Goal: Task Accomplishment & Management: Manage account settings

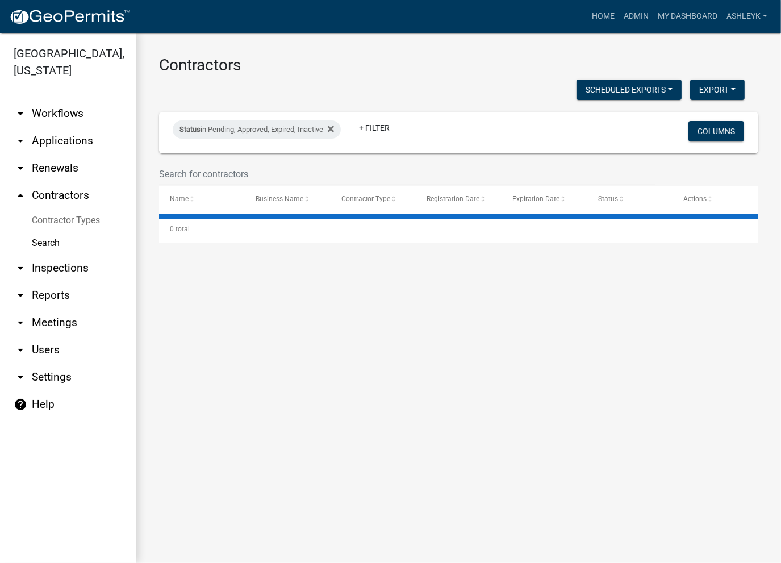
select select "3: 100"
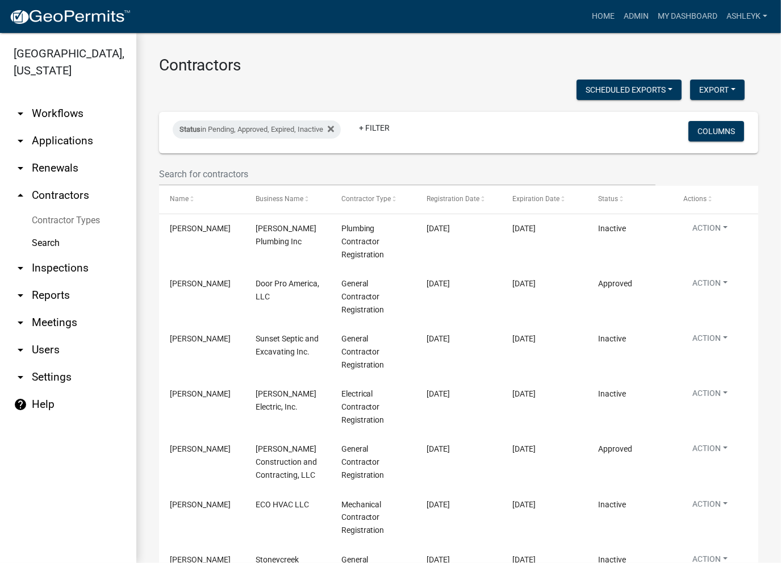
click at [50, 118] on link "arrow_drop_down Workflows" at bounding box center [68, 113] width 136 height 27
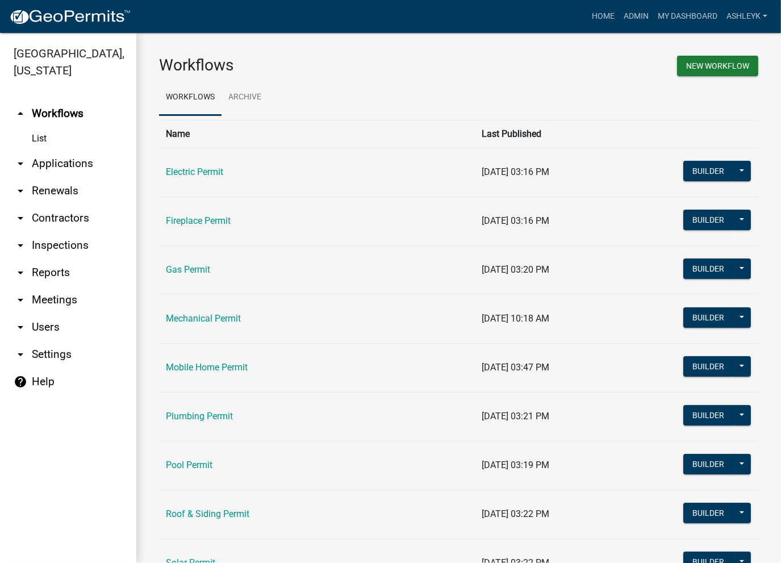
click at [202, 169] on link "Electric Permit" at bounding box center [194, 171] width 57 height 11
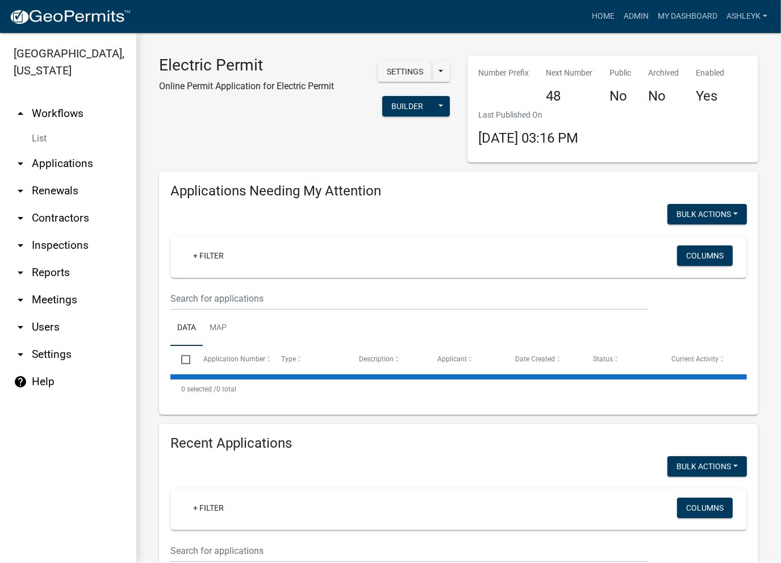
select select "3: 100"
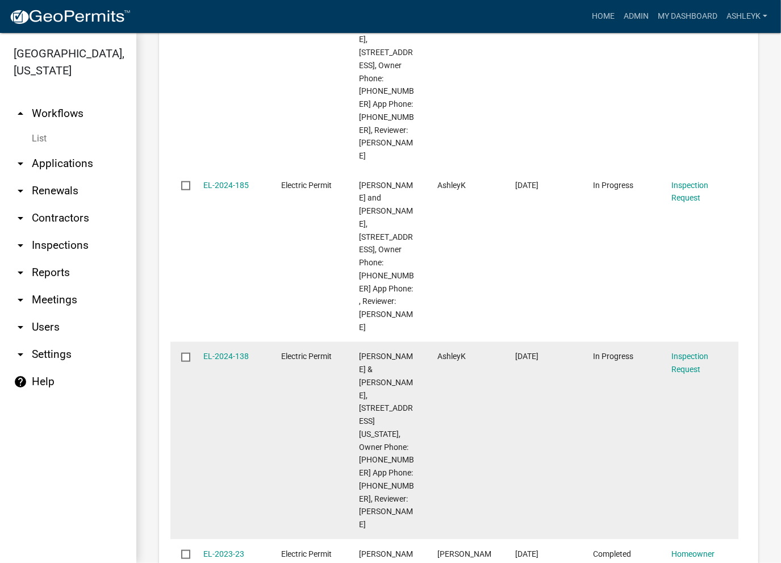
scroll to position [1136, 0]
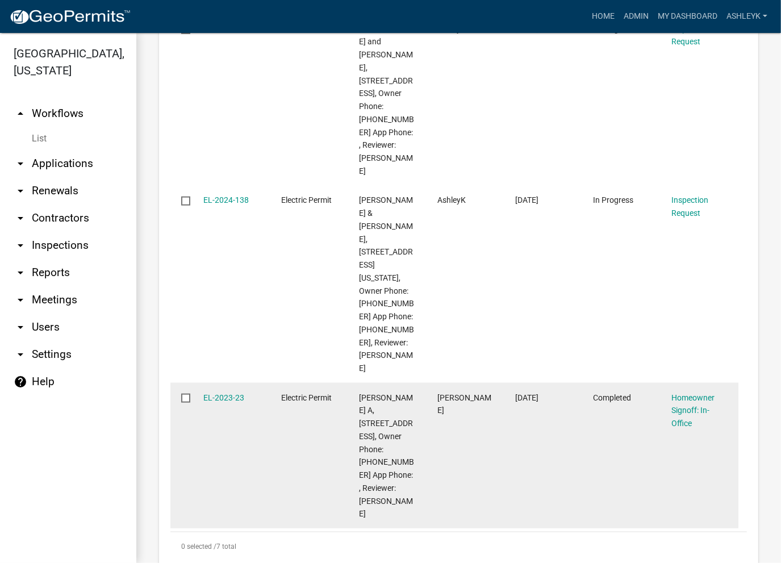
click at [185, 394] on input "checkbox" at bounding box center [184, 397] width 7 height 7
click at [186, 394] on input "checkbox" at bounding box center [184, 397] width 7 height 7
checkbox input "false"
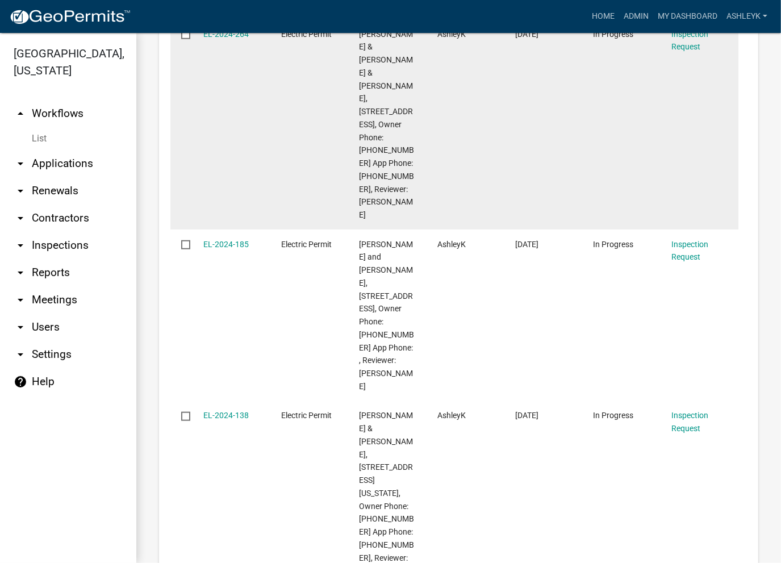
scroll to position [909, 0]
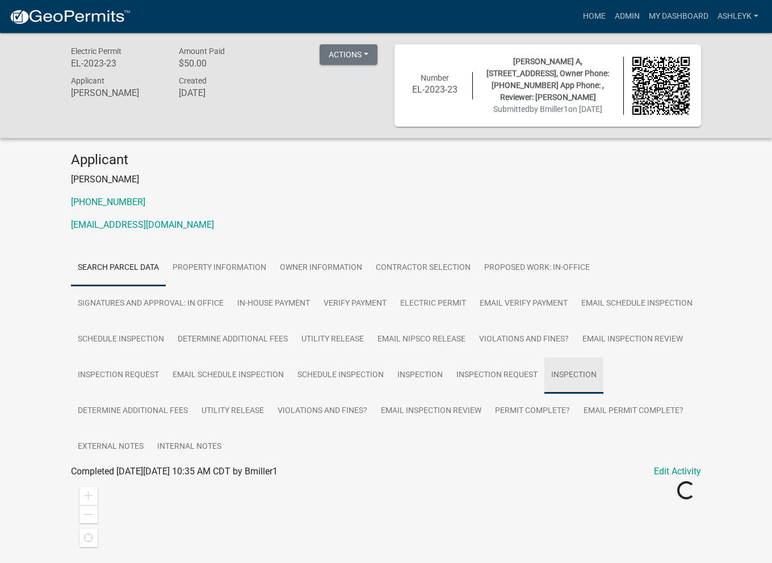
click at [545, 394] on link "Inspection" at bounding box center [574, 375] width 59 height 36
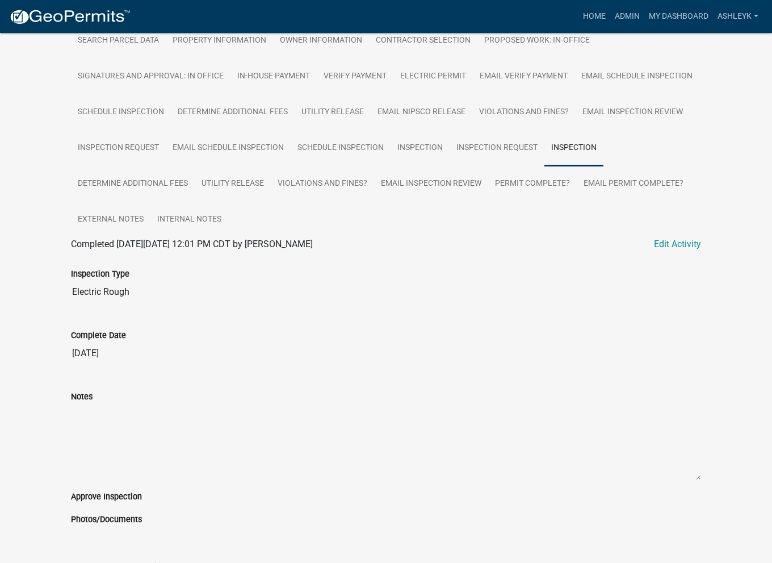
scroll to position [137, 0]
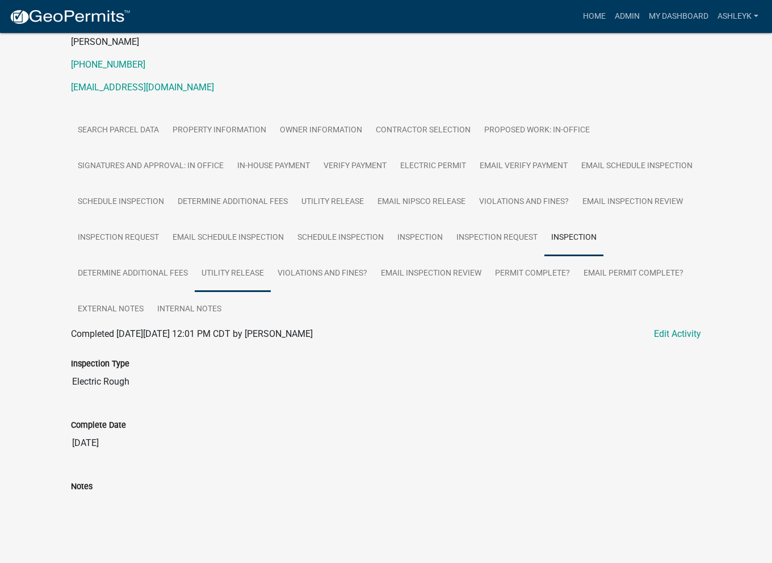
click at [271, 269] on link "Utility Release" at bounding box center [233, 274] width 76 height 36
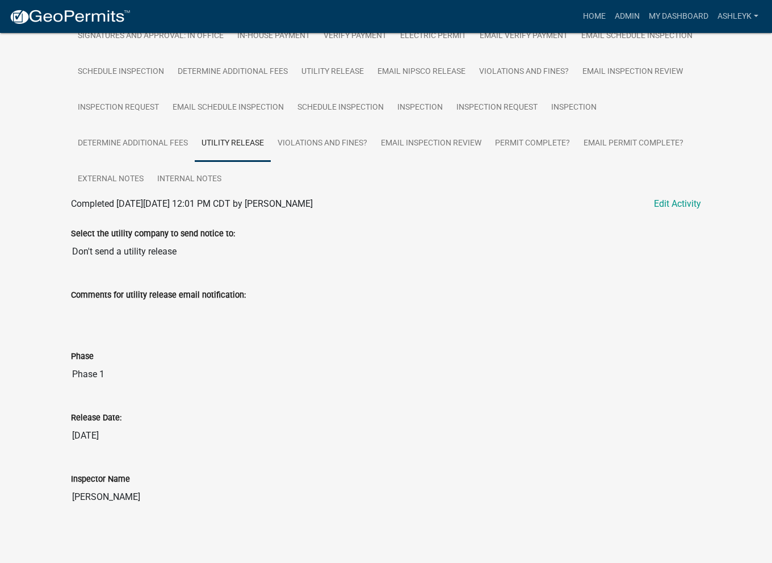
scroll to position [269, 0]
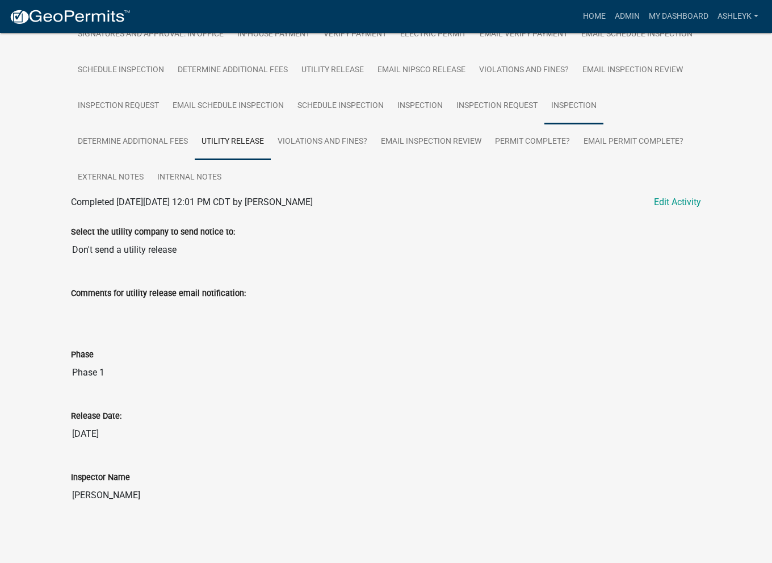
click at [545, 124] on link "Inspection" at bounding box center [574, 106] width 59 height 36
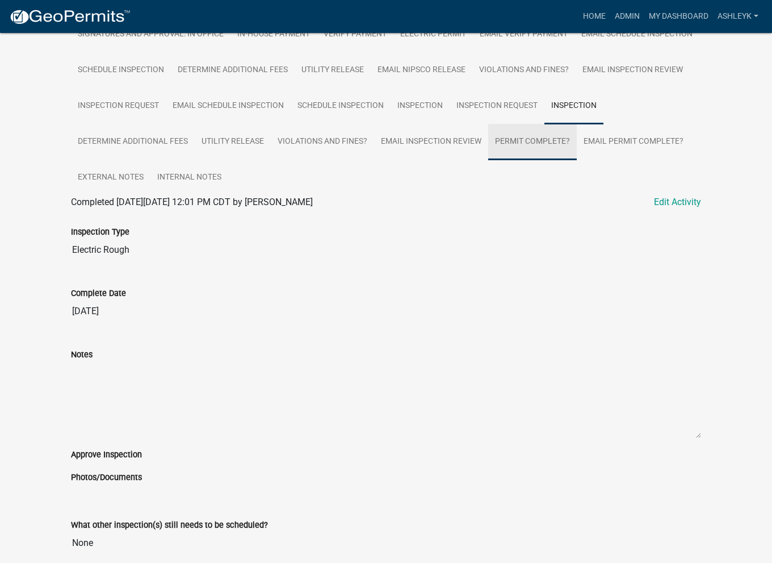
click at [488, 160] on link "Permit Complete?" at bounding box center [532, 142] width 89 height 36
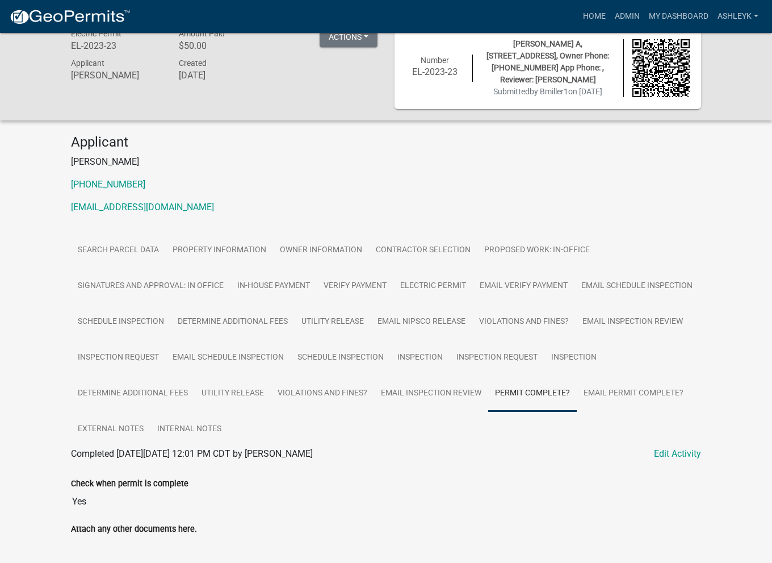
scroll to position [0, 0]
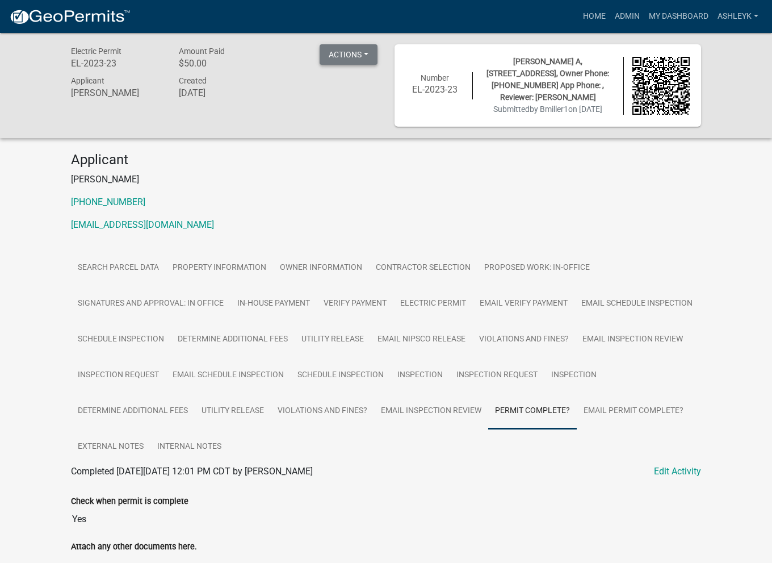
click at [359, 54] on button "Actions" at bounding box center [349, 54] width 58 height 20
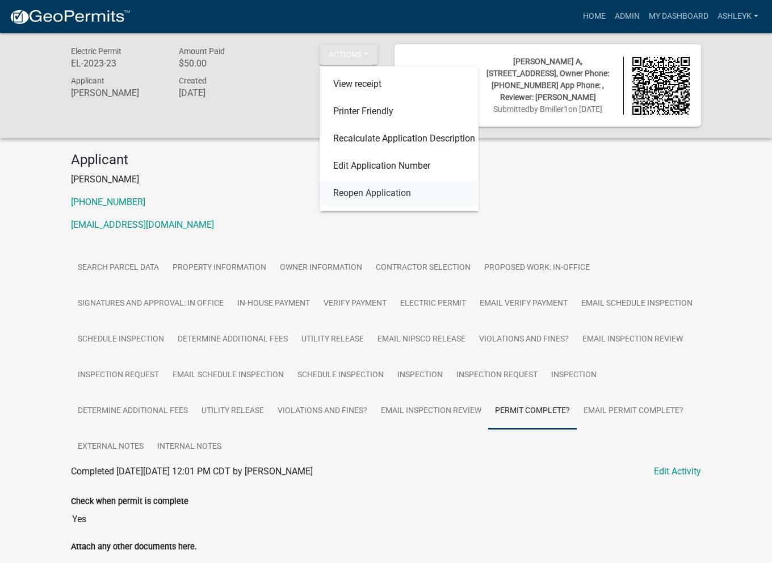
click at [340, 193] on link "Reopen Application" at bounding box center [399, 193] width 159 height 27
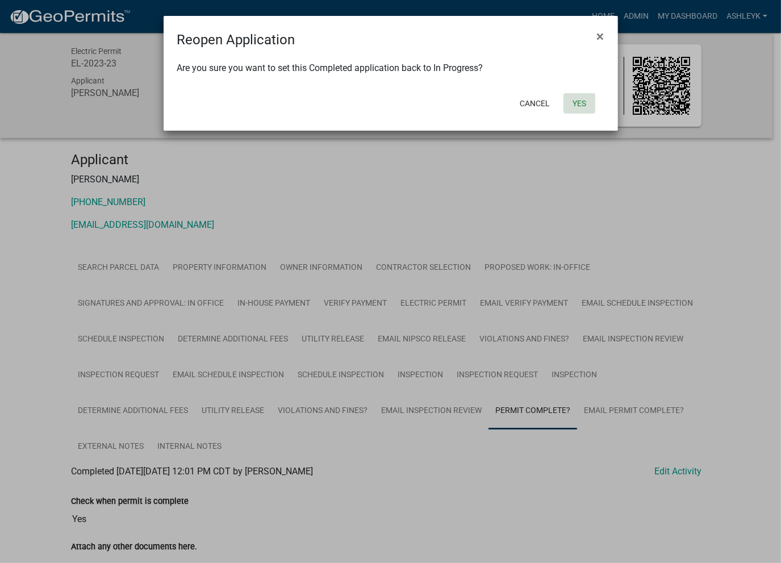
click at [589, 102] on button "Yes" at bounding box center [579, 103] width 32 height 20
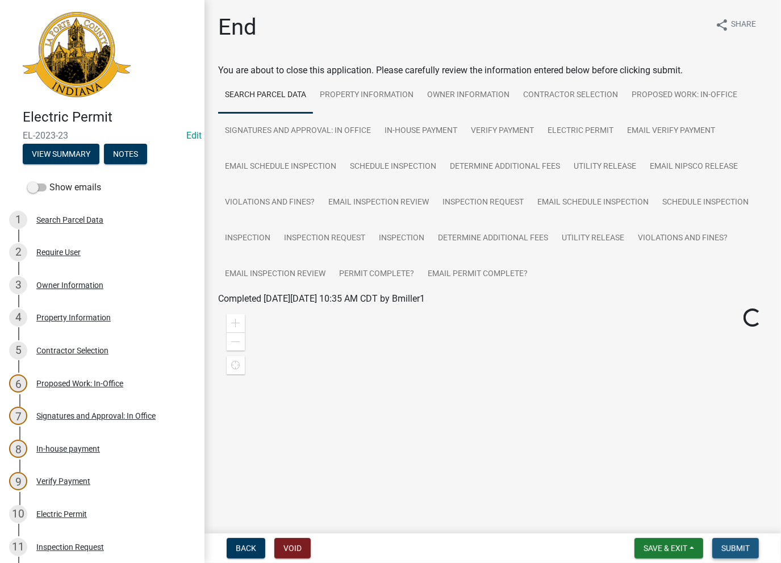
click at [744, 547] on span "Submit" at bounding box center [735, 547] width 28 height 9
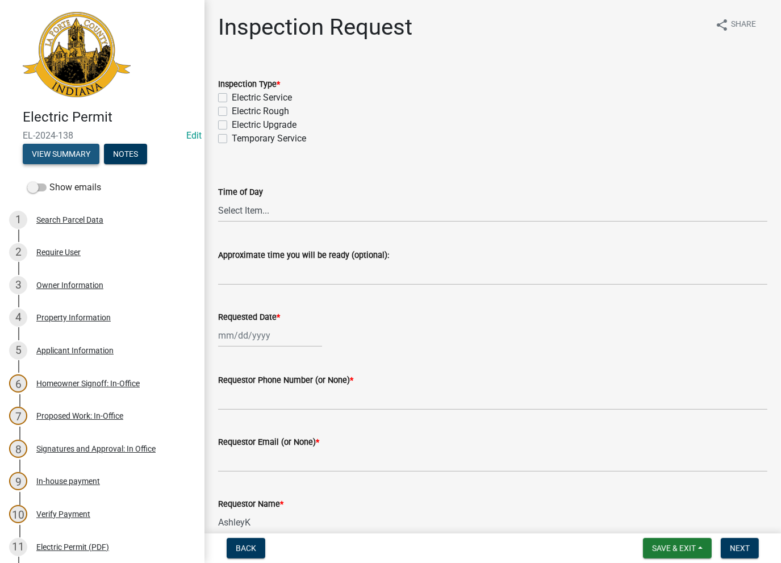
click at [57, 154] on button "View Summary" at bounding box center [61, 154] width 77 height 20
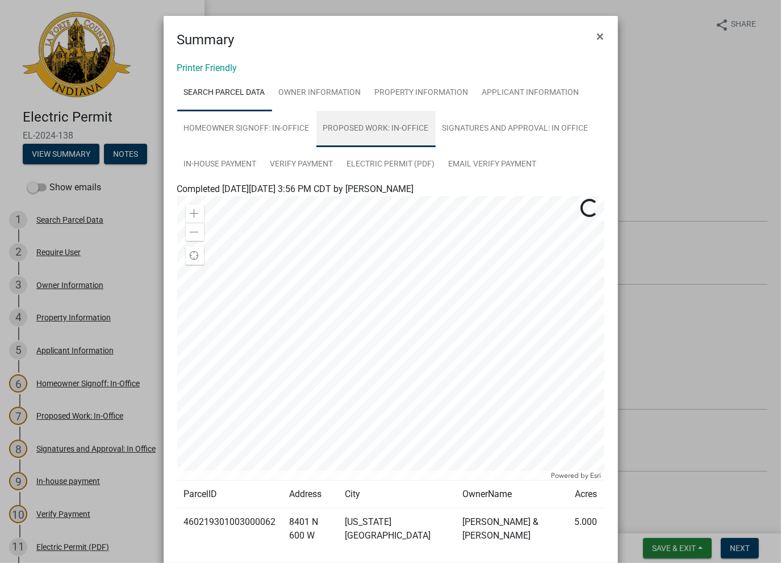
click at [374, 120] on link "Proposed Work: In-Office" at bounding box center [375, 129] width 119 height 36
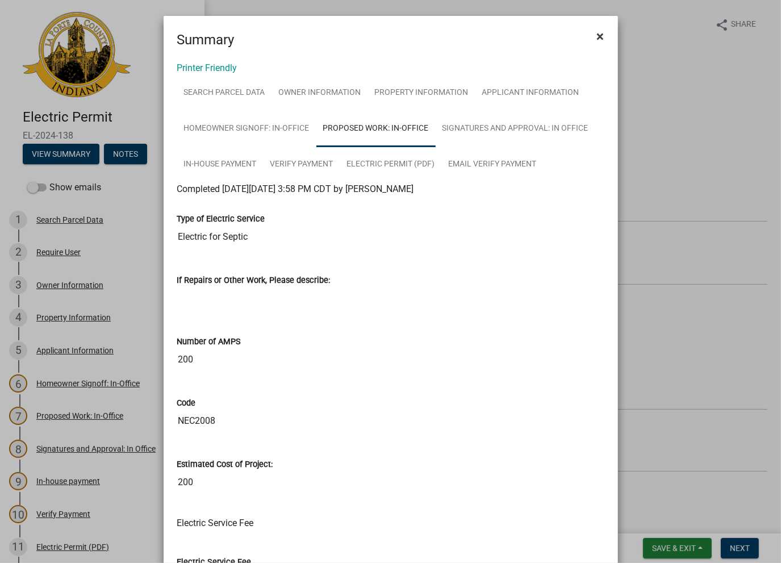
click at [597, 38] on span "×" at bounding box center [600, 36] width 7 height 16
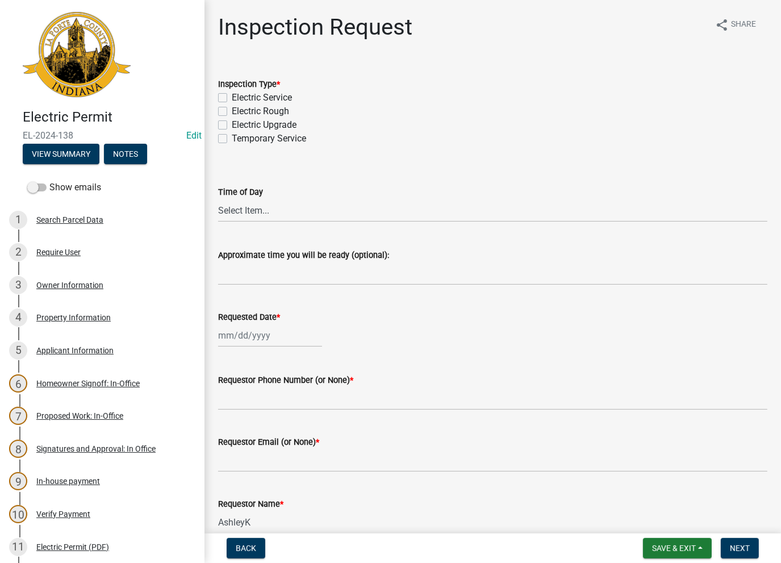
click at [232, 113] on label "Electric Rough" at bounding box center [260, 111] width 57 height 14
click at [232, 112] on input "Electric Rough" at bounding box center [235, 107] width 7 height 7
checkbox input "true"
checkbox input "false"
checkbox input "true"
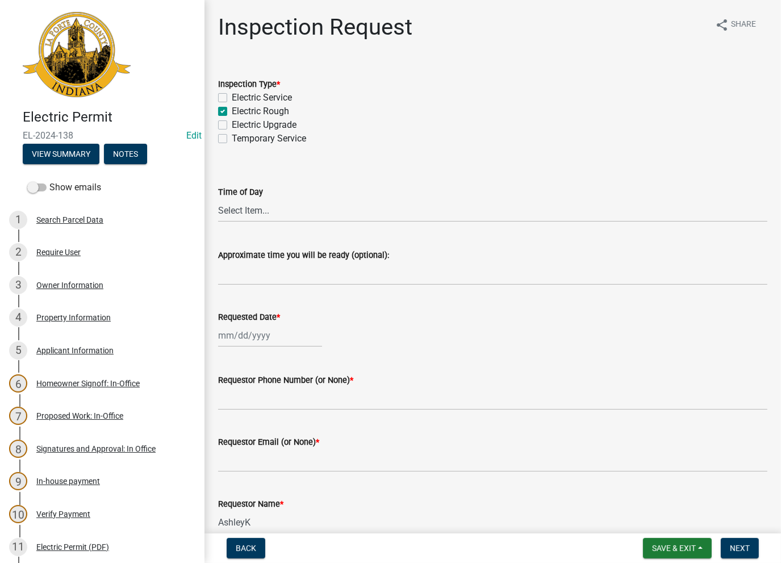
checkbox input "false"
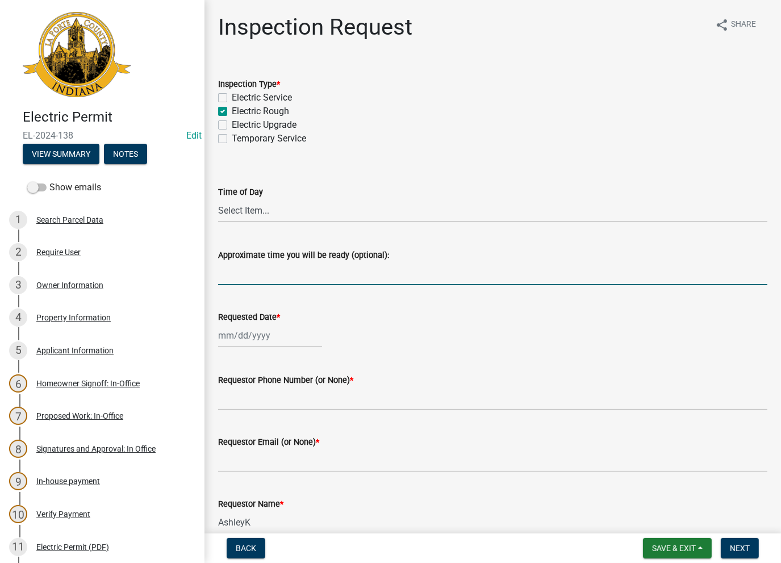
click at [265, 279] on input "Approximate time you will be ready (optional):" at bounding box center [492, 273] width 549 height 23
click at [344, 276] on input "No Inspections ever requested. Close out - AK" at bounding box center [492, 273] width 549 height 23
drag, startPoint x: 434, startPoint y: 275, endPoint x: 214, endPoint y: 292, distance: 221.0
click at [214, 292] on div "Inspection Request share Share Inspection Type * Electric Service Electric Roug…" at bounding box center [493, 371] width 566 height 715
type input "No Inspections ever requested. Expired. Close out - AK"
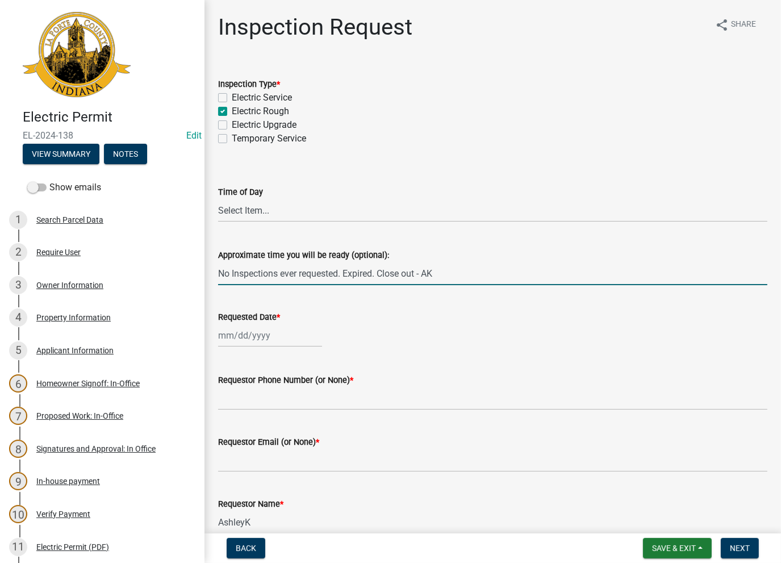
select select "8"
select select "2025"
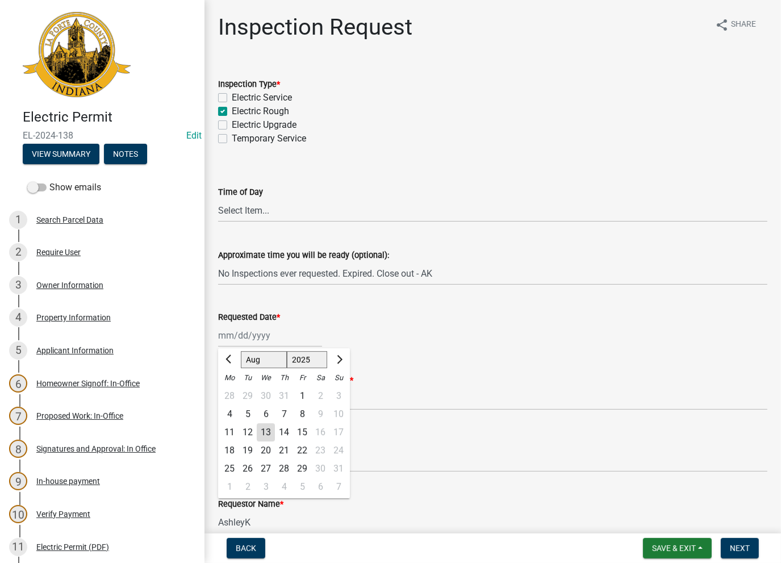
click at [252, 341] on div "Jan Feb Mar Apr May Jun Jul Aug Sep Oct Nov Dec 1525 1526 1527 1528 1529 1530 1…" at bounding box center [270, 335] width 104 height 23
click at [263, 433] on div "13" at bounding box center [266, 432] width 18 height 18
type input "08/13/2025"
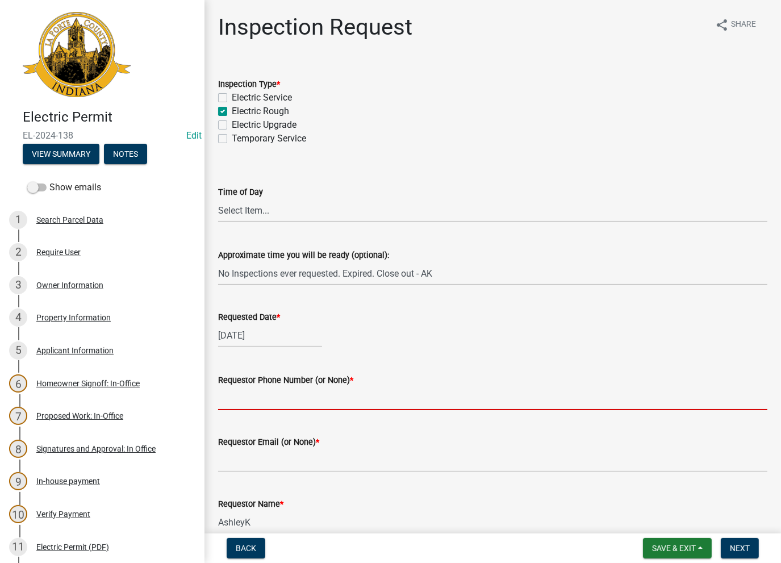
click at [265, 402] on input "Requestor Phone Number (or None) *" at bounding box center [492, 398] width 549 height 23
type input "None"
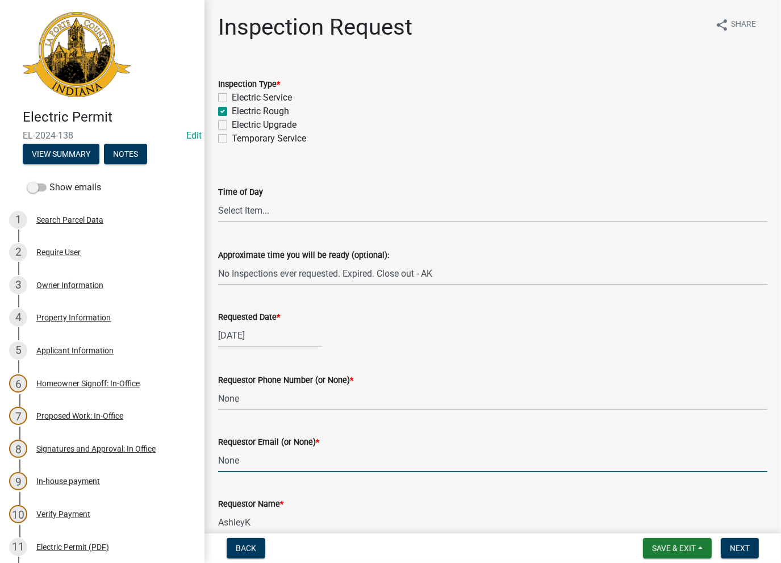
type input "None"
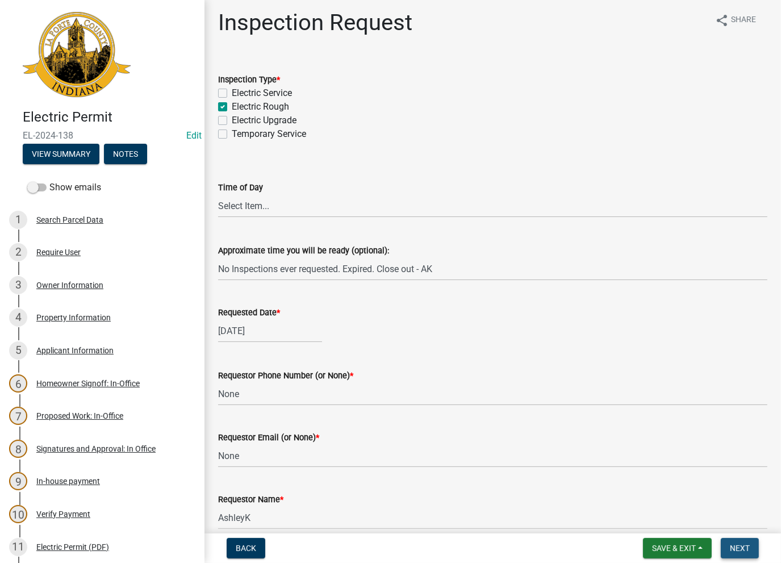
click at [746, 549] on span "Next" at bounding box center [740, 547] width 20 height 9
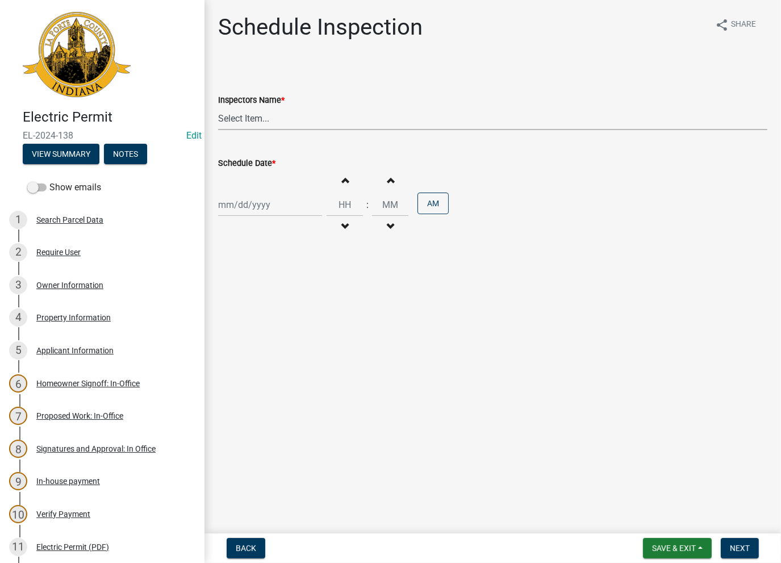
drag, startPoint x: 280, startPoint y: 108, endPoint x: 278, endPoint y: 114, distance: 6.1
click at [280, 110] on select "Select Item... krichie (krichie) AshleyK (AshleyK) scotts (scotts) DaveS (DaveS…" at bounding box center [492, 118] width 549 height 23
select select "a0e5a0fc-3702-49ef-98f7-3c9674400991"
click at [218, 107] on select "Select Item... krichie (krichie) AshleyK (AshleyK) scotts (scotts) DaveS (DaveS…" at bounding box center [492, 118] width 549 height 23
select select "8"
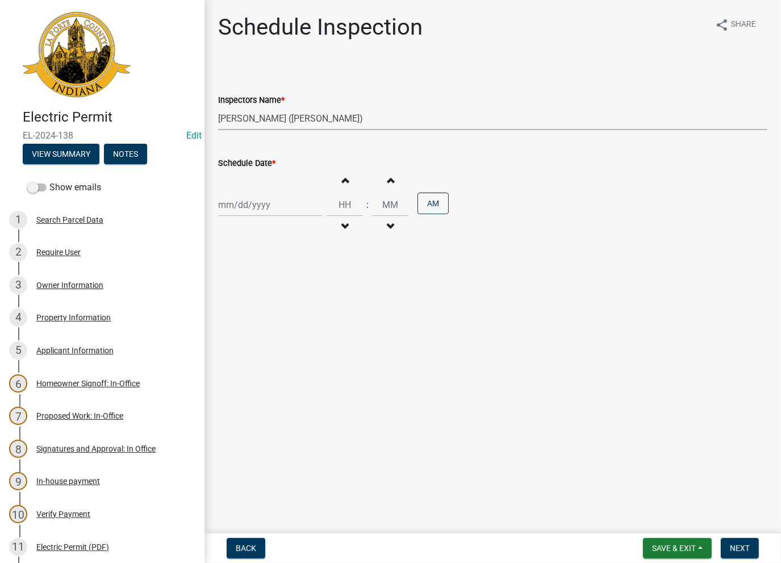
select select "2025"
click at [238, 202] on div "Jan Feb Mar Apr May Jun Jul Aug Sep Oct Nov Dec 1525 1526 1527 1528 1529 1530 1…" at bounding box center [270, 204] width 104 height 23
click at [265, 304] on div "13" at bounding box center [266, 301] width 18 height 18
type input "08/13/2025"
click at [742, 549] on span "Next" at bounding box center [740, 547] width 20 height 9
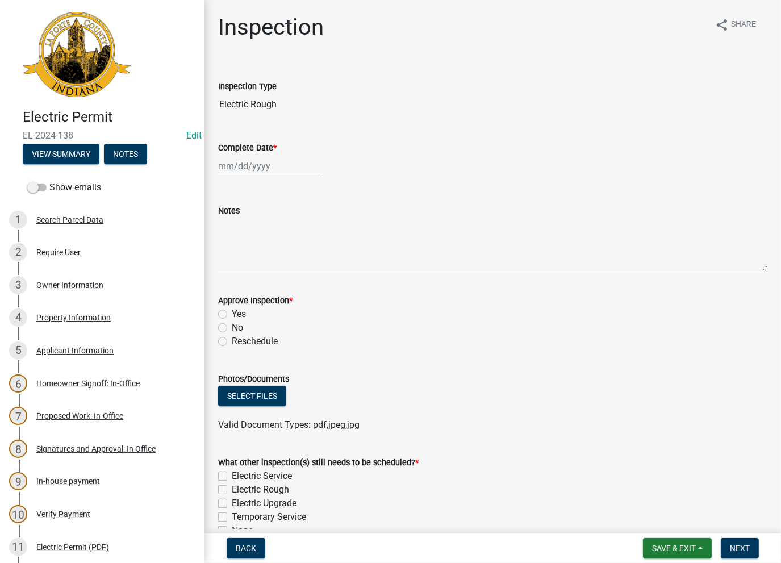
select select "8"
select select "2025"
click at [245, 170] on div "Jan Feb Mar Apr May Jun Jul Aug Sep Oct Nov Dec 1525 1526 1527 1528 1529 1530 1…" at bounding box center [270, 165] width 104 height 23
click at [266, 270] on div "13" at bounding box center [266, 263] width 18 height 18
type input "08/13/2025"
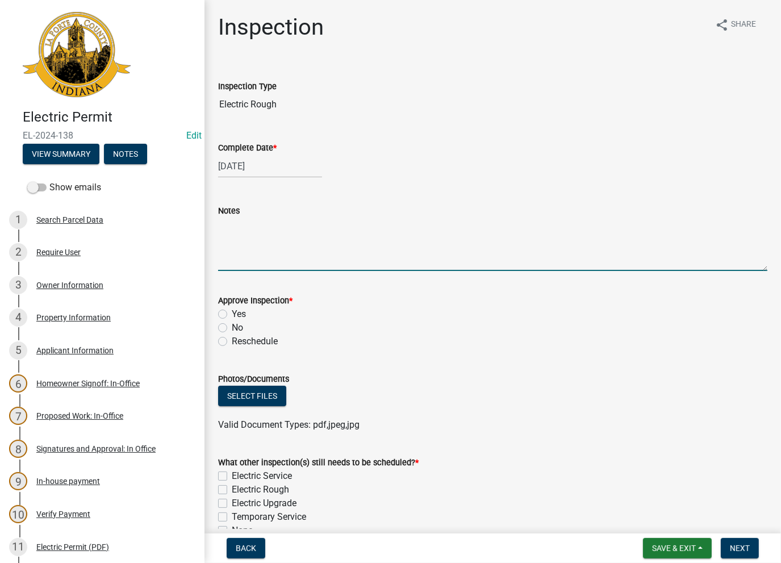
click at [254, 232] on textarea "Notes" at bounding box center [492, 243] width 549 height 53
paste textarea "No Inspections ever requested. Expired. Close out - AK"
type textarea "No Inspections ever requested. Expired. Close out - AK"
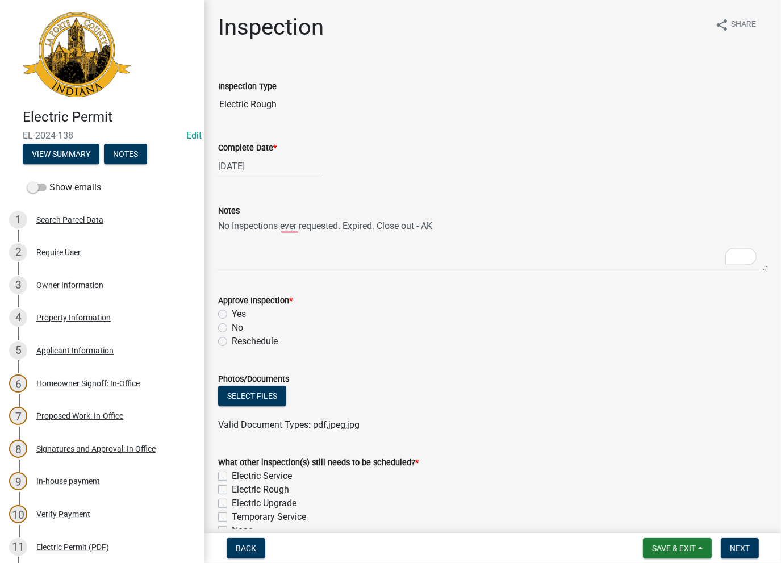
click at [232, 328] on label "No" at bounding box center [237, 328] width 11 height 14
click at [232, 328] on input "No" at bounding box center [235, 324] width 7 height 7
radio input "true"
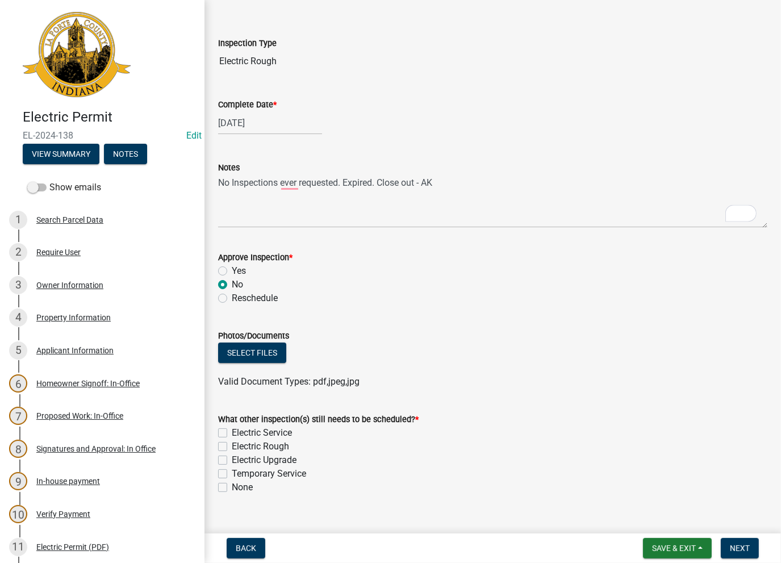
scroll to position [62, 0]
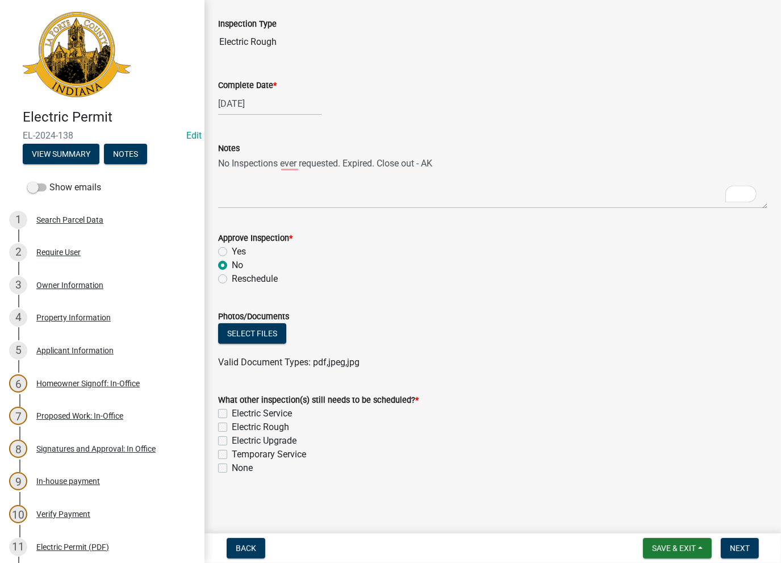
click at [232, 467] on label "None" at bounding box center [242, 468] width 21 height 14
click at [232, 467] on input "None" at bounding box center [235, 464] width 7 height 7
checkbox input "true"
checkbox input "false"
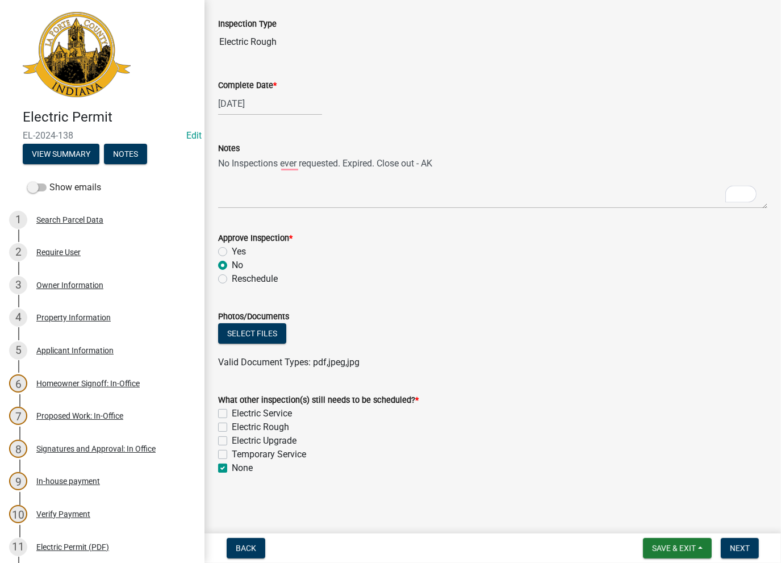
checkbox input "false"
checkbox input "true"
click at [735, 552] on span "Next" at bounding box center [740, 547] width 20 height 9
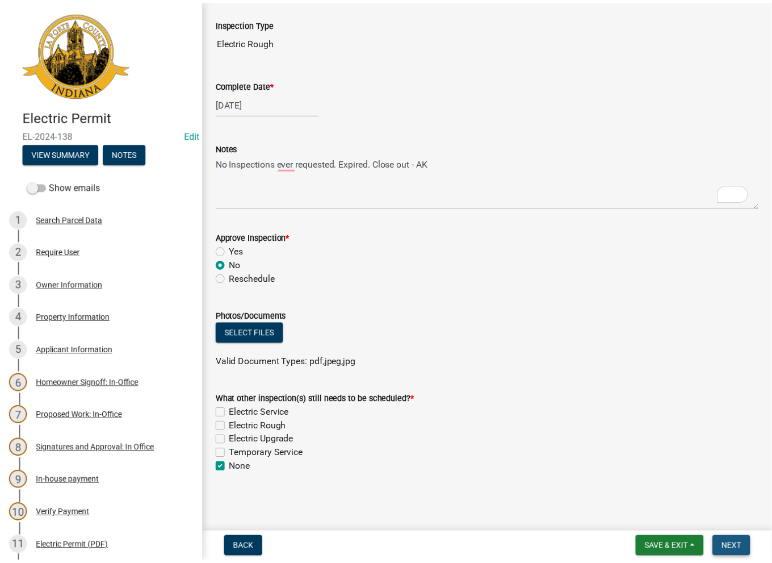
scroll to position [0, 0]
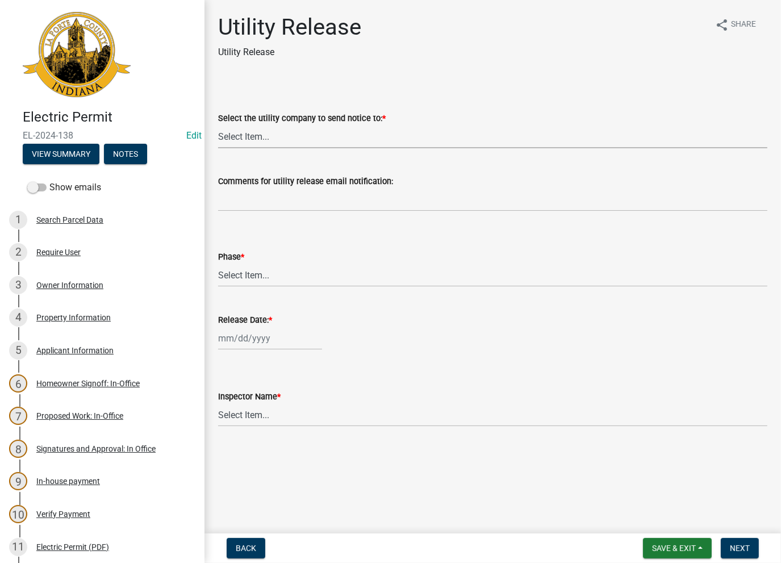
click at [298, 129] on select "Select Item... Don't send a utility release NIPSCO Kankakee Valley REMC AEP/[US…" at bounding box center [492, 136] width 549 height 23
click at [218, 125] on select "Select Item... Don't send a utility release NIPSCO Kankakee Valley REMC AEP/[US…" at bounding box center [492, 136] width 549 height 23
select select "3780ecfe-b3b4-4223-9cfe-090e9c0a356a"
click at [235, 283] on select "Select Item... Phase 1 Phase 3" at bounding box center [492, 274] width 549 height 23
click at [218, 263] on select "Select Item... Phase 1 Phase 3" at bounding box center [492, 274] width 549 height 23
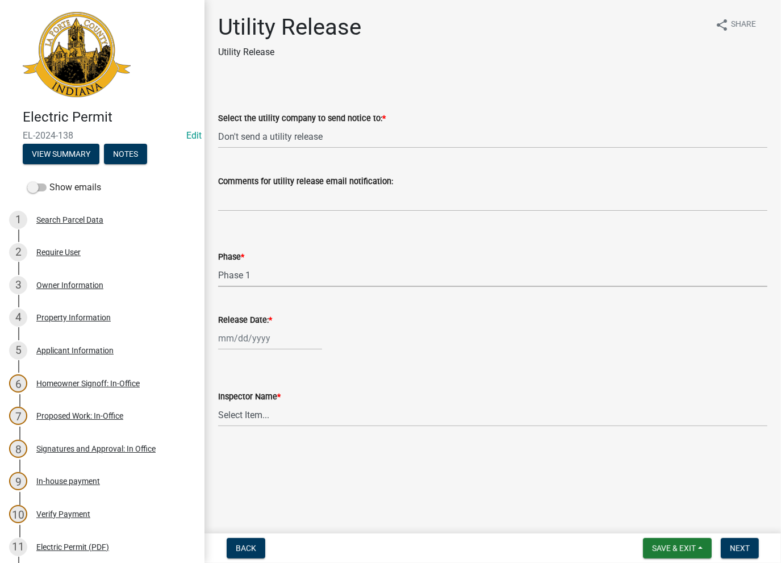
select select "f678d134-8131-47e8-ad26-ea7cd419ba61"
click at [235, 342] on div at bounding box center [270, 338] width 104 height 23
select select "8"
select select "2025"
drag, startPoint x: 267, startPoint y: 438, endPoint x: 263, endPoint y: 429, distance: 10.4
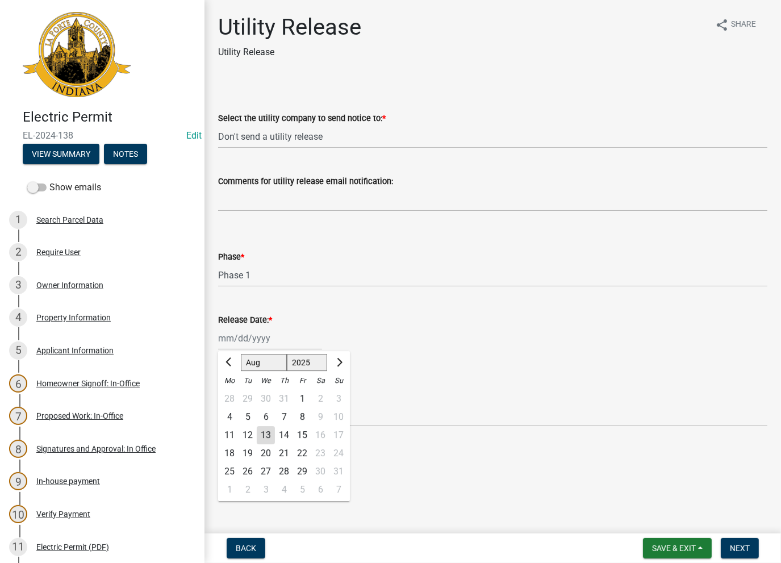
click at [266, 437] on div "13" at bounding box center [266, 435] width 18 height 18
type input "[DATE]"
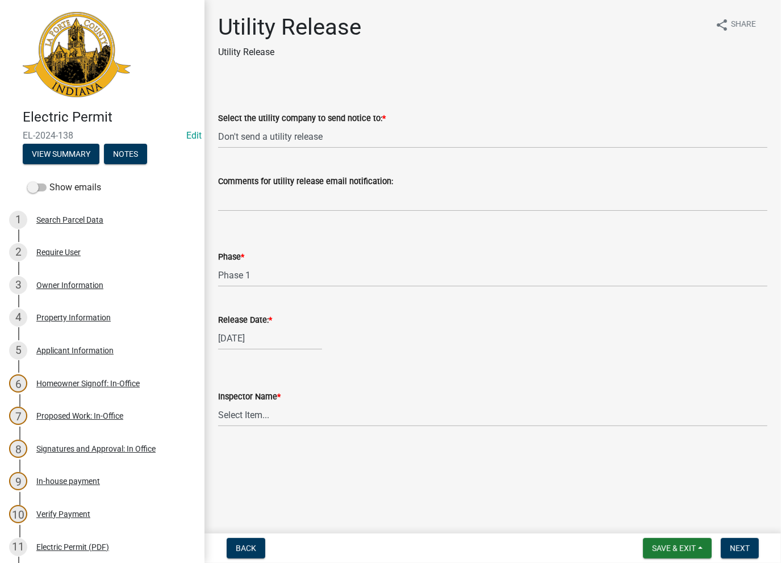
drag, startPoint x: 262, startPoint y: 428, endPoint x: 260, endPoint y: 419, distance: 9.5
click at [261, 426] on wm-data-entity-input "Inspector Name * Select Item... Ernie Schmidt Scott Schroeder John Niegos Dave …" at bounding box center [492, 398] width 549 height 77
click at [259, 415] on select "Select Item... [PERSON_NAME] [PERSON_NAME] [PERSON_NAME] [PERSON_NAME] [PERSON_…" at bounding box center [492, 414] width 549 height 23
click at [218, 403] on select "Select Item... [PERSON_NAME] [PERSON_NAME] [PERSON_NAME] [PERSON_NAME] [PERSON_…" at bounding box center [492, 414] width 549 height 23
select select "86e5621d-6805-4b45-aad7-b2b3c8c41661"
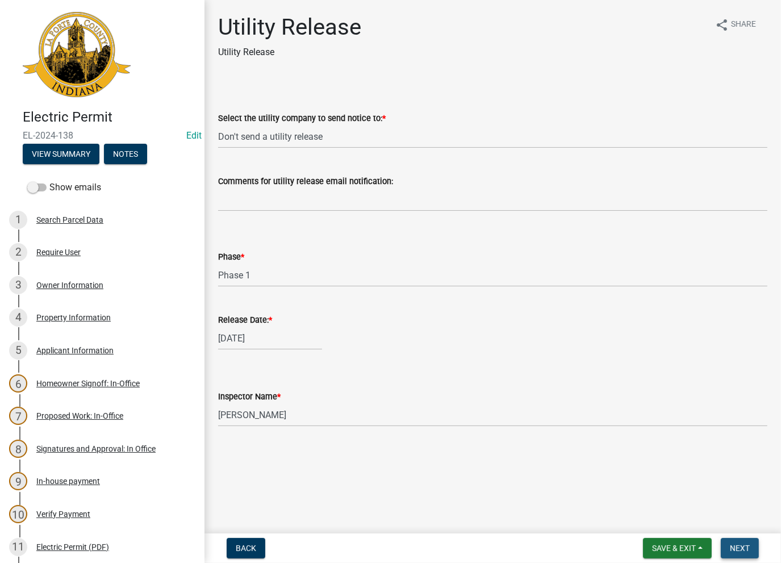
click at [741, 546] on span "Next" at bounding box center [740, 547] width 20 height 9
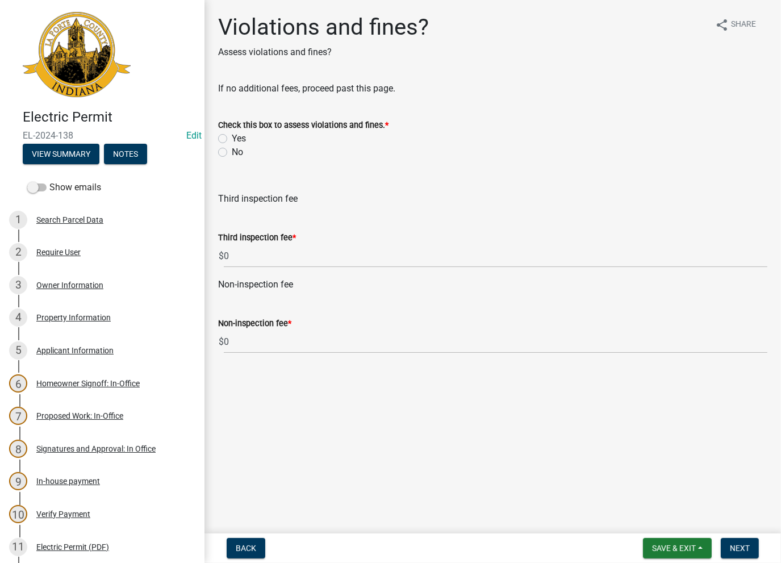
click at [232, 154] on label "No" at bounding box center [237, 152] width 11 height 14
click at [232, 153] on input "No" at bounding box center [235, 148] width 7 height 7
radio input "true"
click at [733, 555] on button "Next" at bounding box center [740, 548] width 38 height 20
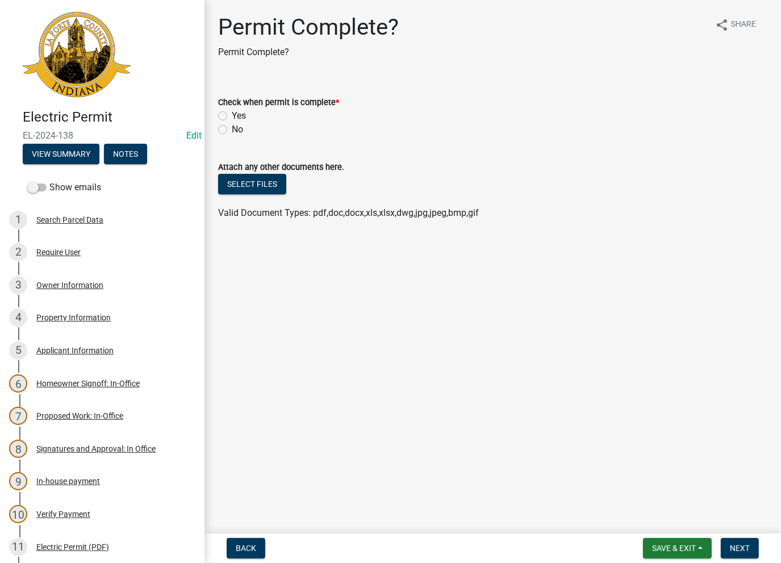
click at [214, 119] on div "Check when permit is complete * Yes No" at bounding box center [493, 109] width 566 height 55
click at [223, 120] on div "Yes" at bounding box center [492, 116] width 549 height 14
click at [232, 118] on label "Yes" at bounding box center [239, 116] width 14 height 14
click at [232, 116] on input "Yes" at bounding box center [235, 112] width 7 height 7
radio input "true"
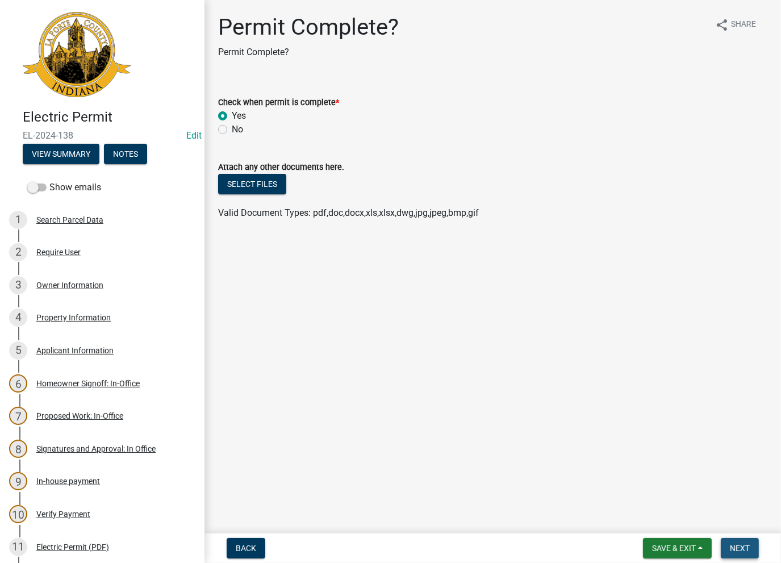
click at [739, 550] on span "Next" at bounding box center [740, 547] width 20 height 9
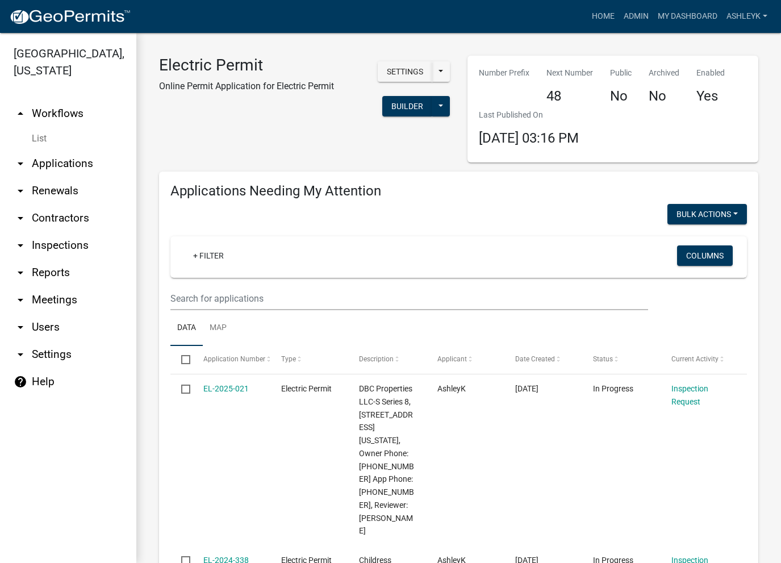
select select "3: 100"
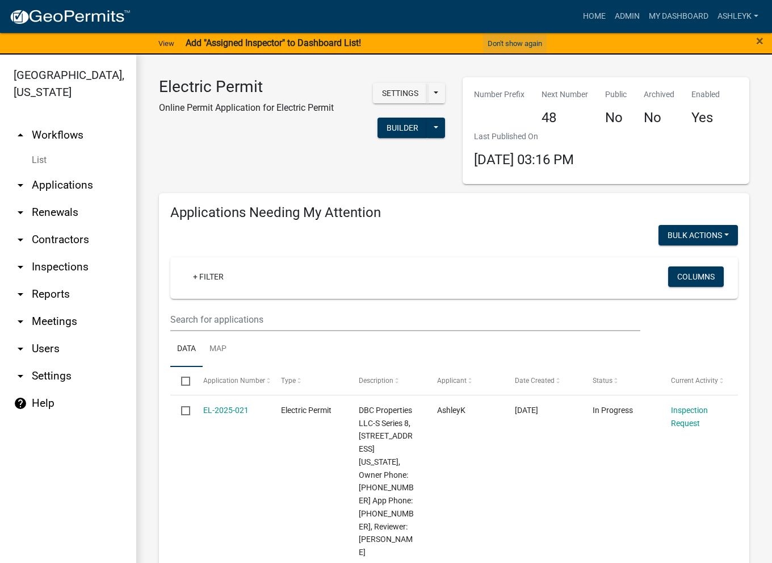
click at [502, 42] on button "Don't show again" at bounding box center [515, 43] width 64 height 19
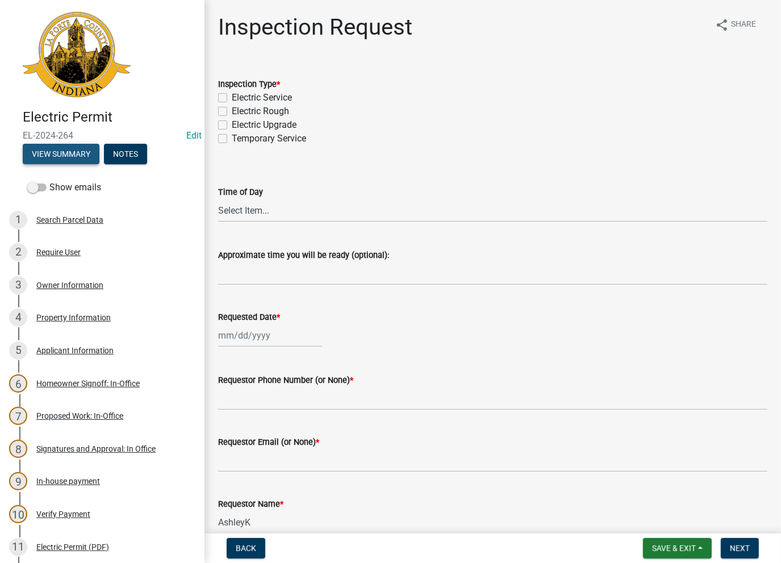
click at [53, 158] on button "View Summary" at bounding box center [61, 154] width 77 height 20
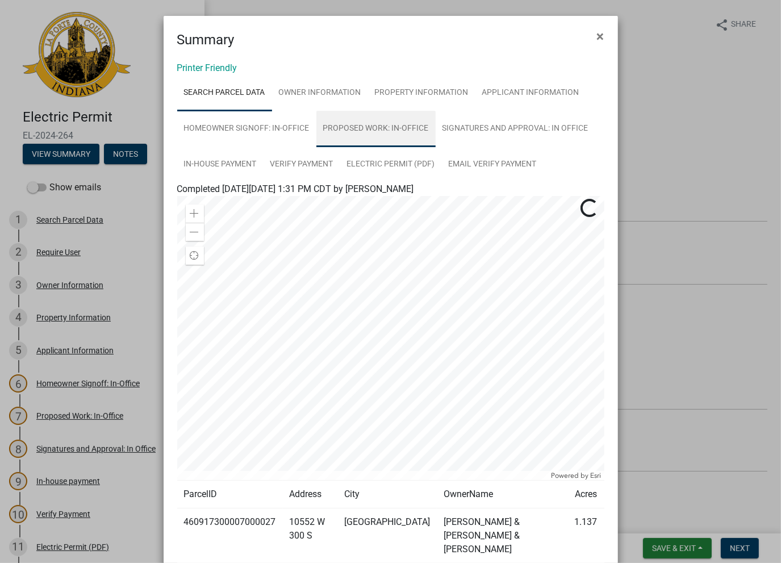
click at [348, 124] on link "Proposed Work: In-Office" at bounding box center [375, 129] width 119 height 36
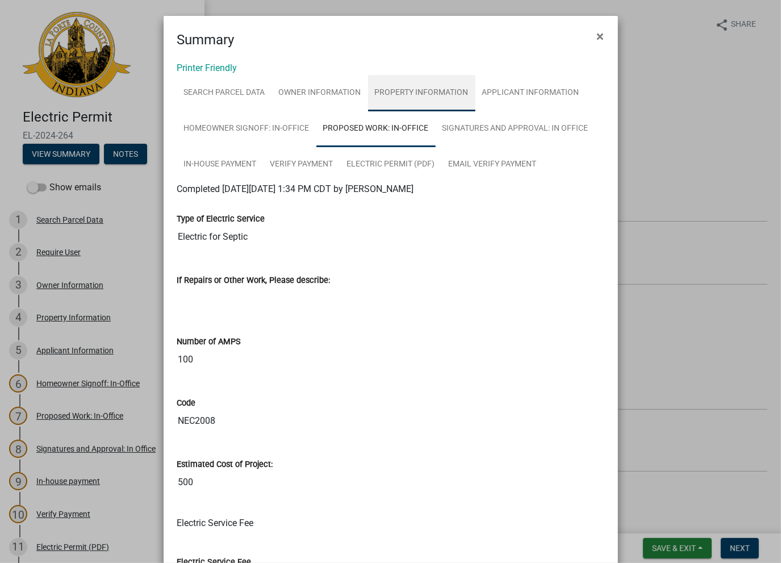
click at [406, 86] on link "Property Information" at bounding box center [421, 93] width 107 height 36
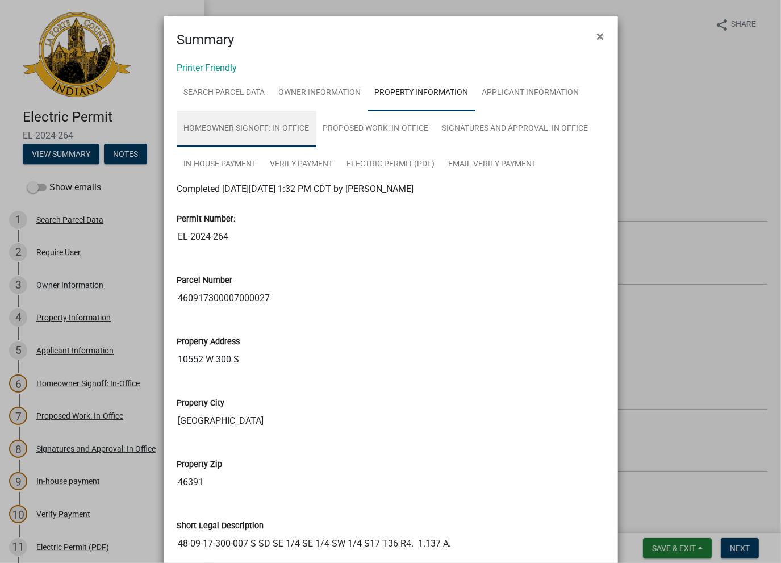
click at [229, 124] on link "Homeowner Signoff: In-Office" at bounding box center [246, 129] width 139 height 36
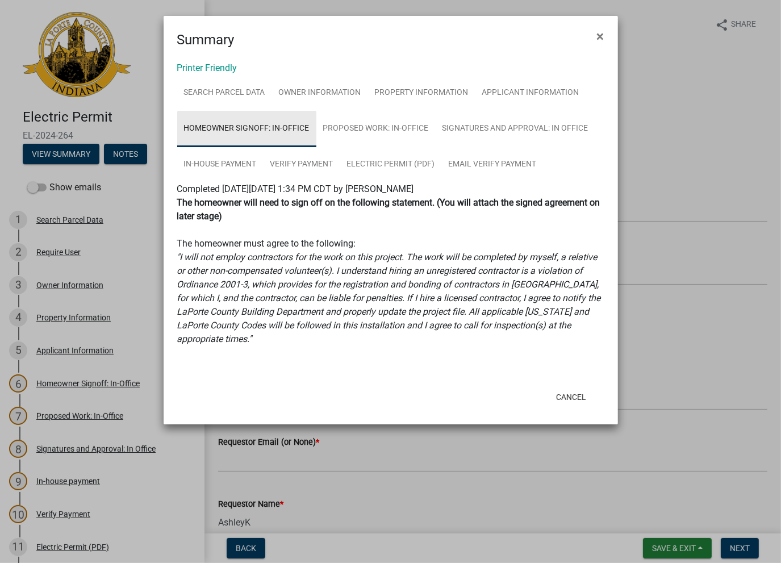
click at [314, 122] on link "Homeowner Signoff: In-Office" at bounding box center [246, 129] width 139 height 36
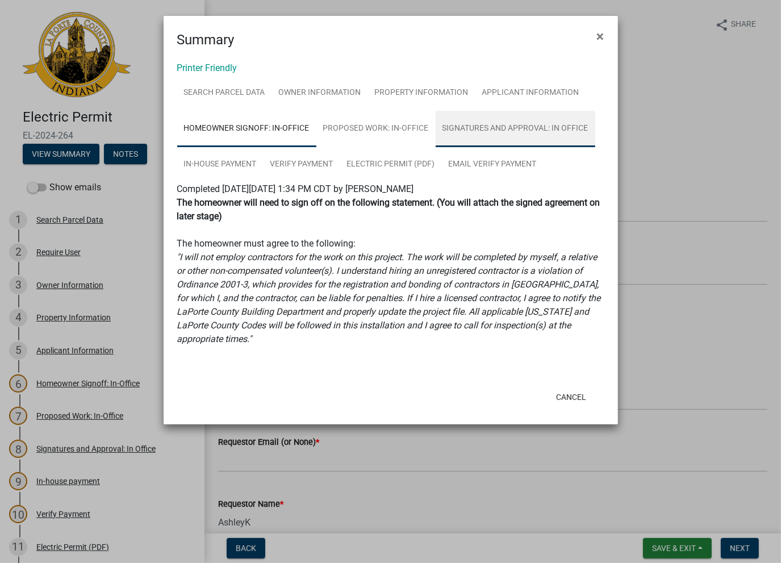
click at [484, 119] on link "Signatures and Approval: In Office" at bounding box center [516, 129] width 160 height 36
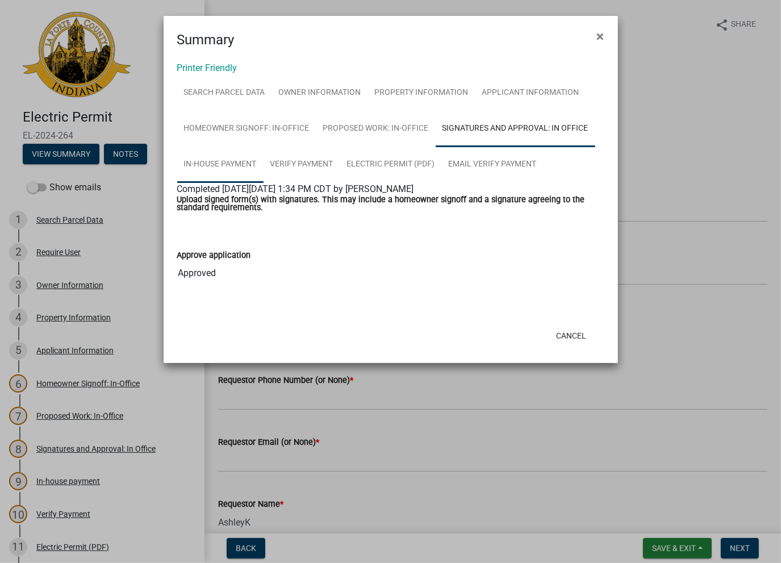
click at [182, 171] on link "In-house payment" at bounding box center [220, 165] width 86 height 36
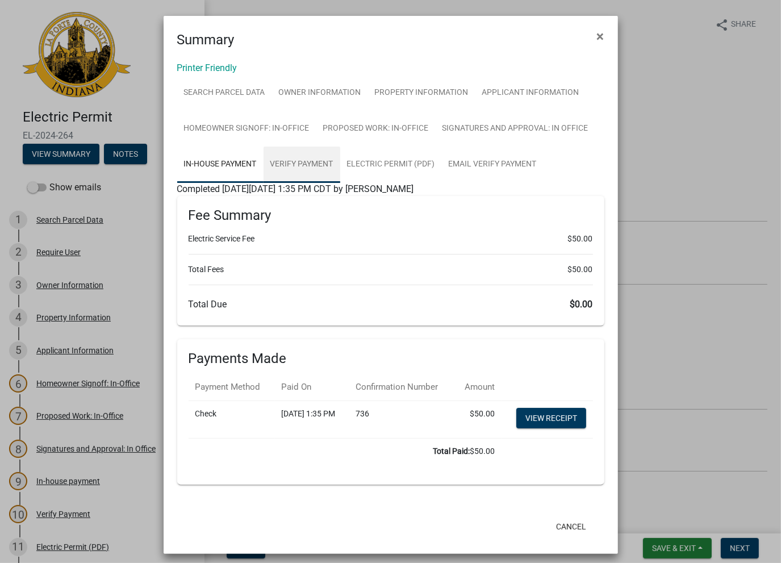
click at [302, 158] on link "Verify Payment" at bounding box center [301, 165] width 77 height 36
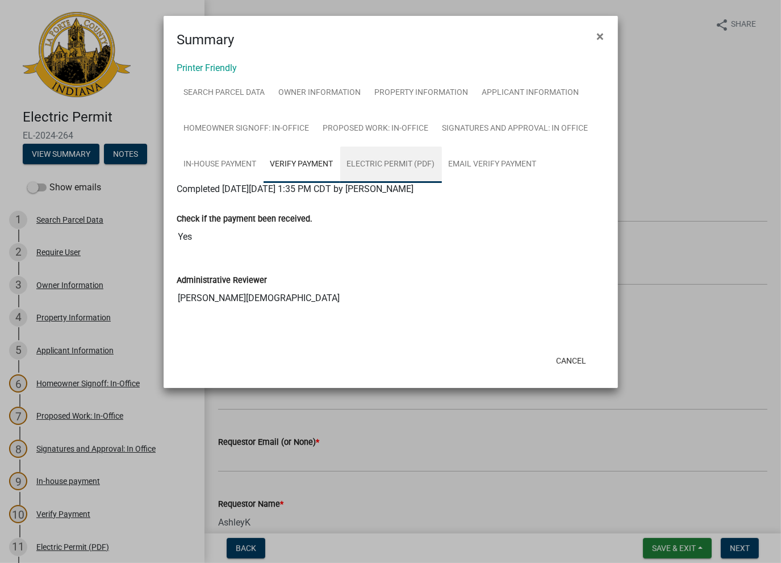
drag, startPoint x: 369, startPoint y: 166, endPoint x: 399, endPoint y: 165, distance: 30.7
click at [369, 166] on link "Electric Permit (PDF)" at bounding box center [391, 165] width 102 height 36
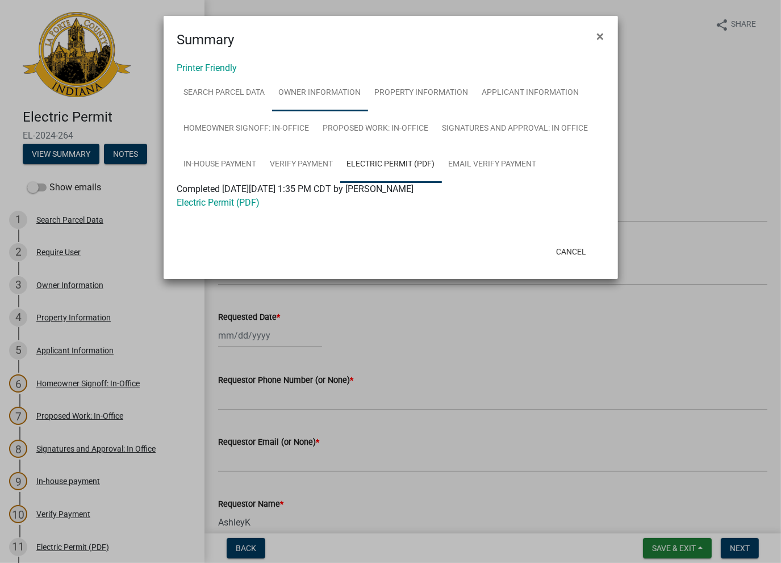
click at [336, 81] on link "Owner Information" at bounding box center [320, 93] width 96 height 36
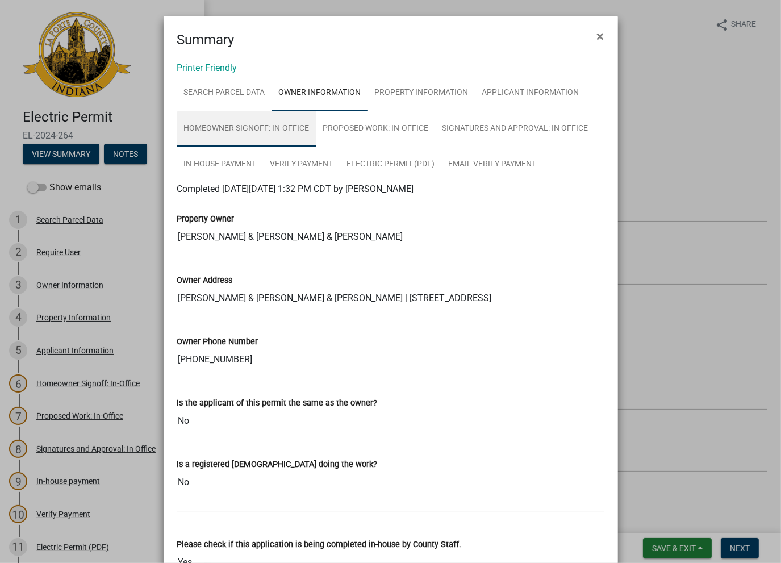
click at [300, 134] on link "Homeowner Signoff: In-Office" at bounding box center [246, 129] width 139 height 36
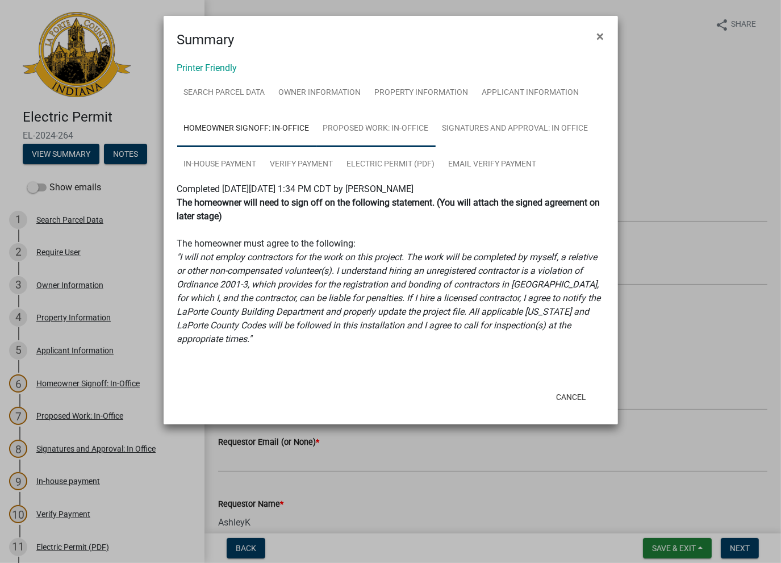
click at [345, 136] on link "Proposed Work: In-Office" at bounding box center [375, 129] width 119 height 36
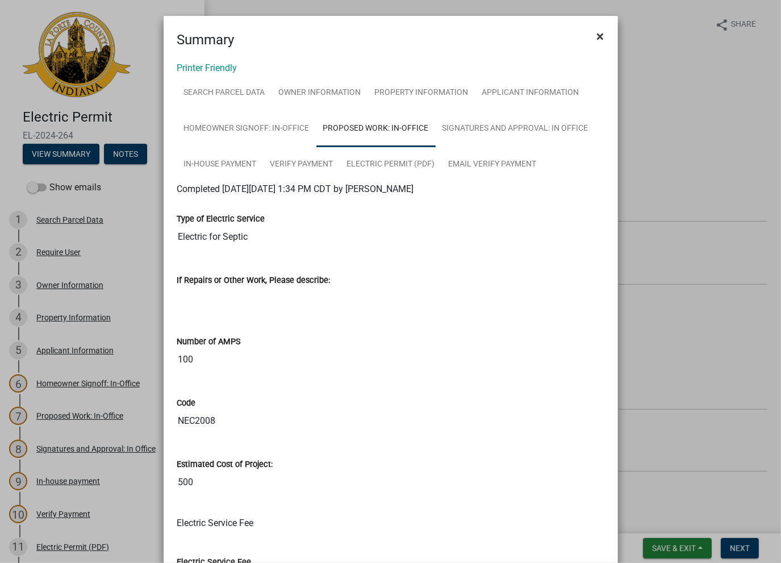
click at [597, 43] on span "×" at bounding box center [600, 36] width 7 height 16
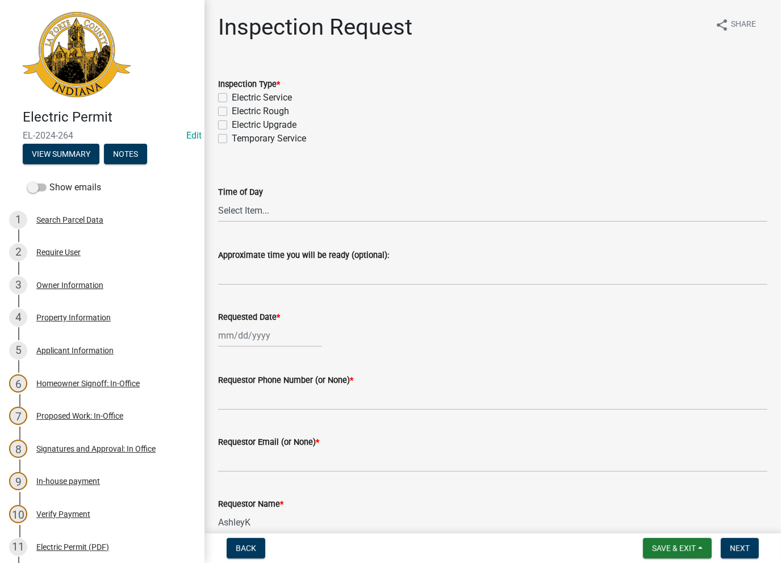
click at [232, 112] on label "Electric Rough" at bounding box center [260, 111] width 57 height 14
click at [232, 112] on input "Electric Rough" at bounding box center [235, 107] width 7 height 7
checkbox input "true"
checkbox input "false"
checkbox input "true"
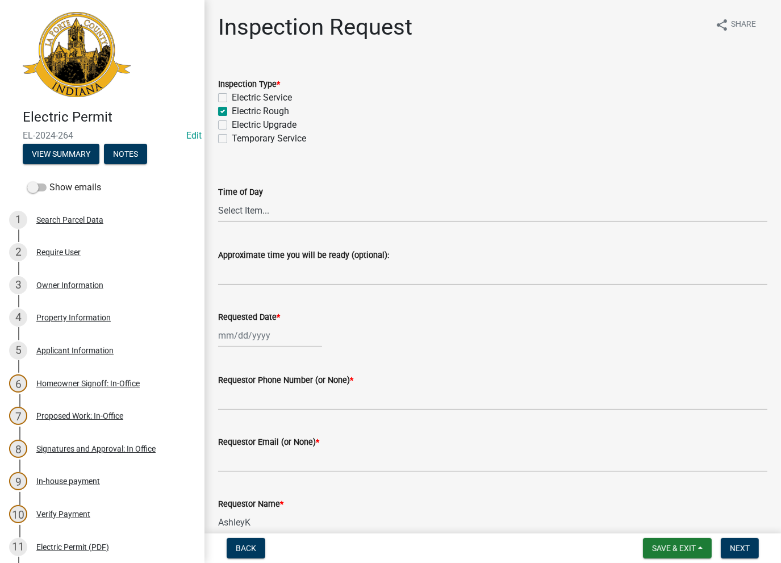
checkbox input "false"
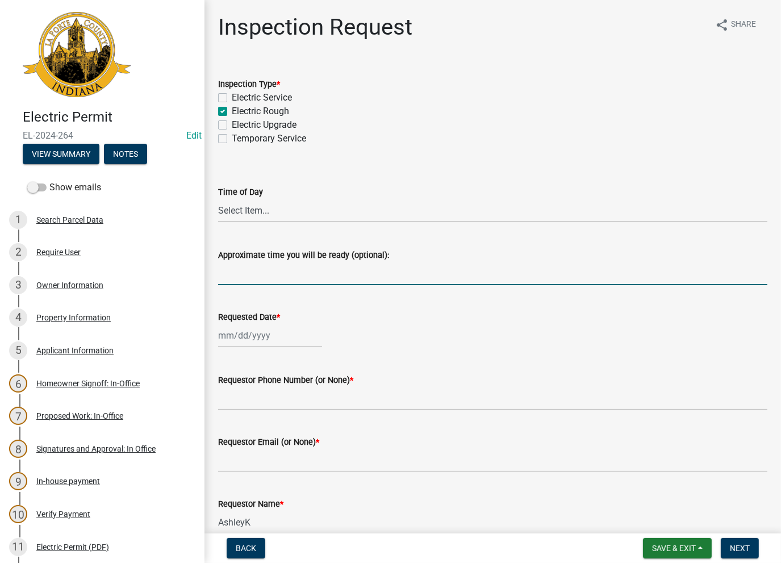
click at [261, 273] on input "Approximate time you will be ready (optional):" at bounding box center [492, 273] width 549 height 23
type input "Moved to BR-24-0602"
select select "8"
select select "2025"
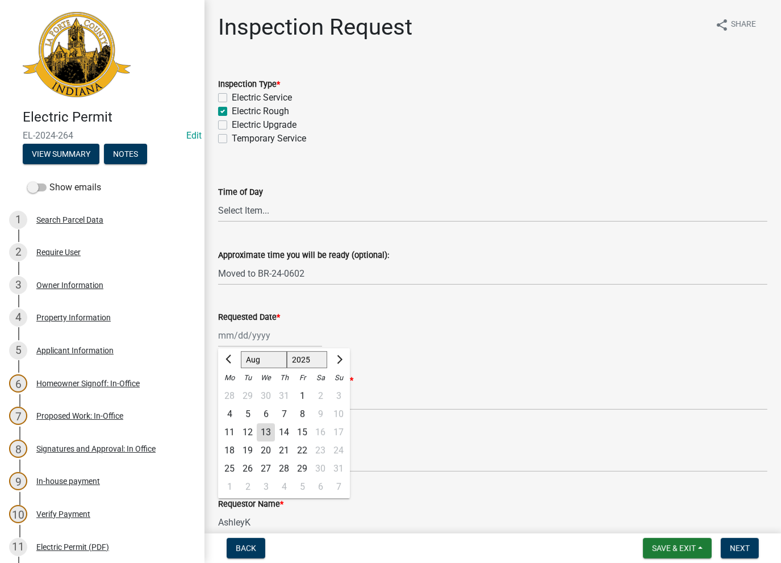
click at [244, 332] on div "[PERSON_NAME] Feb Mar Apr [PERSON_NAME][DATE] Oct Nov [DATE] 1526 1527 1528 152…" at bounding box center [270, 335] width 104 height 23
click at [271, 433] on div "13" at bounding box center [266, 432] width 18 height 18
type input "[DATE]"
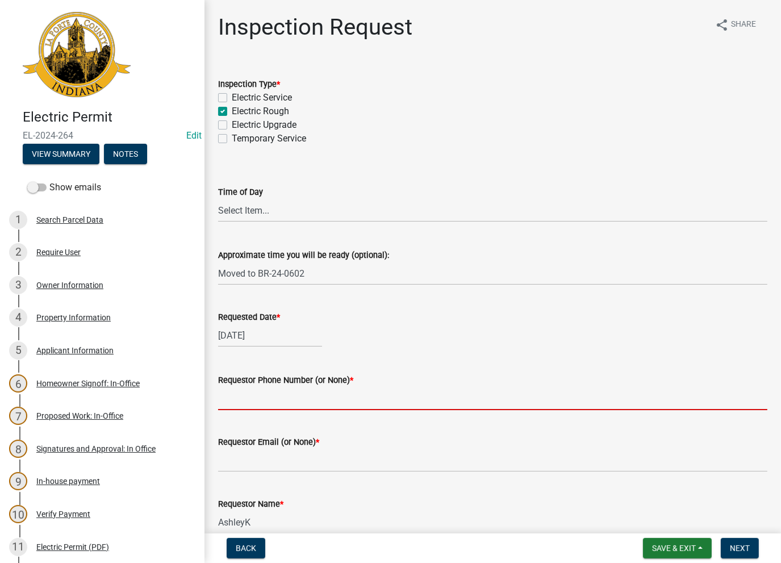
click at [250, 392] on input "Requestor Phone Number (or None) *" at bounding box center [492, 398] width 549 height 23
type input "None"
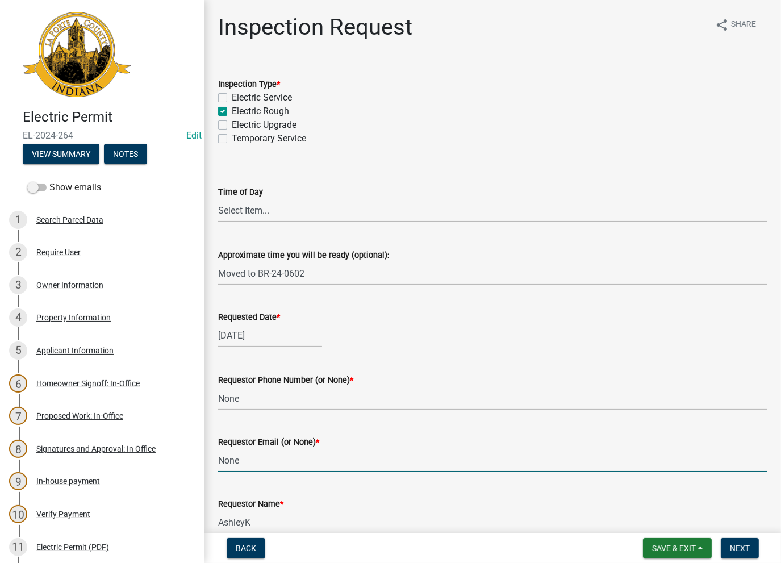
type input "None"
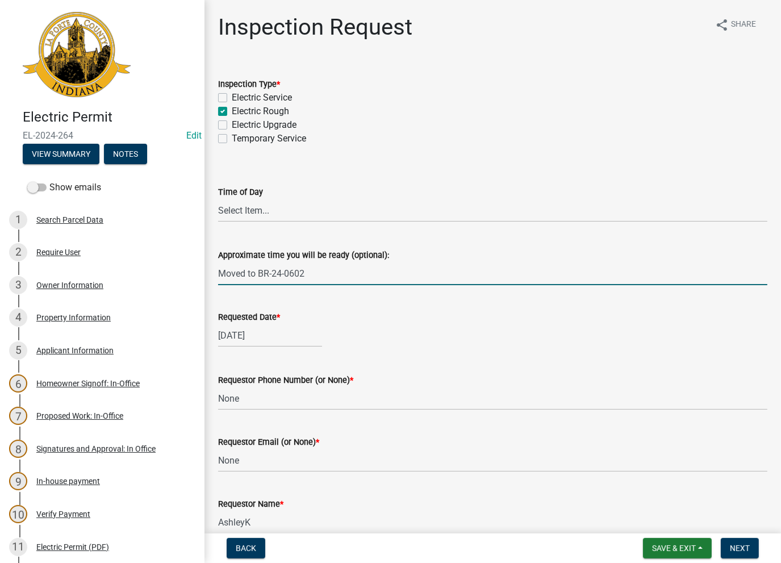
drag, startPoint x: 266, startPoint y: 273, endPoint x: 202, endPoint y: 271, distance: 63.6
click at [198, 271] on div "Electric Permit EL-2024-264 Edit View Summary Notes Show emails 1 Search Parcel…" at bounding box center [390, 281] width 781 height 563
click at [747, 555] on nav "Back Save & Exit Save Save & Exit Next" at bounding box center [492, 548] width 576 height 30
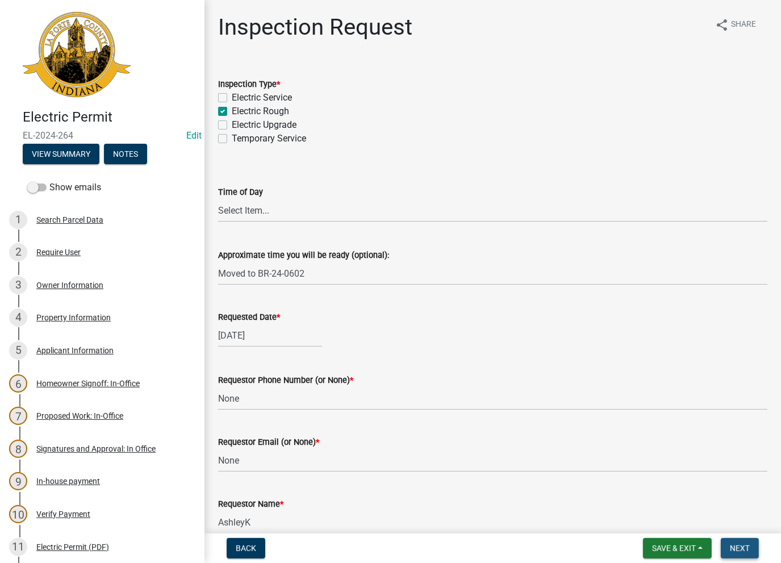
click at [747, 555] on button "Next" at bounding box center [740, 548] width 38 height 20
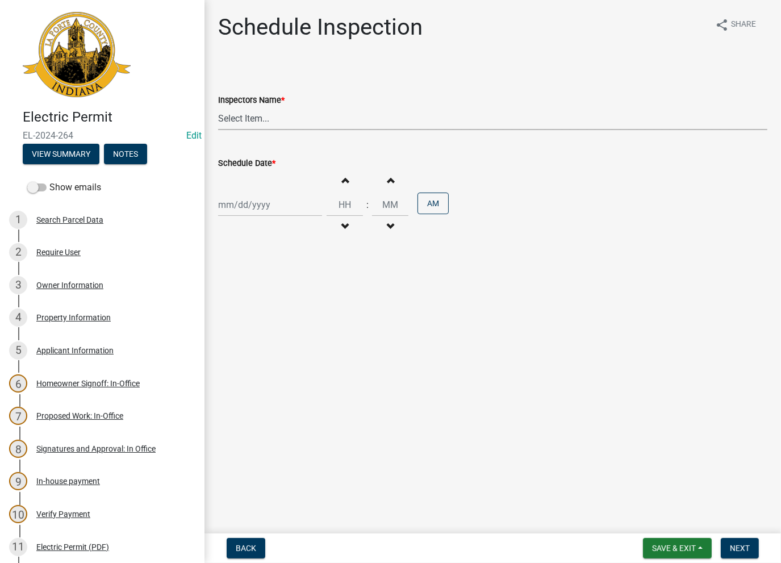
click at [263, 129] on select "Select Item... [PERSON_NAME] ([PERSON_NAME]) [PERSON_NAME] ([PERSON_NAME]) [PER…" at bounding box center [492, 118] width 549 height 23
click at [218, 107] on select "Select Item... [PERSON_NAME] ([PERSON_NAME]) [PERSON_NAME] ([PERSON_NAME]) [PER…" at bounding box center [492, 118] width 549 height 23
click at [249, 177] on div "Increment hours Decrement hours : Increment minutes Decrement minutes AM" at bounding box center [492, 205] width 549 height 70
click at [254, 122] on select "Select Item... [PERSON_NAME] ([PERSON_NAME]) [PERSON_NAME] ([PERSON_NAME]) [PER…" at bounding box center [492, 118] width 549 height 23
select select "a0e5a0fc-3702-49ef-98f7-3c9674400991"
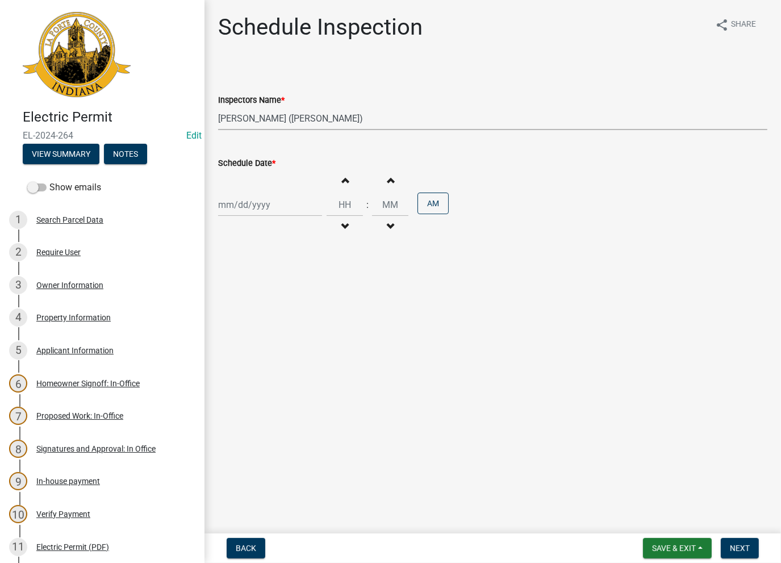
click at [218, 107] on select "Select Item... [PERSON_NAME] ([PERSON_NAME]) [PERSON_NAME] ([PERSON_NAME]) [PER…" at bounding box center [492, 118] width 549 height 23
select select "8"
select select "2025"
click at [241, 198] on div "[PERSON_NAME] Feb Mar Apr [PERSON_NAME][DATE] Oct Nov [DATE] 1526 1527 1528 152…" at bounding box center [270, 204] width 104 height 23
click at [263, 303] on div "13" at bounding box center [266, 301] width 18 height 18
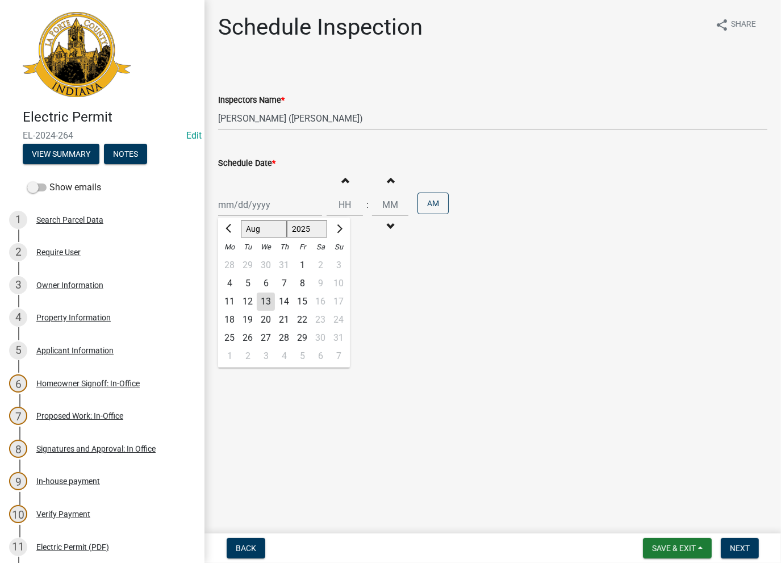
type input "08/13/2025"
click at [740, 545] on span "Next" at bounding box center [740, 547] width 20 height 9
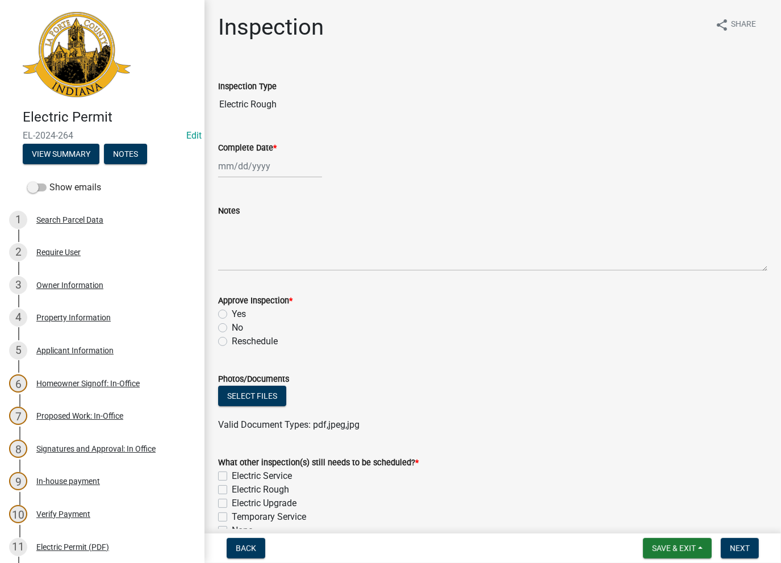
select select "8"
select select "2025"
click at [257, 157] on div "Jan Feb Mar Apr May Jun Jul Aug Sep Oct Nov Dec 1525 1526 1527 1528 1529 1530 1…" at bounding box center [270, 165] width 104 height 23
click at [261, 269] on div "13" at bounding box center [266, 263] width 18 height 18
type input "08/13/2025"
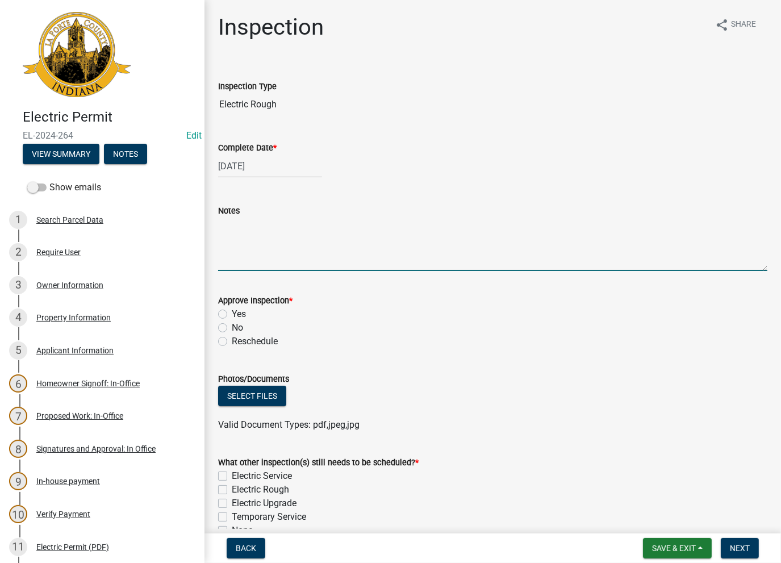
click at [252, 235] on textarea "Notes" at bounding box center [492, 243] width 549 height 53
paste textarea "laanderson1454@gmail.com"
drag, startPoint x: 353, startPoint y: 222, endPoint x: 150, endPoint y: 217, distance: 203.4
click at [150, 217] on div "Electric Permit EL-2024-264 Edit View Summary Notes Show emails 1 Search Parcel…" at bounding box center [390, 281] width 781 height 563
type textarea "Moved to BR-24-0602"
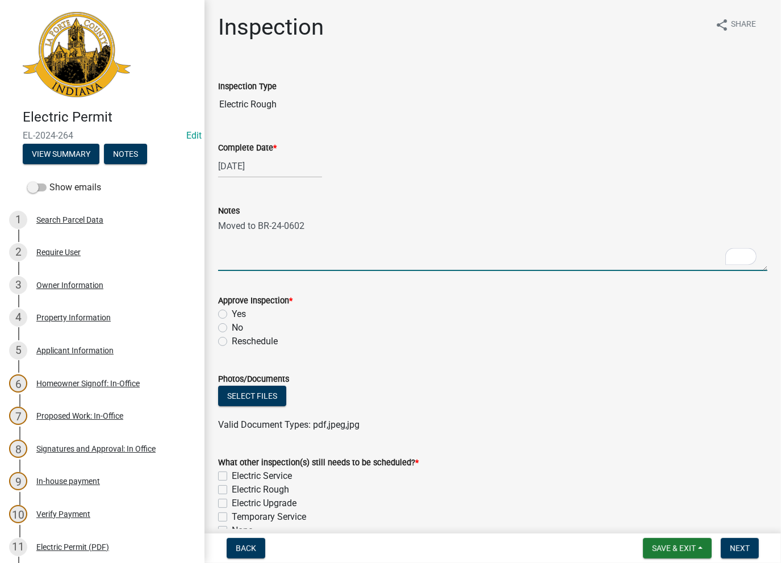
click at [232, 323] on label "No" at bounding box center [237, 328] width 11 height 14
click at [232, 323] on input "No" at bounding box center [235, 324] width 7 height 7
radio input "true"
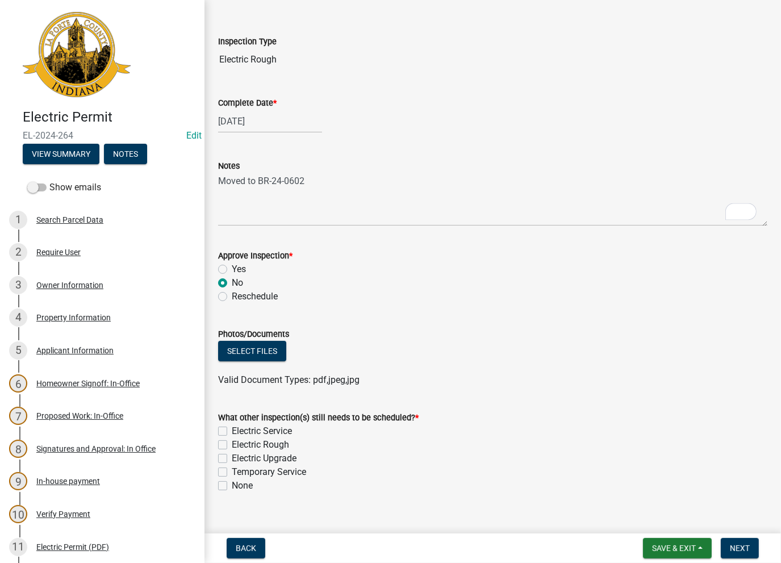
scroll to position [62, 0]
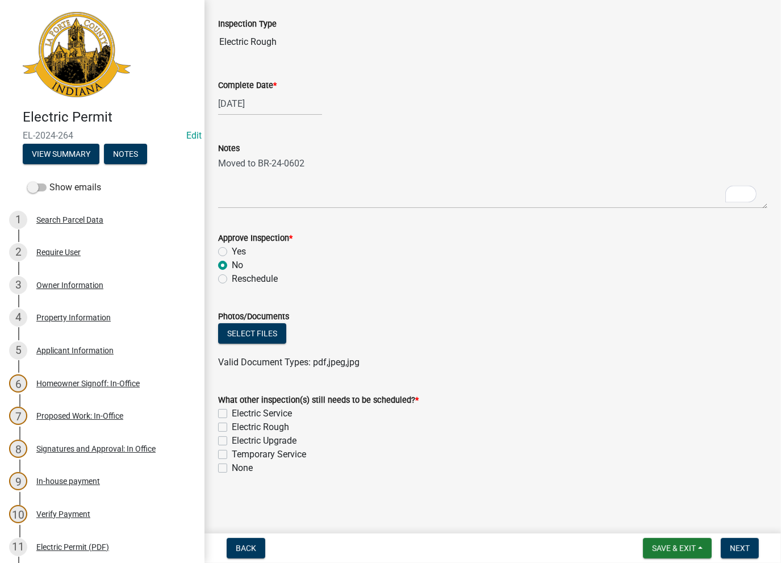
click at [232, 465] on label "None" at bounding box center [242, 468] width 21 height 14
click at [232, 465] on input "None" at bounding box center [235, 464] width 7 height 7
checkbox input "true"
checkbox input "false"
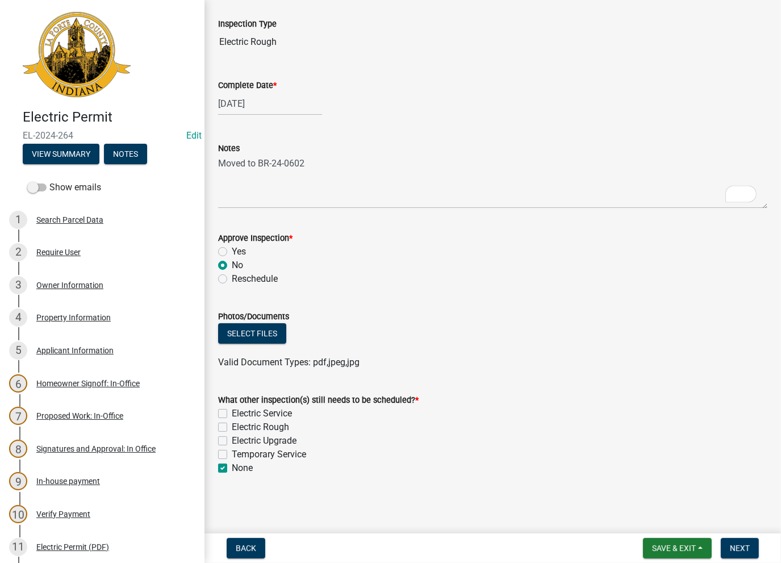
checkbox input "false"
checkbox input "true"
drag, startPoint x: 732, startPoint y: 545, endPoint x: 756, endPoint y: 560, distance: 28.8
click at [734, 545] on span "Next" at bounding box center [740, 547] width 20 height 9
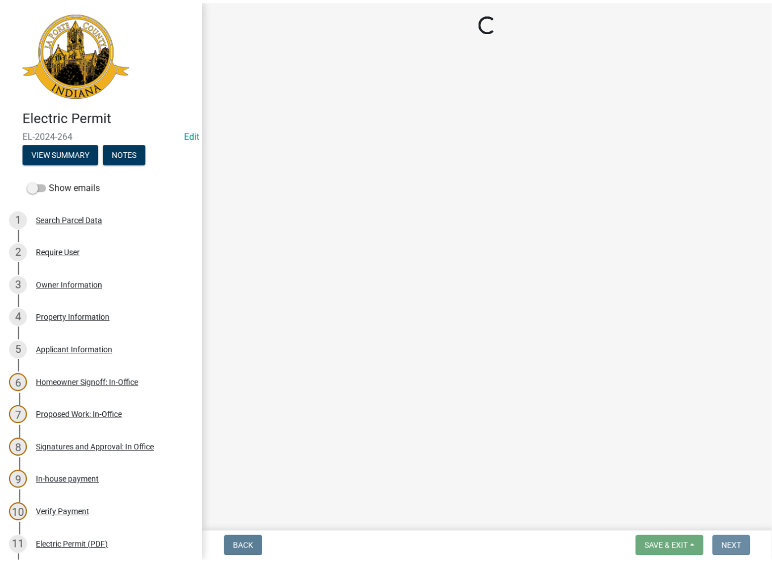
scroll to position [0, 0]
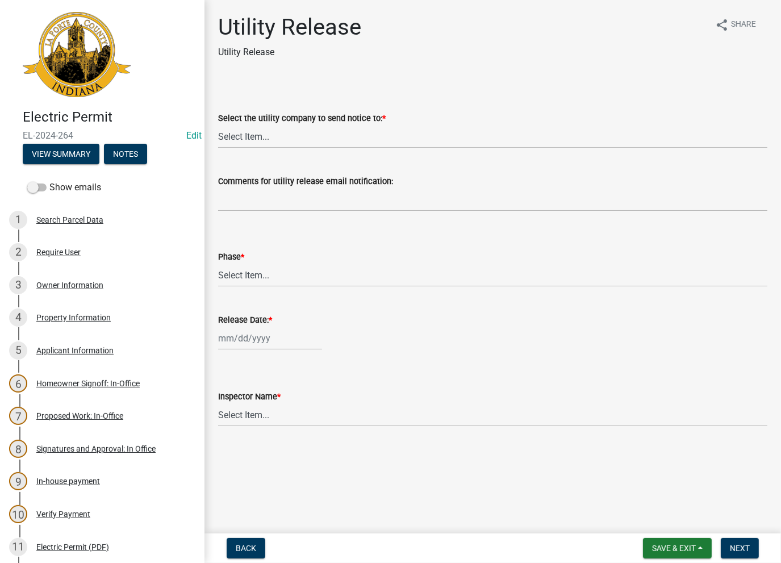
click at [282, 122] on label "Select the utility company to send notice to: *" at bounding box center [302, 119] width 168 height 8
click at [282, 125] on select "Select Item... Don't send a utility release NIPSCO Kankakee Valley REMC AEP/[US…" at bounding box center [492, 136] width 549 height 23
click at [266, 137] on select "Select Item... Don't send a utility release NIPSCO Kankakee Valley REMC AEP/[US…" at bounding box center [492, 136] width 549 height 23
click at [218, 125] on select "Select Item... Don't send a utility release NIPSCO Kankakee Valley REMC AEP/[US…" at bounding box center [492, 136] width 549 height 23
select select "3780ecfe-b3b4-4223-9cfe-090e9c0a356a"
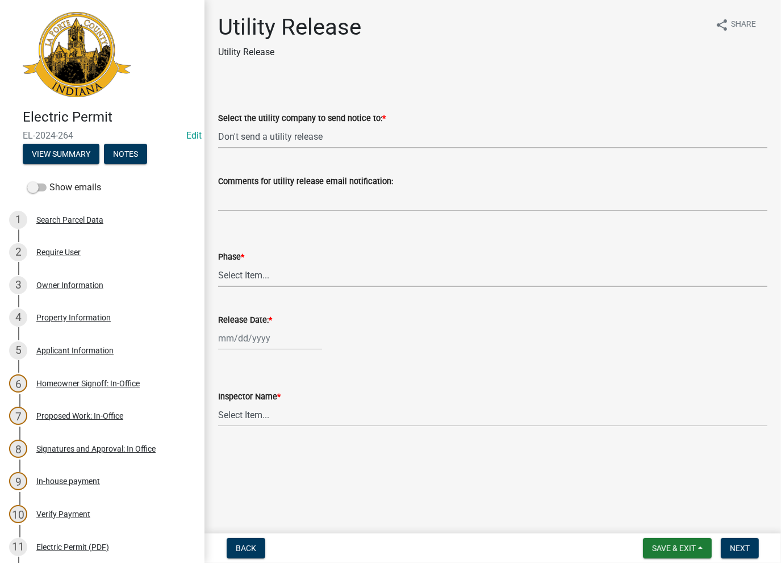
click at [232, 284] on select "Select Item... Phase 1 Phase 3" at bounding box center [492, 274] width 549 height 23
click at [218, 263] on select "Select Item... Phase 1 Phase 3" at bounding box center [492, 274] width 549 height 23
select select "f678d134-8131-47e8-ad26-ea7cd419ba61"
select select "8"
select select "2025"
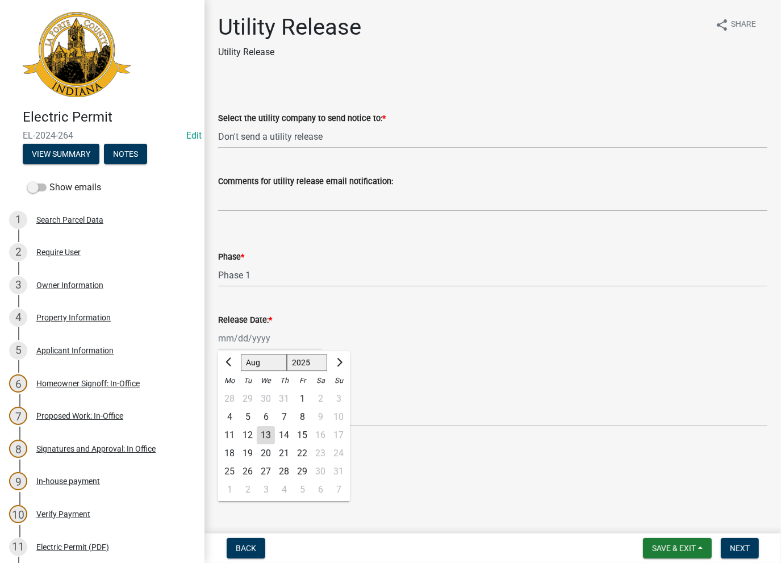
click at [233, 341] on div "[PERSON_NAME] Feb Mar Apr [PERSON_NAME][DATE] Oct Nov [DATE] 1526 1527 1528 152…" at bounding box center [270, 338] width 104 height 23
click at [265, 442] on div "13" at bounding box center [266, 435] width 18 height 18
type input "[DATE]"
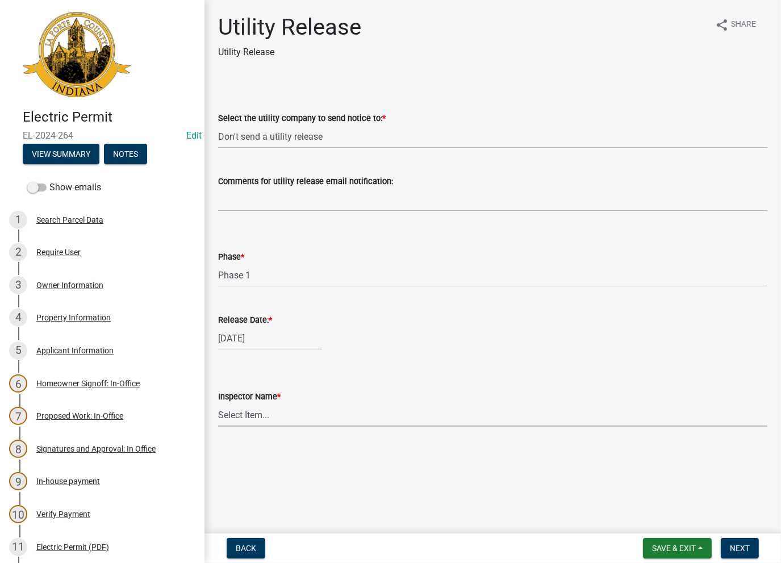
click at [256, 424] on select "Select Item... [PERSON_NAME] [PERSON_NAME] [PERSON_NAME] [PERSON_NAME] [PERSON_…" at bounding box center [492, 414] width 549 height 23
click at [218, 403] on select "Select Item... [PERSON_NAME] [PERSON_NAME] [PERSON_NAME] [PERSON_NAME] [PERSON_…" at bounding box center [492, 414] width 549 height 23
select select "86e5621d-6805-4b45-aad7-b2b3c8c41661"
click at [742, 546] on span "Next" at bounding box center [740, 547] width 20 height 9
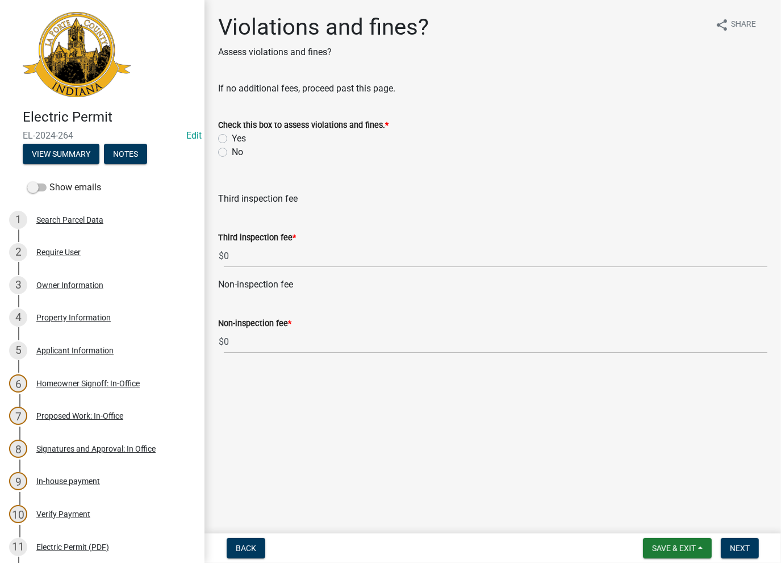
click at [232, 149] on label "No" at bounding box center [237, 152] width 11 height 14
click at [232, 149] on input "No" at bounding box center [235, 148] width 7 height 7
radio input "true"
click at [742, 545] on span "Next" at bounding box center [740, 547] width 20 height 9
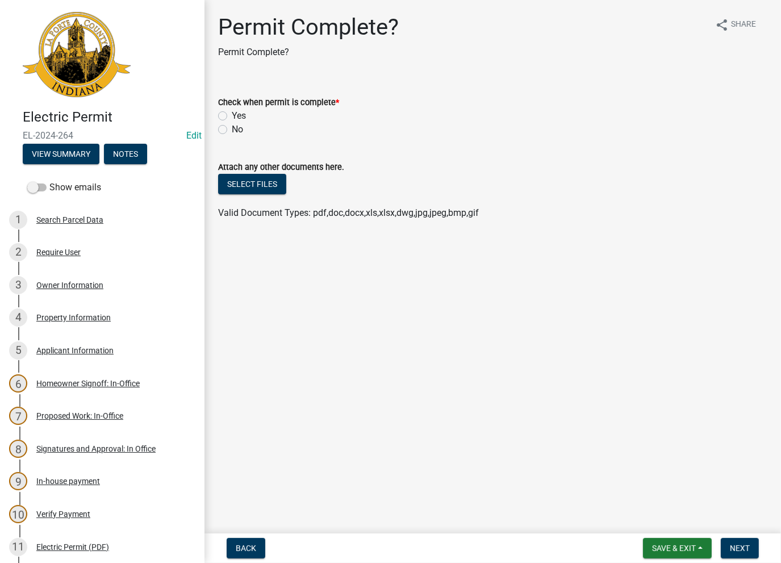
click at [232, 116] on label "Yes" at bounding box center [239, 116] width 14 height 14
click at [232, 116] on input "Yes" at bounding box center [235, 112] width 7 height 7
radio input "true"
click at [730, 547] on span "Next" at bounding box center [740, 547] width 20 height 9
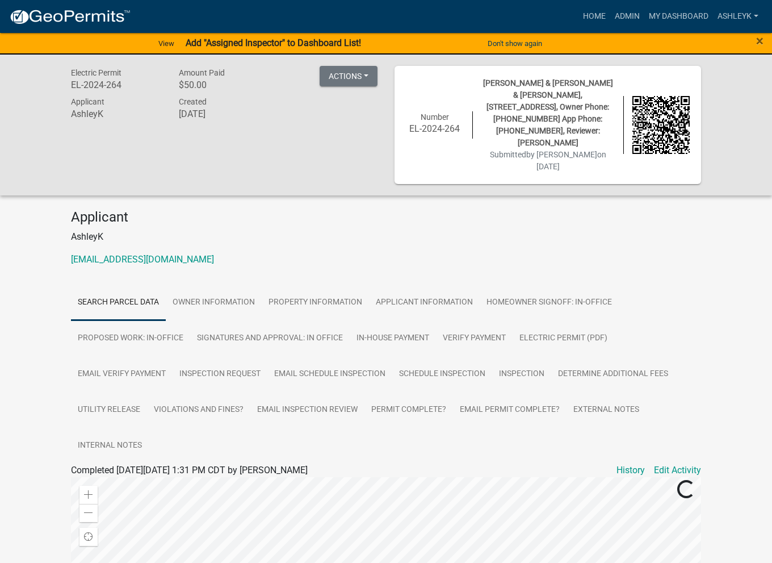
click at [755, 40] on div "× Close" at bounding box center [740, 44] width 64 height 24
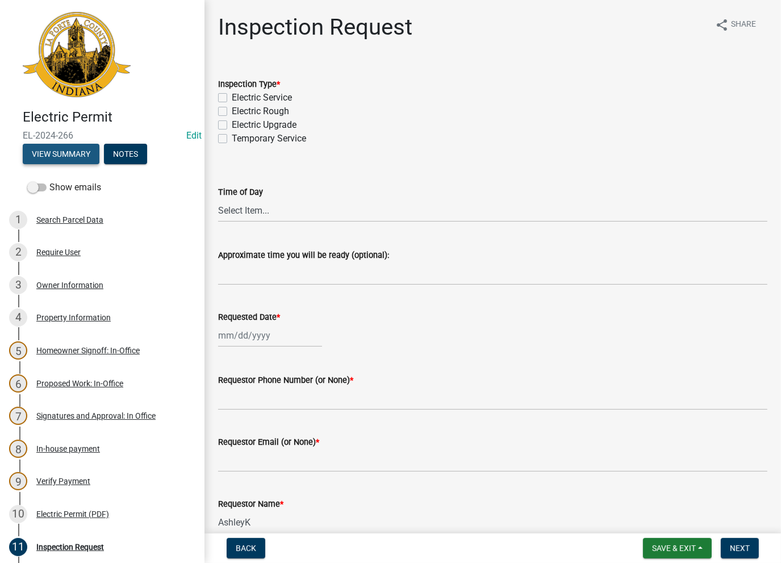
click at [57, 153] on button "View Summary" at bounding box center [61, 154] width 77 height 20
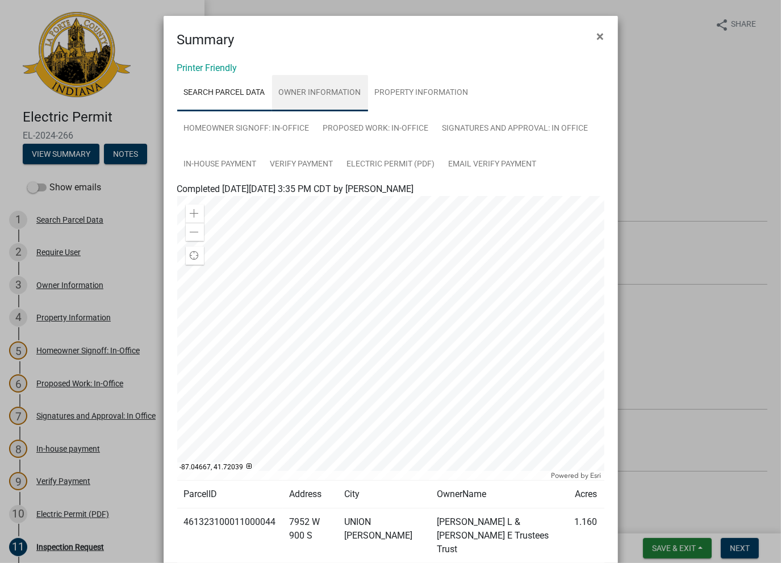
click at [312, 94] on link "Owner Information" at bounding box center [320, 93] width 96 height 36
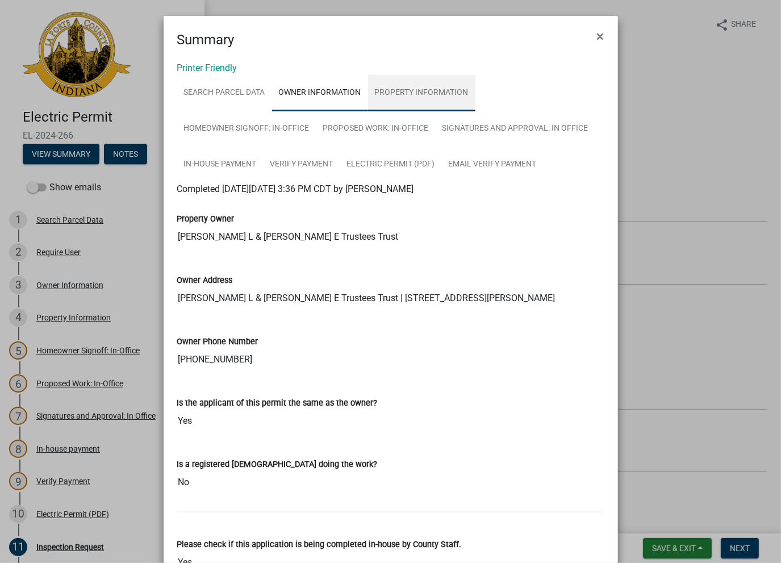
click at [386, 100] on link "Property Information" at bounding box center [421, 93] width 107 height 36
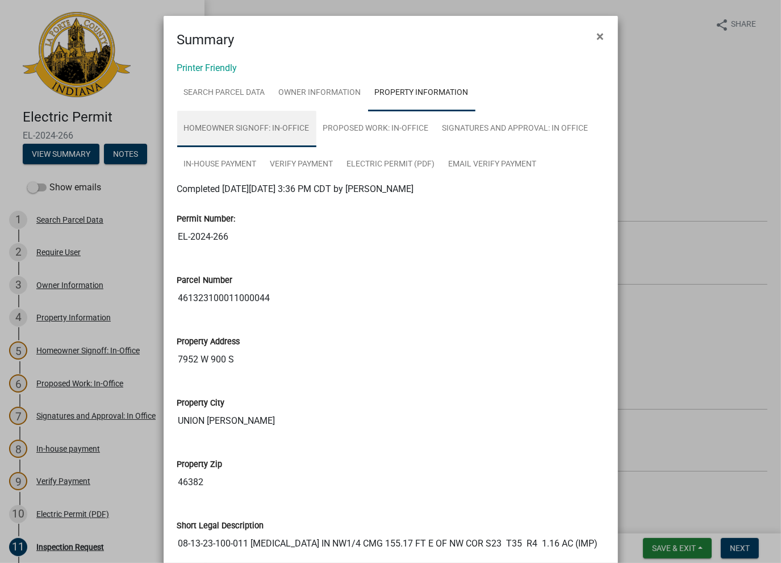
click at [283, 119] on link "Homeowner Signoff: In-Office" at bounding box center [246, 129] width 139 height 36
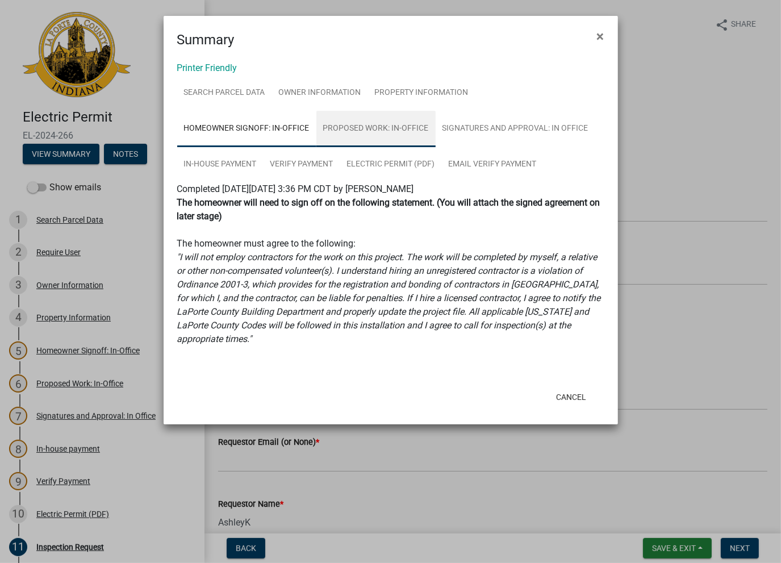
click at [344, 133] on link "Proposed Work: In-Office" at bounding box center [375, 129] width 119 height 36
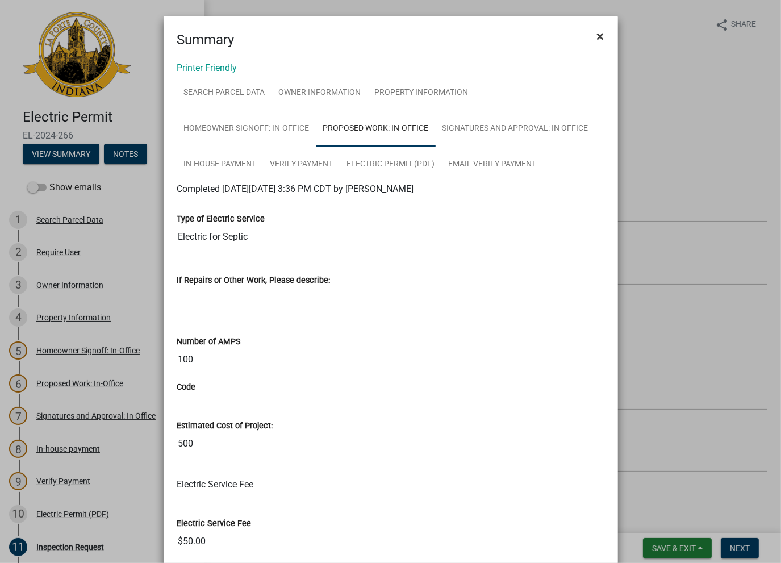
click at [597, 38] on span "×" at bounding box center [600, 36] width 7 height 16
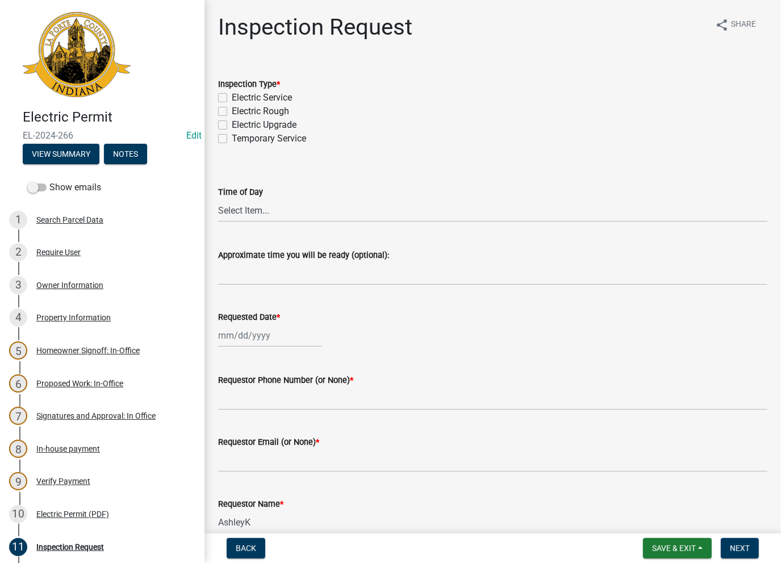
click at [232, 107] on label "Electric Rough" at bounding box center [260, 111] width 57 height 14
click at [232, 107] on input "Electric Rough" at bounding box center [235, 107] width 7 height 7
checkbox input "true"
checkbox input "false"
checkbox input "true"
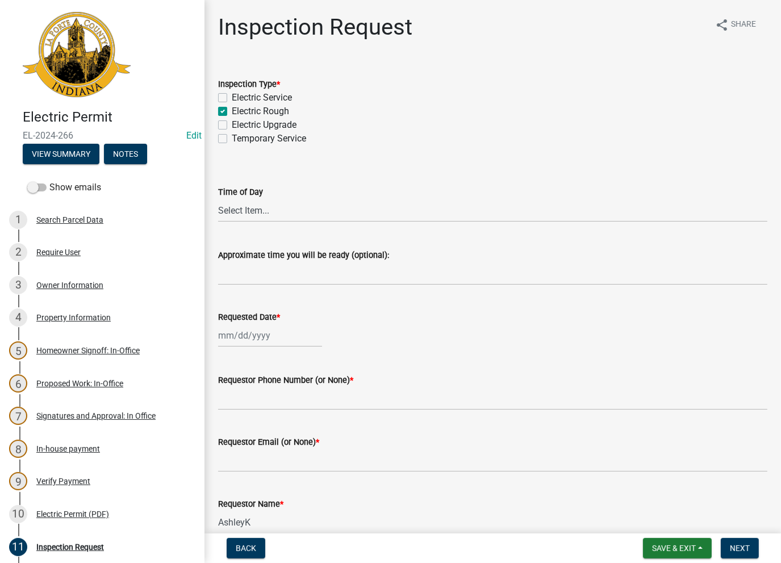
checkbox input "false"
click at [231, 212] on select "Select Item... AM PM" at bounding box center [492, 210] width 549 height 23
click at [218, 199] on select "Select Item... AM PM" at bounding box center [492, 210] width 549 height 23
select select "b094423a-c54c-4b92-8757-1639a7c362ac"
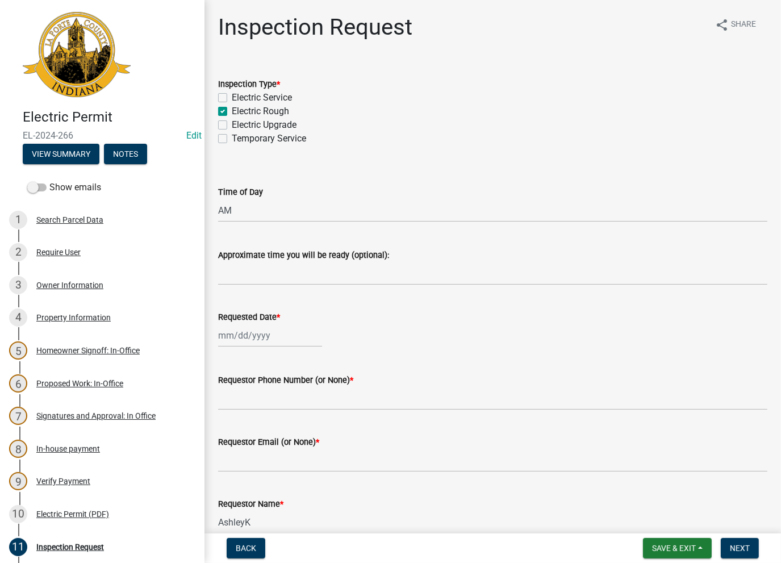
click at [250, 262] on form "Approximate time you will be ready (optional):" at bounding box center [492, 266] width 549 height 37
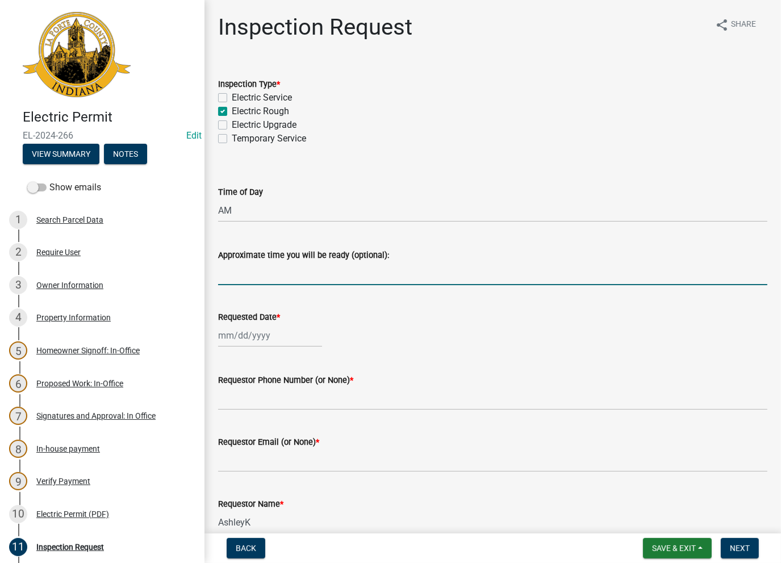
click at [254, 270] on input "Approximate time you will be ready (optional):" at bounding box center [492, 273] width 549 height 23
type input "No Inspections ever requested. Close out - AK"
drag, startPoint x: 421, startPoint y: 278, endPoint x: 215, endPoint y: 267, distance: 206.4
click at [215, 267] on div "Approximate time you will be ready (optional): No Inspections ever requested. C…" at bounding box center [493, 258] width 566 height 53
select select "8"
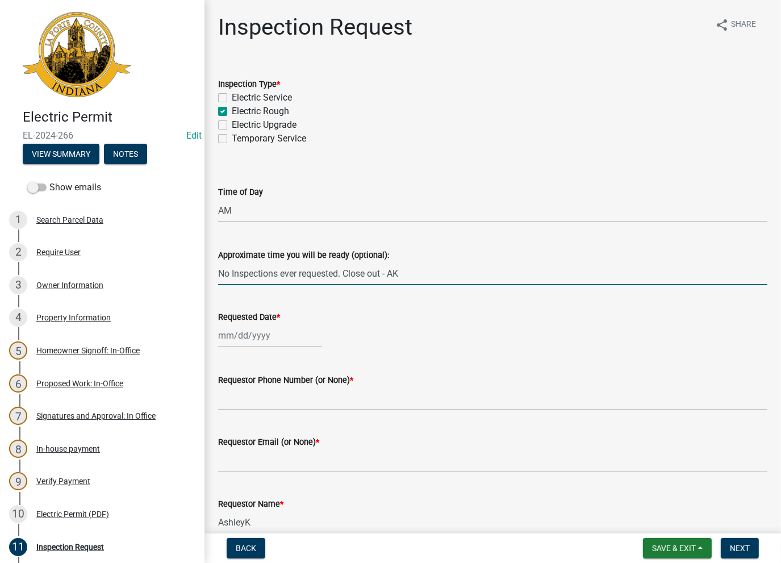
select select "2025"
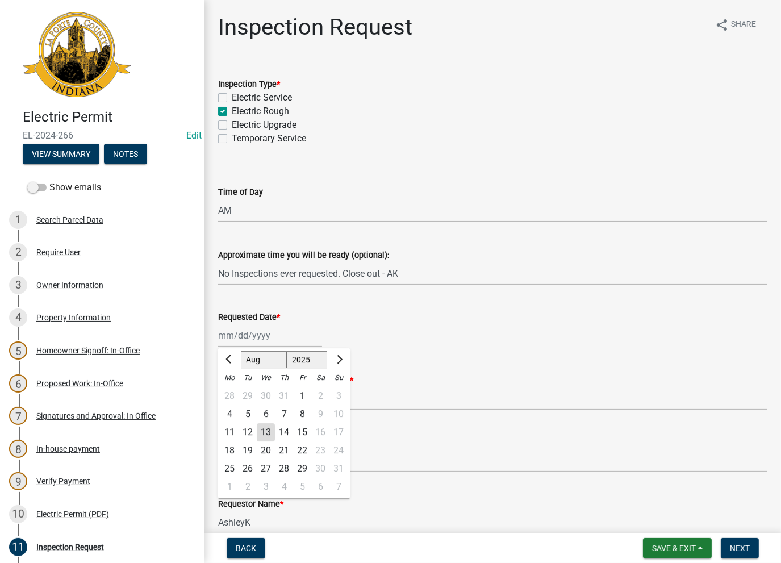
click at [232, 340] on div "[PERSON_NAME] Feb Mar Apr [PERSON_NAME][DATE] Oct Nov [DATE] 1526 1527 1528 152…" at bounding box center [270, 335] width 104 height 23
click at [266, 431] on div "13" at bounding box center [266, 432] width 18 height 18
type input "[DATE]"
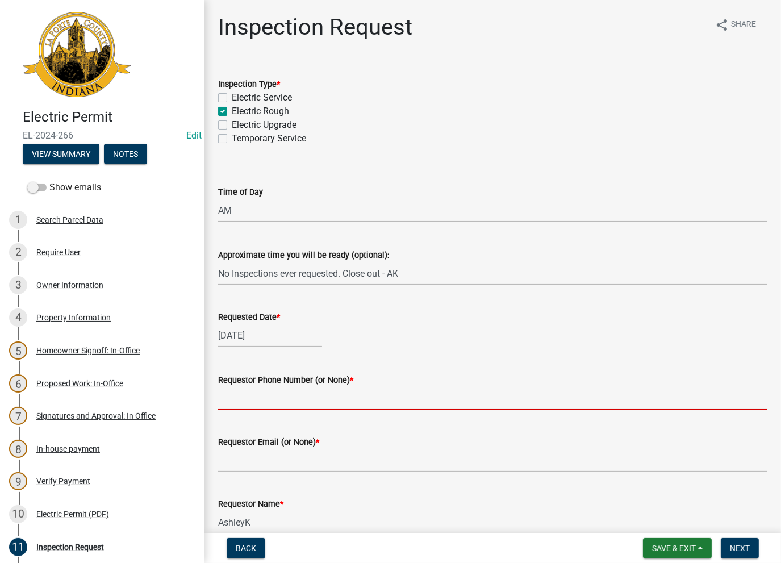
click at [262, 400] on input "Requestor Phone Number (or None) *" at bounding box center [492, 398] width 549 height 23
type input "None"
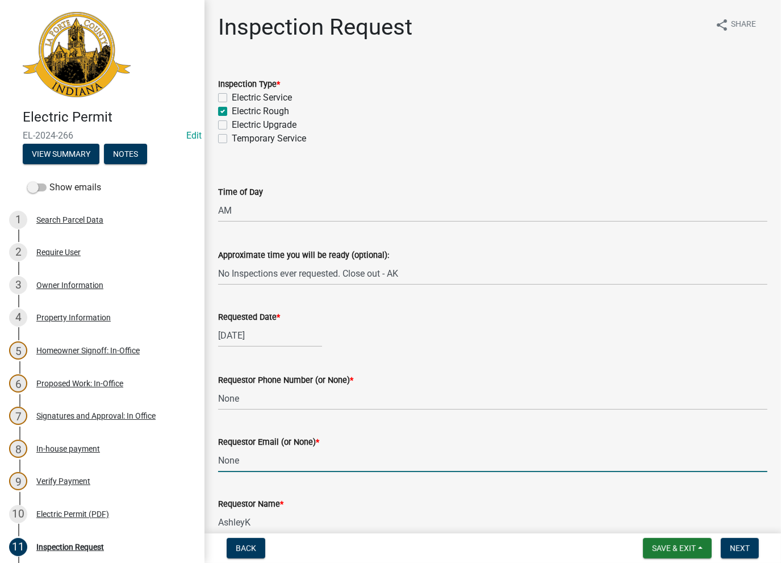
type input "None"
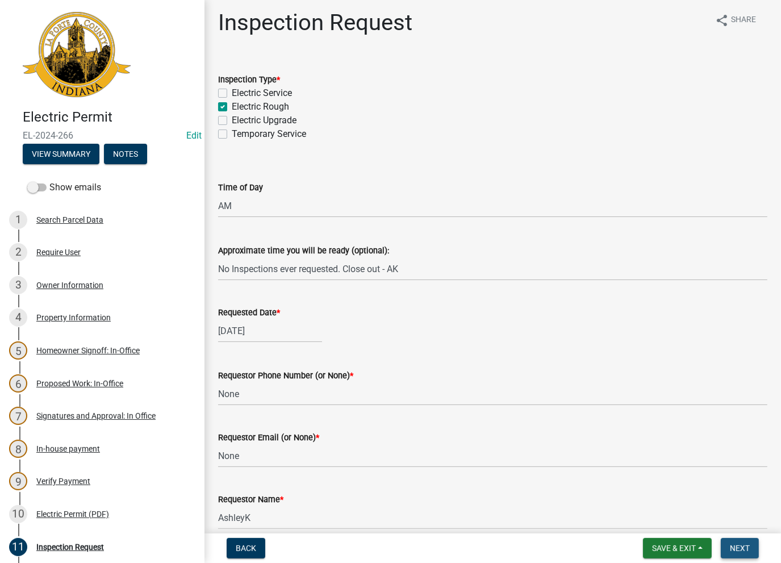
click at [744, 549] on span "Next" at bounding box center [740, 547] width 20 height 9
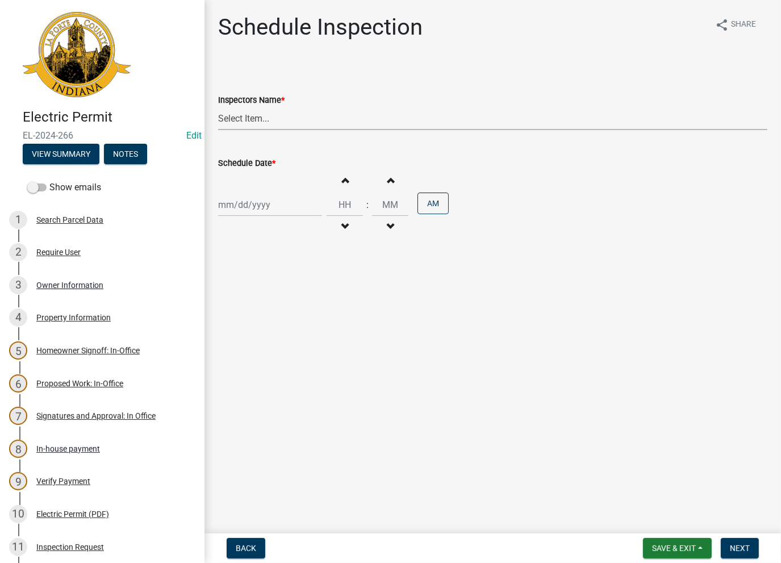
click at [241, 112] on select "Select Item... [PERSON_NAME] ([PERSON_NAME]) [PERSON_NAME] ([PERSON_NAME]) [PER…" at bounding box center [492, 118] width 549 height 23
select select "a0e5a0fc-3702-49ef-98f7-3c9674400991"
click at [218, 107] on select "Select Item... [PERSON_NAME] ([PERSON_NAME]) [PERSON_NAME] ([PERSON_NAME]) [PER…" at bounding box center [492, 118] width 549 height 23
click at [252, 199] on div at bounding box center [270, 204] width 104 height 23
select select "8"
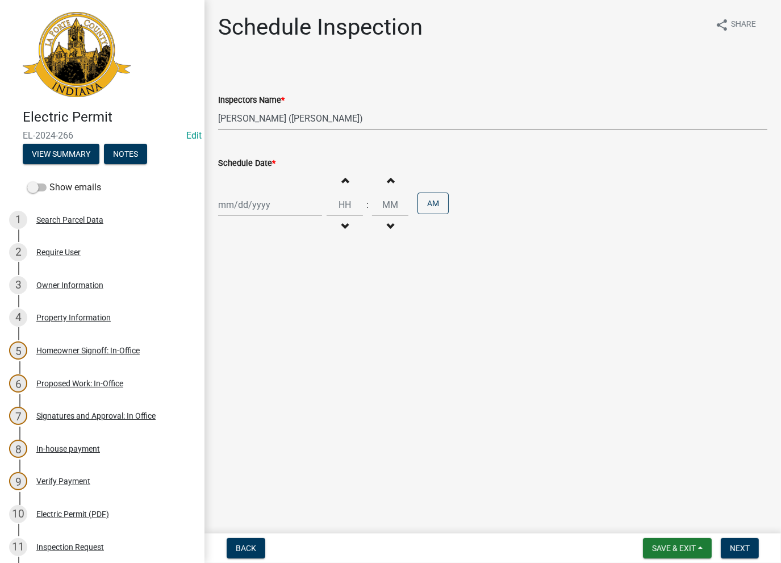
select select "2025"
click at [263, 301] on div "13" at bounding box center [266, 301] width 18 height 18
type input "[DATE]"
click at [732, 549] on span "Next" at bounding box center [740, 547] width 20 height 9
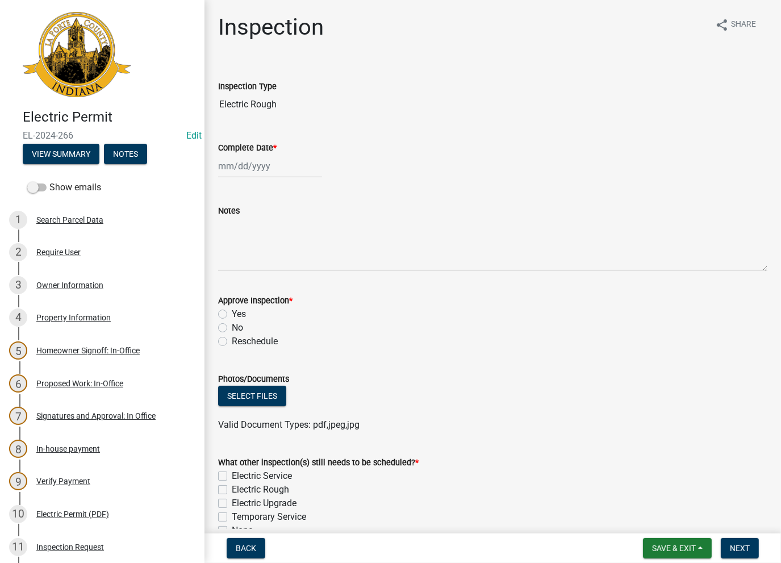
click at [243, 161] on div at bounding box center [270, 165] width 104 height 23
select select "8"
select select "2025"
click at [263, 258] on div "13" at bounding box center [266, 263] width 18 height 18
type input "[DATE]"
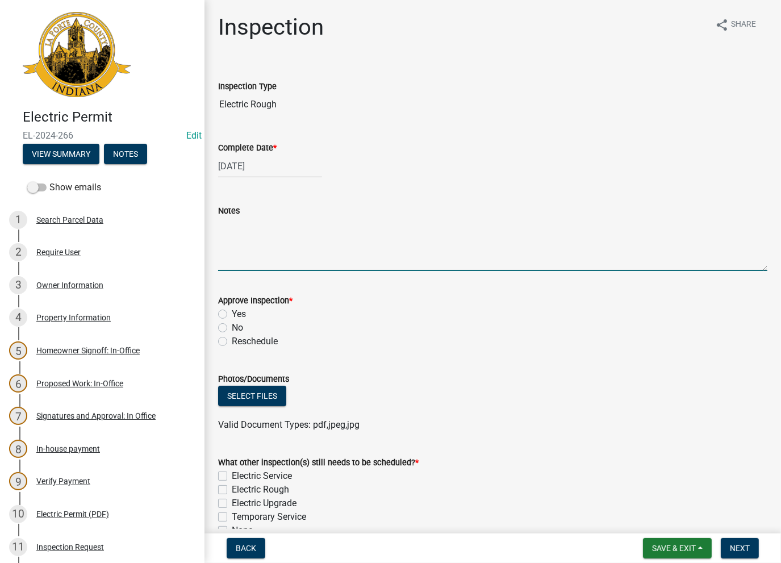
click at [259, 252] on textarea "Notes" at bounding box center [492, 243] width 549 height 53
paste textarea "No Inspections ever requested. Close out - AK"
type textarea "No Inspections ever requested. Close out - AK"
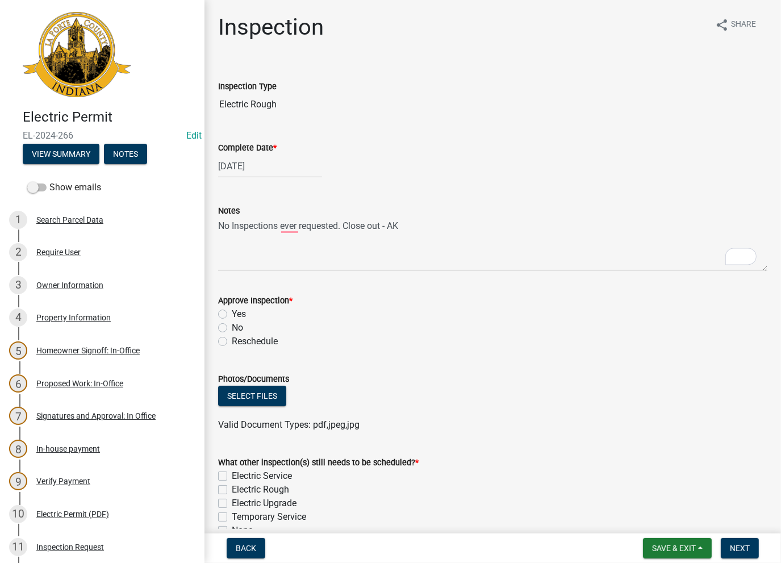
click at [232, 328] on label "No" at bounding box center [237, 328] width 11 height 14
click at [232, 328] on input "No" at bounding box center [235, 324] width 7 height 7
radio input "true"
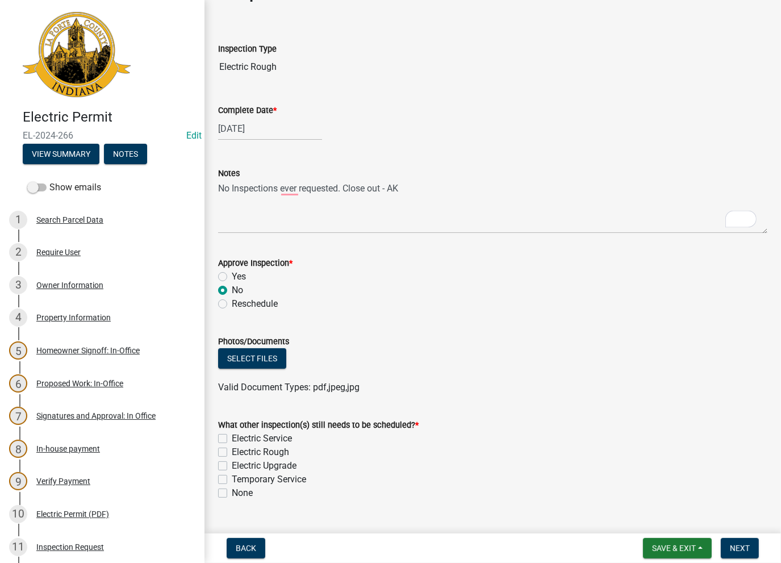
scroll to position [62, 0]
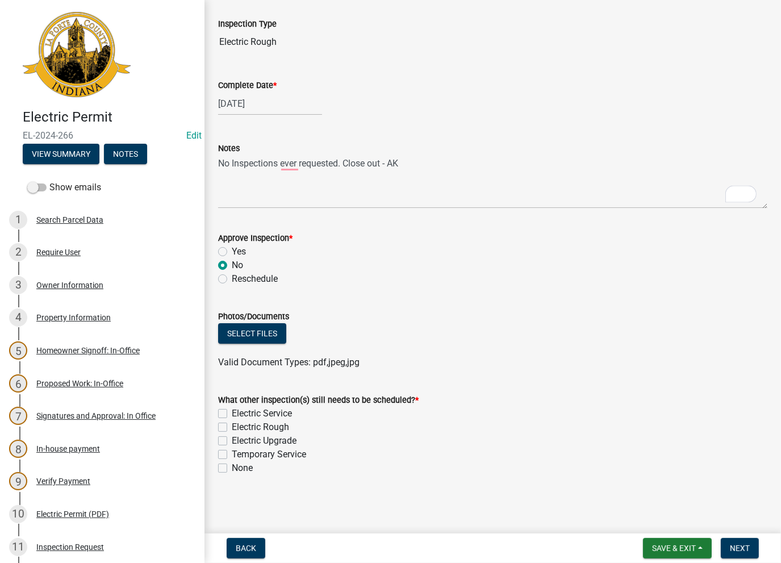
click at [232, 467] on label "None" at bounding box center [242, 468] width 21 height 14
click at [232, 467] on input "None" at bounding box center [235, 464] width 7 height 7
checkbox input "true"
checkbox input "false"
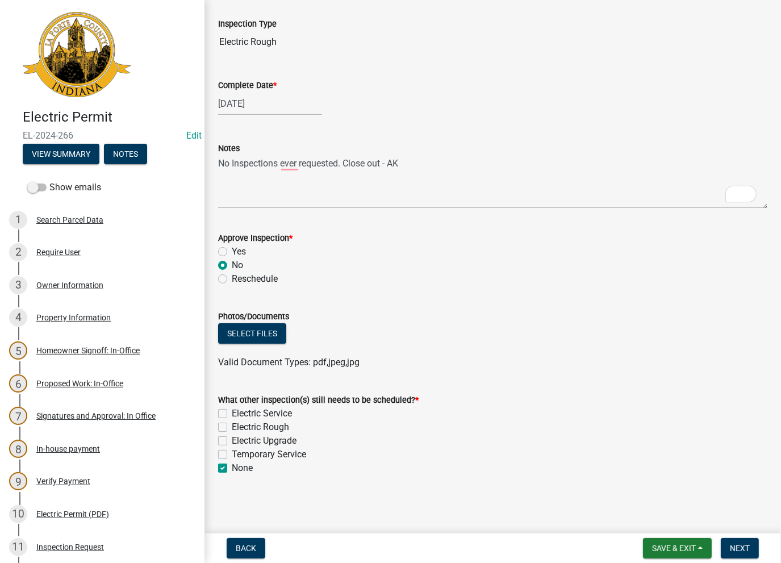
checkbox input "false"
checkbox input "true"
click at [736, 541] on button "Next" at bounding box center [740, 548] width 38 height 20
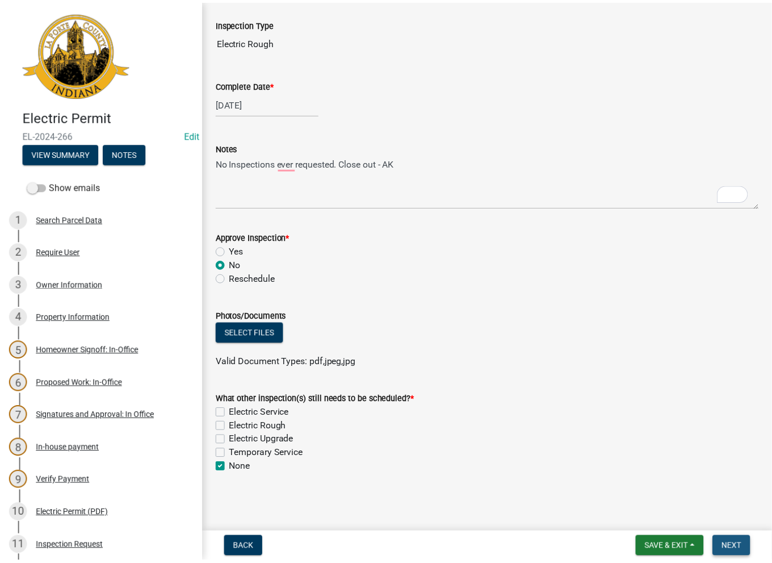
scroll to position [0, 0]
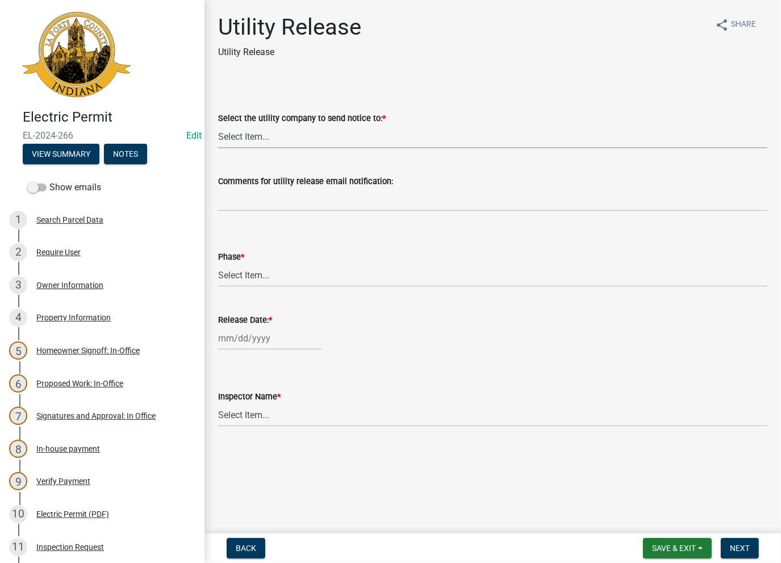
click at [257, 136] on select "Select Item... Don't send a utility release NIPSCO Kankakee Valley REMC AEP/[US…" at bounding box center [492, 136] width 549 height 23
click at [218, 125] on select "Select Item... Don't send a utility release NIPSCO Kankakee Valley REMC AEP/[US…" at bounding box center [492, 136] width 549 height 23
select select "3780ecfe-b3b4-4223-9cfe-090e9c0a356a"
click at [251, 275] on select "Select Item... Phase 1 Phase 3" at bounding box center [492, 274] width 549 height 23
click at [218, 263] on select "Select Item... Phase 1 Phase 3" at bounding box center [492, 274] width 549 height 23
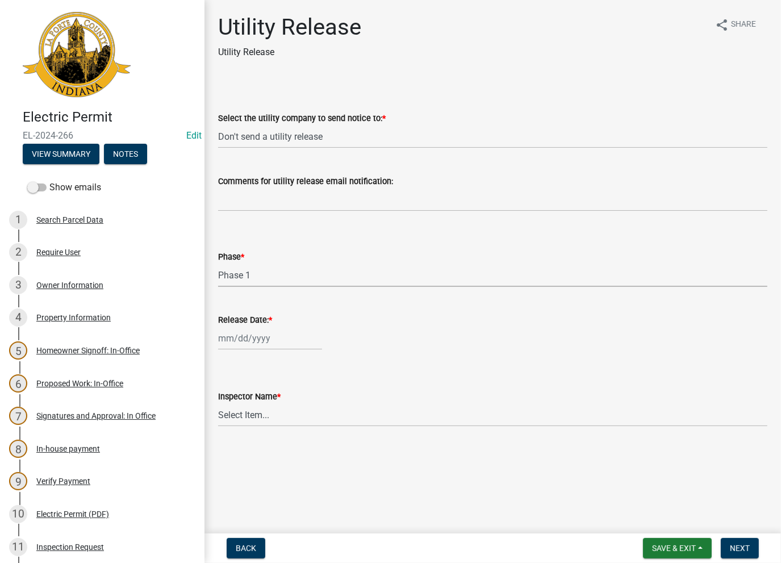
select select "f678d134-8131-47e8-ad26-ea7cd419ba61"
select select "8"
select select "2025"
click at [241, 340] on div "[PERSON_NAME] Feb Mar Apr [PERSON_NAME][DATE] Oct Nov [DATE] 1526 1527 1528 152…" at bounding box center [270, 338] width 104 height 23
click at [263, 436] on div "13" at bounding box center [266, 435] width 18 height 18
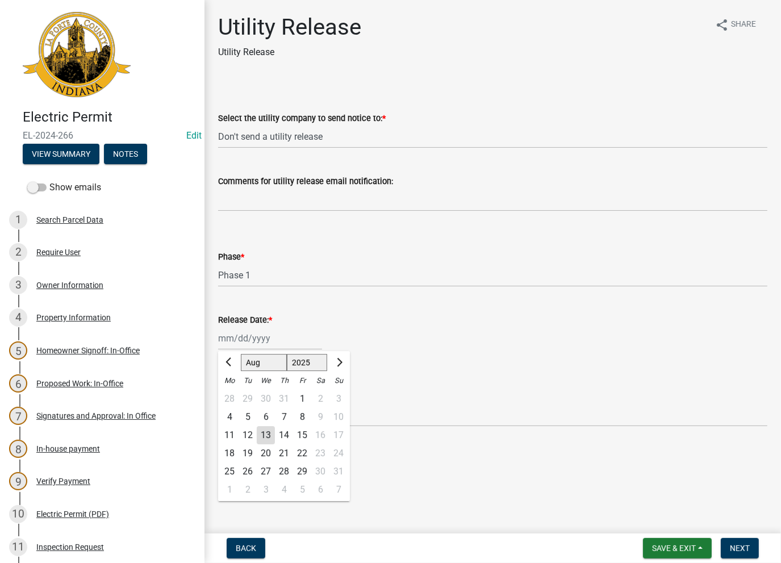
type input "[DATE]"
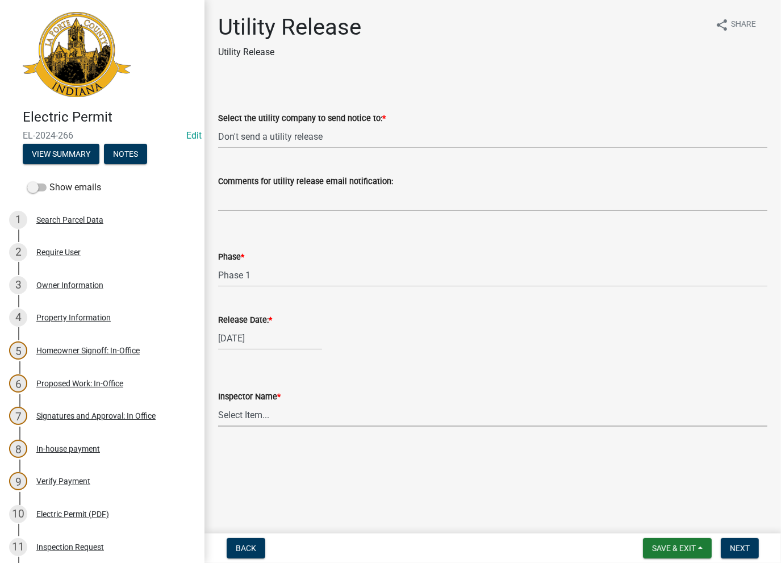
click at [262, 425] on select "Select Item... Ernie Schmidt Scott Schroeder John Niegos Dave Schuman Richard J…" at bounding box center [492, 414] width 549 height 23
click at [218, 403] on select "Select Item... Ernie Schmidt Scott Schroeder John Niegos Dave Schuman Richard J…" at bounding box center [492, 414] width 549 height 23
select select "86e5621d-6805-4b45-aad7-b2b3c8c41661"
click at [734, 549] on span "Next" at bounding box center [740, 547] width 20 height 9
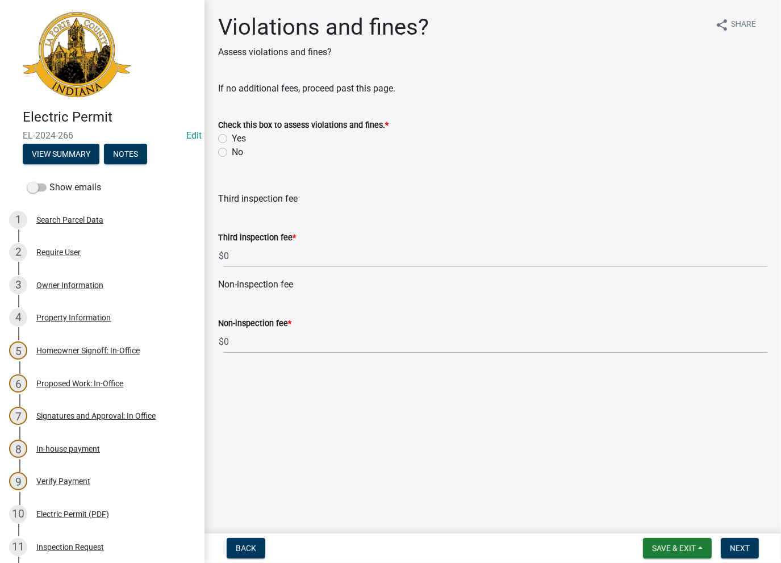
click at [232, 149] on label "No" at bounding box center [237, 152] width 11 height 14
click at [232, 149] on input "No" at bounding box center [235, 148] width 7 height 7
radio input "true"
click at [736, 546] on span "Next" at bounding box center [740, 547] width 20 height 9
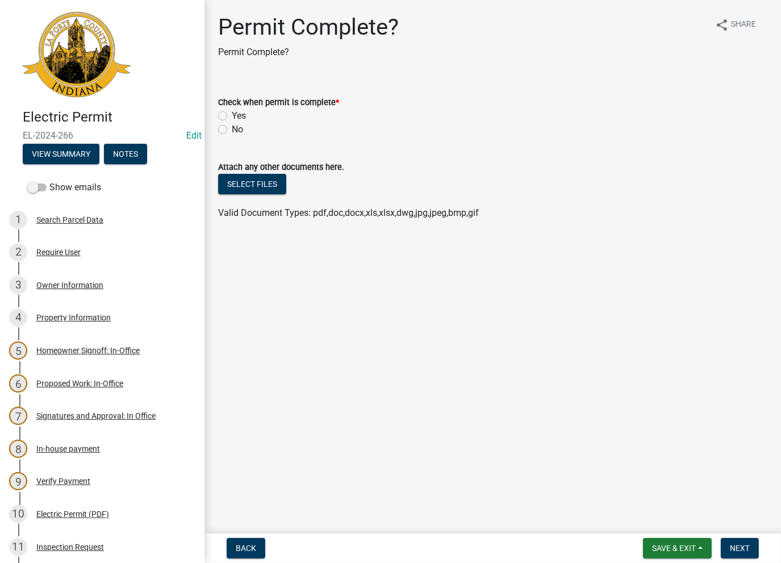
click at [232, 113] on label "Yes" at bounding box center [239, 116] width 14 height 14
click at [232, 113] on input "Yes" at bounding box center [235, 112] width 7 height 7
radio input "true"
click at [730, 549] on span "Next" at bounding box center [740, 547] width 20 height 9
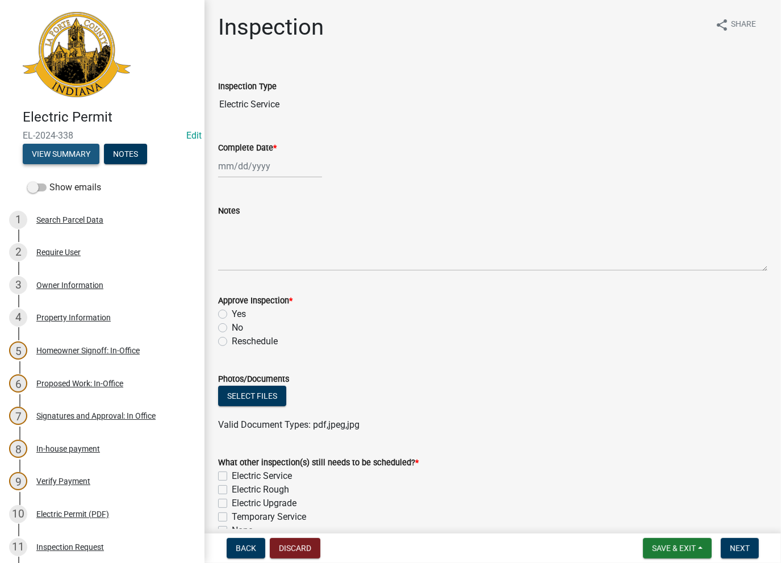
click at [55, 154] on button "View Summary" at bounding box center [61, 154] width 77 height 20
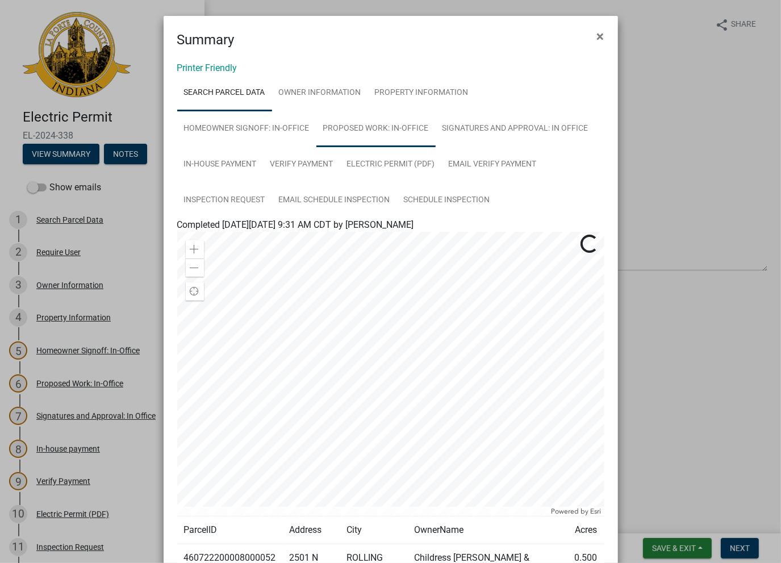
click at [367, 124] on link "Proposed Work: In-Office" at bounding box center [375, 129] width 119 height 36
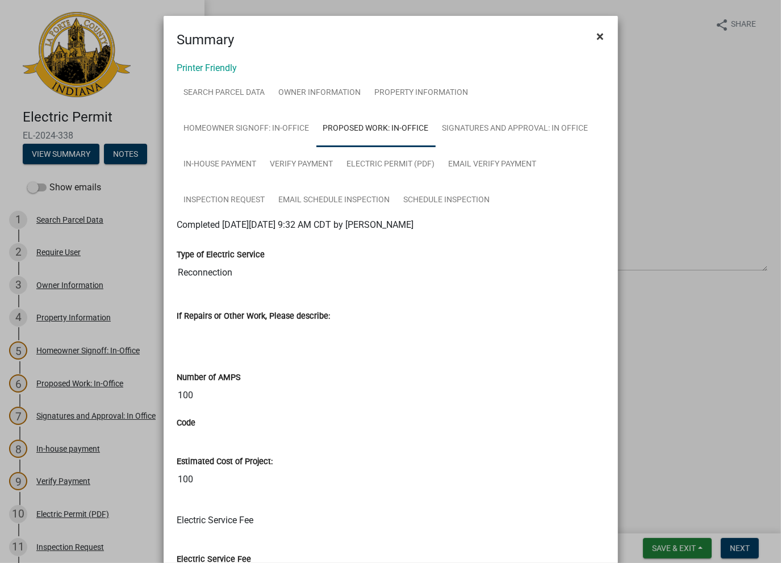
click at [599, 34] on span "×" at bounding box center [600, 36] width 7 height 16
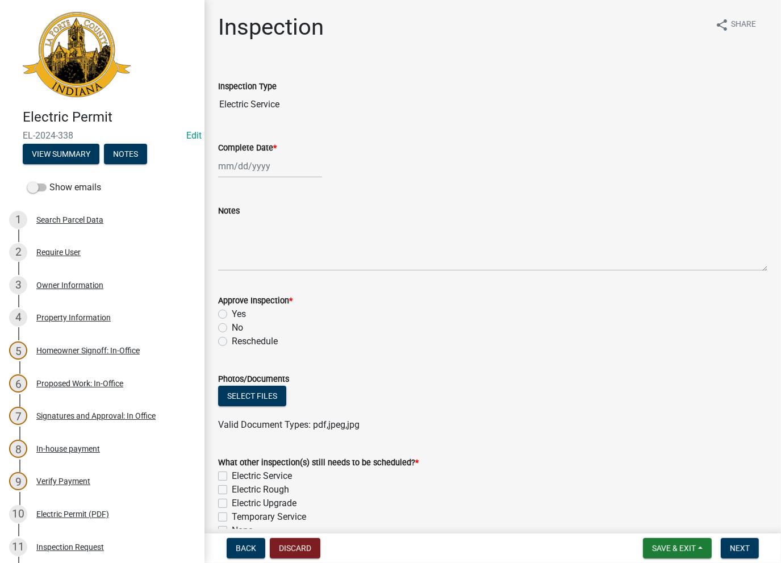
click at [241, 170] on div at bounding box center [270, 165] width 104 height 23
select select "8"
select select "2025"
click at [265, 262] on div "13" at bounding box center [266, 263] width 18 height 18
type input "[DATE]"
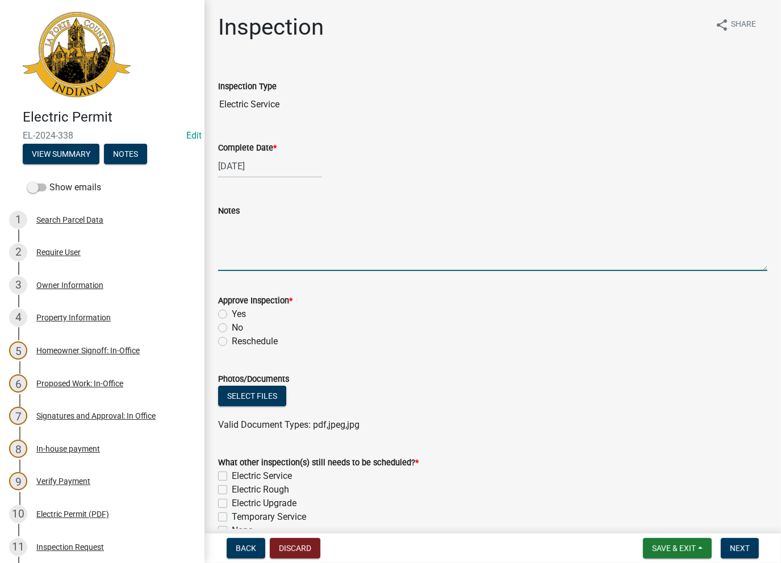
click at [257, 253] on textarea "Notes" at bounding box center [492, 243] width 549 height 53
type textarea "Done on BR-25-0030"
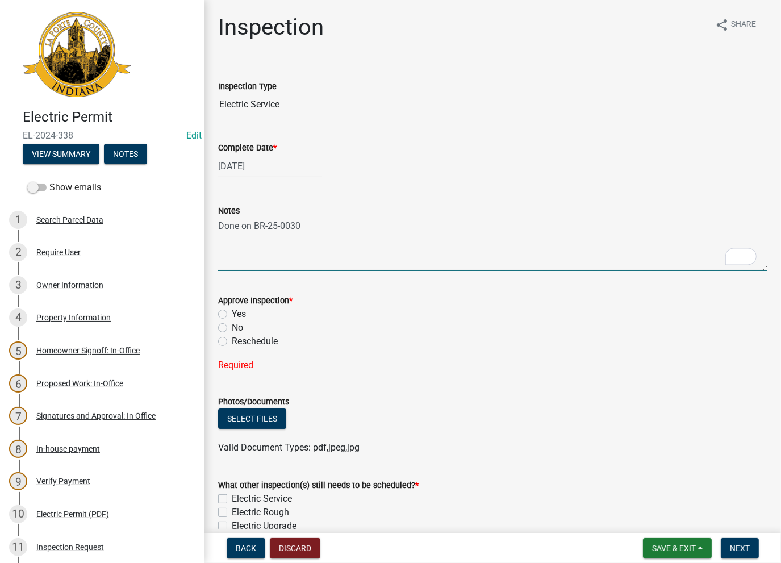
click at [359, 223] on textarea "Done on BR-25-0030" at bounding box center [492, 243] width 549 height 53
drag, startPoint x: 380, startPoint y: 229, endPoint x: 203, endPoint y: 214, distance: 178.4
click at [203, 214] on div "Electric Permit EL-2024-338 Edit View Summary Notes Show emails 1 Search Parcel…" at bounding box center [390, 281] width 781 height 563
type textarea "Done on BR-25-0030. Close out. -AK"
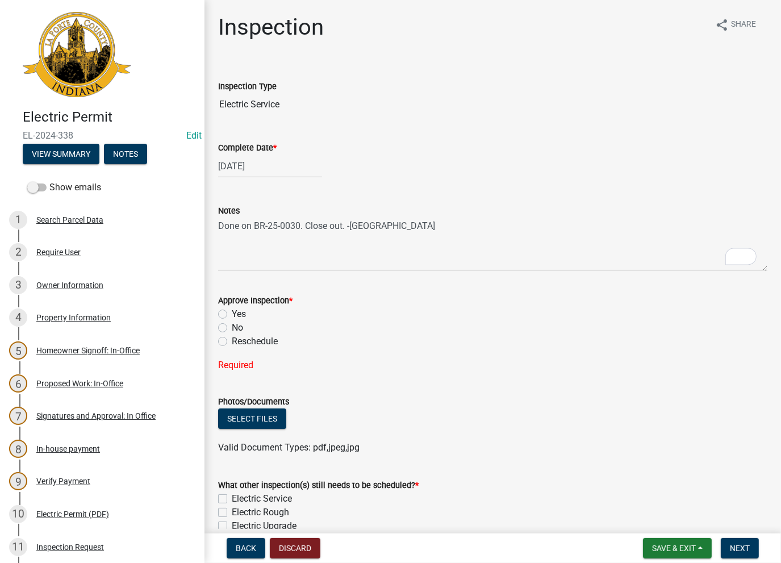
click at [223, 330] on div "Approve Inspection * Yes No Reschedule Required" at bounding box center [493, 326] width 566 height 92
click at [232, 325] on label "No" at bounding box center [237, 328] width 11 height 14
click at [232, 325] on input "No" at bounding box center [235, 324] width 7 height 7
radio input "true"
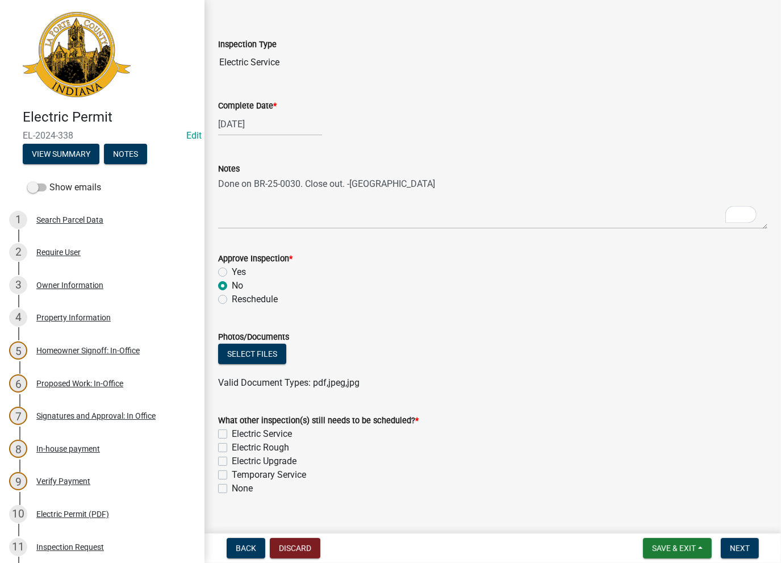
scroll to position [62, 0]
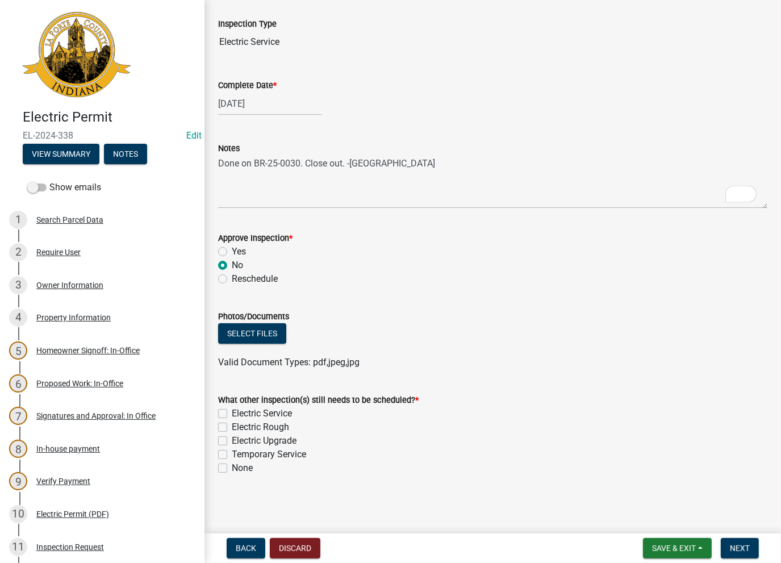
click at [232, 470] on label "None" at bounding box center [242, 468] width 21 height 14
click at [232, 468] on input "None" at bounding box center [235, 464] width 7 height 7
checkbox input "true"
checkbox input "false"
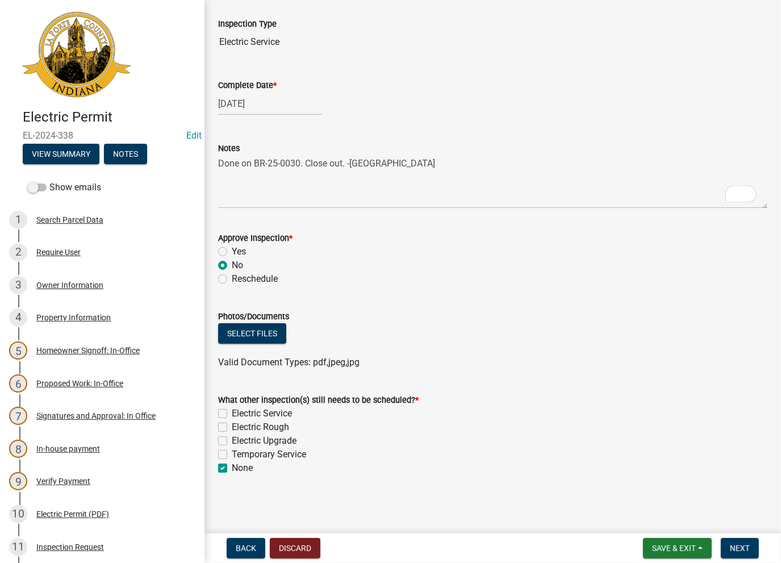
checkbox input "false"
checkbox input "true"
click at [742, 550] on span "Next" at bounding box center [740, 547] width 20 height 9
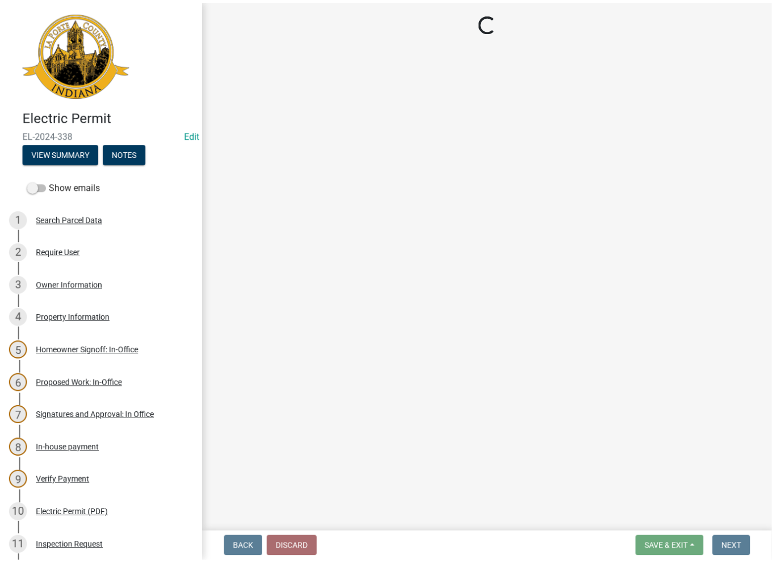
scroll to position [0, 0]
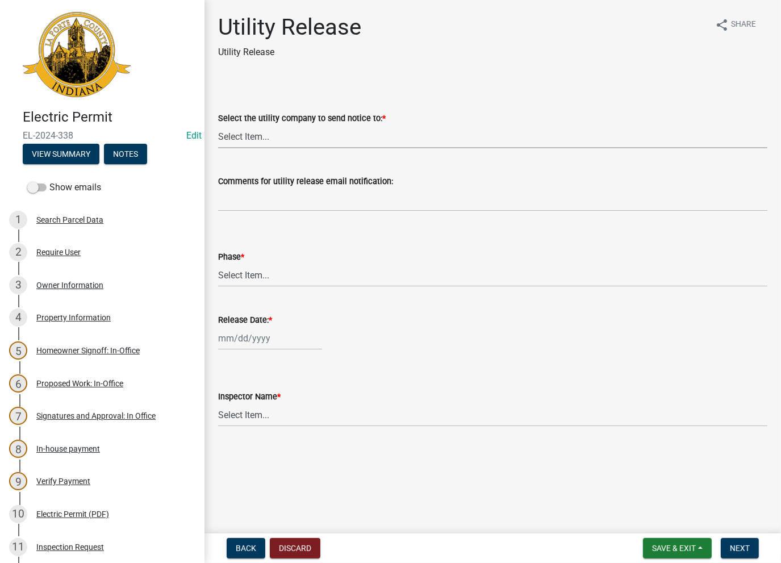
click at [225, 134] on select "Select Item... Don't send a utility release NIPSCO Kankakee Valley REMC AEP/[US…" at bounding box center [492, 136] width 549 height 23
click at [218, 125] on select "Select Item... Don't send a utility release NIPSCO Kankakee Valley REMC AEP/[US…" at bounding box center [492, 136] width 549 height 23
select select "3780ecfe-b3b4-4223-9cfe-090e9c0a356a"
drag, startPoint x: 254, startPoint y: 268, endPoint x: 253, endPoint y: 281, distance: 13.1
click at [253, 273] on select "Select Item... Phase 1 Phase 3" at bounding box center [492, 274] width 549 height 23
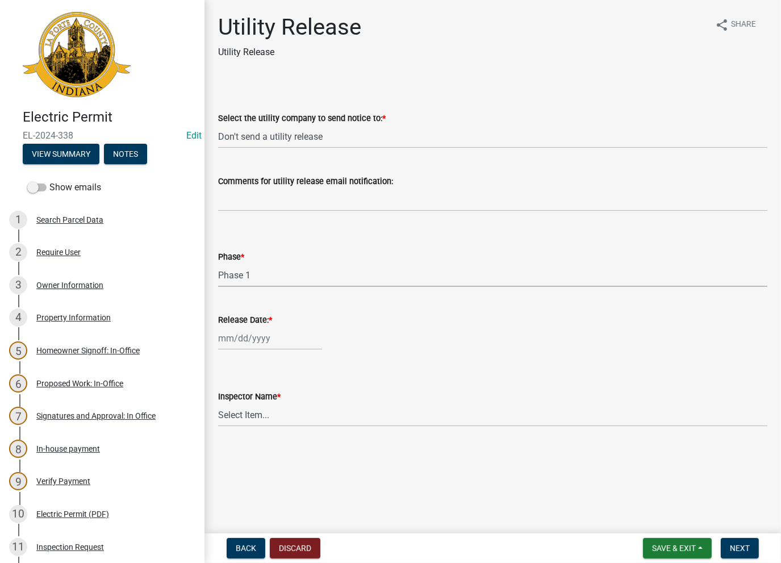
click at [218, 263] on select "Select Item... Phase 1 Phase 3" at bounding box center [492, 274] width 549 height 23
select select "f678d134-8131-47e8-ad26-ea7cd419ba61"
select select "8"
select select "2025"
drag, startPoint x: 244, startPoint y: 335, endPoint x: 252, endPoint y: 366, distance: 31.7
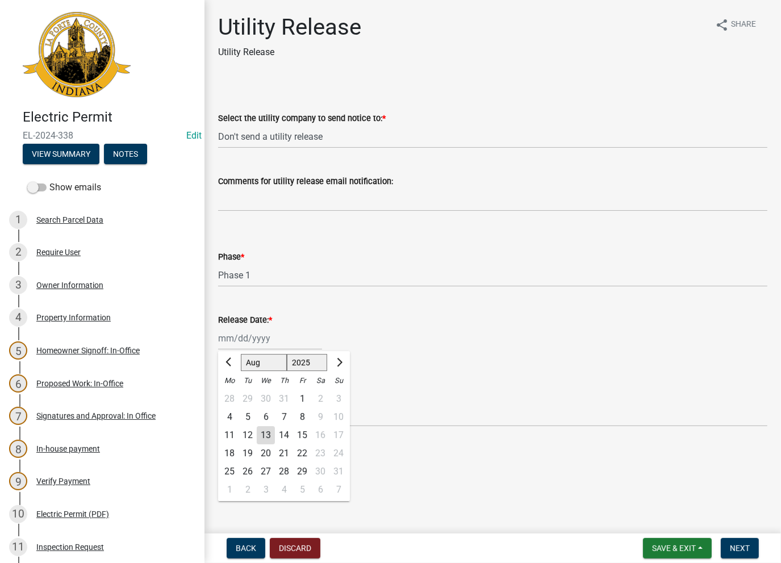
click at [244, 335] on div "[PERSON_NAME] Feb Mar Apr [PERSON_NAME][DATE] Oct Nov [DATE] 1526 1527 1528 152…" at bounding box center [270, 338] width 104 height 23
click at [263, 435] on div "13" at bounding box center [266, 435] width 18 height 18
type input "[DATE]"
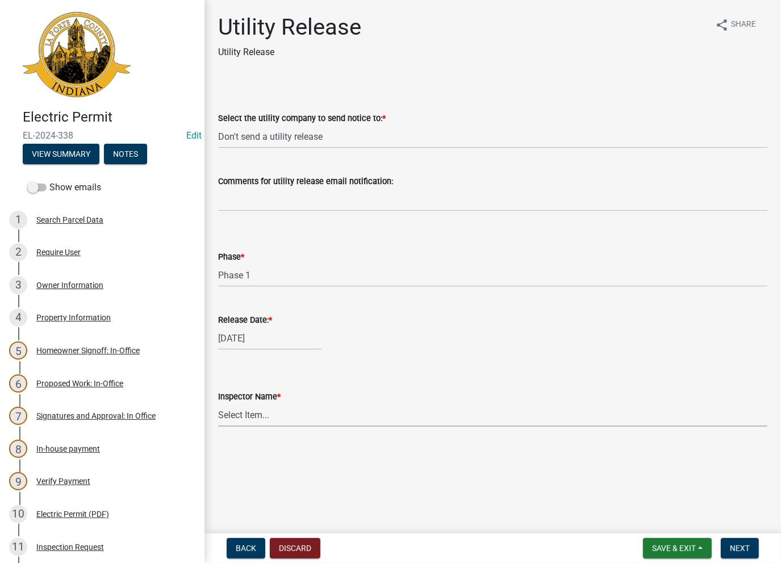
click at [260, 416] on select "Select Item... [PERSON_NAME] [PERSON_NAME] [PERSON_NAME] [PERSON_NAME] [PERSON_…" at bounding box center [492, 414] width 549 height 23
click at [218, 403] on select "Select Item... [PERSON_NAME] [PERSON_NAME] [PERSON_NAME] [PERSON_NAME] [PERSON_…" at bounding box center [492, 414] width 549 height 23
select select "86e5621d-6805-4b45-aad7-b2b3c8c41661"
click at [739, 551] on span "Next" at bounding box center [740, 547] width 20 height 9
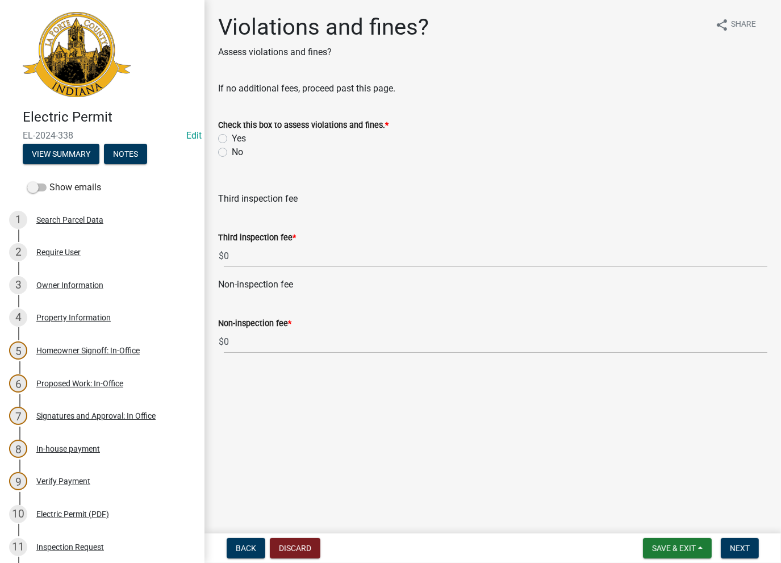
click at [232, 149] on label "No" at bounding box center [237, 152] width 11 height 14
click at [232, 149] on input "No" at bounding box center [235, 148] width 7 height 7
radio input "true"
click at [738, 544] on span "Next" at bounding box center [740, 547] width 20 height 9
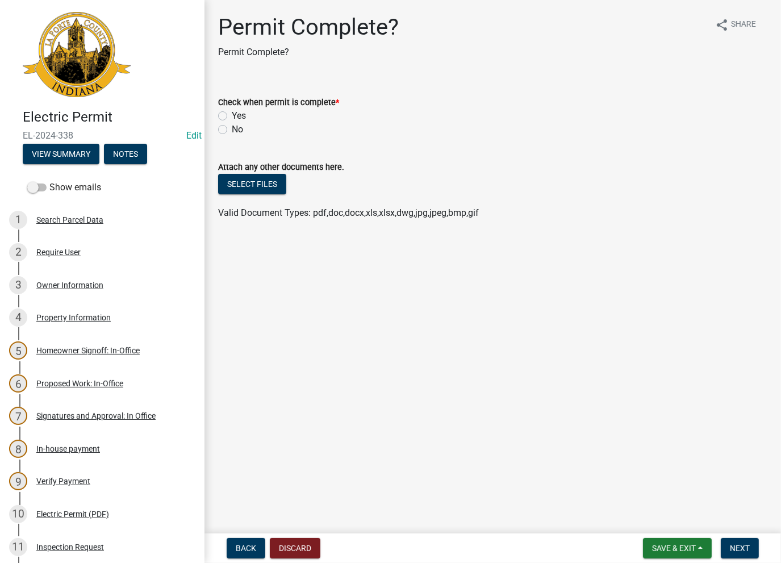
drag, startPoint x: 225, startPoint y: 115, endPoint x: 243, endPoint y: 124, distance: 20.1
click at [232, 117] on label "Yes" at bounding box center [239, 116] width 14 height 14
click at [232, 116] on input "Yes" at bounding box center [235, 112] width 7 height 7
radio input "true"
click at [725, 549] on button "Next" at bounding box center [740, 548] width 38 height 20
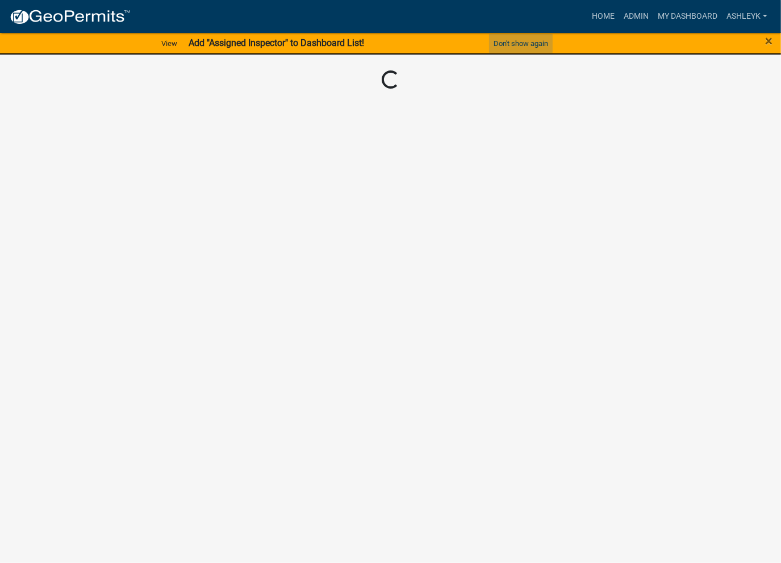
click at [535, 37] on button "Don't show again" at bounding box center [521, 43] width 64 height 19
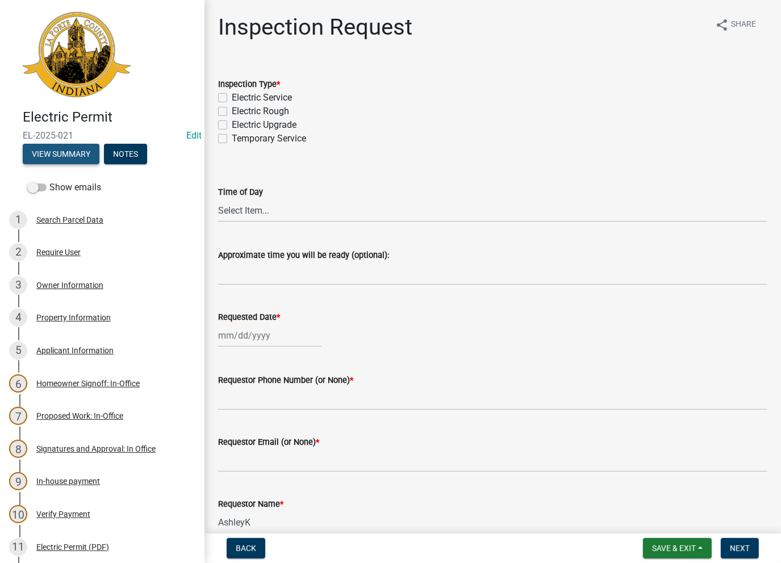
click at [51, 156] on button "View Summary" at bounding box center [61, 154] width 77 height 20
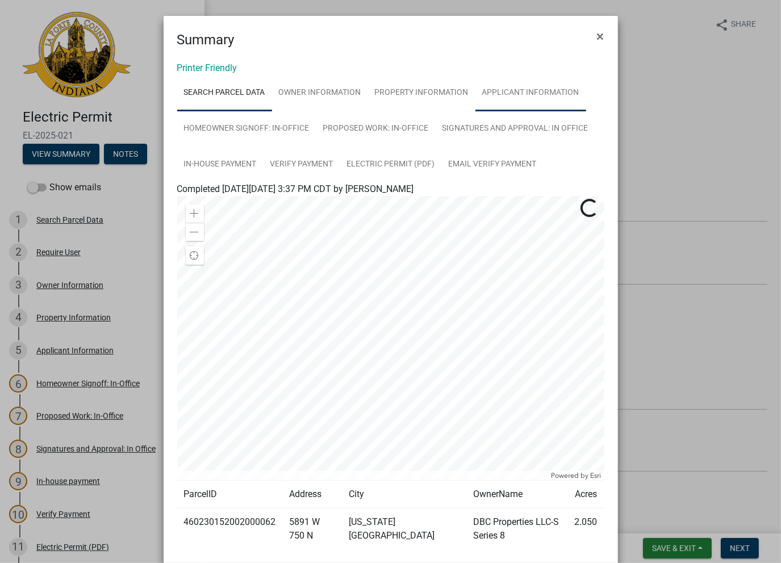
click at [519, 106] on link "Applicant Information" at bounding box center [530, 93] width 111 height 36
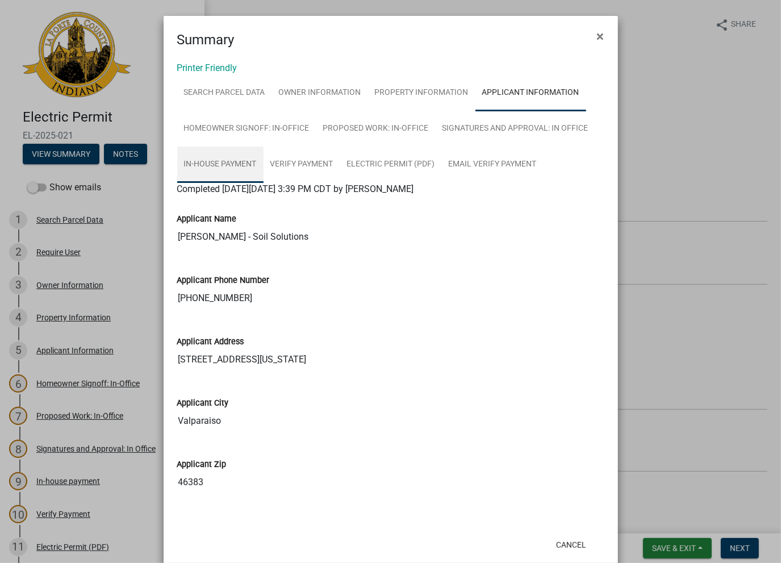
click at [214, 171] on link "In-house payment" at bounding box center [220, 165] width 86 height 36
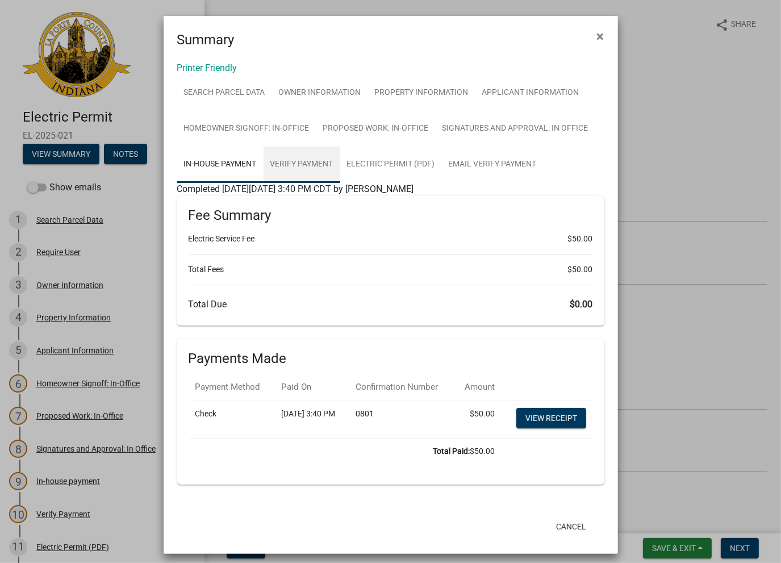
click at [279, 178] on link "Verify Payment" at bounding box center [301, 165] width 77 height 36
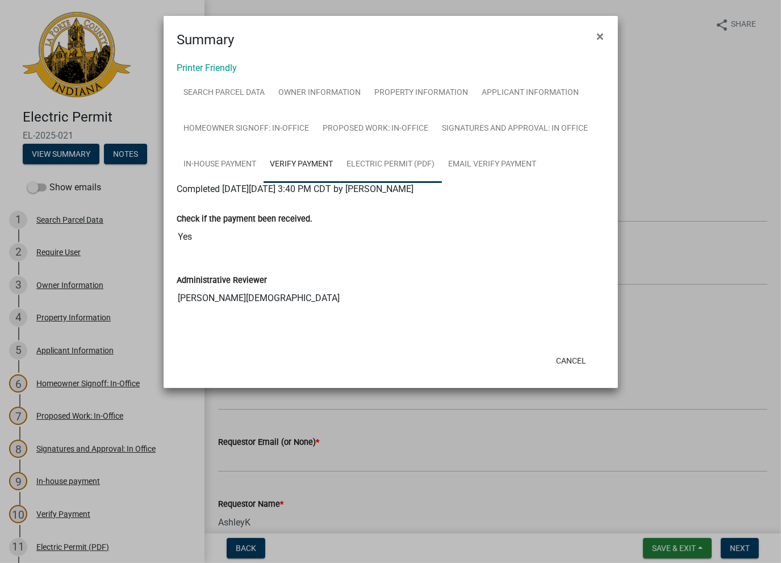
click at [353, 163] on link "Electric Permit (PDF)" at bounding box center [391, 165] width 102 height 36
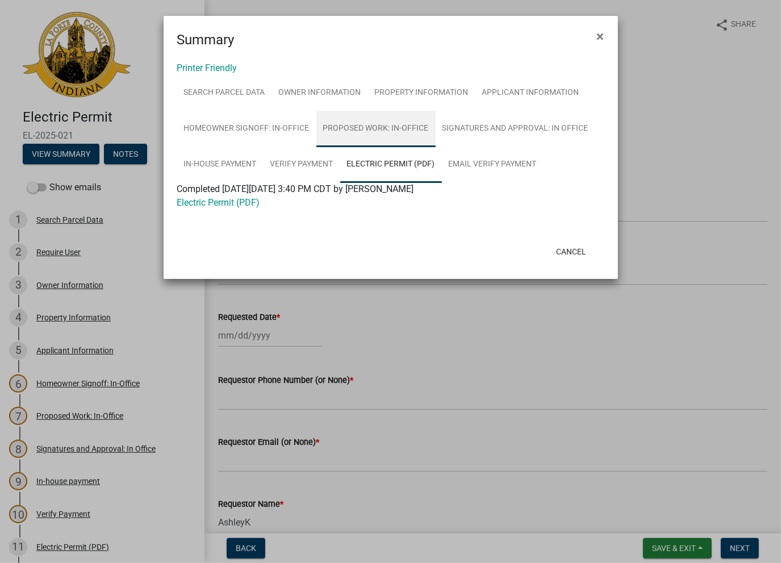
click at [406, 136] on link "Proposed Work: In-Office" at bounding box center [375, 129] width 119 height 36
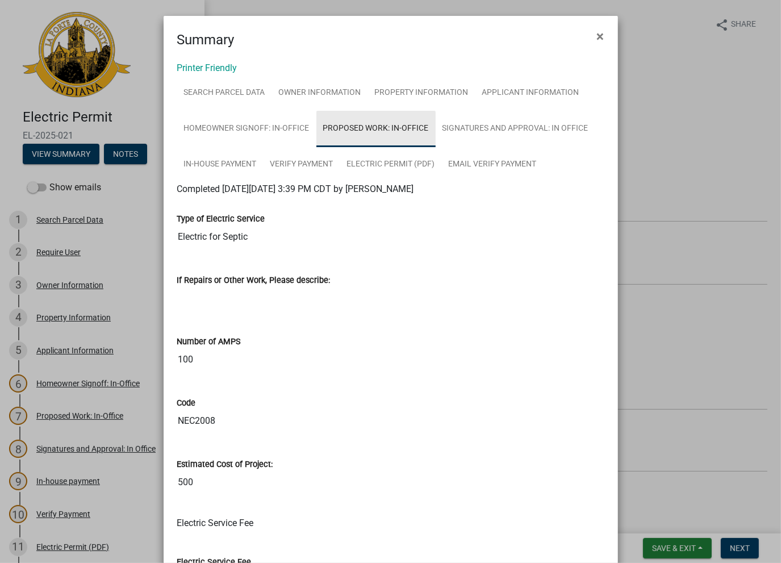
click at [382, 129] on link "Proposed Work: In-Office" at bounding box center [375, 129] width 119 height 36
click at [383, 127] on link "Proposed Work: In-Office" at bounding box center [375, 129] width 119 height 36
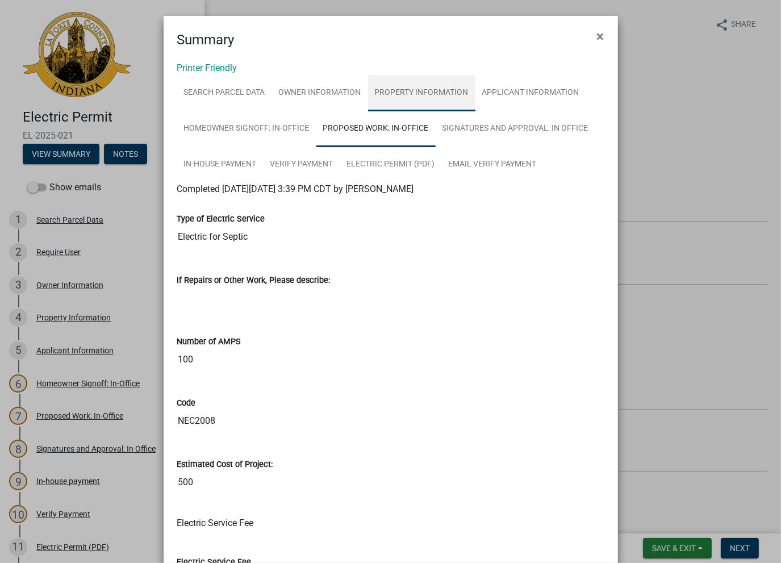
click at [400, 95] on link "Property Information" at bounding box center [421, 93] width 107 height 36
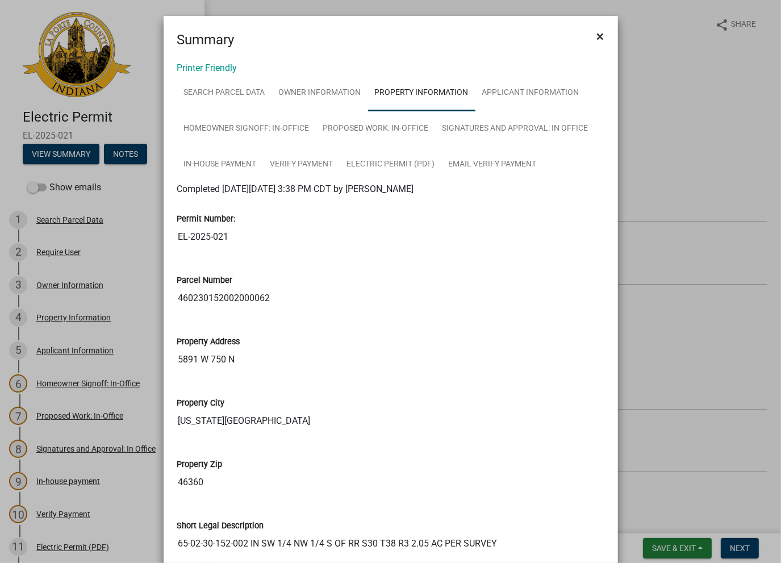
click at [601, 32] on button "×" at bounding box center [601, 36] width 26 height 32
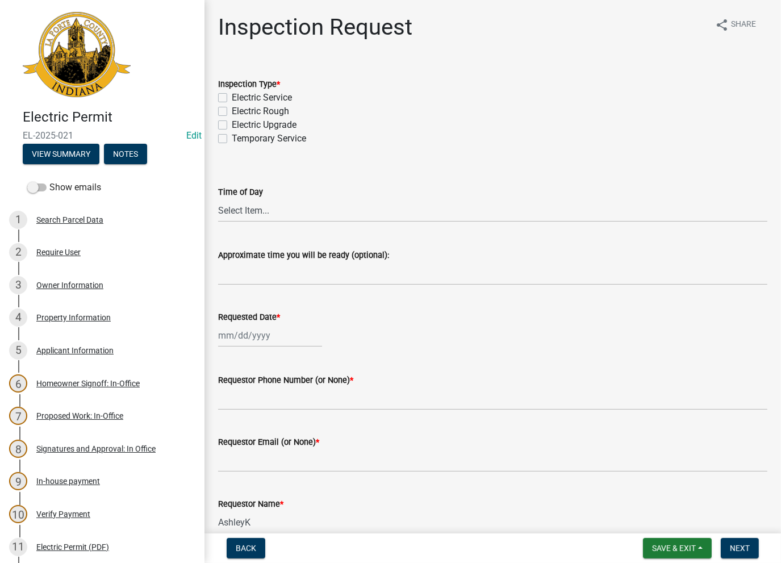
click at [232, 112] on label "Electric Rough" at bounding box center [260, 111] width 57 height 14
click at [232, 112] on input "Electric Rough" at bounding box center [235, 107] width 7 height 7
checkbox input "true"
checkbox input "false"
checkbox input "true"
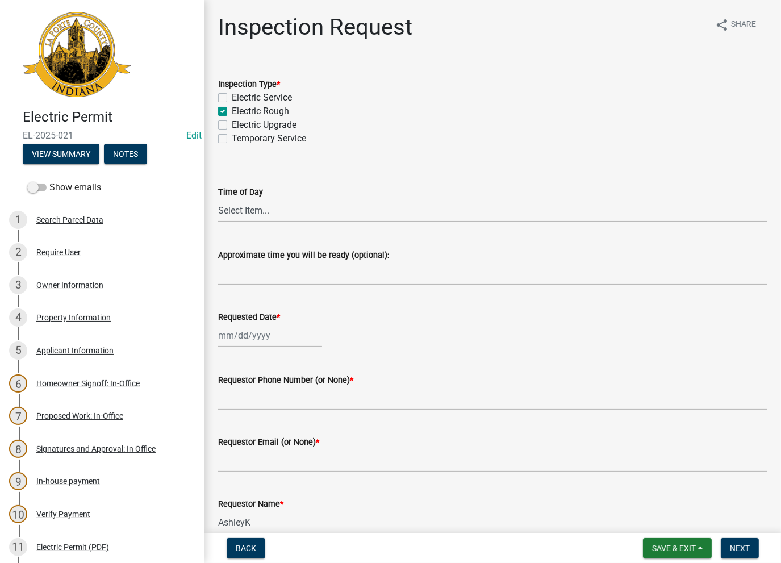
checkbox input "false"
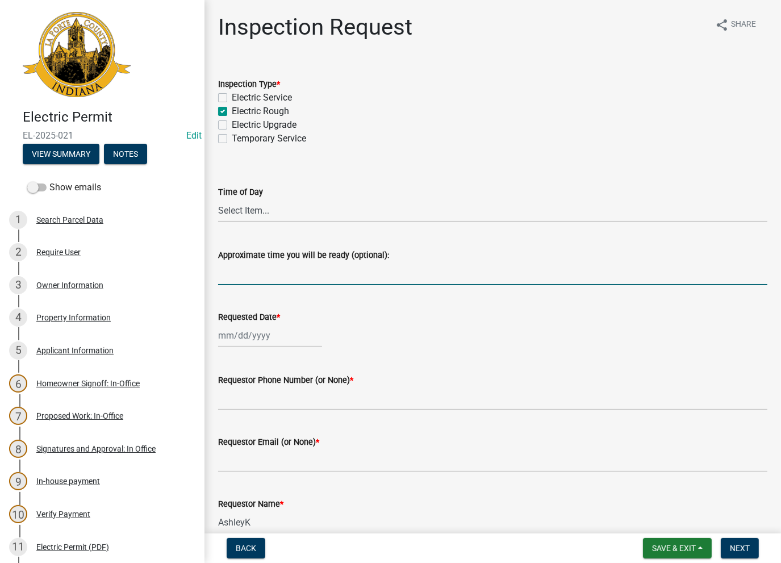
click at [234, 270] on input "Approximate time you will be ready (optional):" at bounding box center [492, 273] width 549 height 23
click at [342, 275] on input "No Inspections ever requested. Close out - AK" at bounding box center [492, 273] width 549 height 23
drag, startPoint x: 487, startPoint y: 277, endPoint x: 201, endPoint y: 285, distance: 285.8
click at [201, 285] on div "Electric Permit EL-2025-021 Edit View Summary Notes Show emails 1 Search Parcel…" at bounding box center [390, 281] width 781 height 563
type input "No Inspections ever requested. Septic Finalized. Close out - AK"
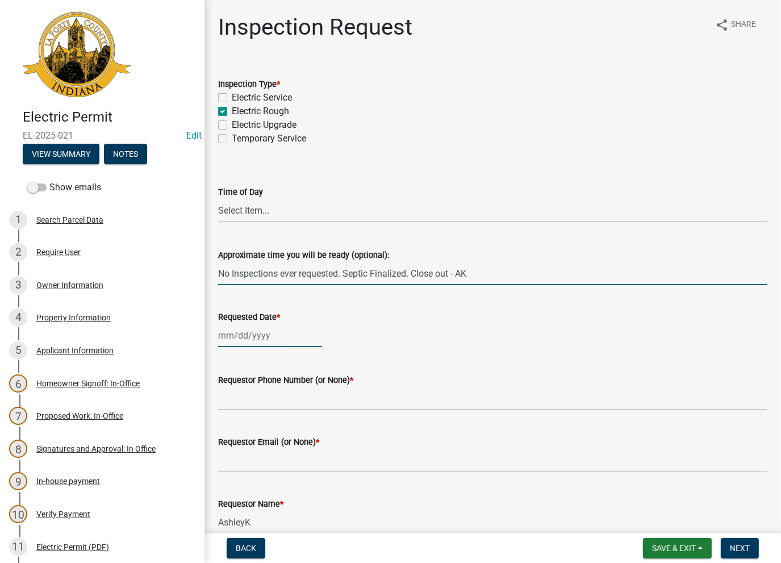
click at [238, 338] on div at bounding box center [270, 335] width 104 height 23
select select "8"
select select "2025"
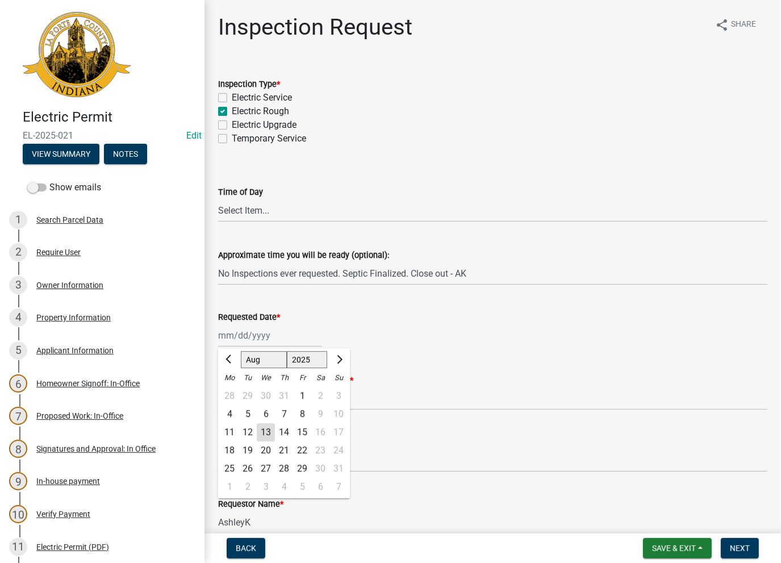
click at [263, 432] on div "13" at bounding box center [266, 432] width 18 height 18
type input "[DATE]"
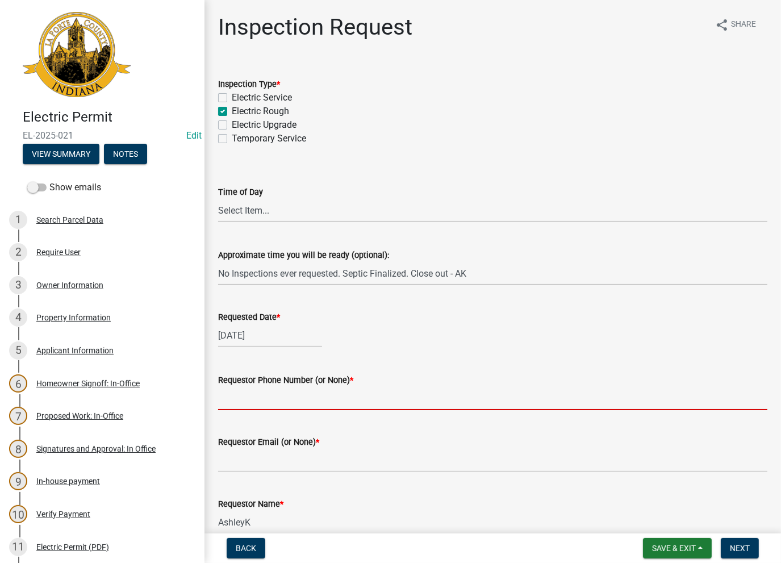
click at [251, 387] on input "Requestor Phone Number (or None) *" at bounding box center [492, 398] width 549 height 23
type input "None"
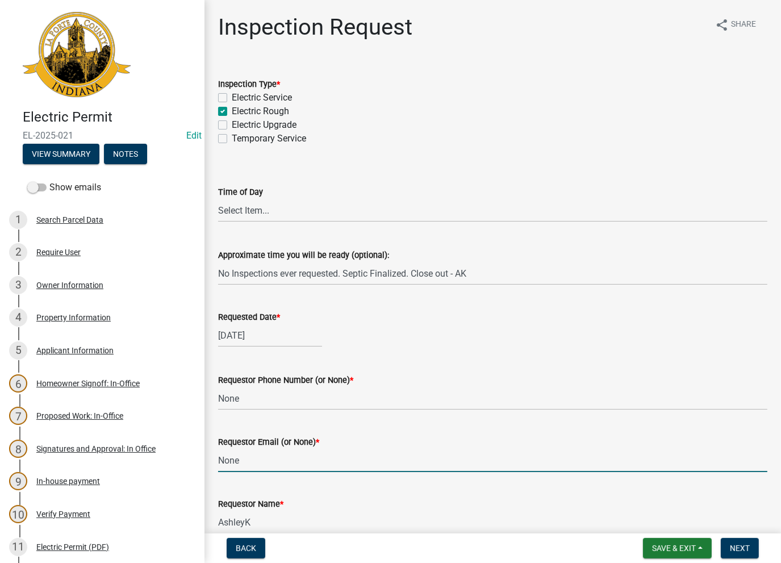
type input "None"
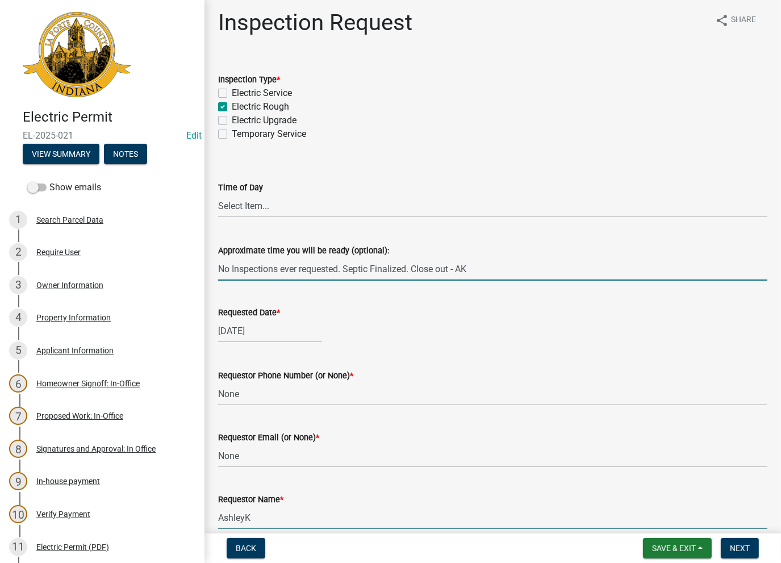
click at [550, 259] on input "No Inspections ever requested. Septic Finalized. Close out - AK" at bounding box center [492, 268] width 549 height 23
drag, startPoint x: 405, startPoint y: 266, endPoint x: 457, endPoint y: 281, distance: 53.9
click at [408, 267] on input "No Inspections ever requested. Septic Finalized. Close out - AK" at bounding box center [492, 268] width 549 height 23
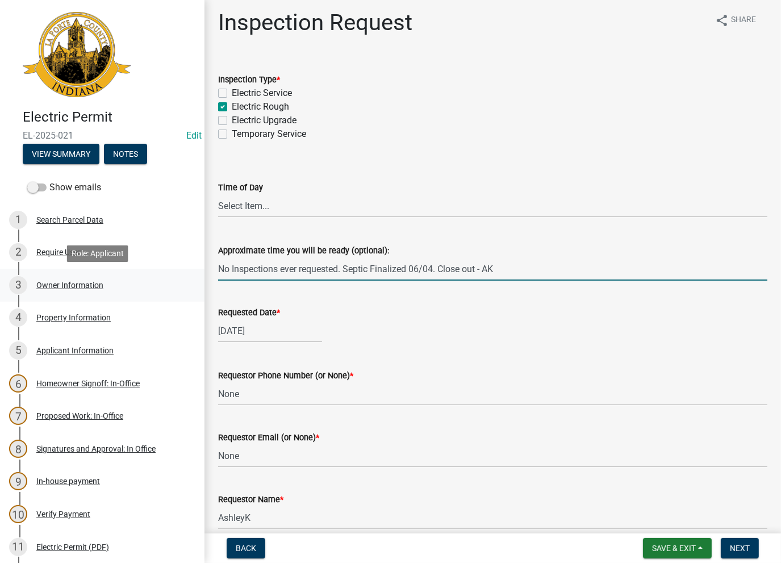
drag, startPoint x: 289, startPoint y: 258, endPoint x: 144, endPoint y: 271, distance: 146.0
click at [144, 271] on div "Electric Permit EL-2025-021 Edit View Summary Notes Show emails 1 Search Parcel…" at bounding box center [390, 281] width 781 height 563
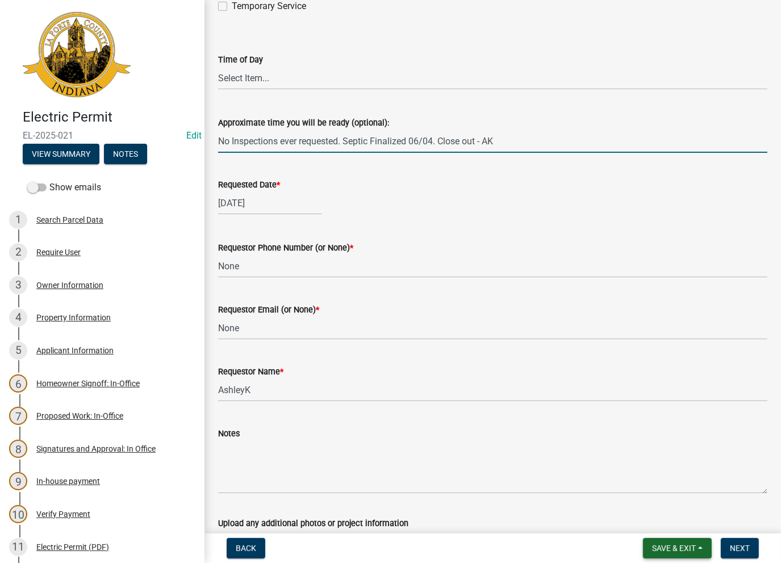
scroll to position [234, 0]
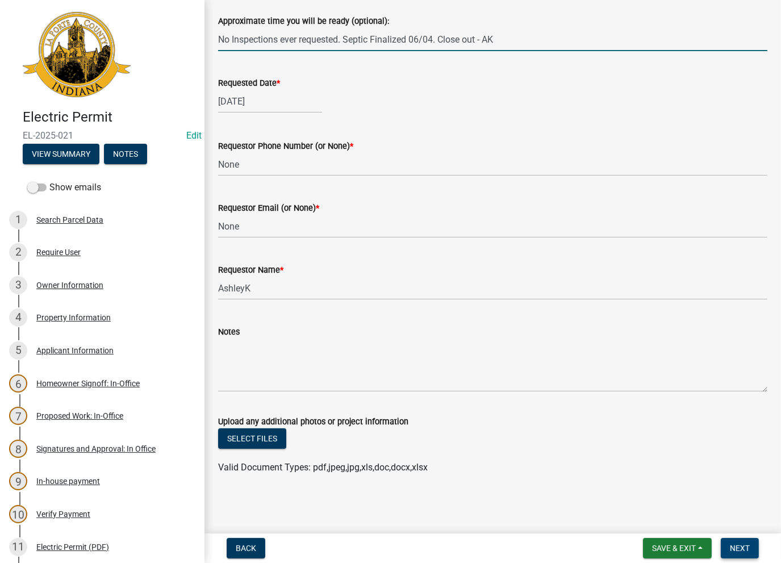
type input "No Inspections ever requested. Septic Finalized 06/04. Close out - AK"
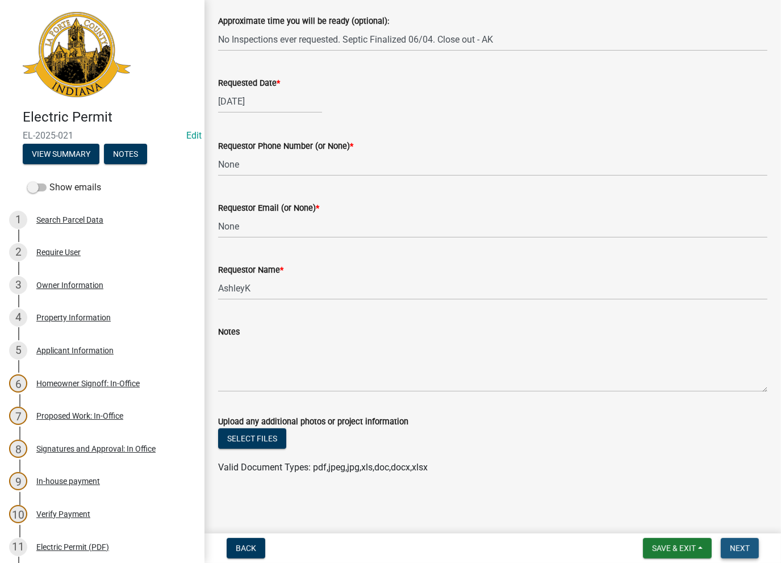
click at [745, 547] on span "Next" at bounding box center [740, 547] width 20 height 9
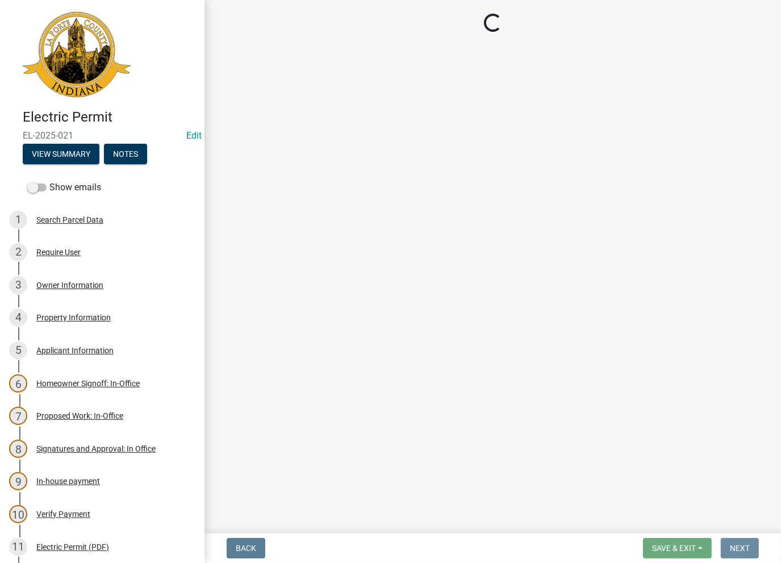
scroll to position [0, 0]
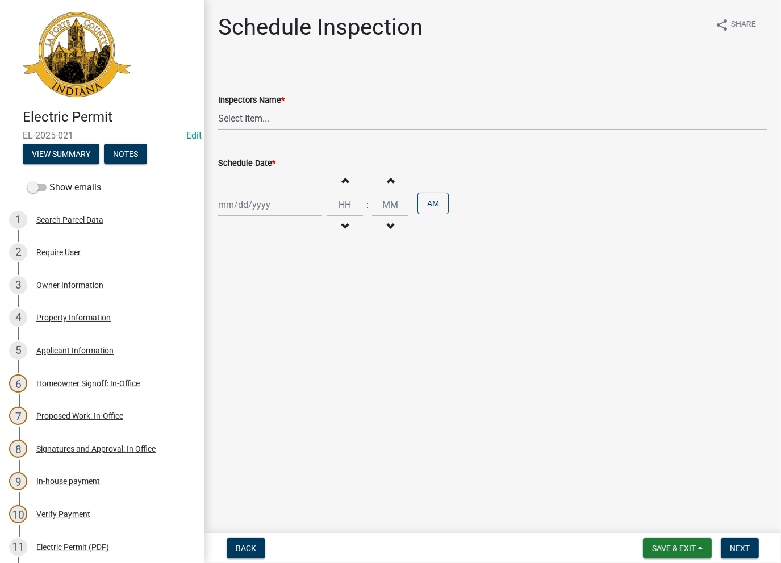
click at [243, 113] on select "Select Item... krichie (krichie) AshleyK (AshleyK) scotts (scotts) DaveS (DaveS…" at bounding box center [492, 118] width 549 height 23
select select "a0e5a0fc-3702-49ef-98f7-3c9674400991"
click at [218, 107] on select "Select Item... krichie (krichie) AshleyK (AshleyK) scotts (scotts) DaveS (DaveS…" at bounding box center [492, 118] width 549 height 23
click at [252, 208] on div at bounding box center [270, 204] width 104 height 23
select select "8"
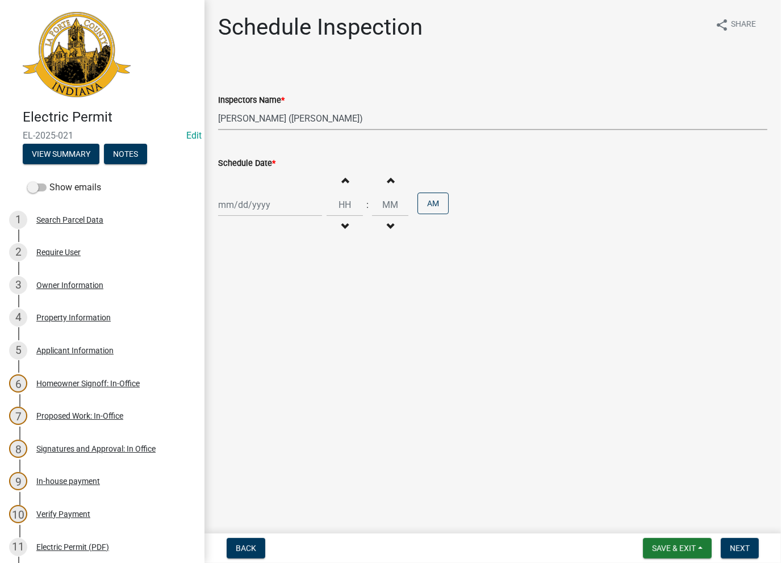
select select "2025"
click at [267, 301] on div "13" at bounding box center [266, 301] width 18 height 18
type input "08/13/2025"
click at [743, 546] on span "Next" at bounding box center [740, 547] width 20 height 9
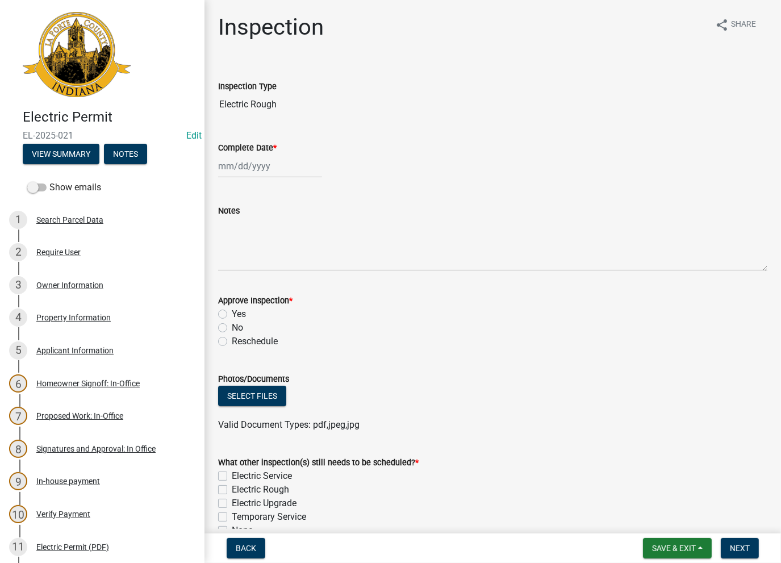
select select "8"
select select "2025"
click at [253, 161] on div "Jan Feb Mar Apr May Jun Jul Aug Sep Oct Nov Dec 1525 1526 1527 1528 1529 1530 1…" at bounding box center [270, 165] width 104 height 23
click at [259, 266] on div "13" at bounding box center [266, 263] width 18 height 18
type input "08/13/2025"
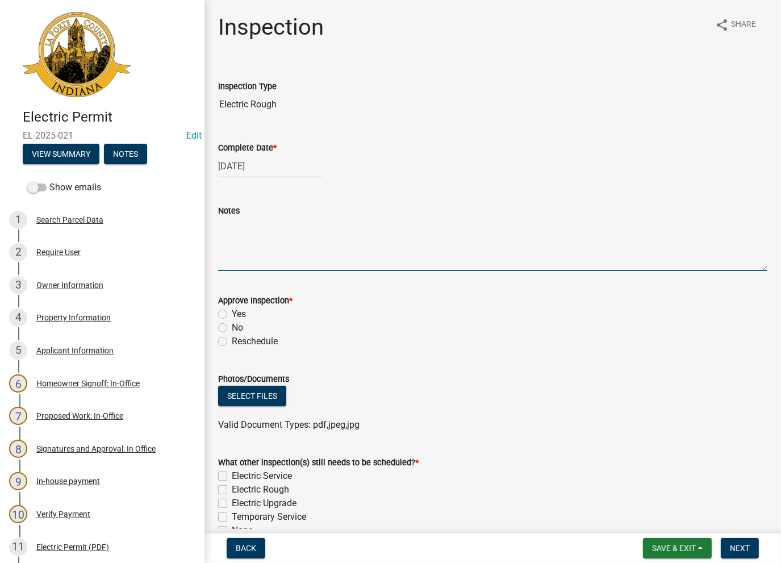
click at [257, 240] on textarea "Notes" at bounding box center [492, 243] width 549 height 53
paste textarea "No Inspections ever requested. Septic Finalized 06/04. Close out - AK"
type textarea "No Inspections ever requested. Septic Finalized 06/04. Close out - AK"
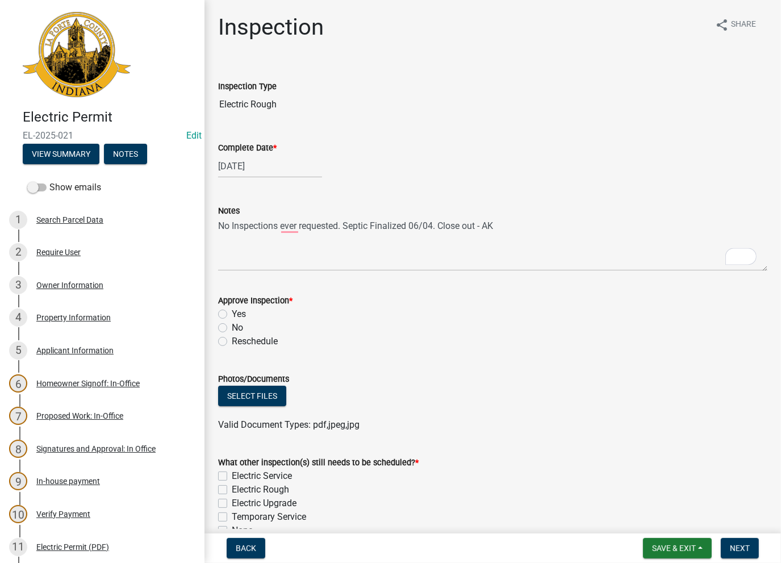
click at [232, 328] on label "No" at bounding box center [237, 328] width 11 height 14
click at [232, 328] on input "No" at bounding box center [235, 324] width 7 height 7
radio input "true"
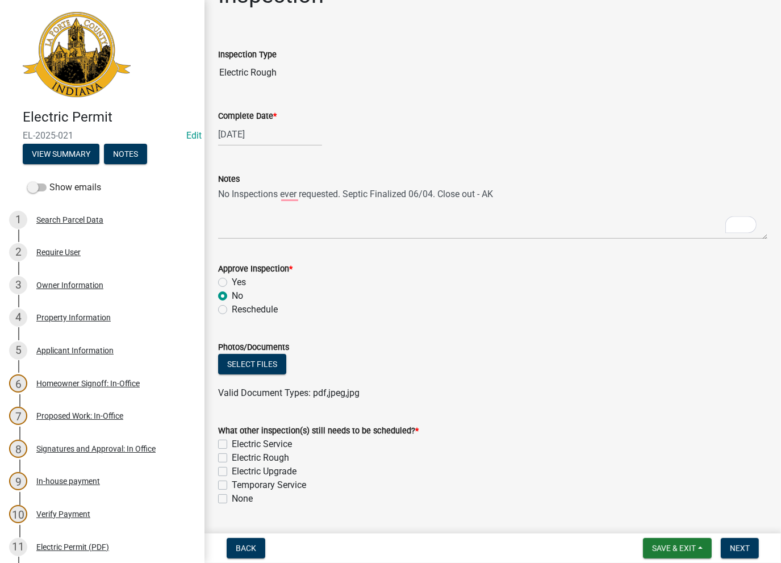
scroll to position [62, 0]
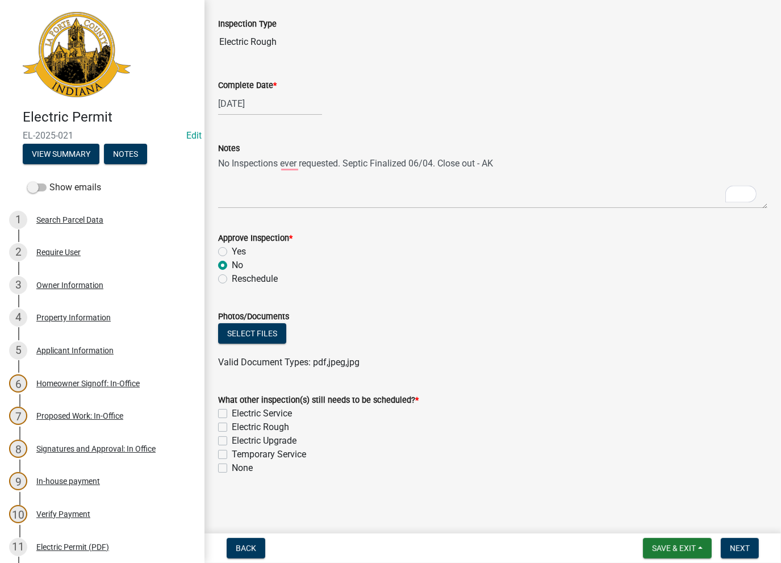
click at [232, 467] on label "None" at bounding box center [242, 468] width 21 height 14
click at [232, 467] on input "None" at bounding box center [235, 464] width 7 height 7
checkbox input "true"
checkbox input "false"
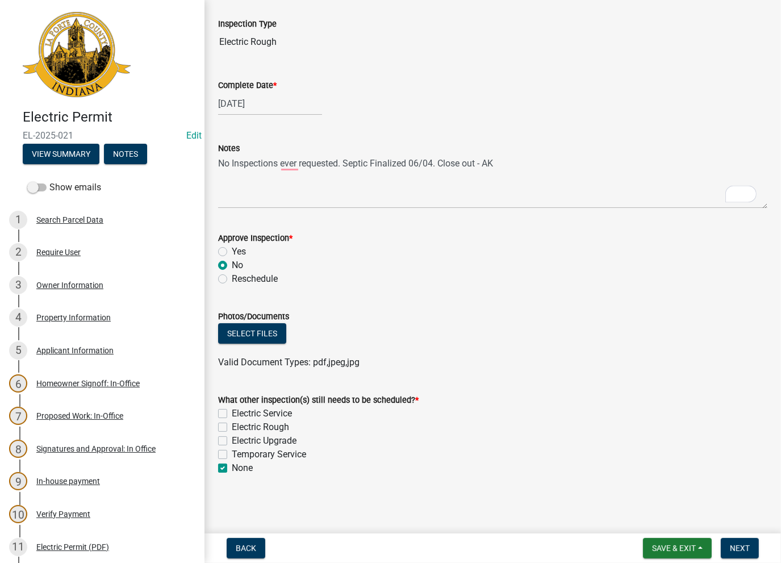
checkbox input "false"
checkbox input "true"
click at [740, 550] on span "Next" at bounding box center [740, 547] width 20 height 9
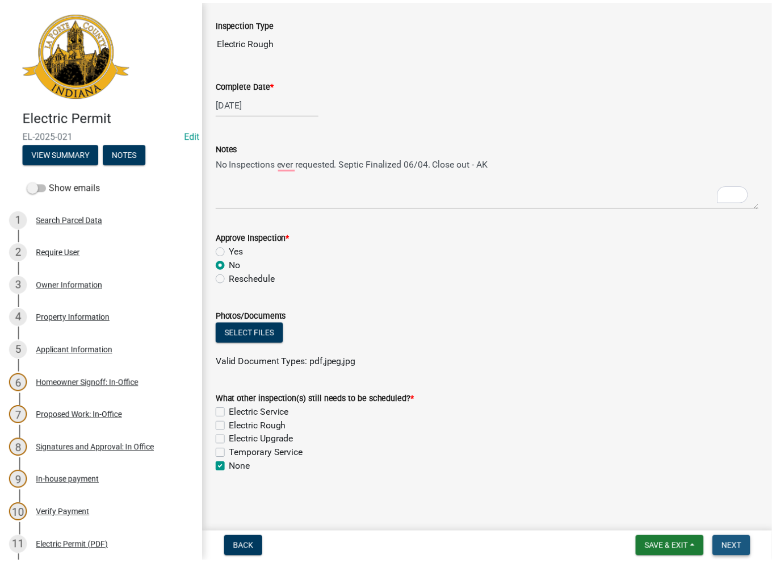
scroll to position [0, 0]
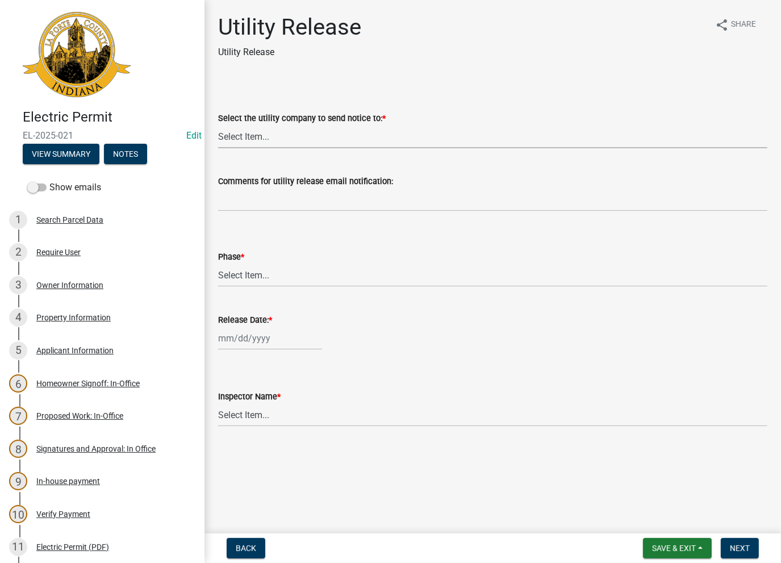
click at [275, 132] on select "Select Item... Don't send a utility release NIPSCO Kankakee Valley REMC AEP/[US…" at bounding box center [492, 136] width 549 height 23
click at [218, 125] on select "Select Item... Don't send a utility release NIPSCO Kankakee Valley REMC AEP/[US…" at bounding box center [492, 136] width 549 height 23
select select "3780ecfe-b3b4-4223-9cfe-090e9c0a356a"
click at [239, 268] on select "Select Item... Phase 1 Phase 3" at bounding box center [492, 274] width 549 height 23
click at [218, 263] on select "Select Item... Phase 1 Phase 3" at bounding box center [492, 274] width 549 height 23
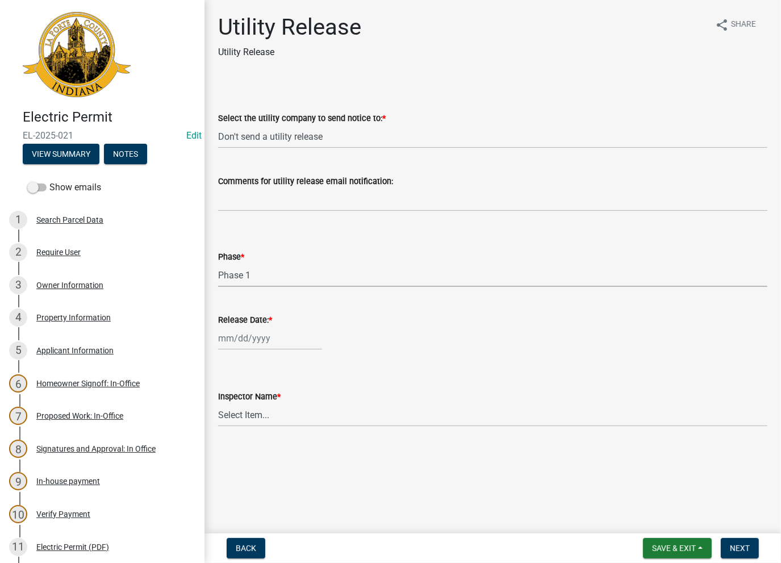
select select "f678d134-8131-47e8-ad26-ea7cd419ba61"
drag, startPoint x: 228, startPoint y: 352, endPoint x: 229, endPoint y: 336, distance: 15.9
click at [227, 352] on wm-data-entity-input "Release Date: *" at bounding box center [492, 328] width 549 height 63
select select "8"
select select "2025"
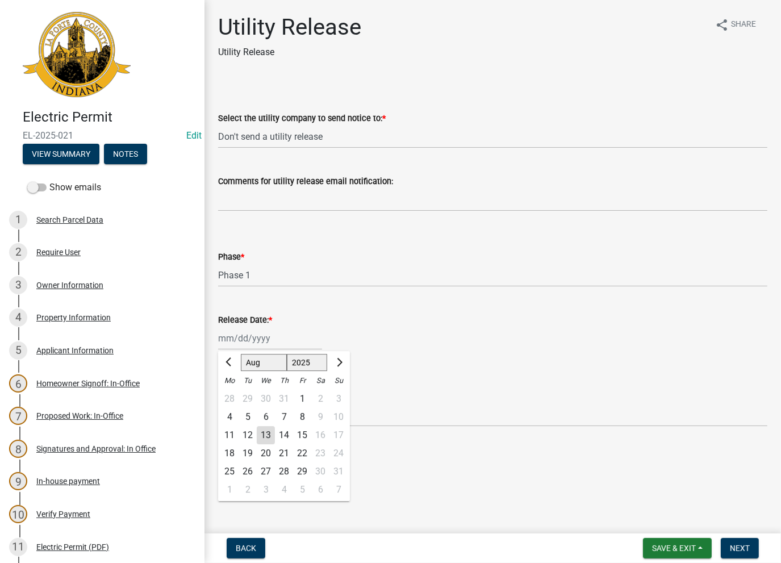
drag, startPoint x: 229, startPoint y: 336, endPoint x: 228, endPoint y: 349, distance: 12.5
click at [229, 336] on div "[PERSON_NAME] Feb Mar Apr [PERSON_NAME][DATE] Oct Nov [DATE] 1526 1527 1528 152…" at bounding box center [270, 338] width 104 height 23
click at [261, 437] on div "13" at bounding box center [266, 435] width 18 height 18
type input "[DATE]"
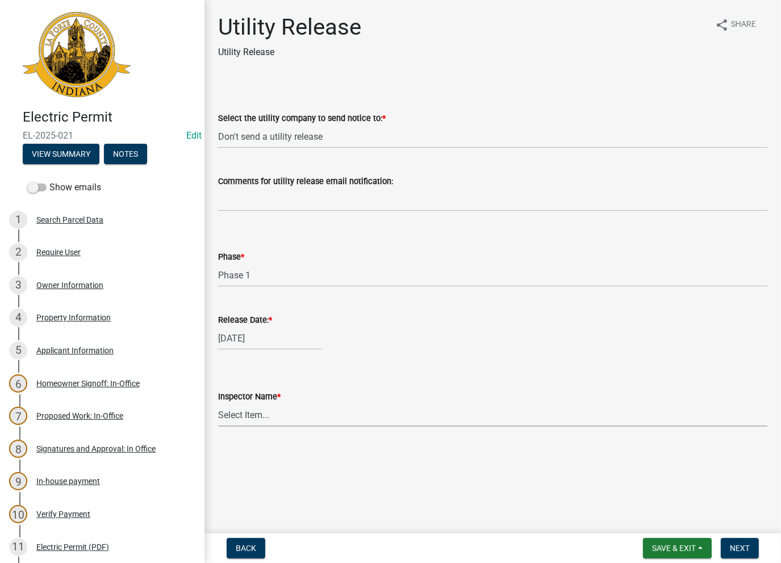
click at [254, 424] on select "Select Item... [PERSON_NAME] [PERSON_NAME] [PERSON_NAME] [PERSON_NAME] [PERSON_…" at bounding box center [492, 414] width 549 height 23
click at [218, 403] on select "Select Item... [PERSON_NAME] [PERSON_NAME] [PERSON_NAME] [PERSON_NAME] [PERSON_…" at bounding box center [492, 414] width 549 height 23
select select "86e5621d-6805-4b45-aad7-b2b3c8c41661"
click at [741, 543] on span "Next" at bounding box center [740, 547] width 20 height 9
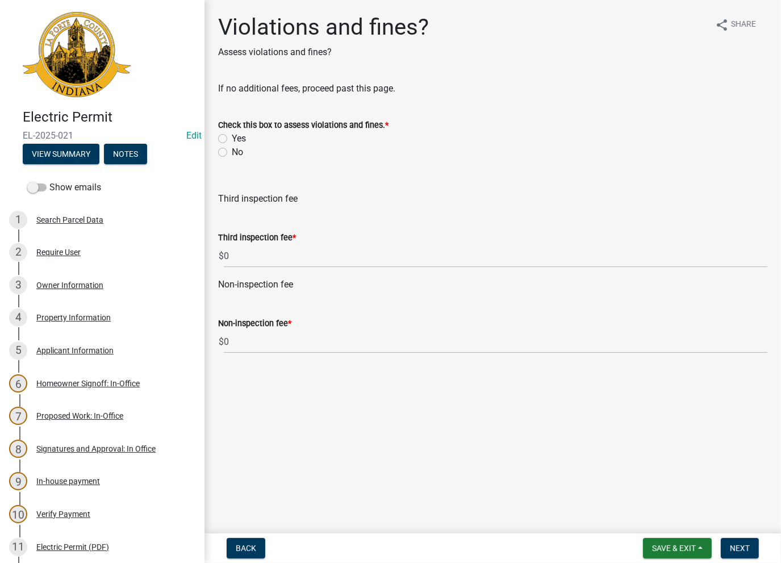
click at [232, 150] on label "No" at bounding box center [237, 152] width 11 height 14
click at [232, 150] on input "No" at bounding box center [235, 148] width 7 height 7
radio input "true"
click at [744, 549] on span "Next" at bounding box center [740, 547] width 20 height 9
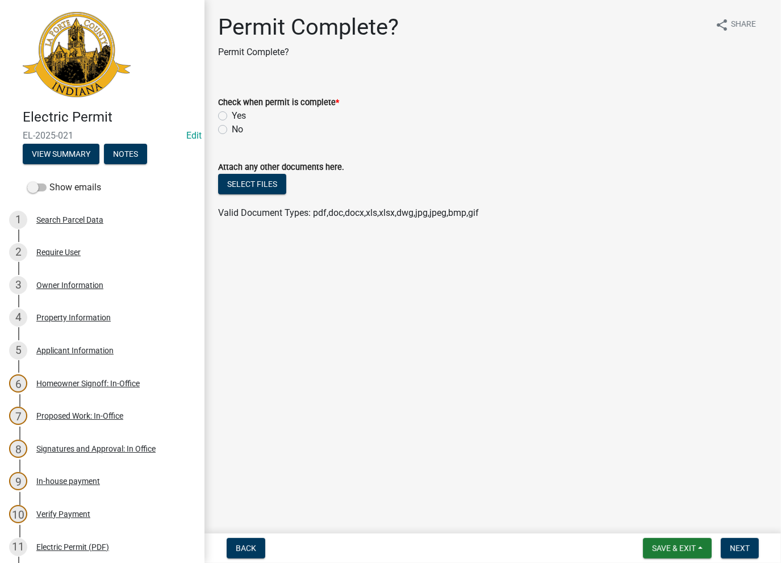
click at [232, 113] on label "Yes" at bounding box center [239, 116] width 14 height 14
click at [232, 113] on input "Yes" at bounding box center [235, 112] width 7 height 7
radio input "true"
click at [739, 543] on span "Next" at bounding box center [740, 547] width 20 height 9
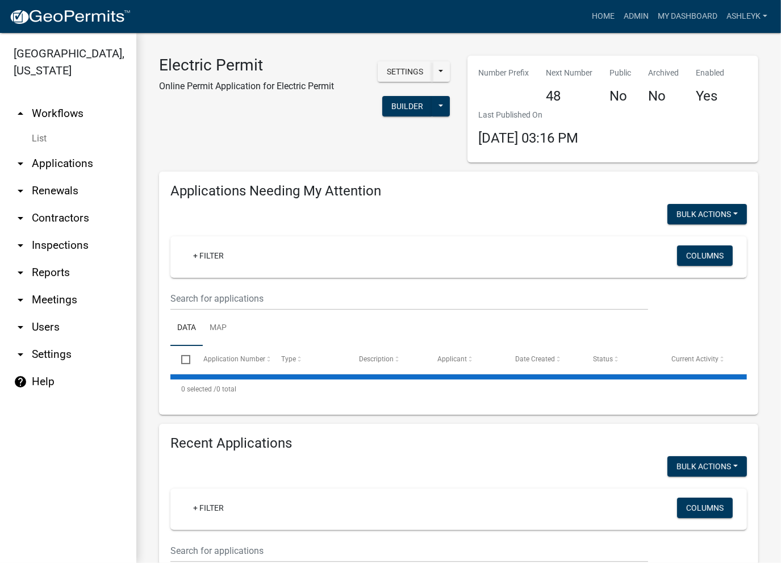
select select "3: 100"
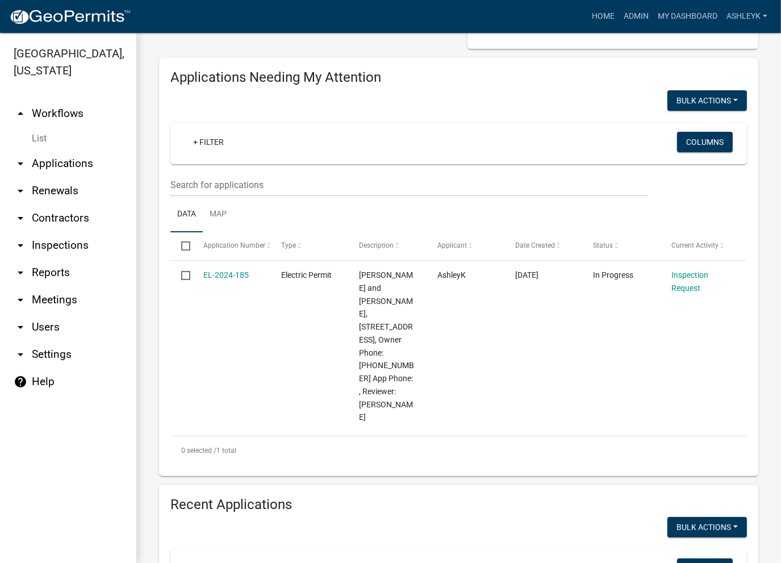
scroll to position [170, 0]
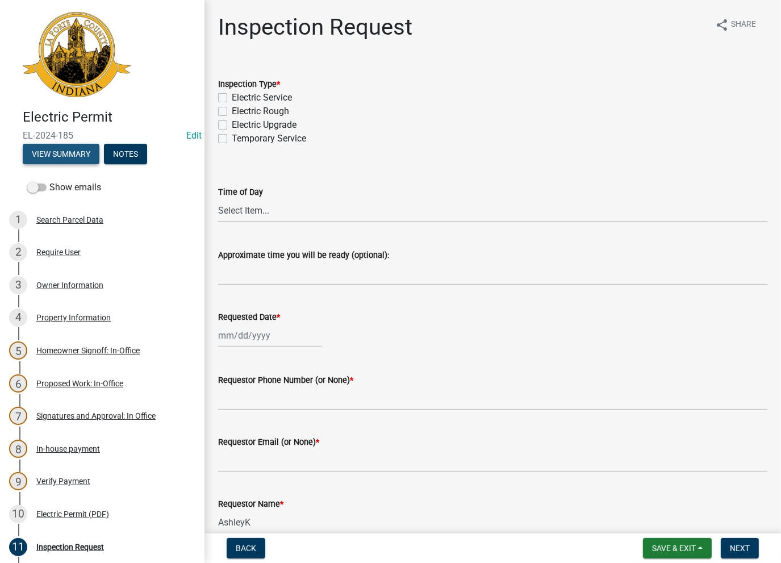
click at [68, 148] on button "View Summary" at bounding box center [61, 154] width 77 height 20
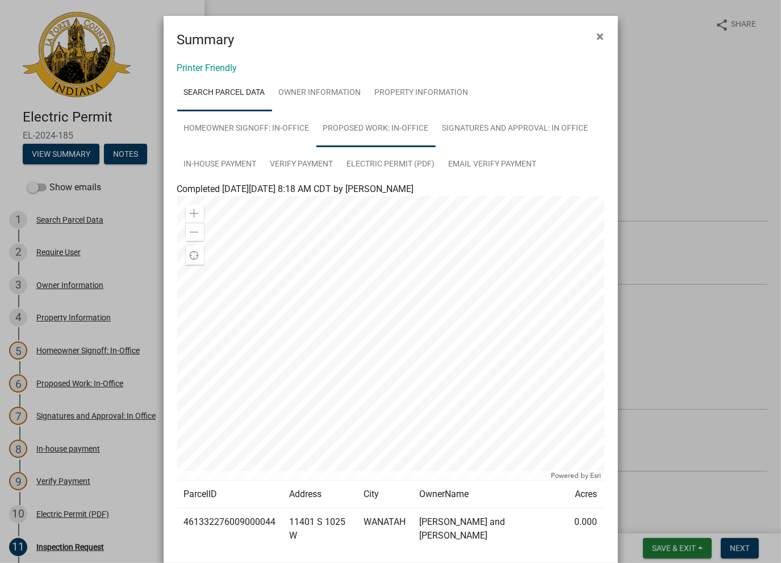
click at [341, 124] on link "Proposed Work: In-Office" at bounding box center [375, 129] width 119 height 36
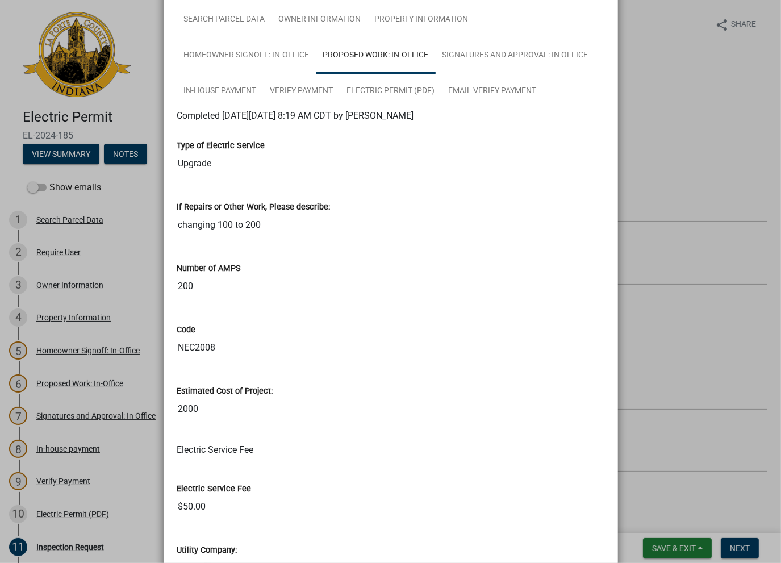
scroll to position [16, 0]
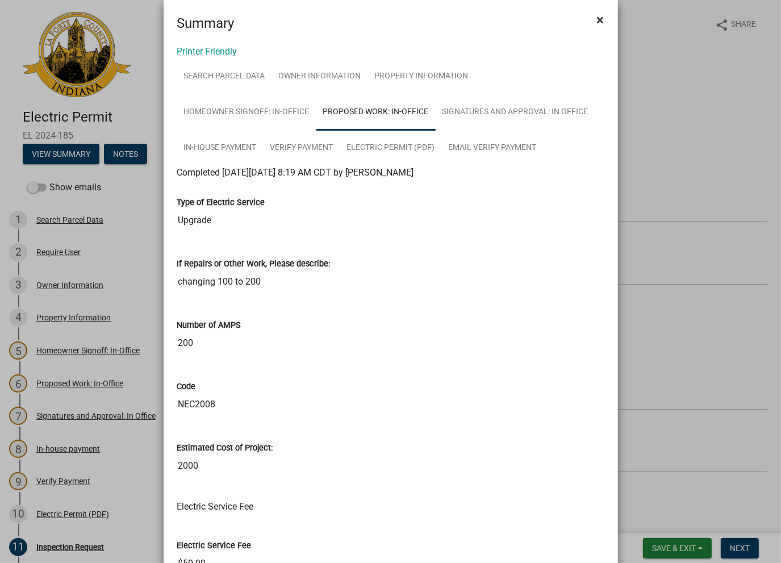
drag, startPoint x: 592, startPoint y: 15, endPoint x: 591, endPoint y: 36, distance: 20.5
click at [597, 15] on span "×" at bounding box center [600, 20] width 7 height 16
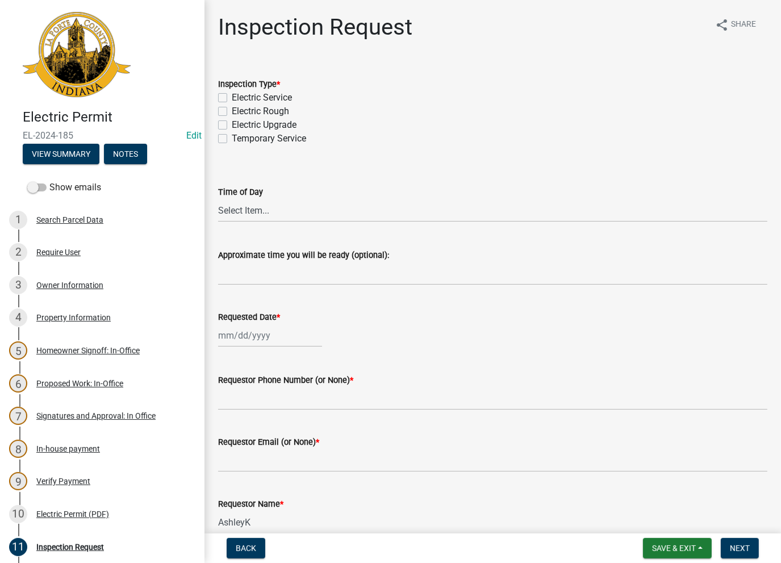
click at [232, 126] on label "Electric Upgrade" at bounding box center [264, 125] width 65 height 14
click at [232, 125] on input "Electric Upgrade" at bounding box center [235, 121] width 7 height 7
checkbox input "true"
checkbox input "false"
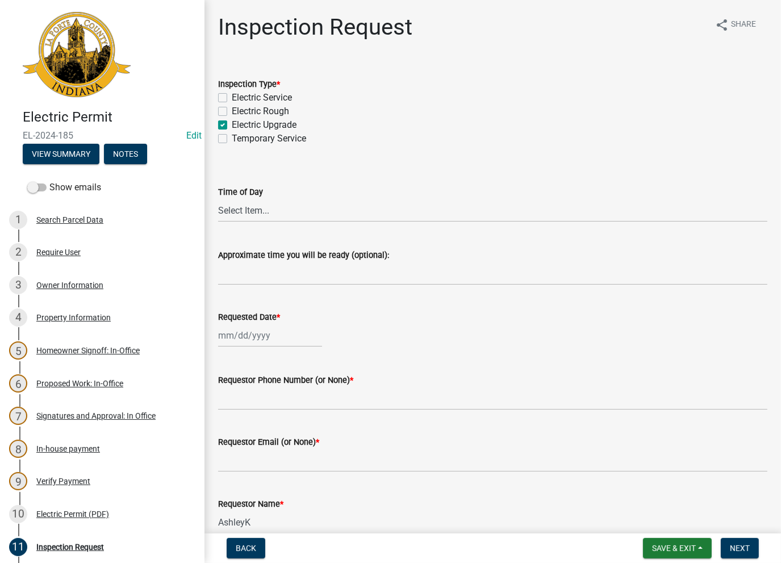
checkbox input "true"
checkbox input "false"
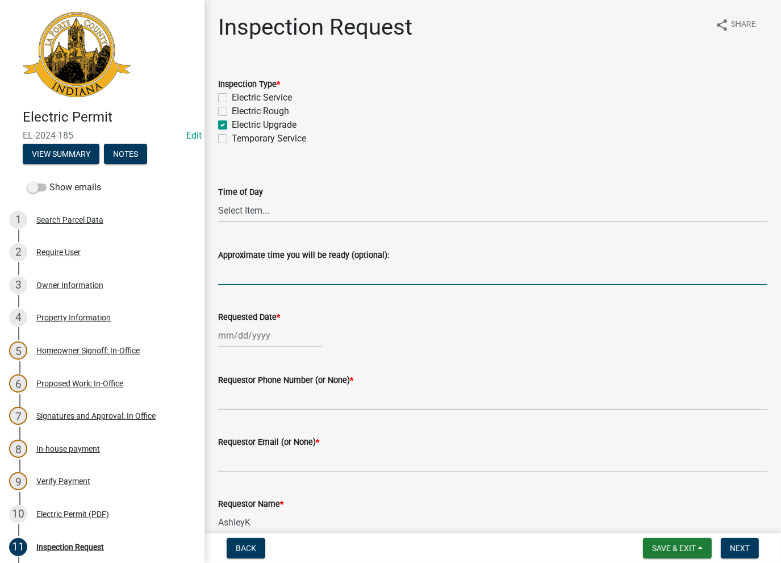
click at [259, 270] on input "Approximate time you will be ready (optional):" at bounding box center [492, 273] width 549 height 23
click at [344, 278] on input "No Inspections ever requested. Close out - AK" at bounding box center [492, 273] width 549 height 23
click at [342, 273] on input "No inspections ever requested. Close out - AK" at bounding box center [492, 273] width 549 height 23
drag, startPoint x: 445, startPoint y: 277, endPoint x: 210, endPoint y: 295, distance: 235.8
click at [205, 296] on div "Inspection Request share Share Inspection Type * Electric Service Electric Roug…" at bounding box center [492, 371] width 576 height 715
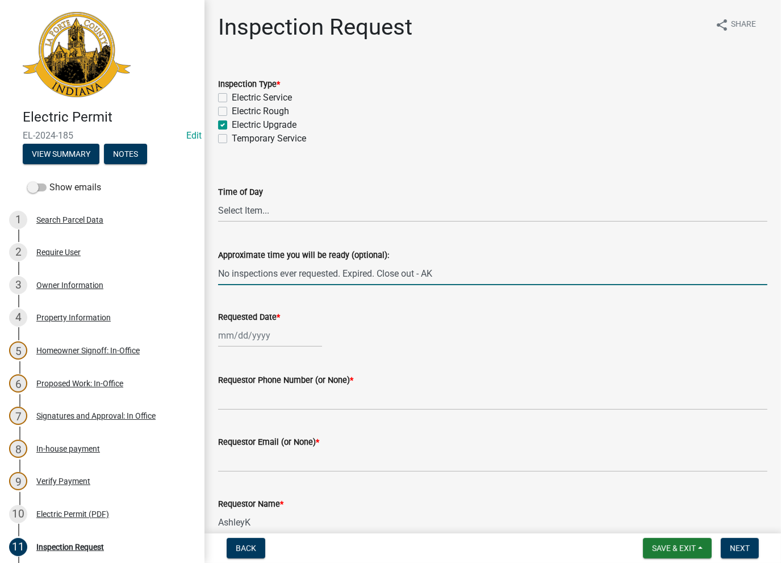
type input "No inspections ever requested. Expired. Close out - AK"
click at [235, 338] on div at bounding box center [270, 335] width 104 height 23
select select "8"
select select "2025"
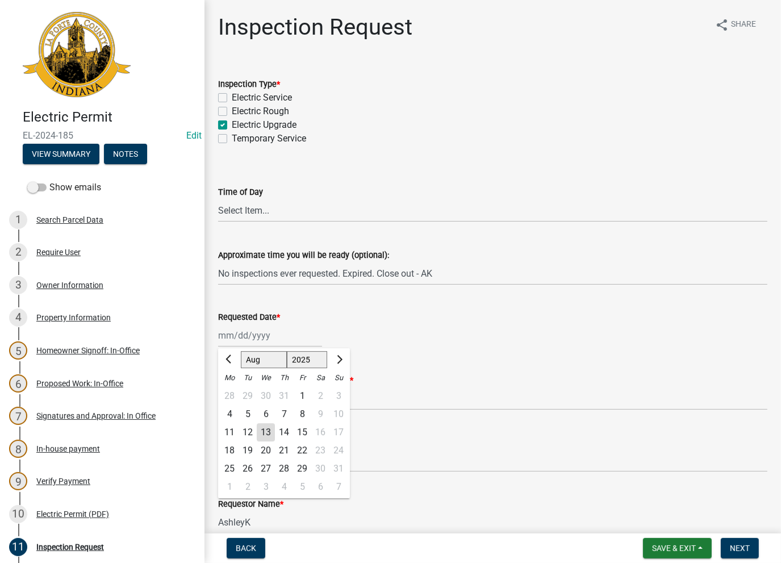
click at [269, 435] on div "13" at bounding box center [266, 432] width 18 height 18
type input "08/13/2025"
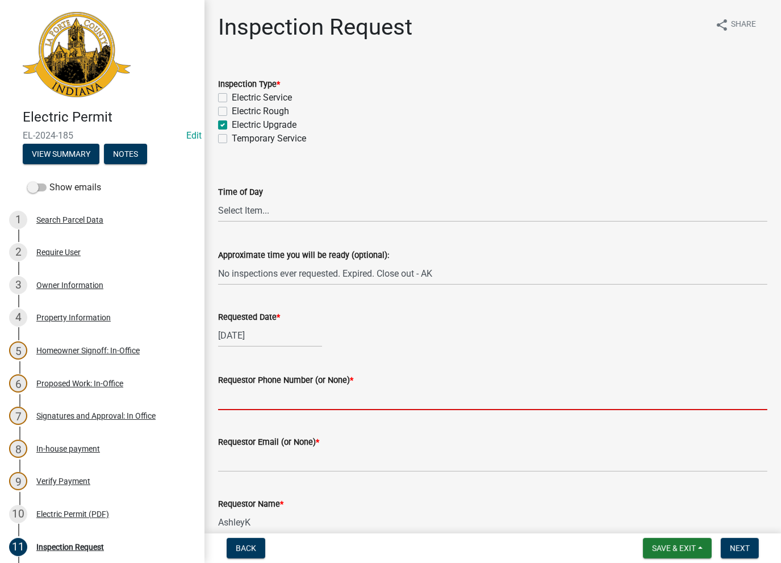
click at [266, 390] on input "Requestor Phone Number (or None) *" at bounding box center [492, 398] width 549 height 23
type input "None"
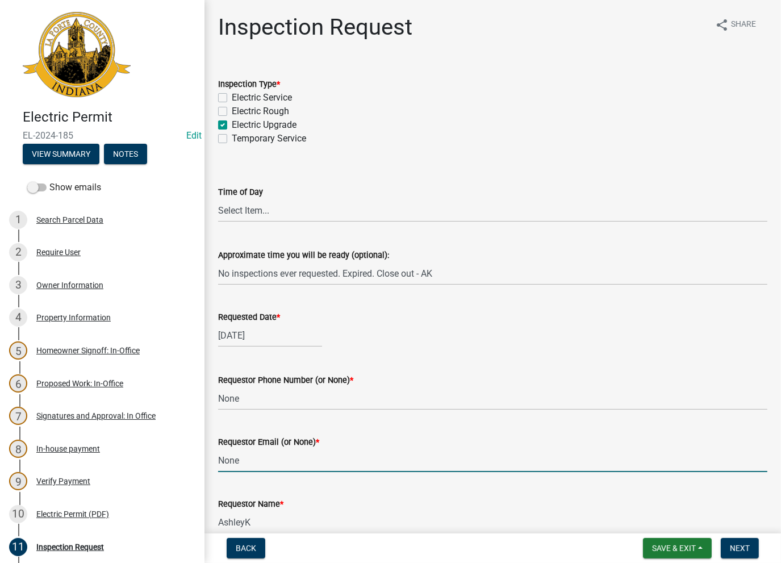
type input "None"
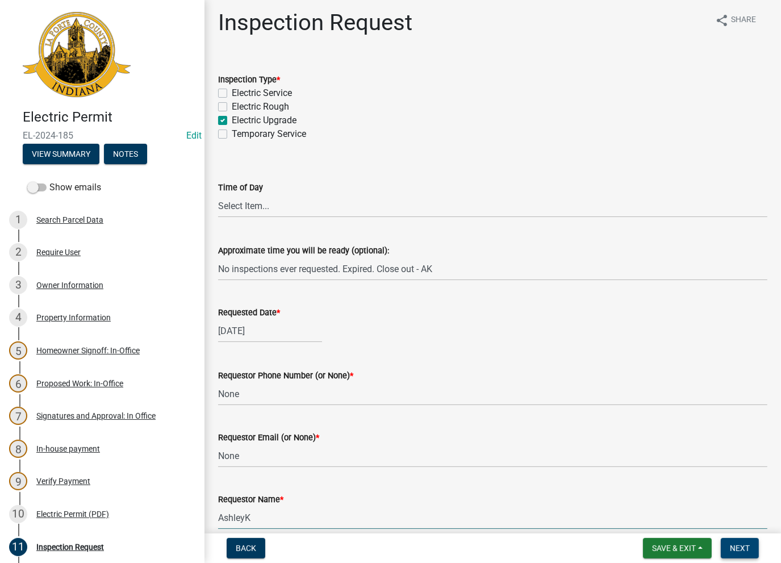
click at [729, 549] on button "Next" at bounding box center [740, 548] width 38 height 20
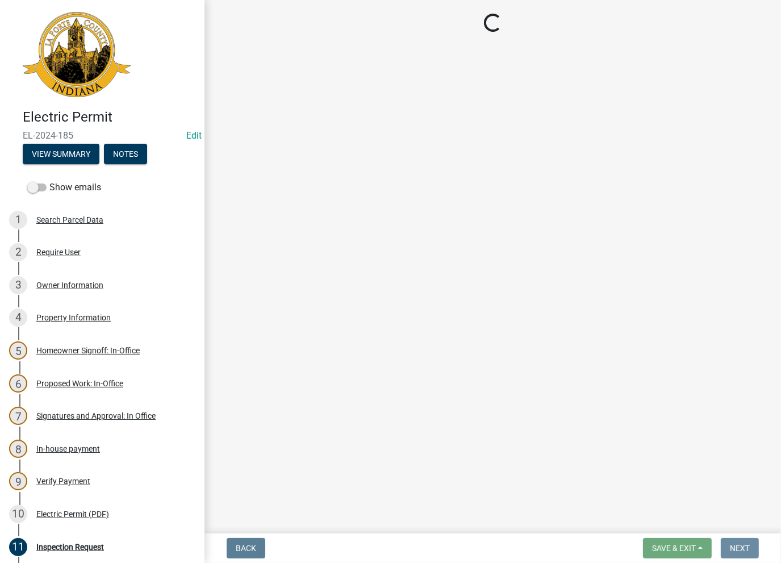
scroll to position [0, 0]
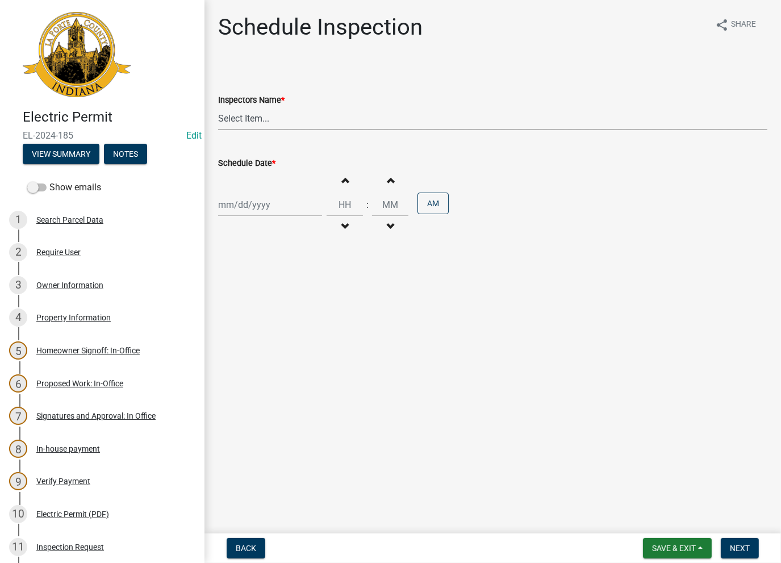
click at [252, 115] on select "Select Item... krichie (krichie) AshleyK (AshleyK) scotts (scotts) DaveS (DaveS…" at bounding box center [492, 118] width 549 height 23
select select "a0e5a0fc-3702-49ef-98f7-3c9674400991"
click at [218, 107] on select "Select Item... krichie (krichie) AshleyK (AshleyK) scotts (scotts) DaveS (DaveS…" at bounding box center [492, 118] width 549 height 23
select select "8"
select select "2025"
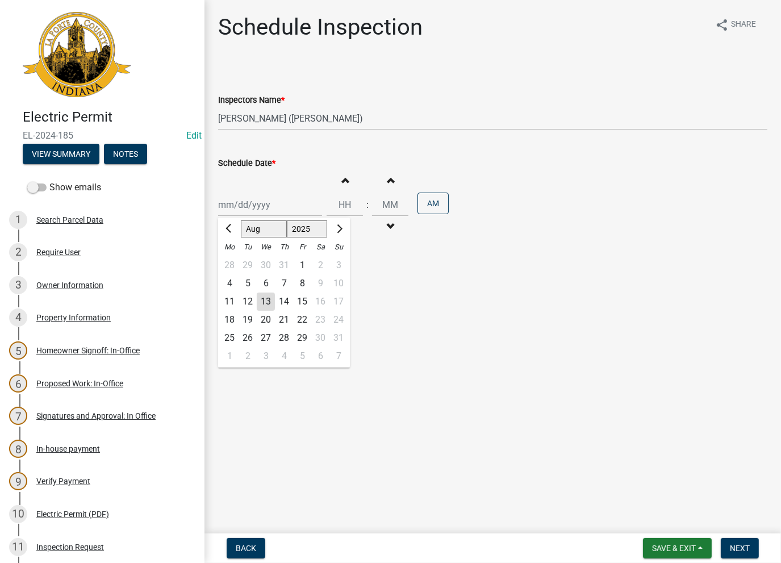
click at [258, 207] on div "Jan Feb Mar Apr May Jun Jul Aug Sep Oct Nov Dec 1525 1526 1527 1528 1529 1530 1…" at bounding box center [270, 204] width 104 height 23
click at [264, 302] on div "13" at bounding box center [266, 301] width 18 height 18
type input "[DATE]"
click at [734, 551] on span "Next" at bounding box center [740, 547] width 20 height 9
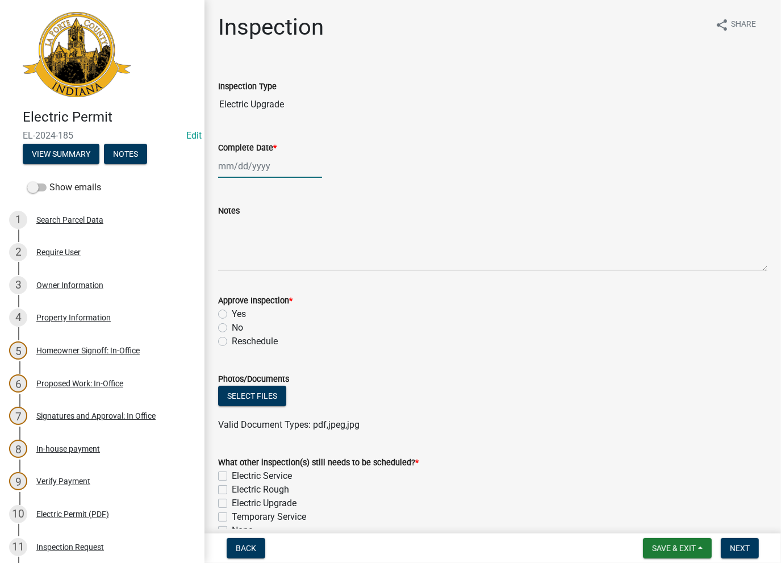
click at [252, 170] on div at bounding box center [270, 165] width 104 height 23
select select "8"
select select "2025"
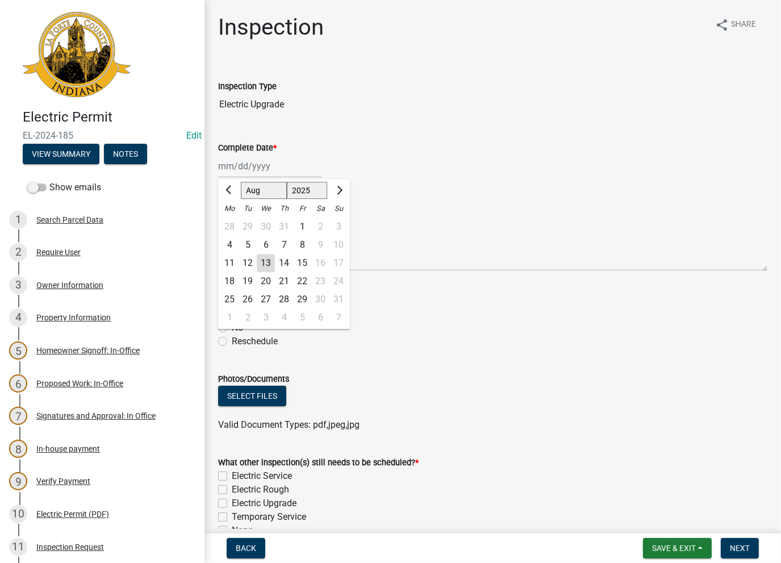
drag, startPoint x: 263, startPoint y: 265, endPoint x: 260, endPoint y: 252, distance: 14.0
click at [262, 263] on div "13" at bounding box center [266, 263] width 18 height 18
type input "[DATE]"
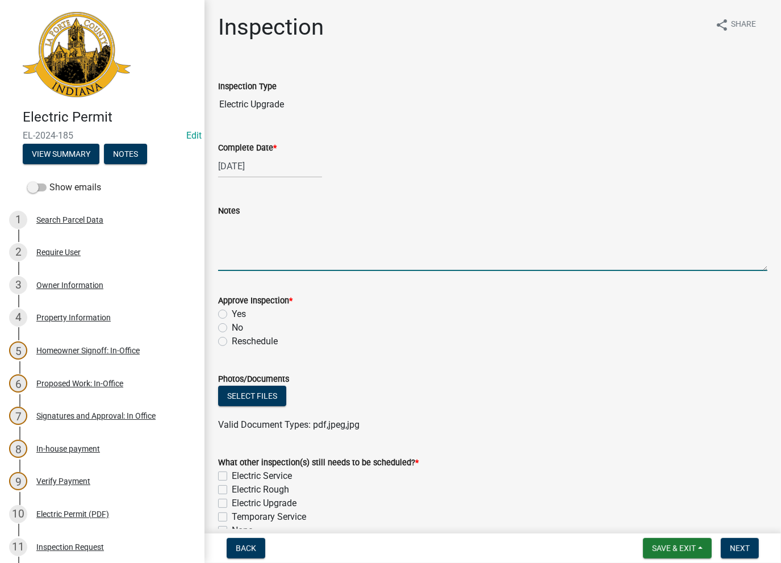
click at [258, 247] on textarea "Notes" at bounding box center [492, 243] width 549 height 53
paste textarea "No inspections ever requested. Expired. Close out - AK"
type textarea "No inspections ever requested. Expired. Close out - AK"
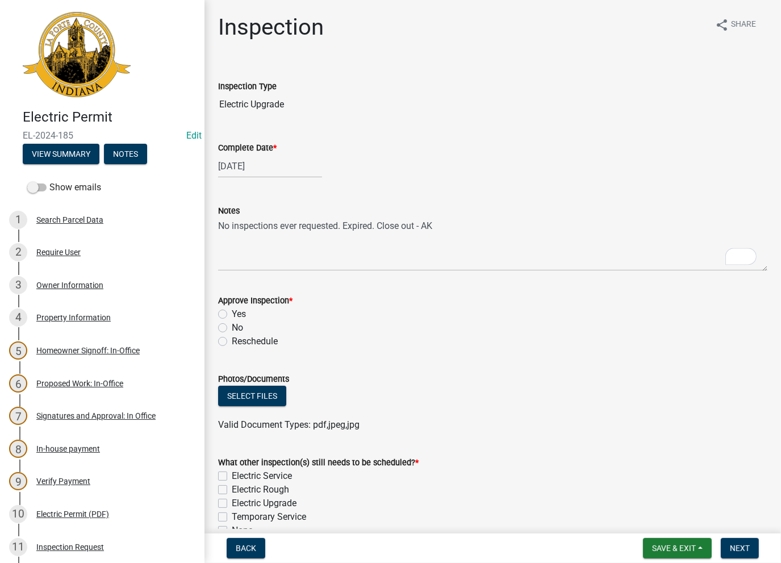
click at [218, 324] on div "Approve Inspection * Yes No Reschedule" at bounding box center [493, 314] width 566 height 68
click at [232, 326] on label "No" at bounding box center [237, 328] width 11 height 14
click at [232, 326] on input "No" at bounding box center [235, 324] width 7 height 7
radio input "true"
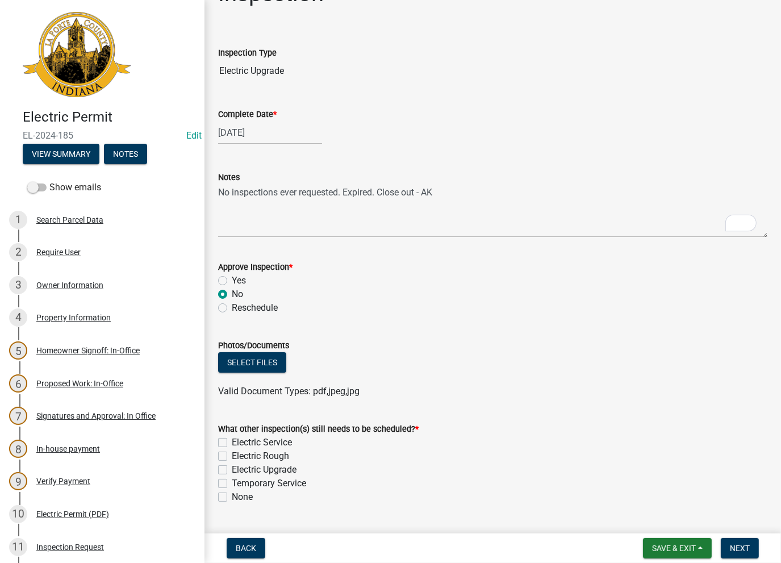
scroll to position [62, 0]
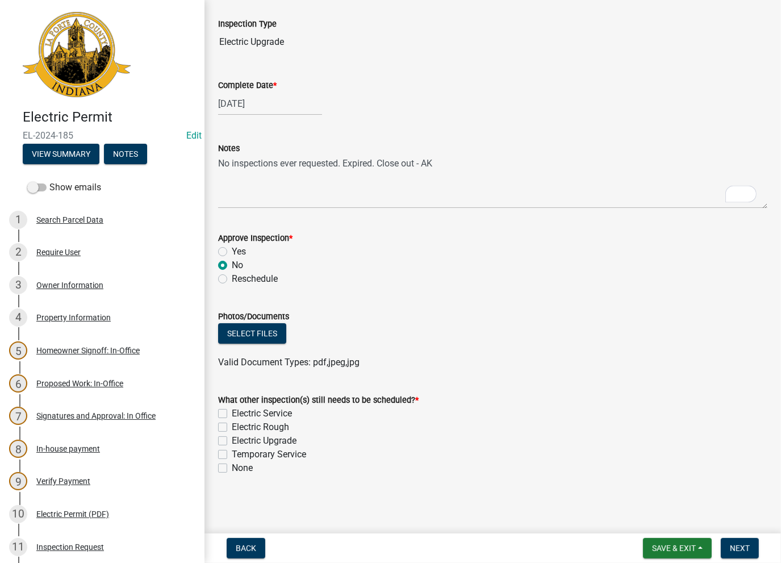
drag, startPoint x: 226, startPoint y: 468, endPoint x: 315, endPoint y: 491, distance: 92.0
click at [232, 470] on label "None" at bounding box center [242, 468] width 21 height 14
click at [232, 468] on input "None" at bounding box center [235, 464] width 7 height 7
checkbox input "true"
checkbox input "false"
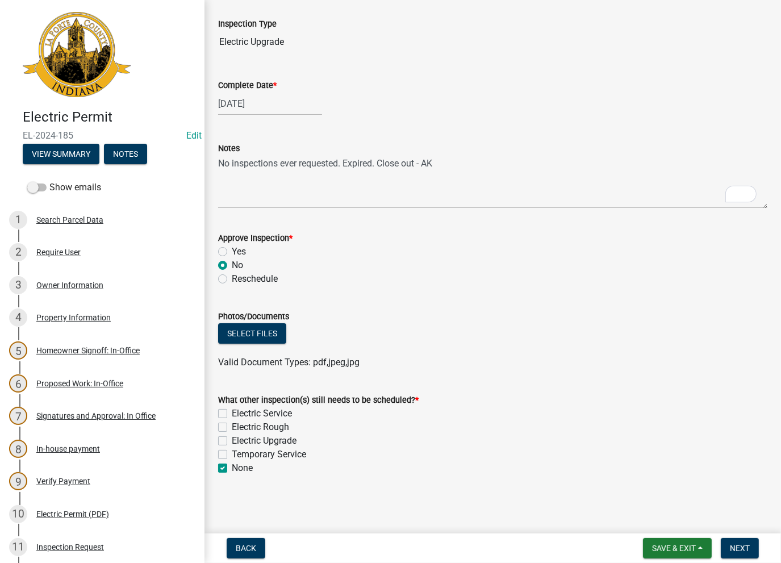
checkbox input "false"
checkbox input "true"
drag, startPoint x: 761, startPoint y: 549, endPoint x: 755, endPoint y: 548, distance: 5.8
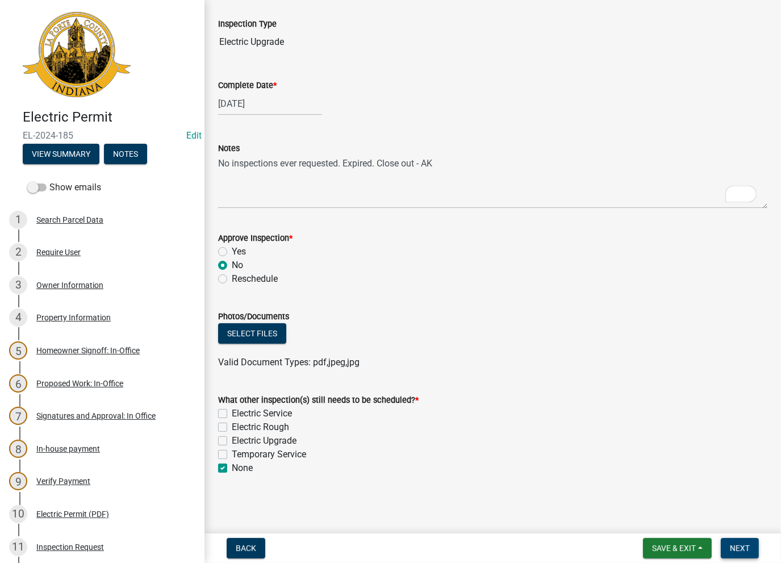
click at [755, 548] on form "Save & Exit Save Save & Exit Next" at bounding box center [700, 548] width 125 height 20
click at [743, 547] on span "Next" at bounding box center [740, 547] width 20 height 9
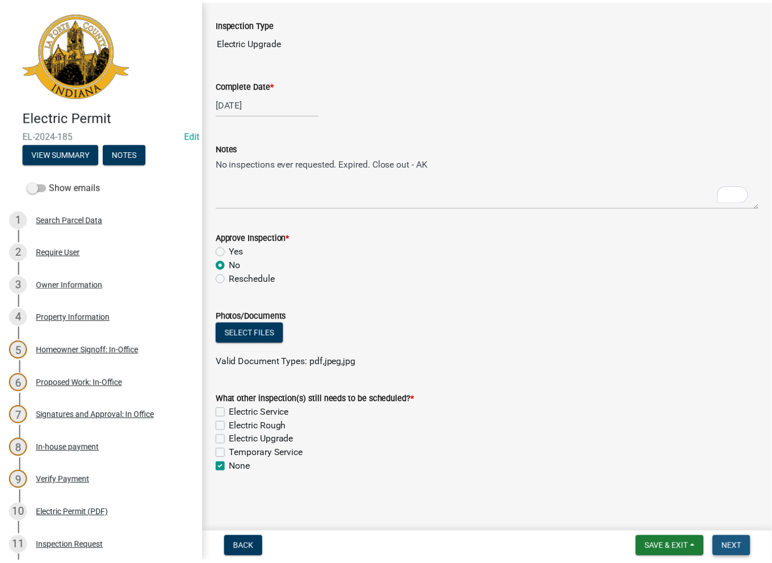
scroll to position [0, 0]
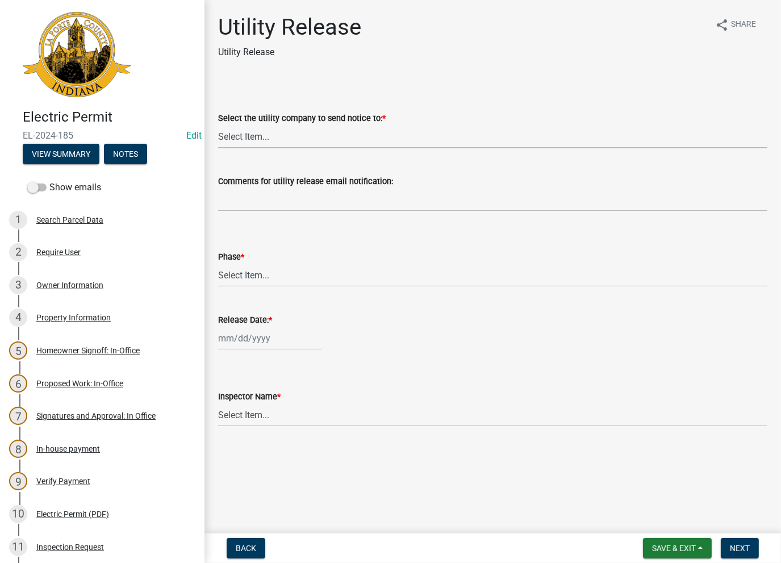
click at [250, 138] on select "Select Item... Don't send a utility release NIPSCO Kankakee Valley REMC AEP/[US…" at bounding box center [492, 136] width 549 height 23
click at [218, 125] on select "Select Item... Don't send a utility release NIPSCO Kankakee Valley REMC AEP/[US…" at bounding box center [492, 136] width 549 height 23
select select "3780ecfe-b3b4-4223-9cfe-090e9c0a356a"
click at [256, 273] on select "Select Item... Phase 1 Phase 3" at bounding box center [492, 274] width 549 height 23
click at [218, 263] on select "Select Item... Phase 1 Phase 3" at bounding box center [492, 274] width 549 height 23
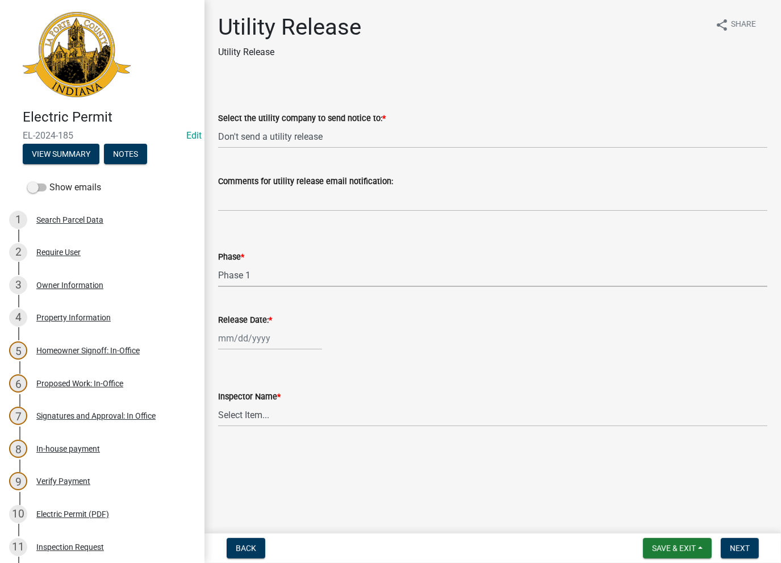
select select "f678d134-8131-47e8-ad26-ea7cd419ba61"
click at [252, 338] on div at bounding box center [270, 338] width 104 height 23
select select "8"
select select "2025"
click at [267, 437] on div "13" at bounding box center [266, 435] width 18 height 18
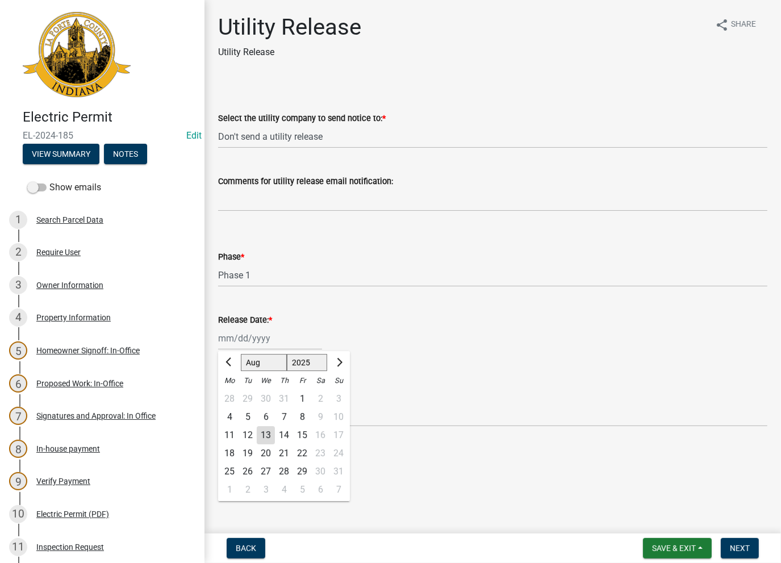
type input "[DATE]"
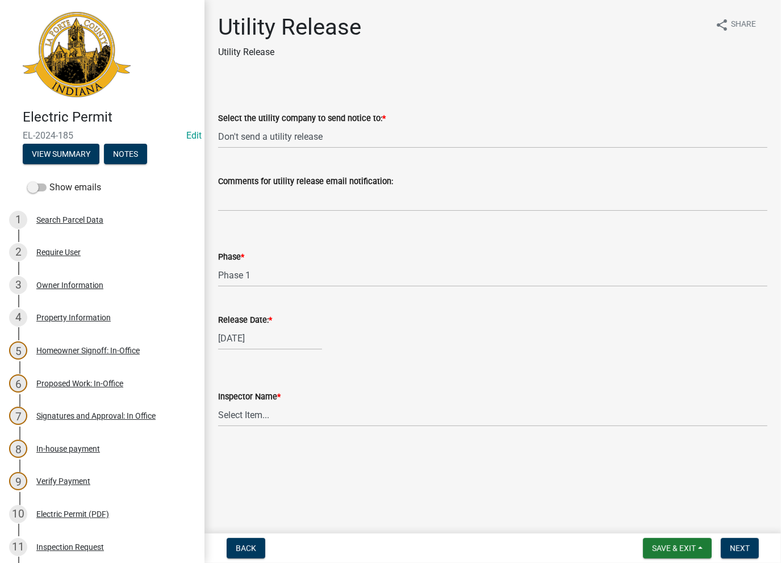
click at [258, 433] on wm-data-entity-input "Inspector Name * Select Item... [PERSON_NAME] [PERSON_NAME] [PERSON_NAME] [PERS…" at bounding box center [492, 398] width 549 height 77
click at [250, 419] on select "Select Item... [PERSON_NAME] [PERSON_NAME] [PERSON_NAME] [PERSON_NAME] [PERSON_…" at bounding box center [492, 414] width 549 height 23
click at [218, 403] on select "Select Item... [PERSON_NAME] [PERSON_NAME] [PERSON_NAME] [PERSON_NAME] [PERSON_…" at bounding box center [492, 414] width 549 height 23
select select "86e5621d-6805-4b45-aad7-b2b3c8c41661"
click at [725, 544] on button "Next" at bounding box center [740, 548] width 38 height 20
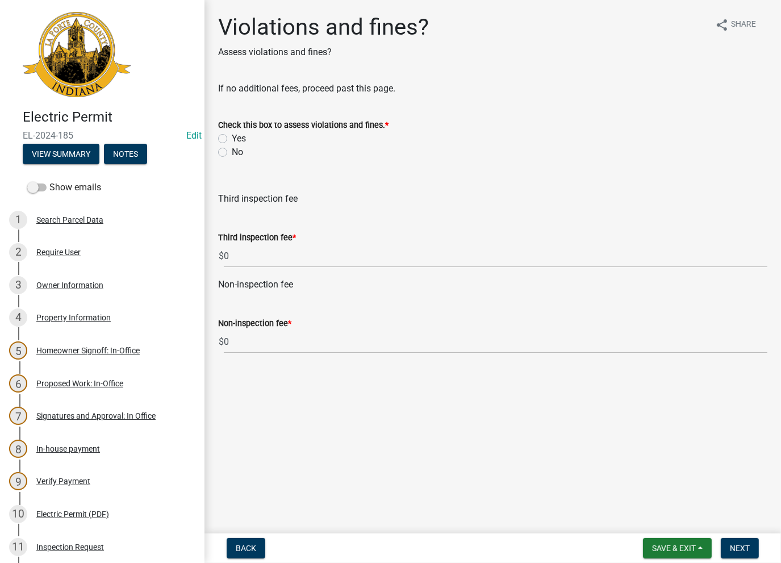
click at [232, 156] on label "No" at bounding box center [237, 152] width 11 height 14
click at [232, 153] on input "No" at bounding box center [235, 148] width 7 height 7
radio input "true"
click at [734, 550] on span "Next" at bounding box center [740, 547] width 20 height 9
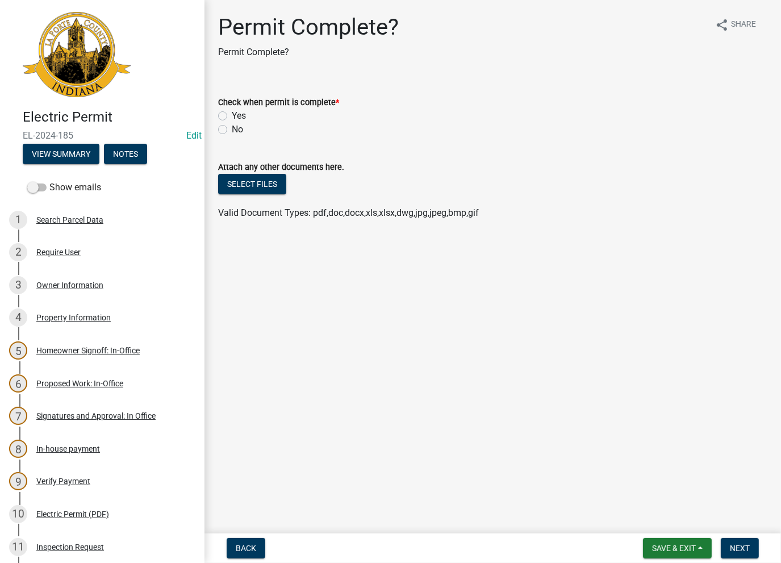
click at [232, 114] on label "Yes" at bounding box center [239, 116] width 14 height 14
click at [232, 114] on input "Yes" at bounding box center [235, 112] width 7 height 7
radio input "true"
click at [744, 545] on span "Next" at bounding box center [740, 547] width 20 height 9
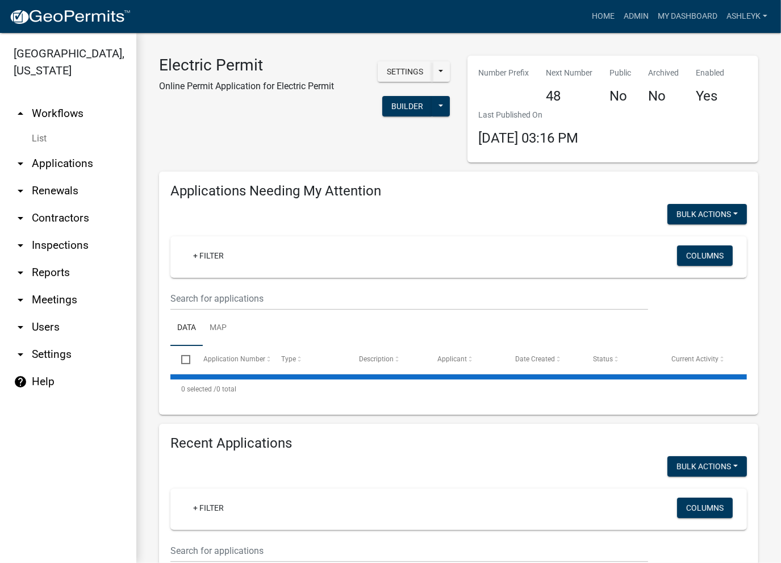
select select "3: 100"
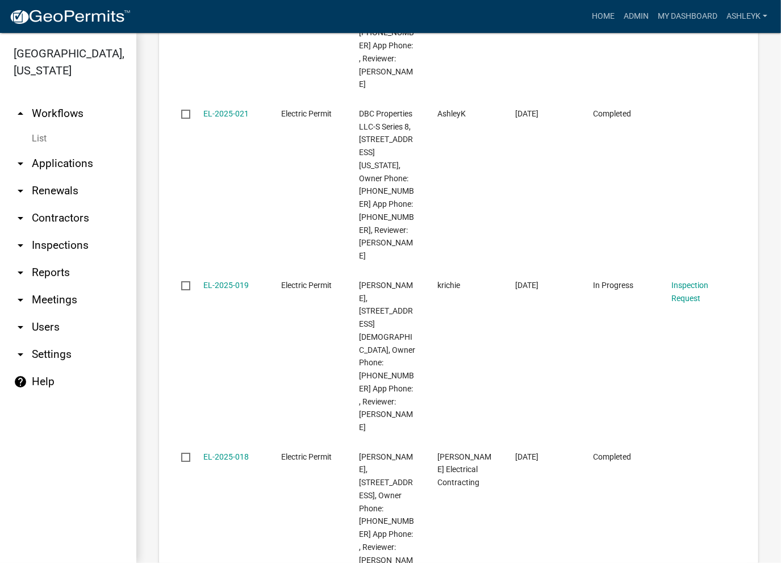
scroll to position [3350, 0]
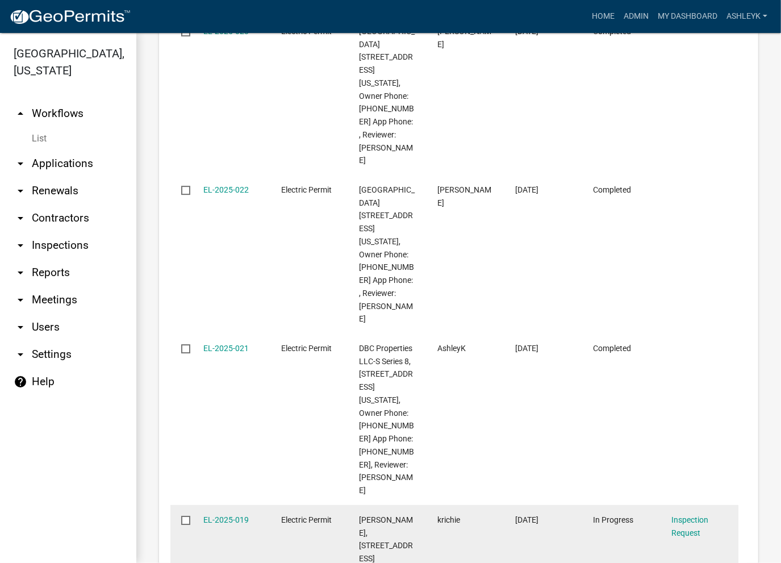
drag, startPoint x: 230, startPoint y: 152, endPoint x: 210, endPoint y: 138, distance: 24.4
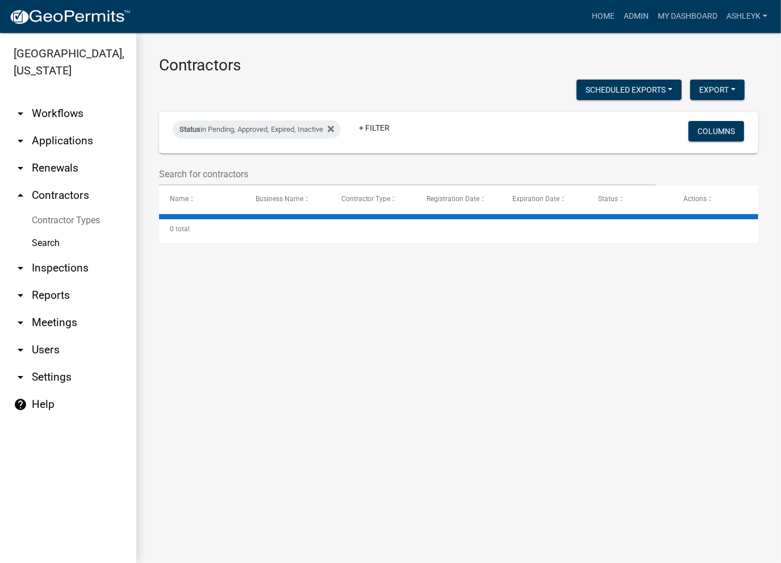
click at [44, 115] on link "arrow_drop_down Workflows" at bounding box center [68, 113] width 136 height 27
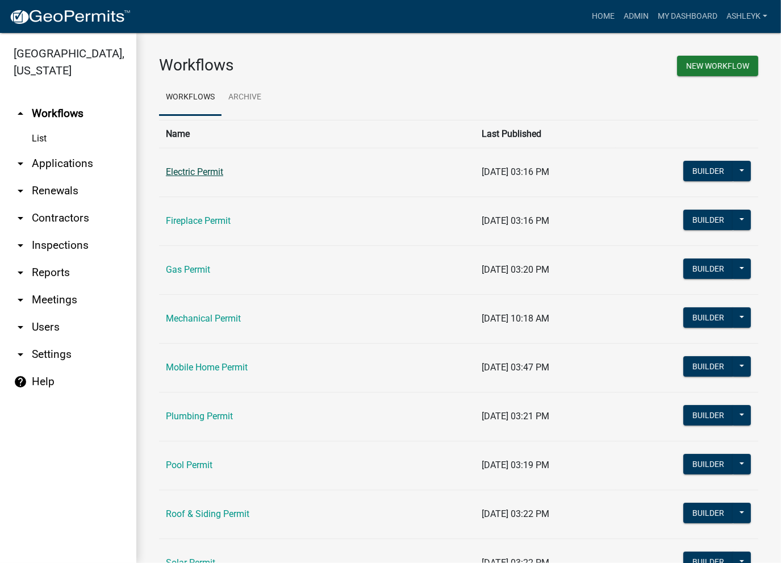
drag, startPoint x: 157, startPoint y: 170, endPoint x: 166, endPoint y: 171, distance: 8.6
click at [160, 170] on div "Workflows New Workflow Workflows Archive Name Last Published Electric Permit 04…" at bounding box center [458, 350] width 645 height 635
click at [174, 173] on link "Electric Permit" at bounding box center [194, 171] width 57 height 11
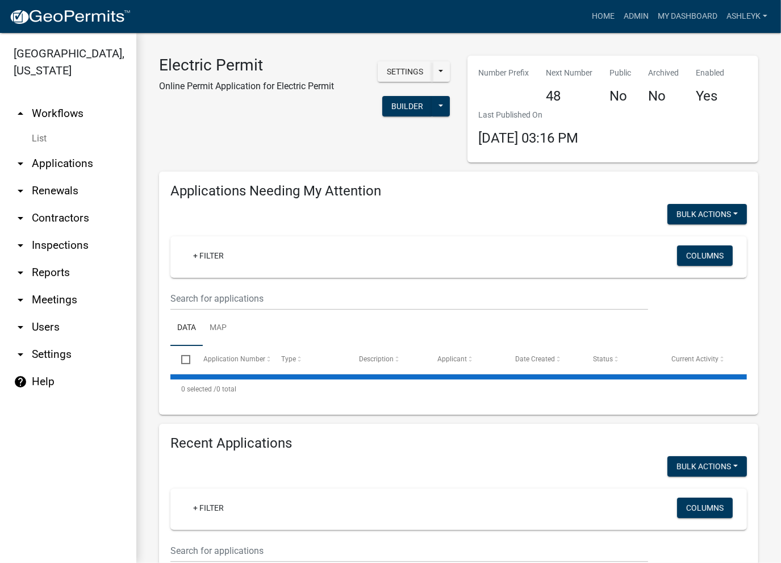
select select "3: 100"
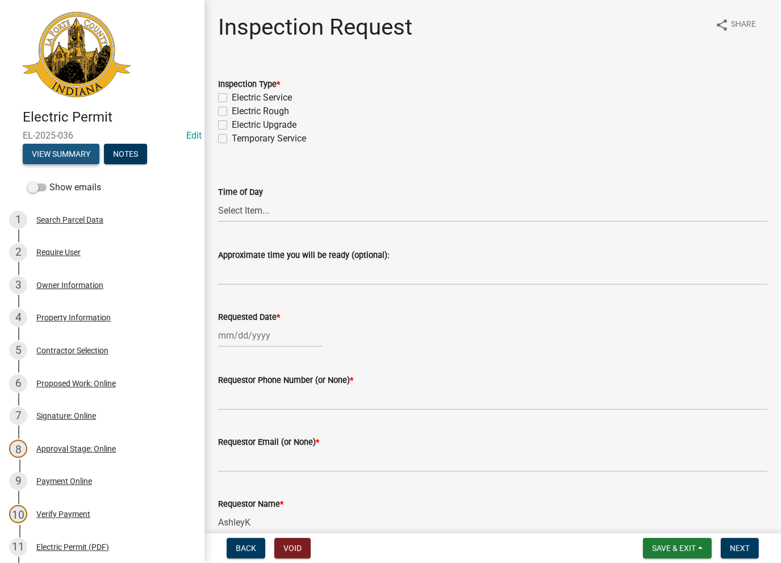
click at [40, 150] on button "View Summary" at bounding box center [61, 154] width 77 height 20
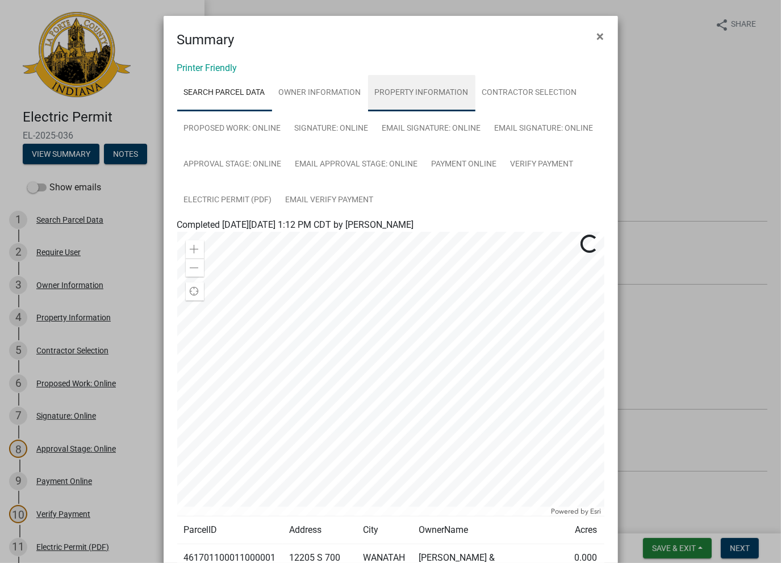
click at [420, 99] on link "Property Information" at bounding box center [421, 93] width 107 height 36
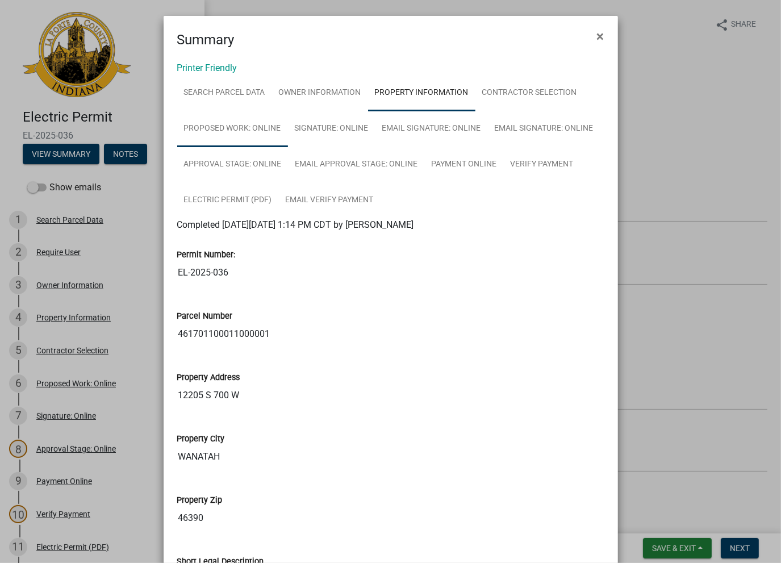
click at [210, 128] on link "Proposed Work: Online" at bounding box center [232, 129] width 111 height 36
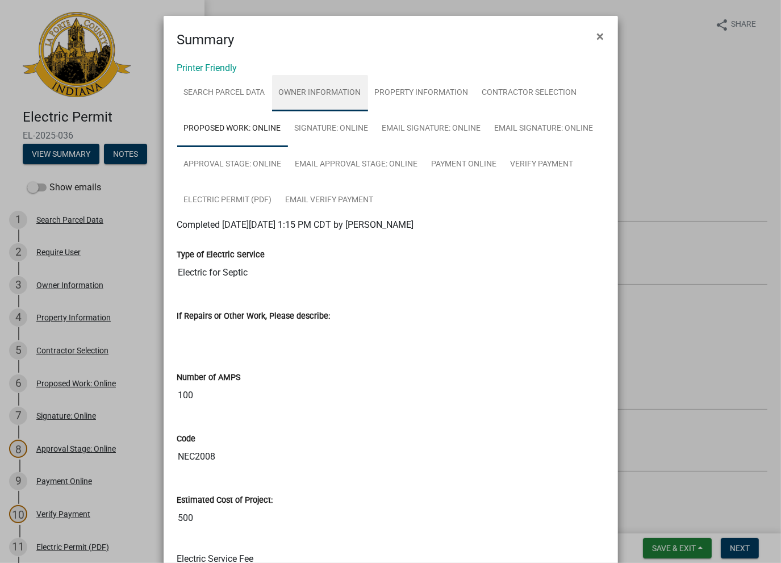
click at [309, 88] on link "Owner Information" at bounding box center [320, 93] width 96 height 36
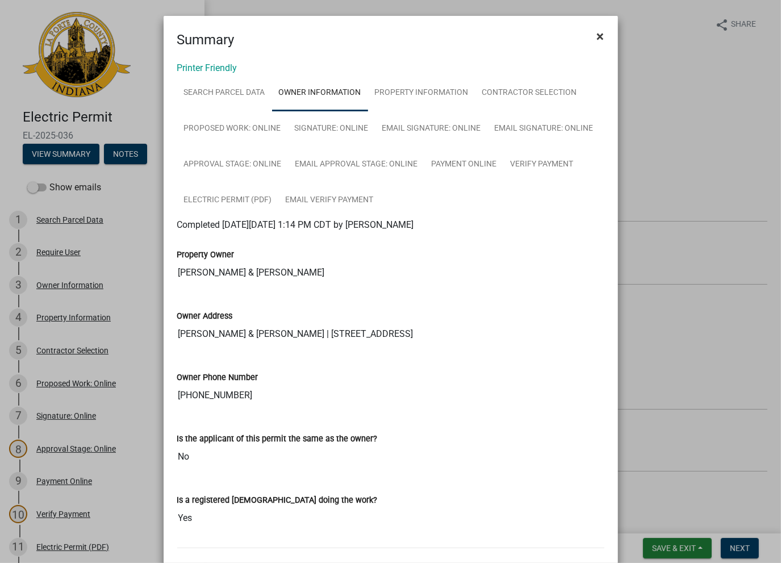
click at [597, 38] on span "×" at bounding box center [600, 36] width 7 height 16
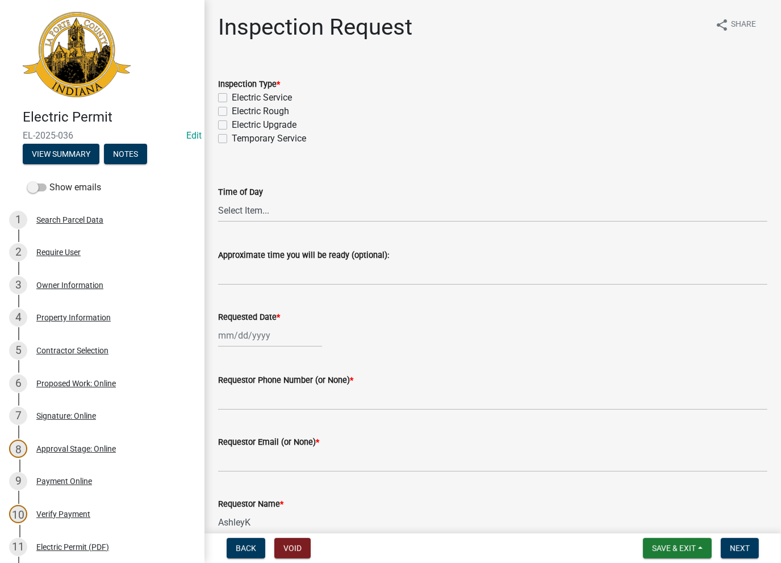
click at [232, 108] on label "Electric Rough" at bounding box center [260, 111] width 57 height 14
click at [232, 108] on input "Electric Rough" at bounding box center [235, 107] width 7 height 7
checkbox input "true"
checkbox input "false"
checkbox input "true"
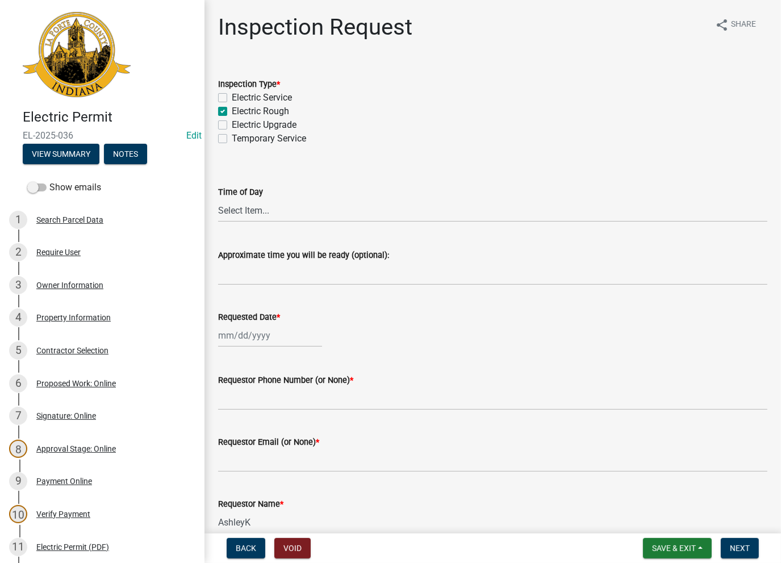
checkbox input "false"
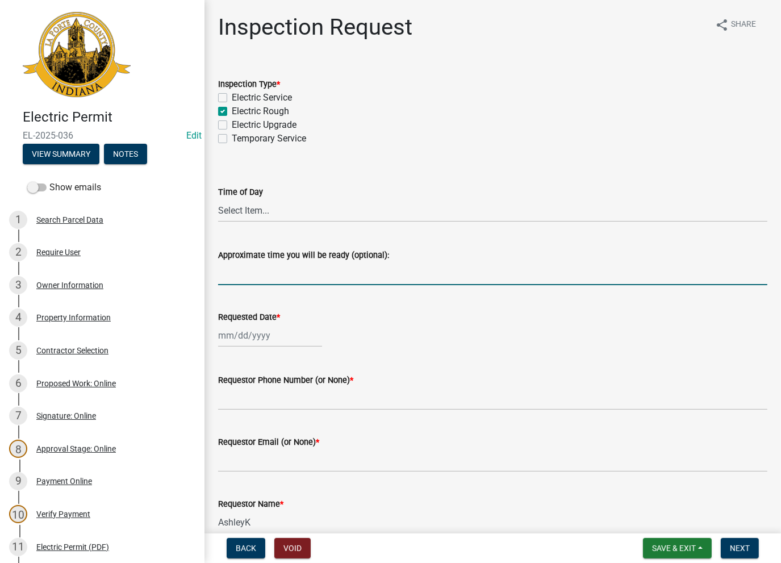
click at [251, 269] on input "Approximate time you will be ready (optional):" at bounding box center [492, 273] width 549 height 23
type input "No Inspections ever requested. Close out - AK"
select select "8"
select select "2025"
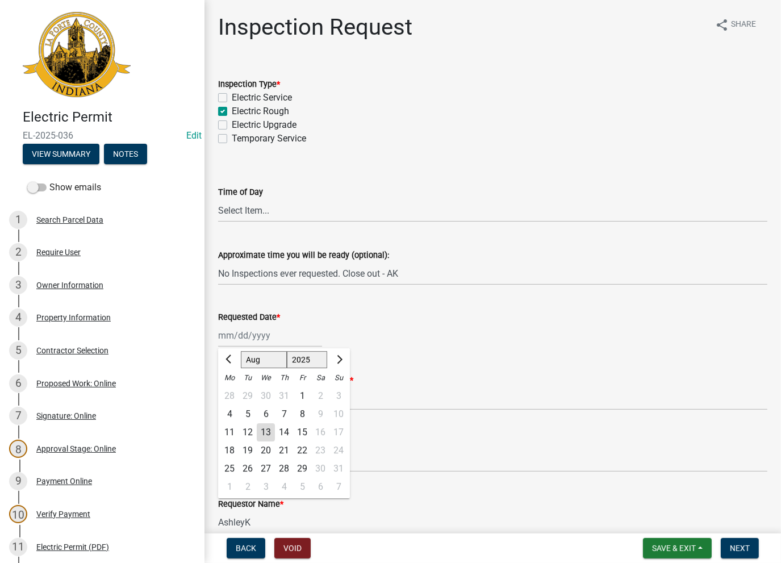
click at [286, 340] on div "Jan Feb Mar Apr May Jun Jul Aug Sep Oct Nov Dec 1525 1526 1527 1528 1529 1530 1…" at bounding box center [270, 335] width 104 height 23
click at [263, 431] on div "13" at bounding box center [266, 432] width 18 height 18
type input "[DATE]"
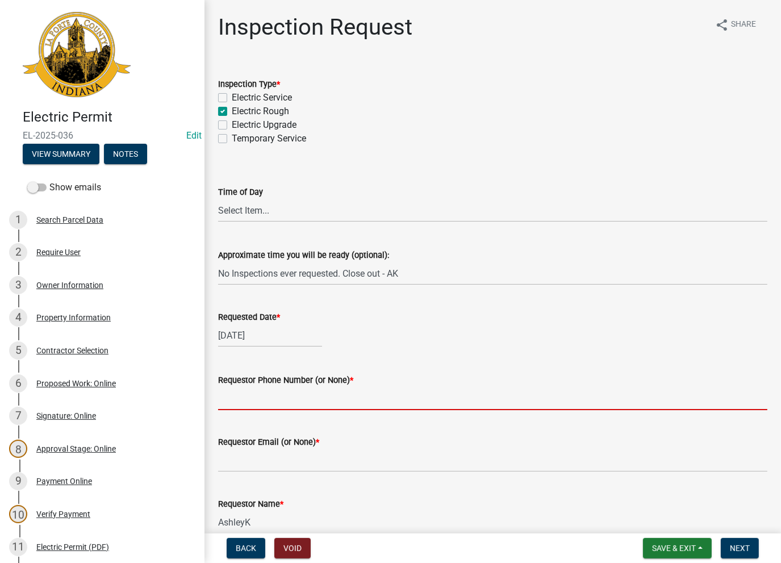
click at [257, 400] on input "Requestor Phone Number (or None) *" at bounding box center [492, 398] width 549 height 23
type input "None"
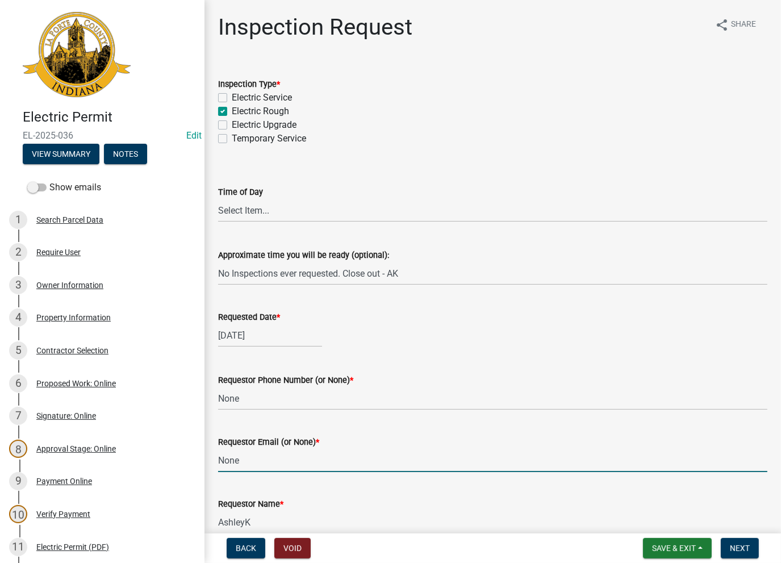
type input "None"
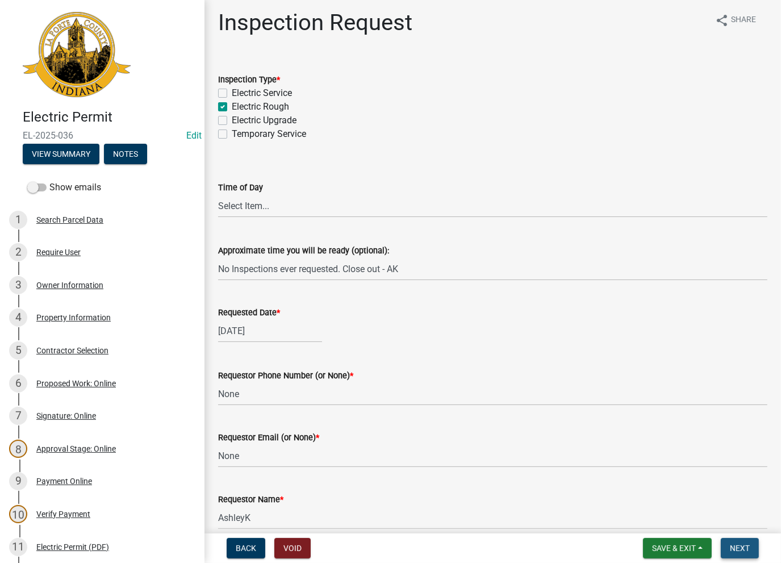
click at [738, 551] on span "Next" at bounding box center [740, 547] width 20 height 9
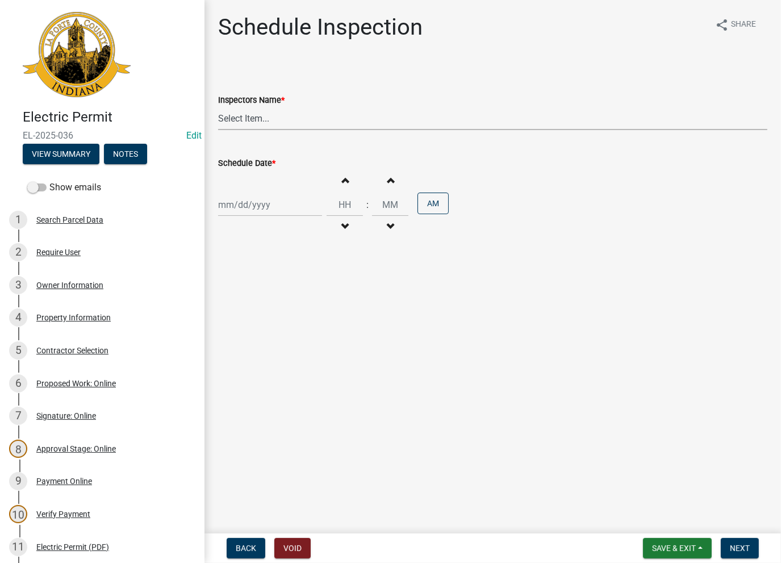
click at [239, 120] on select "Select Item... krichie (krichie) AshleyK (AshleyK) scotts (scotts) DaveS (DaveS…" at bounding box center [492, 118] width 549 height 23
select select "16baa3c6-62db-40cc-b8bc-26d2ebcbe28d"
click at [218, 107] on select "Select Item... [PERSON_NAME] ([PERSON_NAME]) [PERSON_NAME] ([PERSON_NAME]) [PER…" at bounding box center [492, 118] width 549 height 23
click at [254, 202] on div at bounding box center [270, 204] width 104 height 23
select select "8"
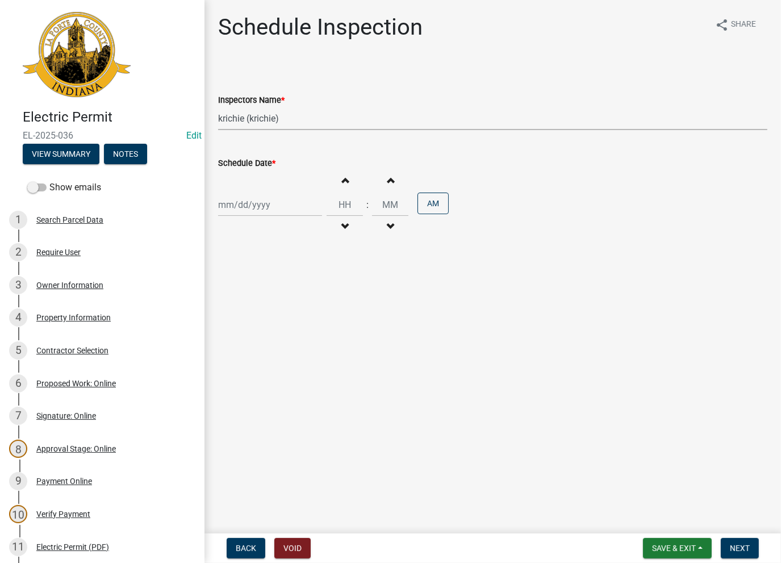
select select "2025"
click at [264, 301] on div "13" at bounding box center [266, 301] width 18 height 18
type input "[DATE]"
click at [254, 101] on label "Inspectors Name *" at bounding box center [251, 101] width 66 height 8
click at [254, 107] on select "Select Item... [PERSON_NAME] ([PERSON_NAME]) [PERSON_NAME] ([PERSON_NAME]) [PER…" at bounding box center [492, 118] width 549 height 23
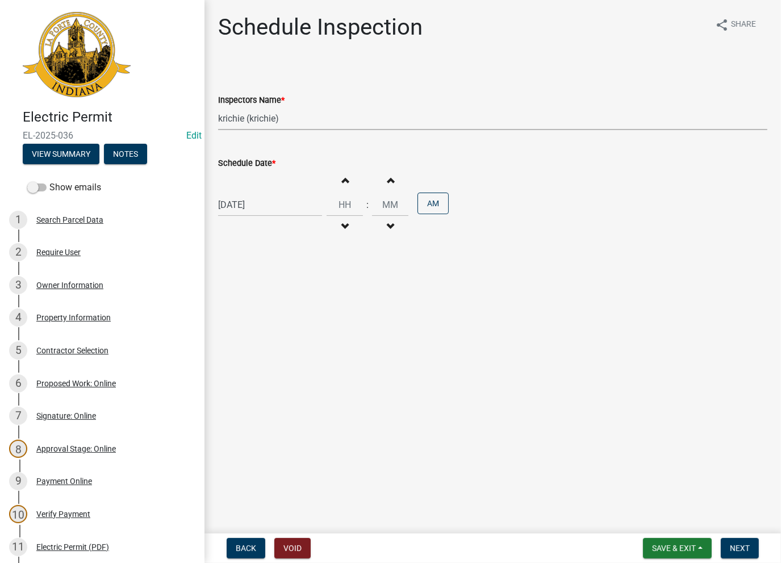
click at [252, 115] on select "Select Item... [PERSON_NAME] ([PERSON_NAME]) [PERSON_NAME] ([PERSON_NAME]) [PER…" at bounding box center [492, 118] width 549 height 23
select select "a0e5a0fc-3702-49ef-98f7-3c9674400991"
click at [218, 107] on select "Select Item... [PERSON_NAME] ([PERSON_NAME]) [PERSON_NAME] ([PERSON_NAME]) [PER…" at bounding box center [492, 118] width 549 height 23
click at [736, 543] on span "Next" at bounding box center [740, 547] width 20 height 9
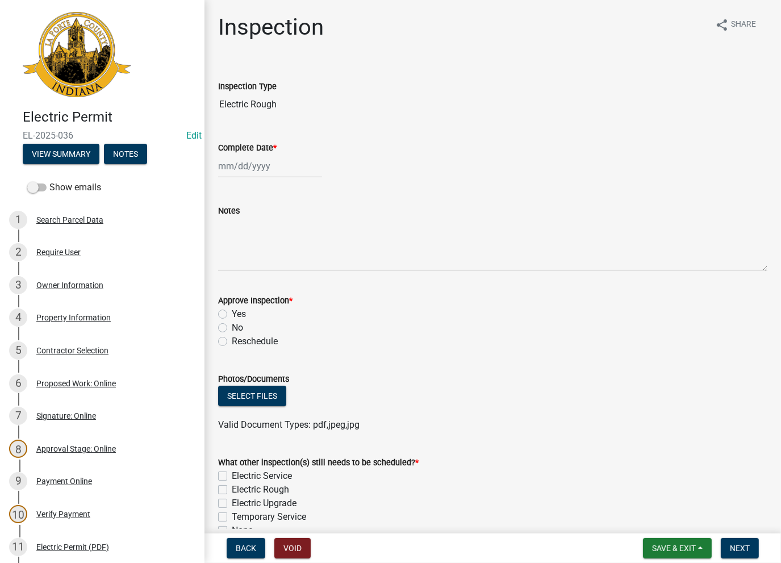
select select "8"
select select "2025"
click at [236, 168] on div "[PERSON_NAME] Feb Mar Apr [PERSON_NAME][DATE] Oct Nov [DATE] 1526 1527 1528 152…" at bounding box center [270, 165] width 104 height 23
click at [265, 263] on div "13" at bounding box center [266, 263] width 18 height 18
type input "[DATE]"
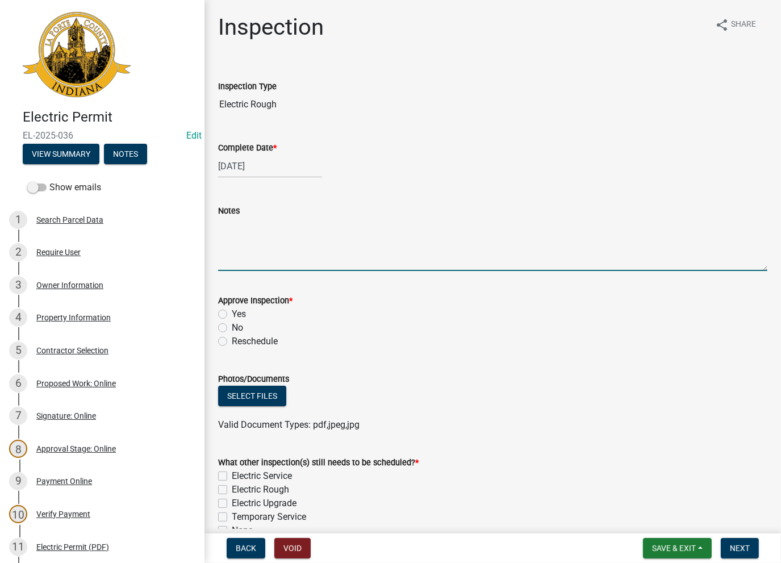
click at [252, 228] on textarea "Notes" at bounding box center [492, 243] width 549 height 53
paste textarea "No inspections ever requested. Expired. Close out - AK"
type textarea "No inspections ever requested. Expired. Close out - AK"
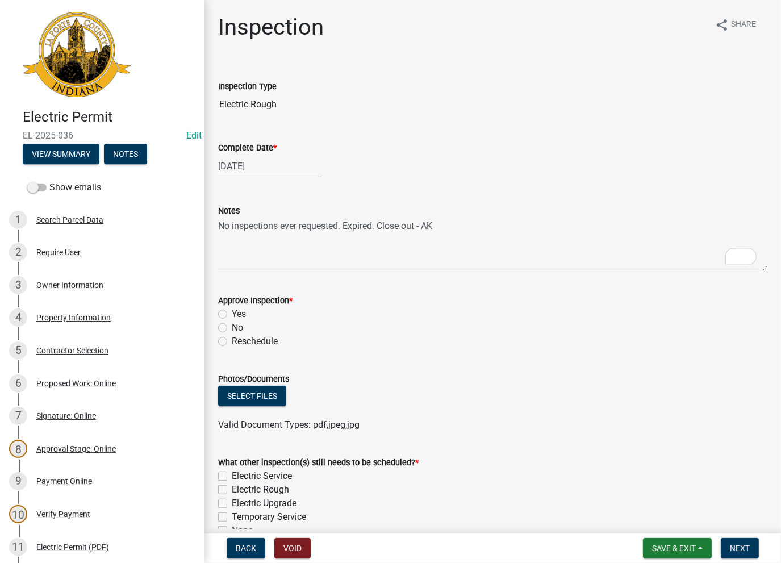
click at [232, 327] on label "No" at bounding box center [237, 328] width 11 height 14
click at [232, 327] on input "No" at bounding box center [235, 324] width 7 height 7
radio input "true"
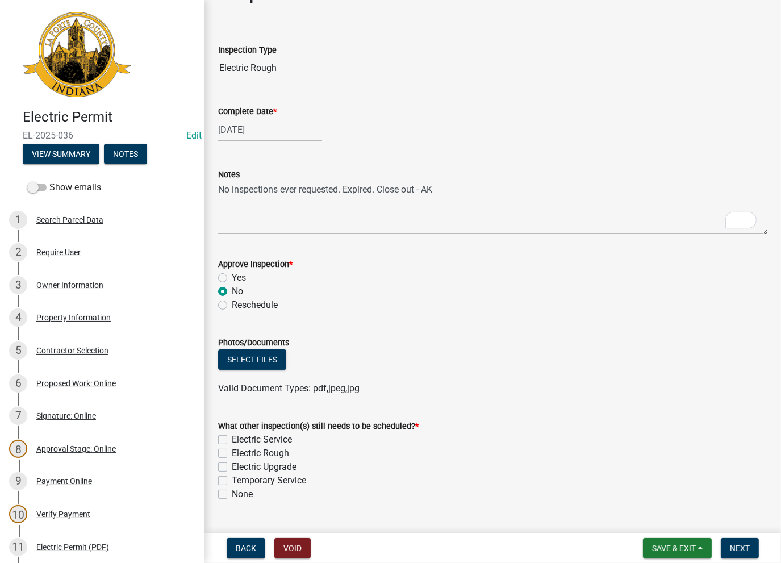
scroll to position [62, 0]
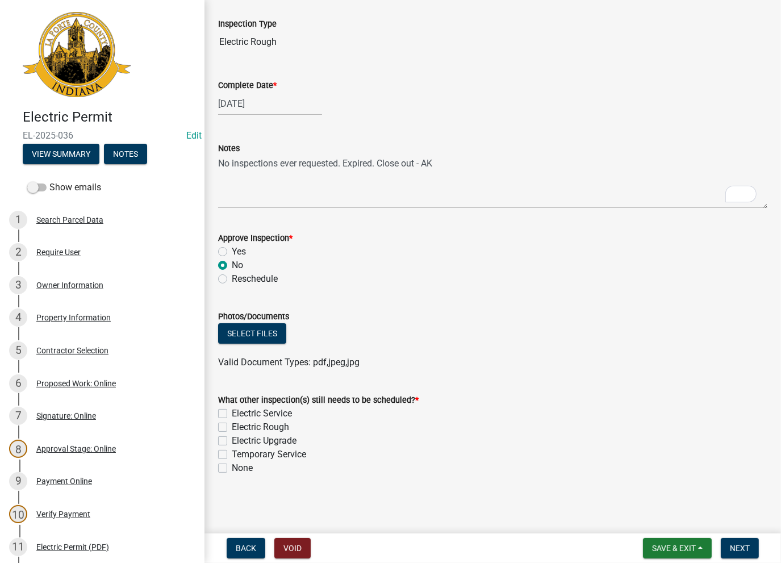
click at [232, 470] on label "None" at bounding box center [242, 468] width 21 height 14
click at [232, 468] on input "None" at bounding box center [235, 464] width 7 height 7
checkbox input "true"
checkbox input "false"
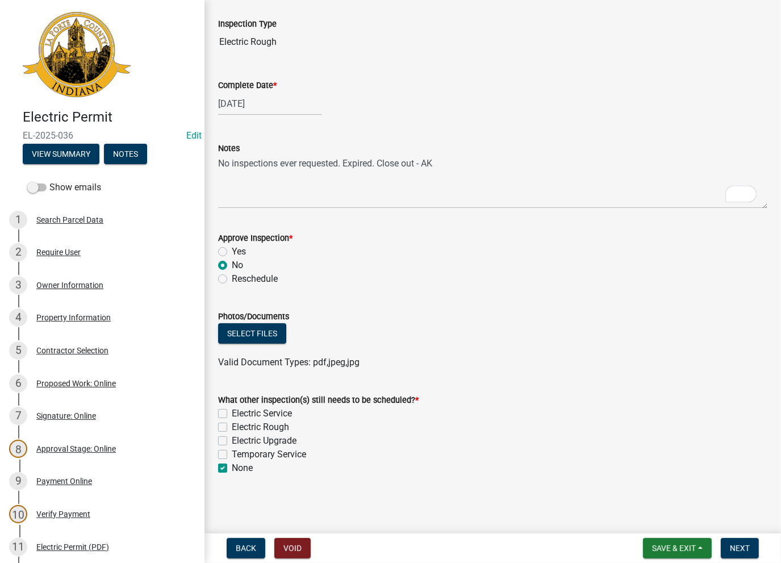
checkbox input "false"
checkbox input "true"
click at [728, 553] on button "Next" at bounding box center [740, 548] width 38 height 20
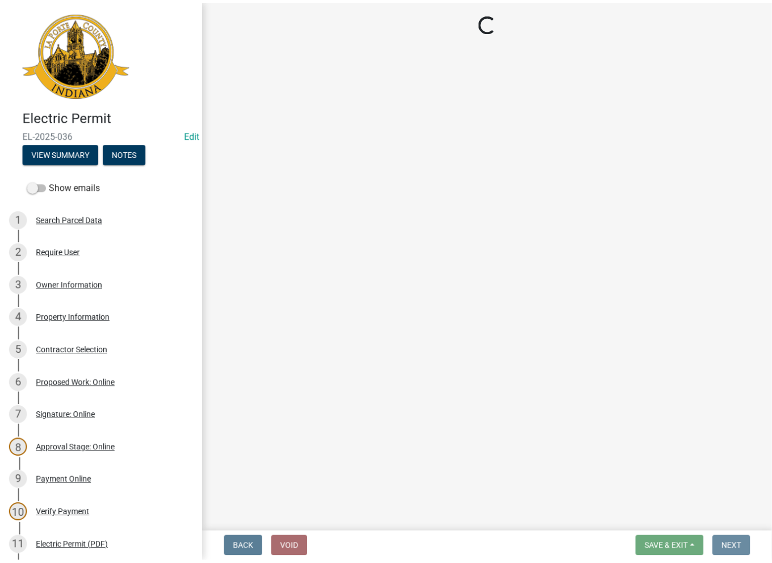
scroll to position [0, 0]
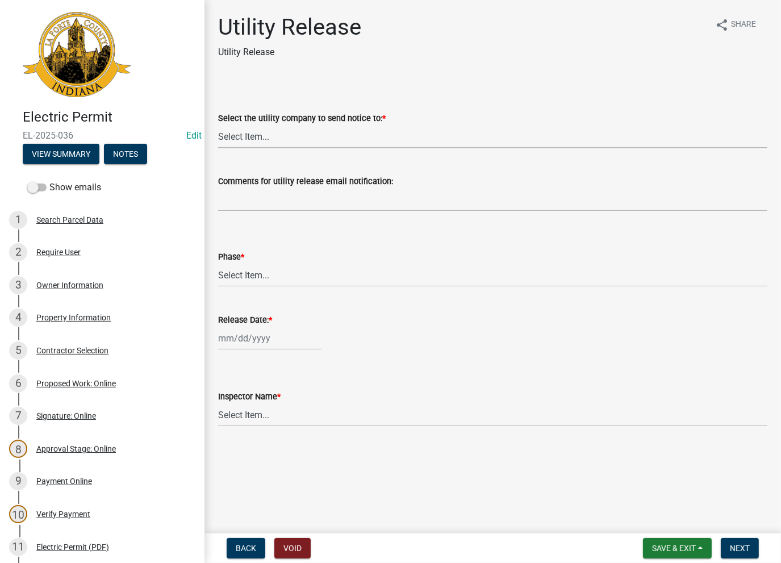
click at [300, 145] on select "Select Item... Don't send a utility release NIPSCO Kankakee Valley REMC AEP/[US…" at bounding box center [492, 136] width 549 height 23
click at [218, 125] on select "Select Item... Don't send a utility release NIPSCO Kankakee Valley REMC AEP/[US…" at bounding box center [492, 136] width 549 height 23
select select "3780ecfe-b3b4-4223-9cfe-090e9c0a356a"
click at [246, 275] on select "Select Item... Phase 1 Phase 3" at bounding box center [492, 274] width 549 height 23
click at [218, 263] on select "Select Item... Phase 1 Phase 3" at bounding box center [492, 274] width 549 height 23
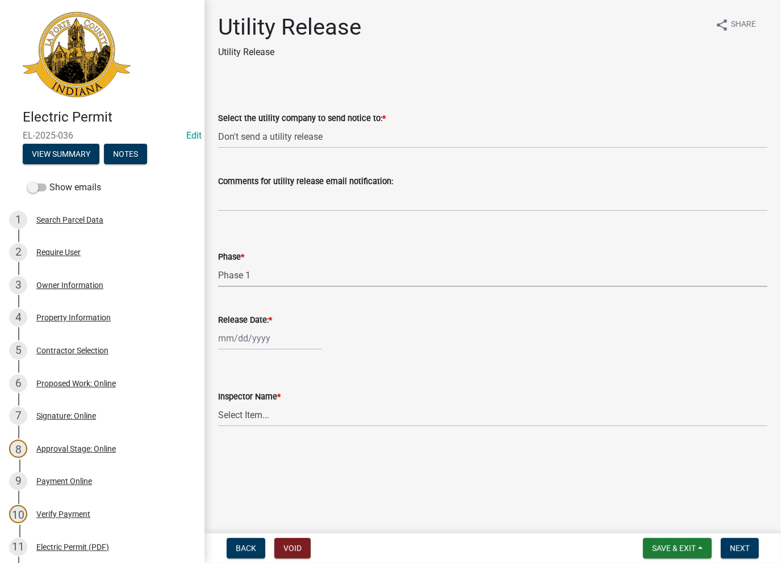
select select "f678d134-8131-47e8-ad26-ea7cd419ba61"
click at [238, 336] on div at bounding box center [270, 338] width 104 height 23
select select "8"
select select "2025"
click at [267, 436] on div "13" at bounding box center [266, 435] width 18 height 18
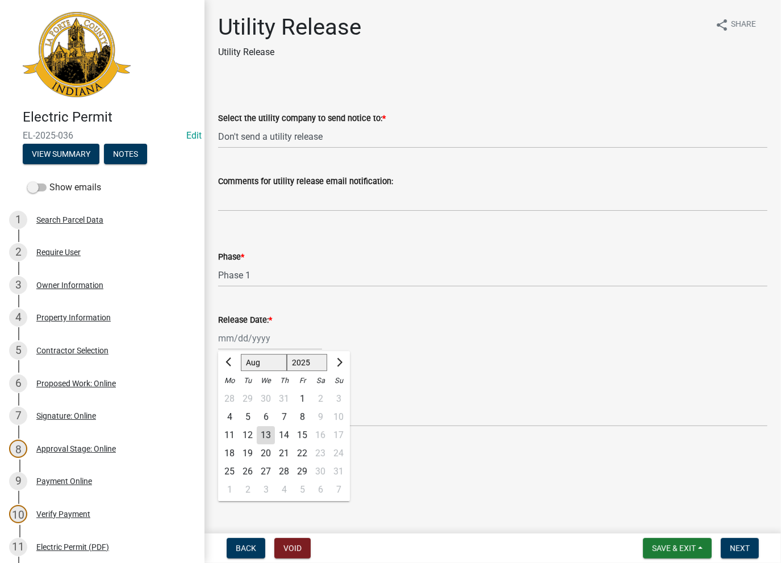
type input "[DATE]"
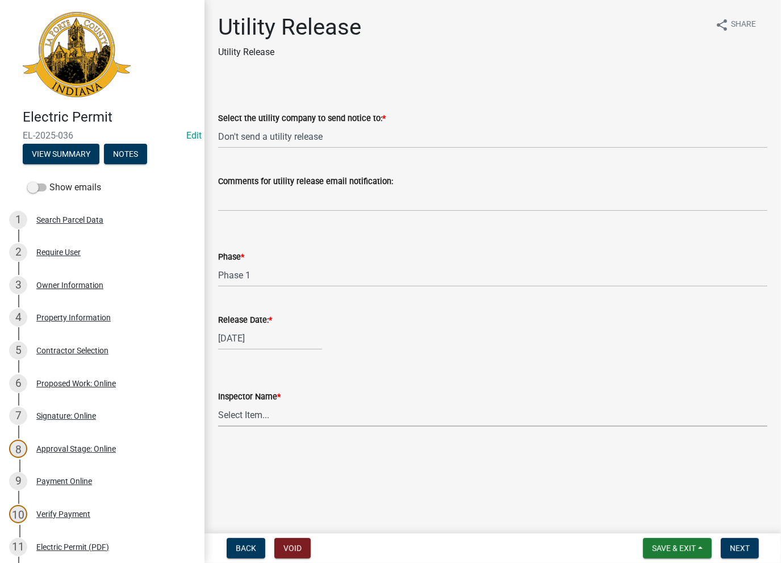
click at [274, 412] on select "Select Item... [PERSON_NAME] [PERSON_NAME] [PERSON_NAME] [PERSON_NAME] [PERSON_…" at bounding box center [492, 414] width 549 height 23
click at [218, 403] on select "Select Item... [PERSON_NAME] [PERSON_NAME] [PERSON_NAME] [PERSON_NAME] [PERSON_…" at bounding box center [492, 414] width 549 height 23
select select "86e5621d-6805-4b45-aad7-b2b3c8c41661"
click at [743, 542] on button "Next" at bounding box center [740, 548] width 38 height 20
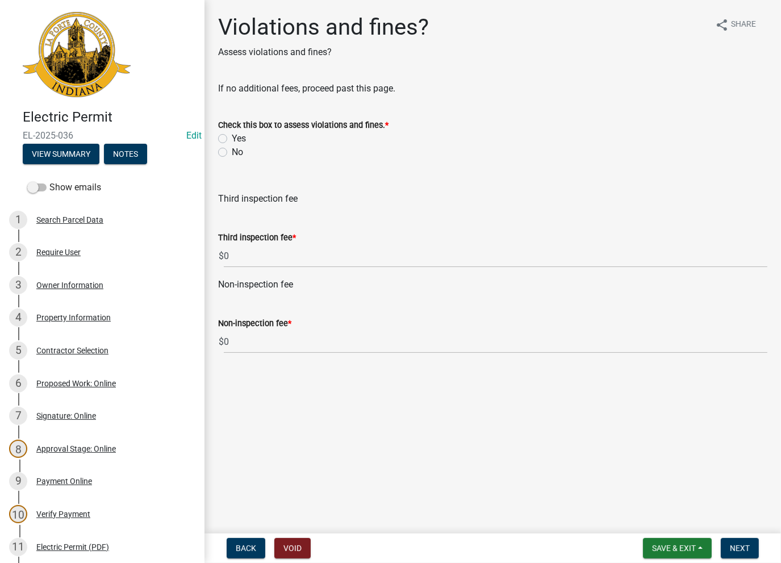
click at [232, 150] on label "No" at bounding box center [237, 152] width 11 height 14
click at [232, 150] on input "No" at bounding box center [235, 148] width 7 height 7
radio input "true"
click at [748, 549] on span "Next" at bounding box center [740, 547] width 20 height 9
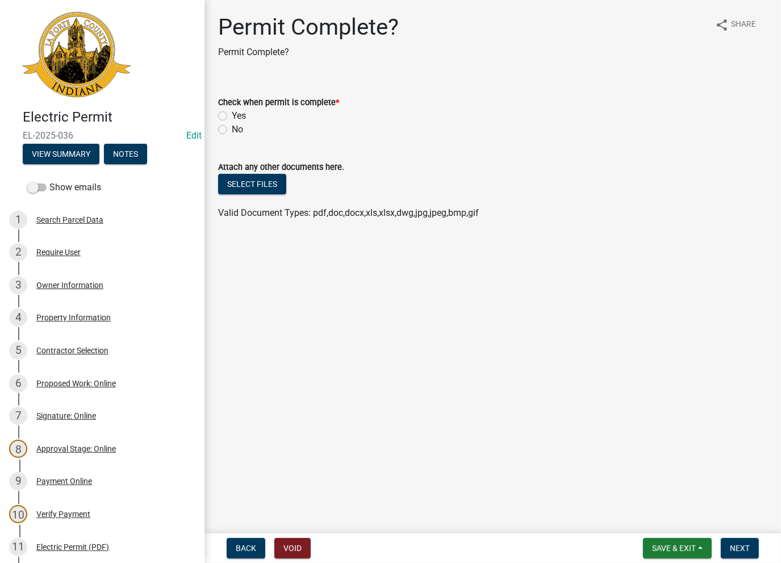
click at [227, 112] on div "Yes" at bounding box center [492, 116] width 549 height 14
click at [232, 114] on label "Yes" at bounding box center [239, 116] width 14 height 14
click at [232, 114] on input "Yes" at bounding box center [235, 112] width 7 height 7
radio input "true"
click at [747, 544] on span "Next" at bounding box center [740, 547] width 20 height 9
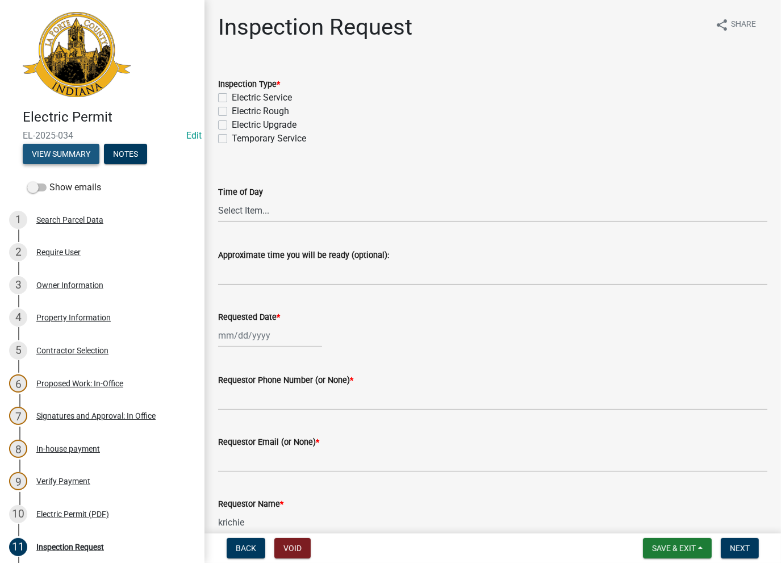
click at [83, 152] on button "View Summary" at bounding box center [61, 154] width 77 height 20
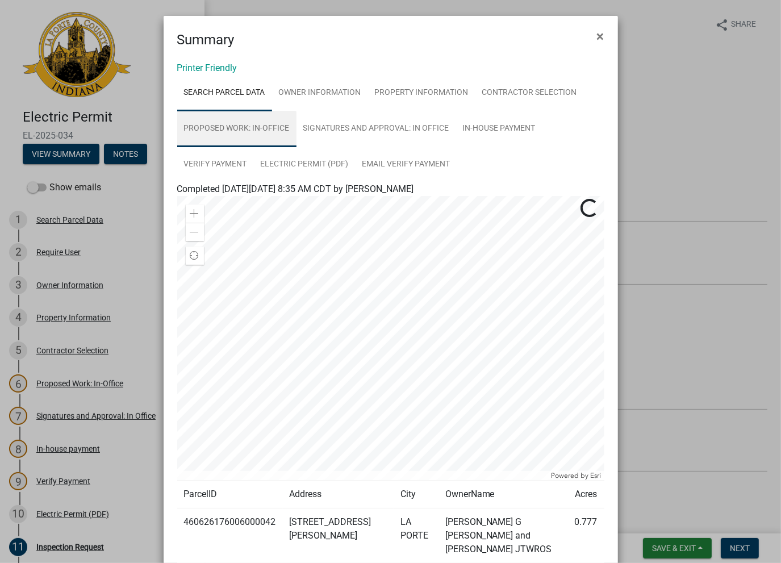
click at [220, 126] on link "Proposed Work: In-Office" at bounding box center [236, 129] width 119 height 36
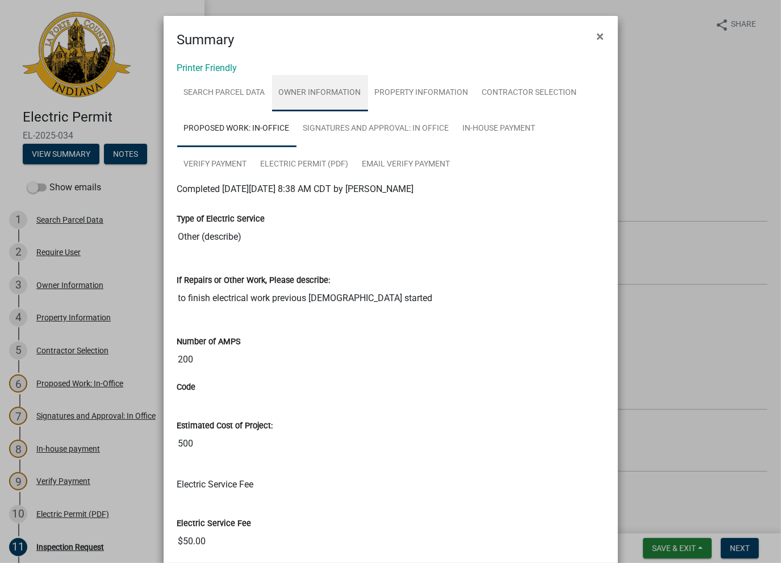
click at [312, 103] on link "Owner Information" at bounding box center [320, 93] width 96 height 36
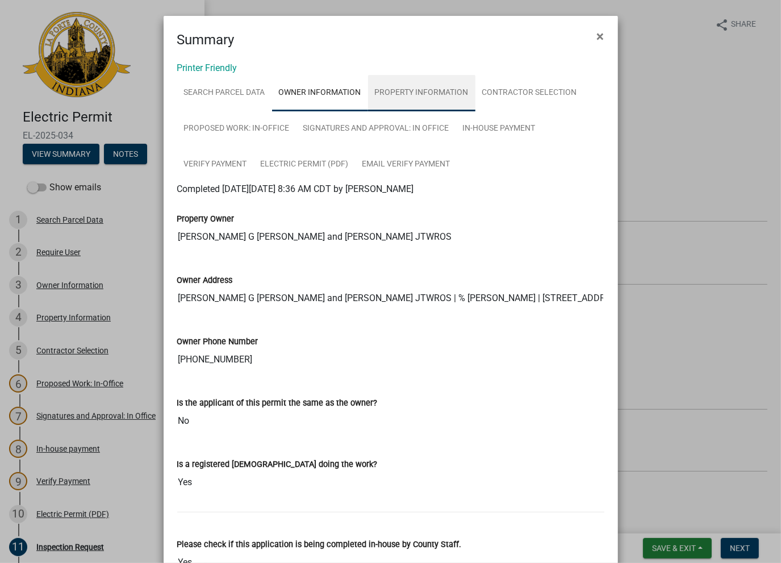
click at [380, 93] on link "Property Information" at bounding box center [421, 93] width 107 height 36
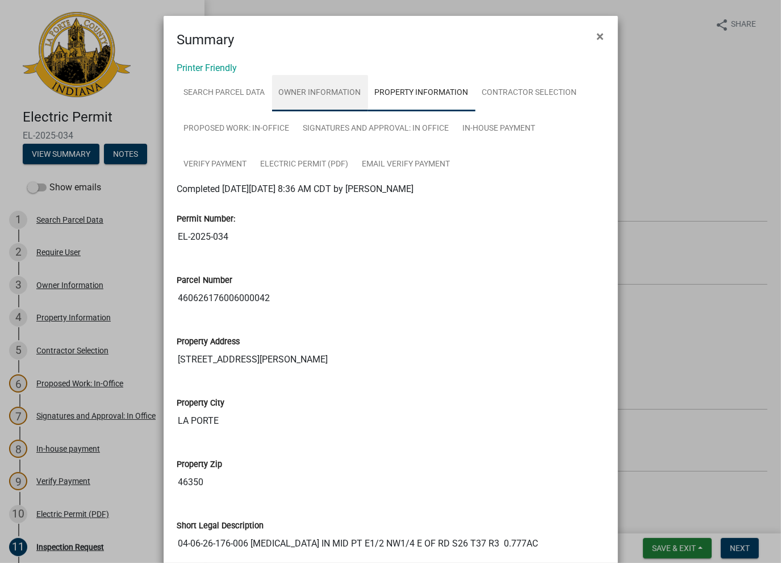
click at [332, 94] on link "Owner Information" at bounding box center [320, 93] width 96 height 36
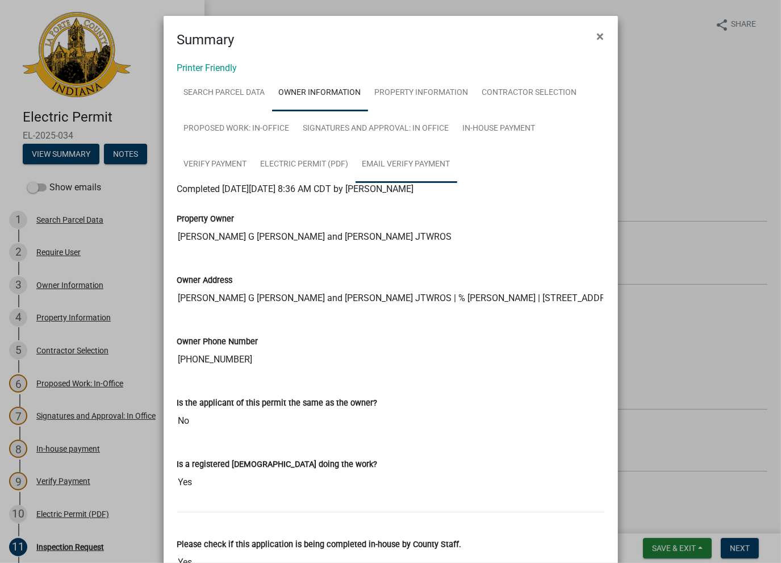
click at [272, 75] on link "Owner Information" at bounding box center [320, 93] width 96 height 36
click at [237, 129] on link "Proposed Work: In-Office" at bounding box center [236, 129] width 119 height 36
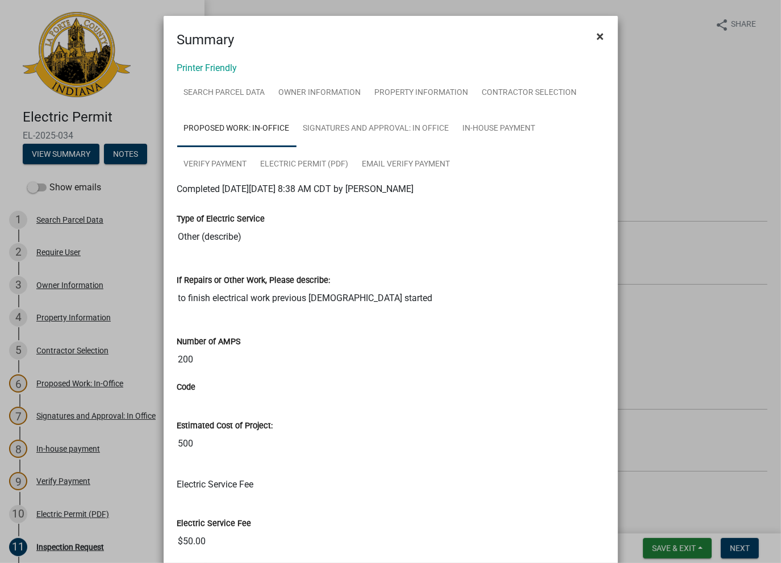
click at [597, 39] on span "×" at bounding box center [600, 36] width 7 height 16
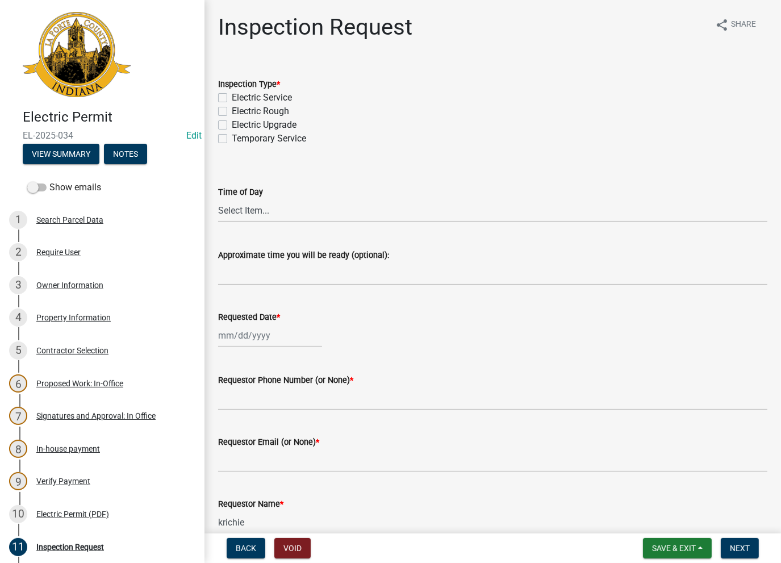
click at [232, 108] on label "Electric Rough" at bounding box center [260, 111] width 57 height 14
click at [232, 108] on input "Electric Rough" at bounding box center [235, 107] width 7 height 7
checkbox input "true"
checkbox input "false"
checkbox input "true"
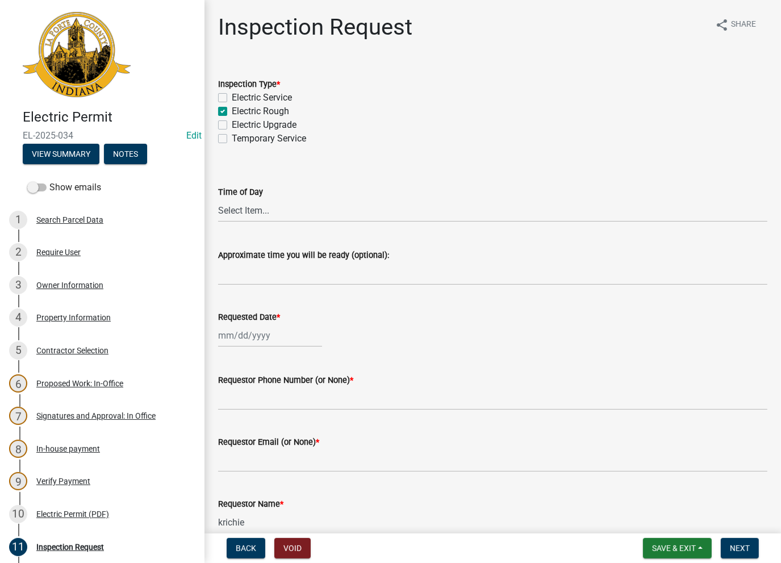
checkbox input "false"
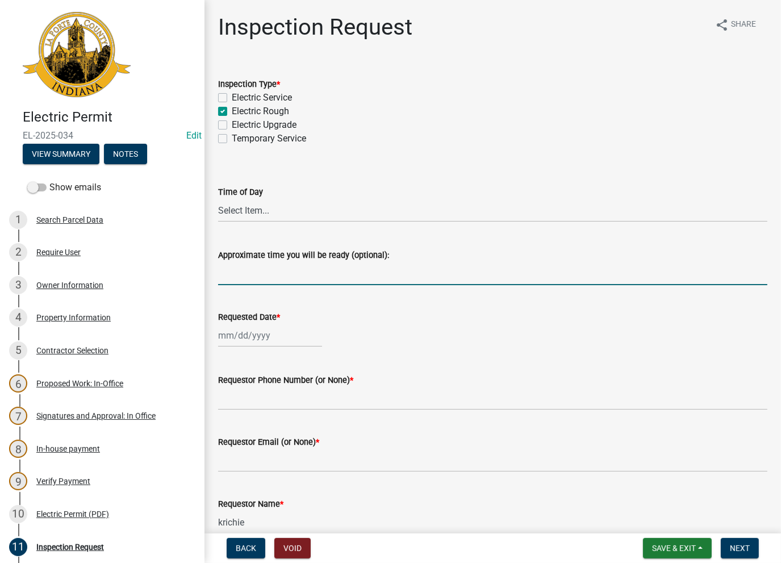
click at [259, 279] on input "Approximate time you will be ready (optional):" at bounding box center [492, 273] width 549 height 23
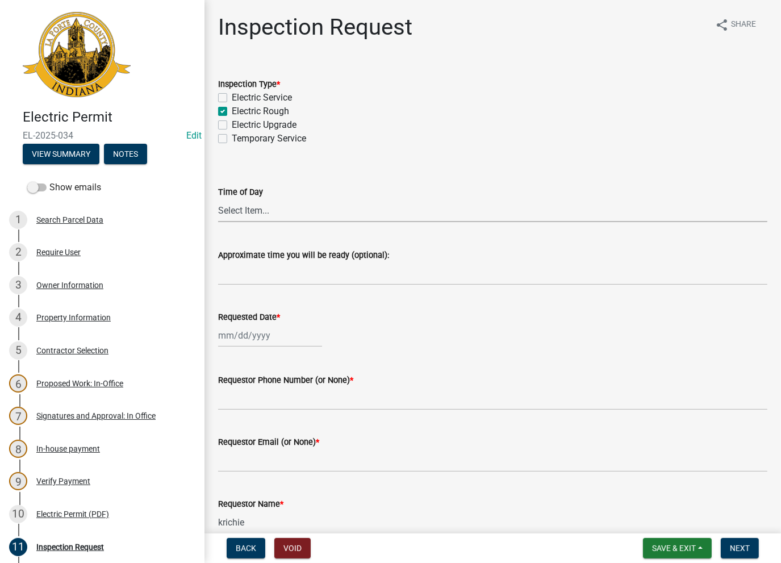
click at [225, 213] on select "Select Item... AM PM" at bounding box center [492, 210] width 549 height 23
click at [341, 188] on div "Time of Day" at bounding box center [492, 192] width 549 height 14
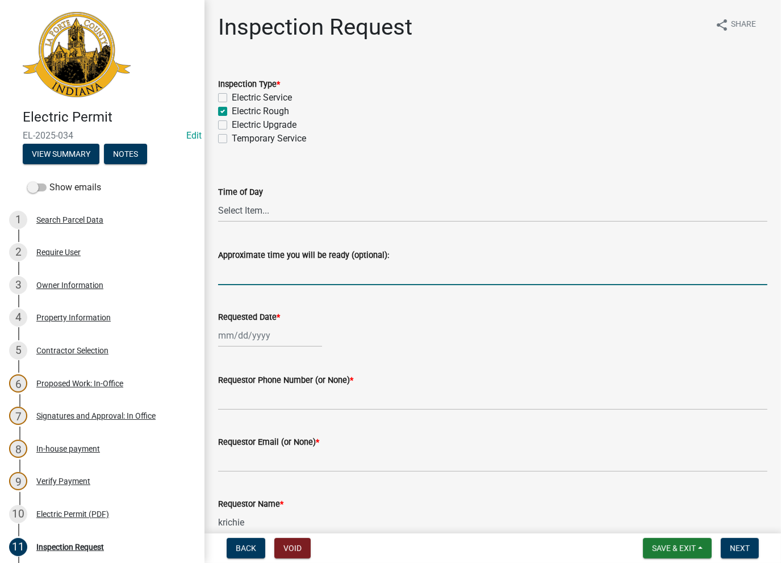
click at [245, 268] on input "Approximate time you will be ready (optional):" at bounding box center [492, 273] width 549 height 23
type input "call on the way 219-608-4776"
click at [251, 336] on div at bounding box center [270, 335] width 104 height 23
select select "8"
select select "2025"
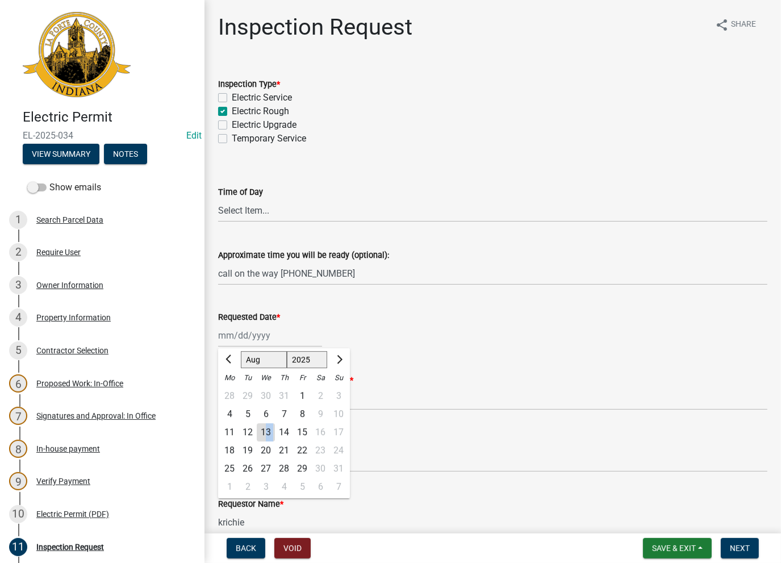
drag, startPoint x: 266, startPoint y: 433, endPoint x: 281, endPoint y: 433, distance: 15.3
click at [281, 433] on div "11 12 13 14 15 16 17" at bounding box center [284, 432] width 132 height 18
click at [281, 433] on div "14" at bounding box center [284, 432] width 18 height 18
type input "08/14/2025"
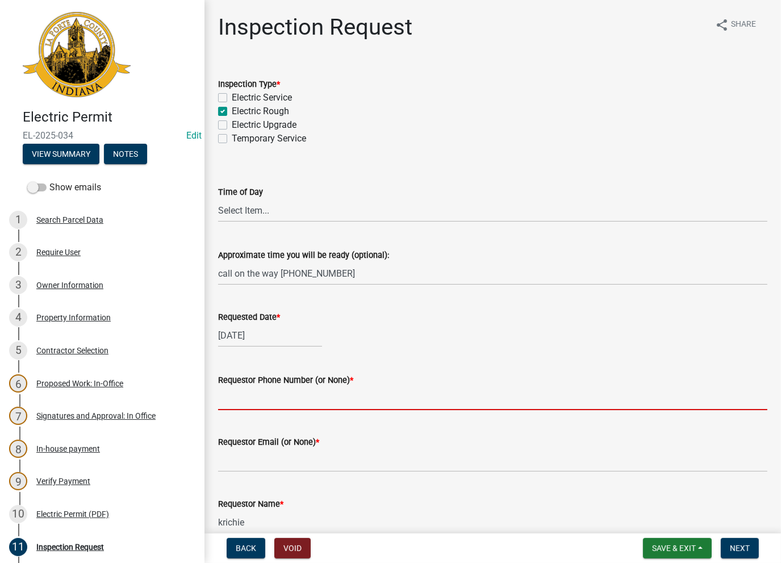
click at [267, 397] on input "Requestor Phone Number (or None) *" at bounding box center [492, 398] width 549 height 23
type input "219-608-4776"
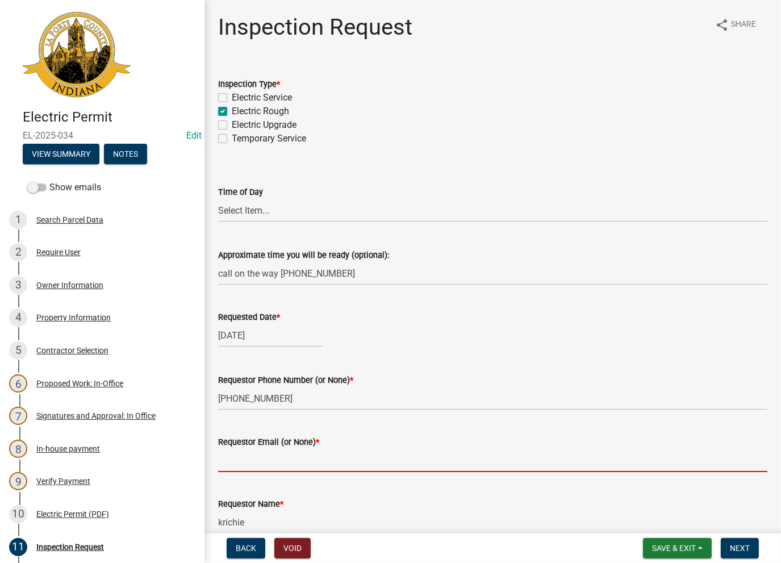
click at [252, 457] on input "Requestor Email (or None) *" at bounding box center [492, 460] width 549 height 23
type input "None"
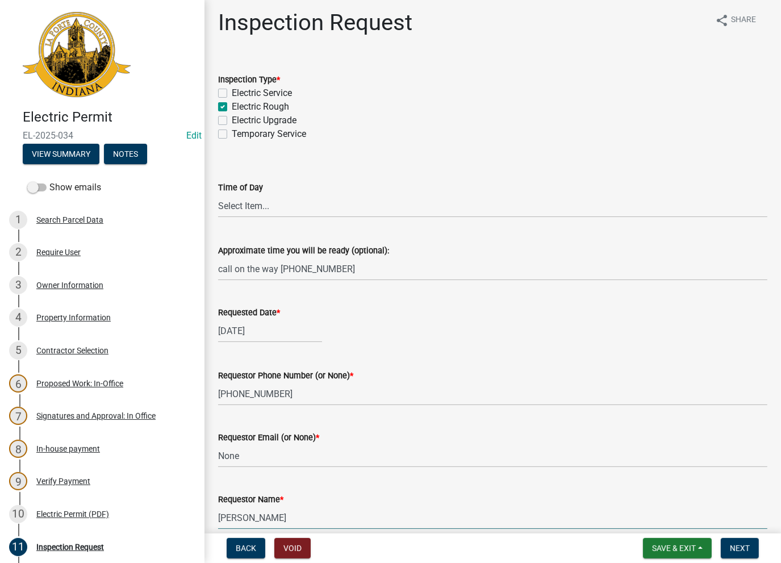
scroll to position [234, 0]
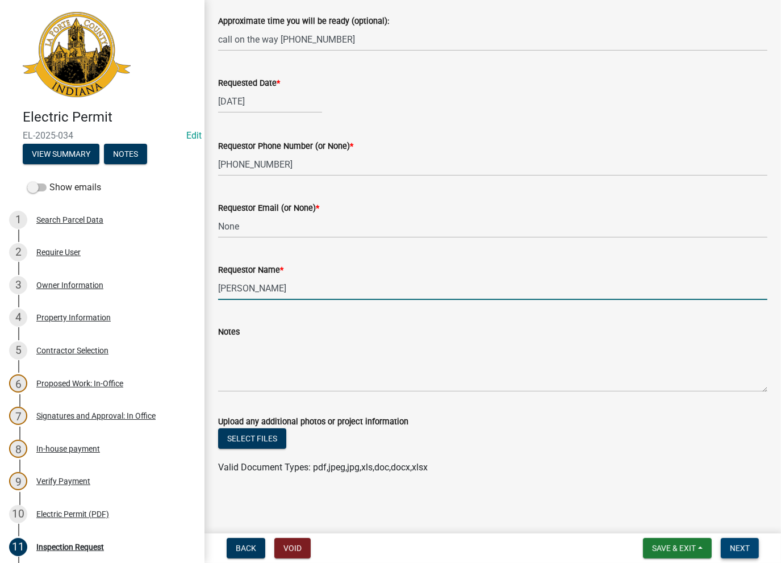
type input "Kristin"
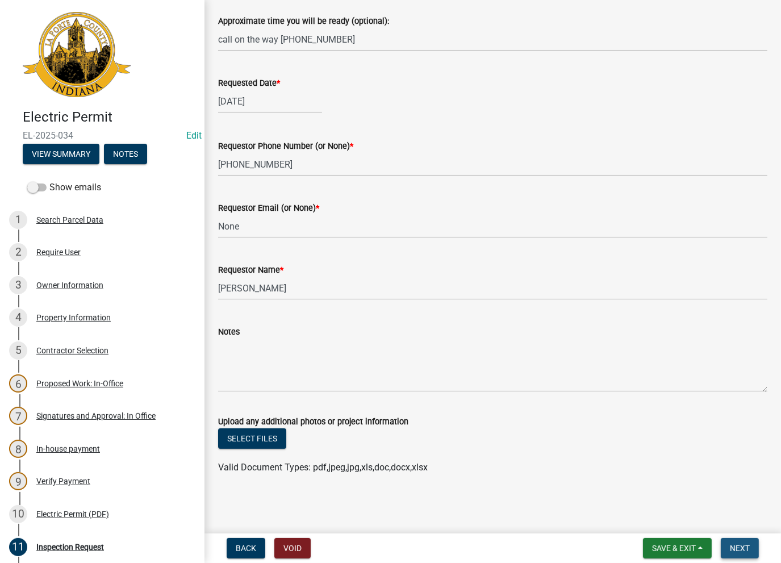
click at [737, 552] on span "Next" at bounding box center [740, 547] width 20 height 9
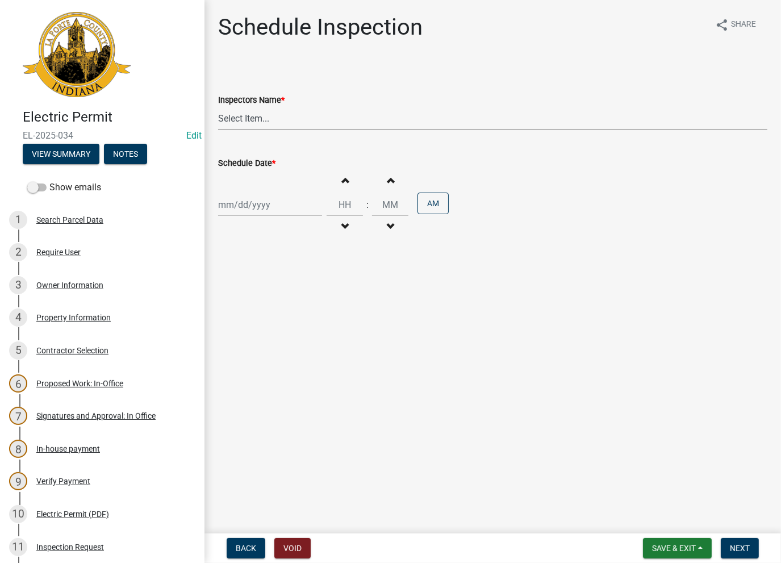
click at [252, 115] on select "Select Item... krichie (krichie) AshleyK (AshleyK) scotts (scotts) DaveS (DaveS…" at bounding box center [492, 118] width 549 height 23
select select "e194be3d-08c9-4bbe-9613-caeaf0593eb9"
click at [218, 107] on select "Select Item... krichie (krichie) AshleyK (AshleyK) scotts (scotts) DaveS (DaveS…" at bounding box center [492, 118] width 549 height 23
select select "8"
select select "2025"
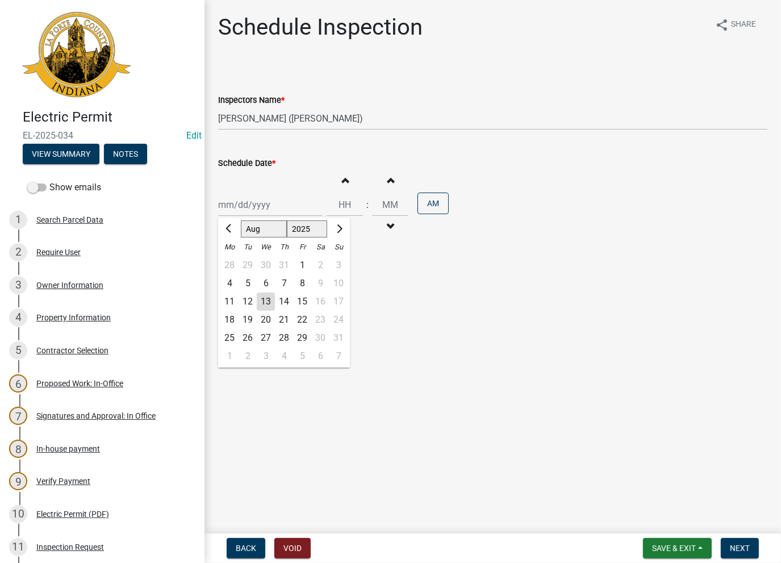
click at [244, 203] on div "Jan Feb Mar Apr May Jun Jul Aug Sep Oct Nov Dec 1525 1526 1527 1528 1529 1530 1…" at bounding box center [270, 204] width 104 height 23
drag, startPoint x: 265, startPoint y: 299, endPoint x: 284, endPoint y: 306, distance: 20.5
click at [284, 306] on div "11 12 13 14 15 16 17" at bounding box center [284, 301] width 132 height 18
click at [284, 306] on div "14" at bounding box center [284, 301] width 18 height 18
type input "08/14/2025"
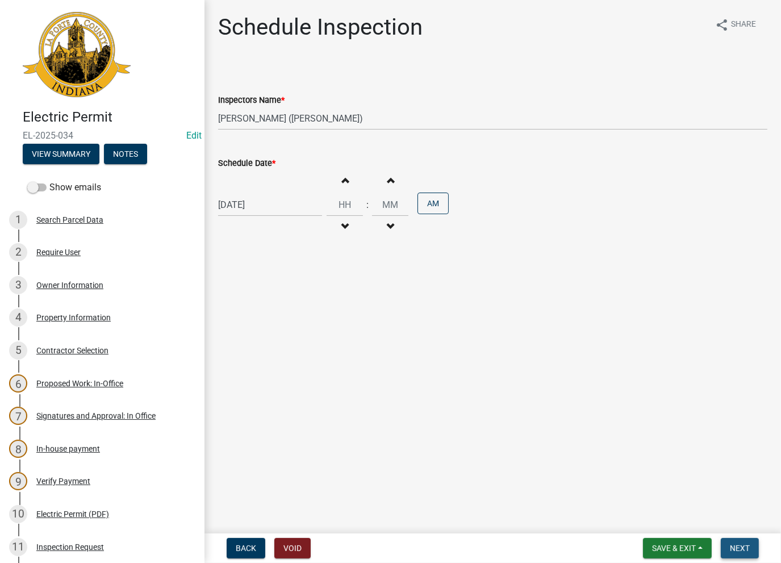
click at [740, 547] on span "Next" at bounding box center [740, 547] width 20 height 9
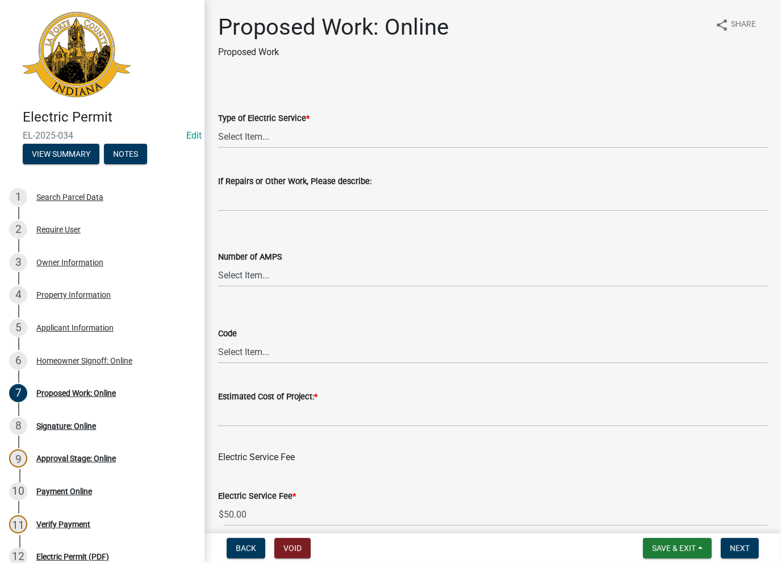
click at [286, 537] on nav "Back Void Save & Exit Save Save & Exit Next" at bounding box center [492, 548] width 576 height 30
click at [286, 553] on button "Void" at bounding box center [292, 548] width 36 height 20
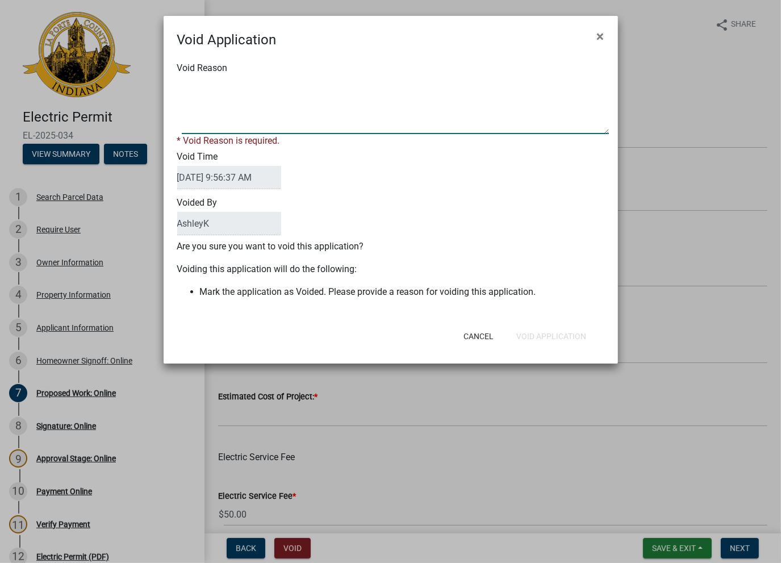
click at [227, 110] on textarea "Void Reason" at bounding box center [395, 105] width 427 height 57
type textarea "void"
click at [538, 333] on button "Void Application" at bounding box center [551, 336] width 88 height 20
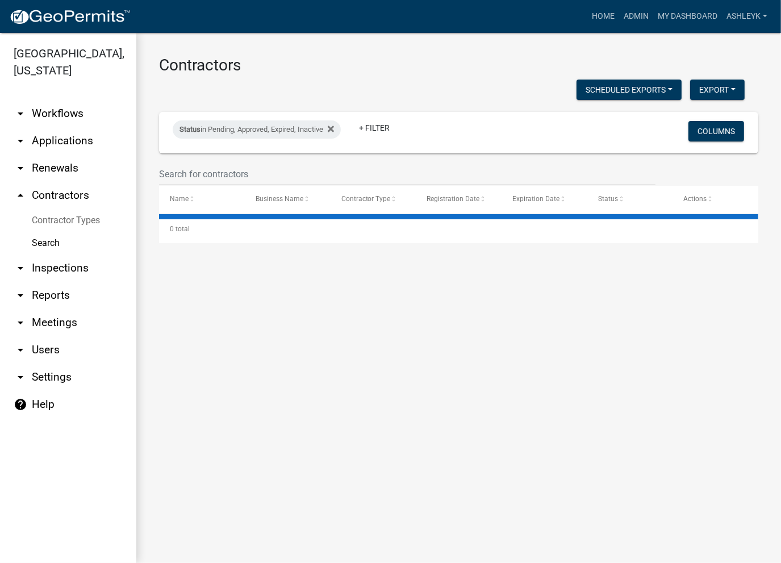
select select "3: 100"
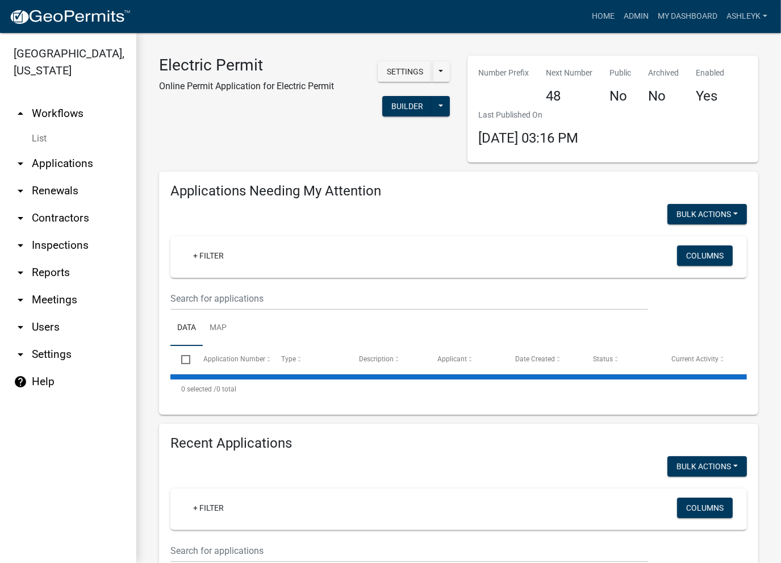
select select "3: 100"
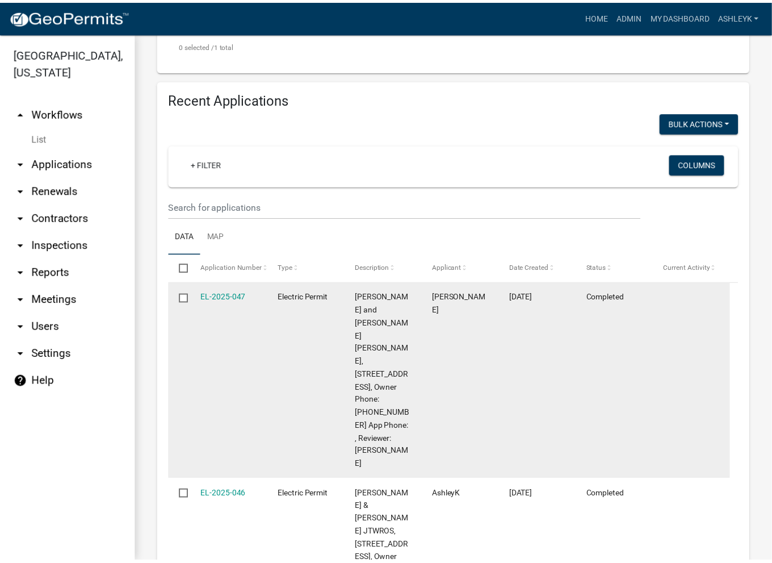
scroll to position [301, 0]
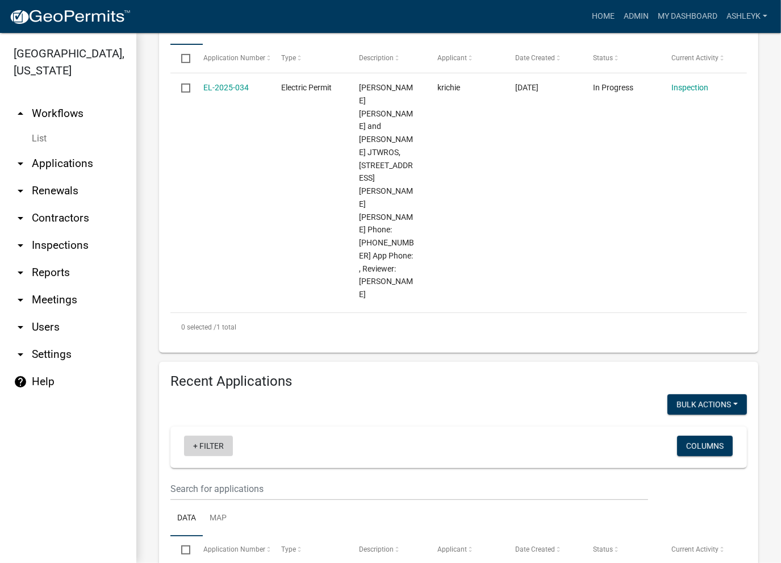
click at [189, 436] on link "+ Filter" at bounding box center [208, 446] width 49 height 20
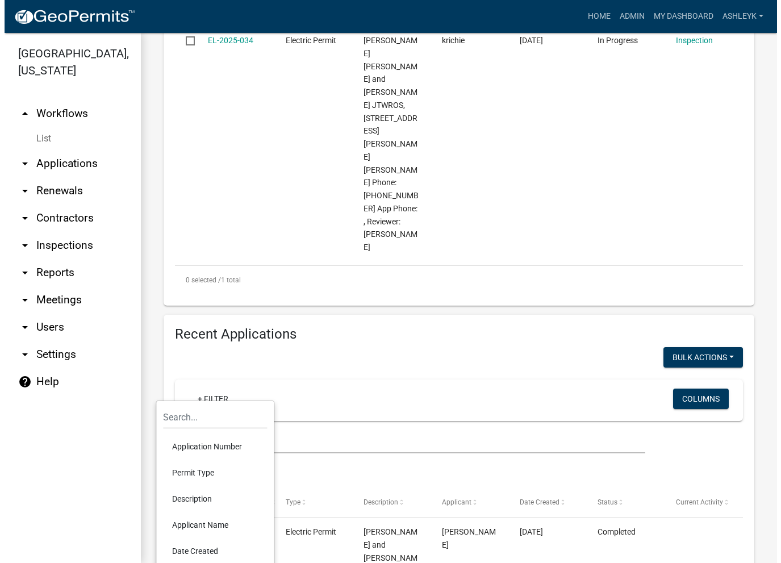
scroll to position [471, 0]
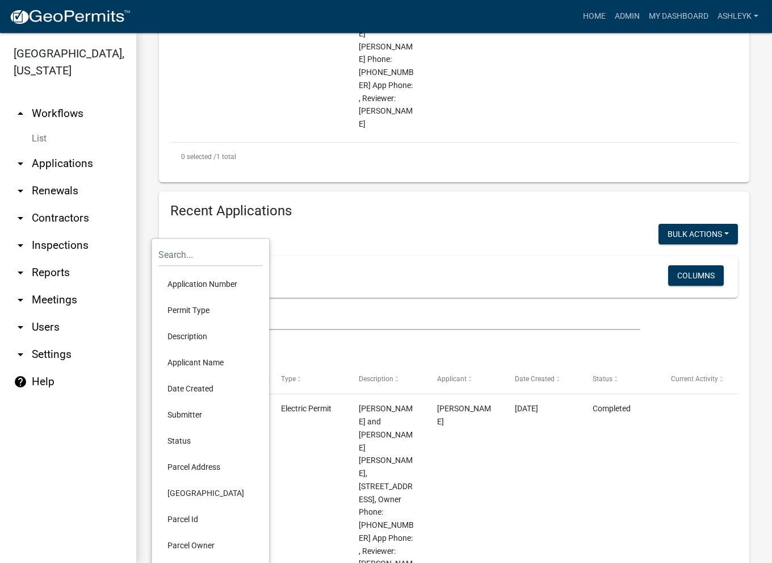
click at [172, 443] on li "Status" at bounding box center [210, 441] width 104 height 26
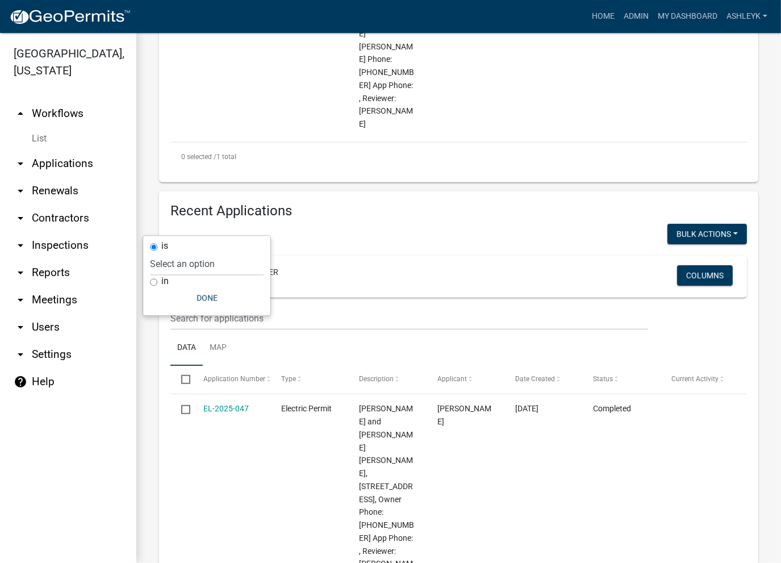
click at [153, 280] on input "in" at bounding box center [153, 281] width 7 height 7
radio input "true"
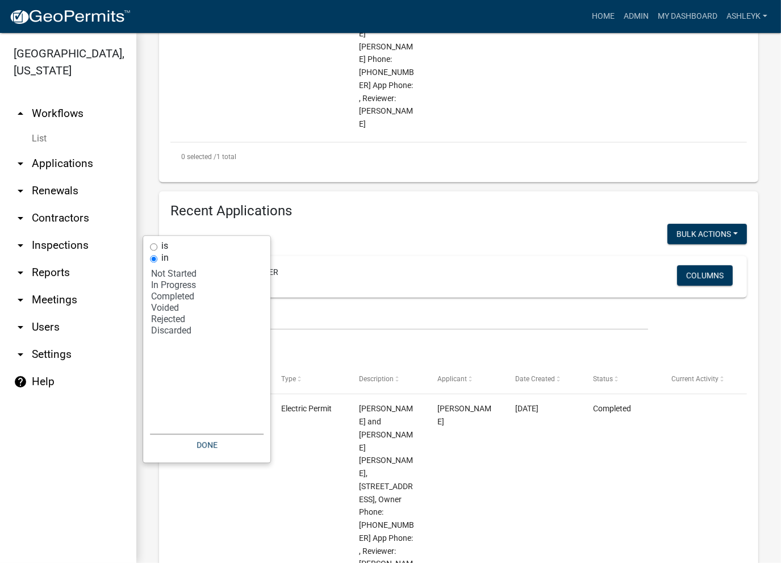
select select "2: '1'"
click at [167, 282] on option "In Progress" at bounding box center [207, 284] width 114 height 11
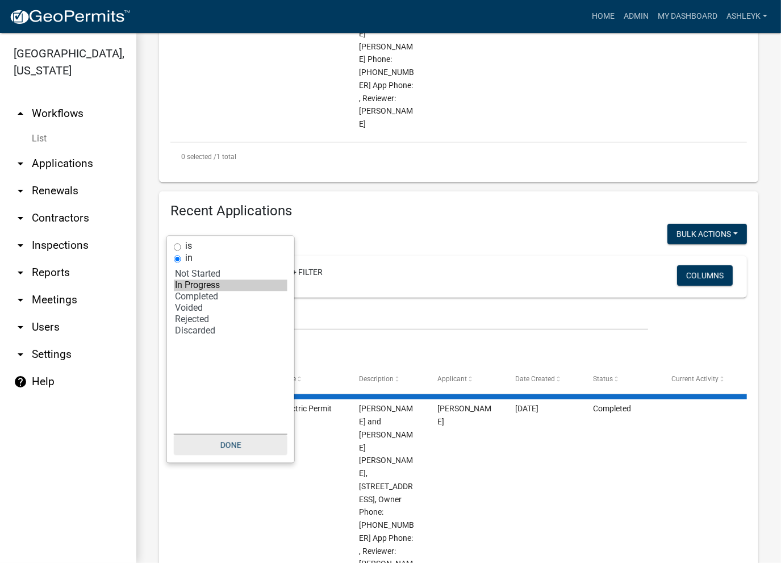
click at [220, 437] on button "Done" at bounding box center [231, 444] width 114 height 20
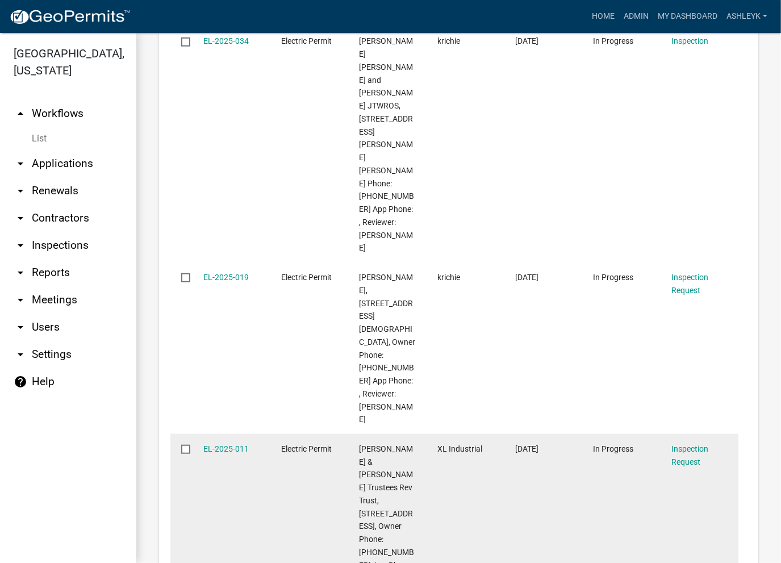
scroll to position [869, 0]
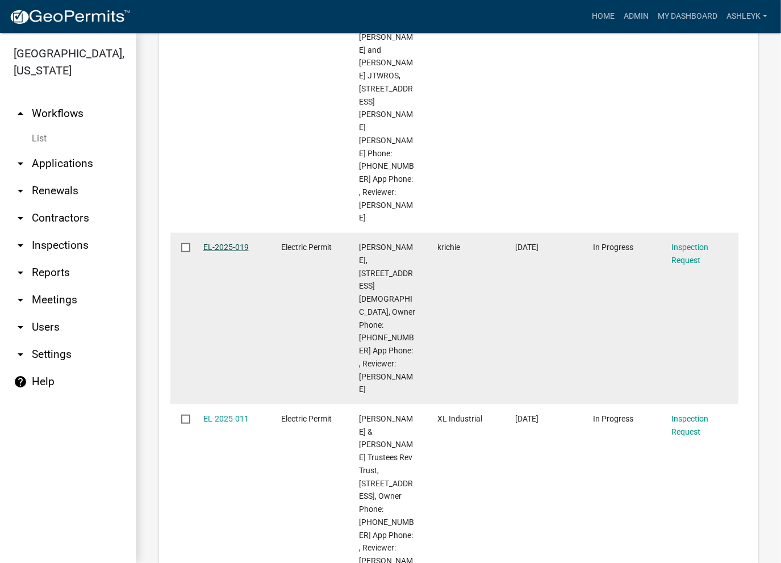
drag, startPoint x: 219, startPoint y: 138, endPoint x: 205, endPoint y: 143, distance: 14.9
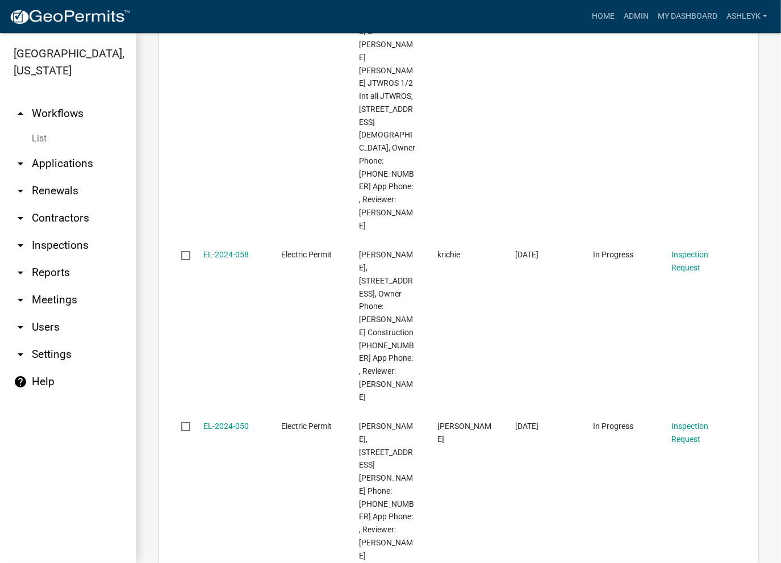
scroll to position [7859, 0]
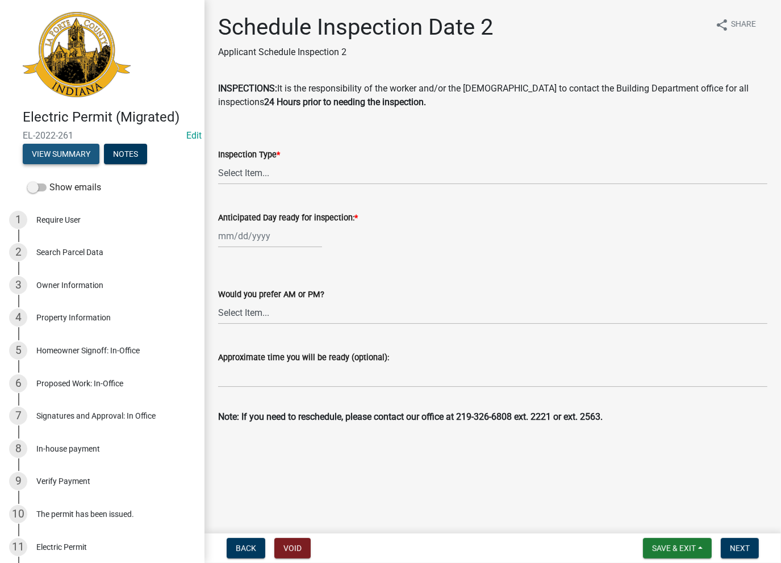
click at [70, 148] on button "View Summary" at bounding box center [61, 154] width 77 height 20
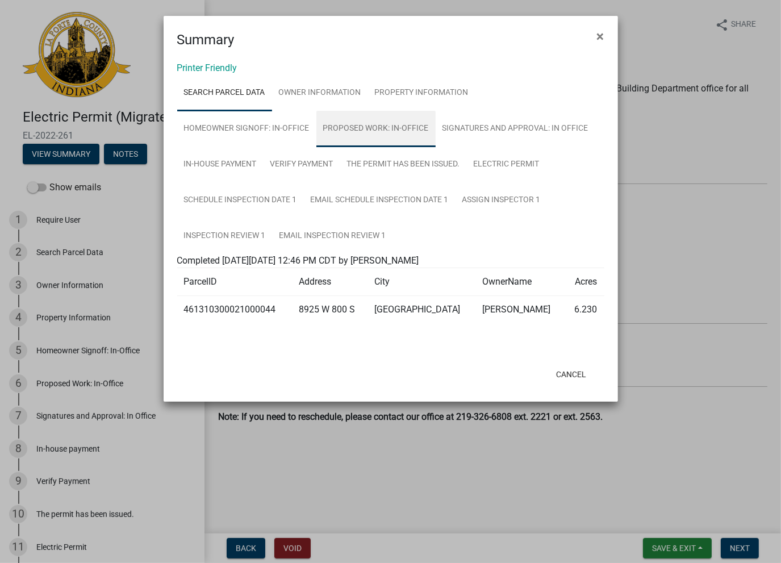
click at [361, 124] on link "Proposed Work: In-Office" at bounding box center [375, 129] width 119 height 36
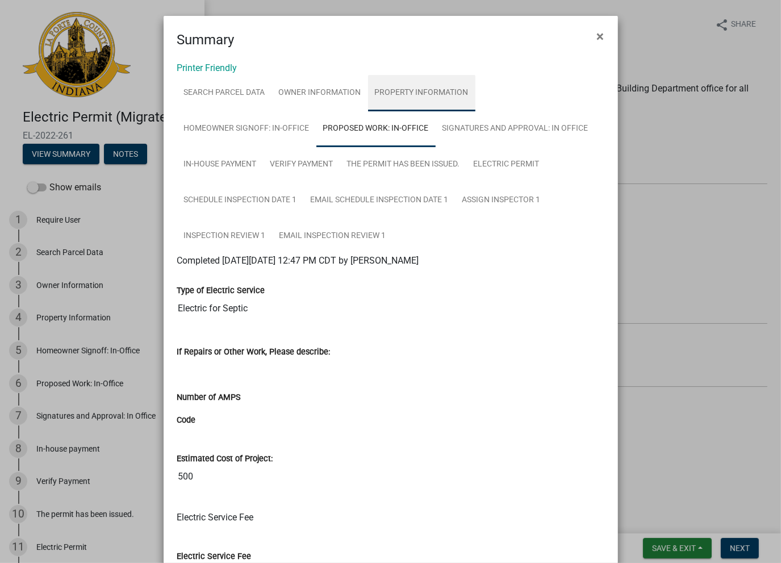
click at [404, 90] on link "Property Information" at bounding box center [421, 93] width 107 height 36
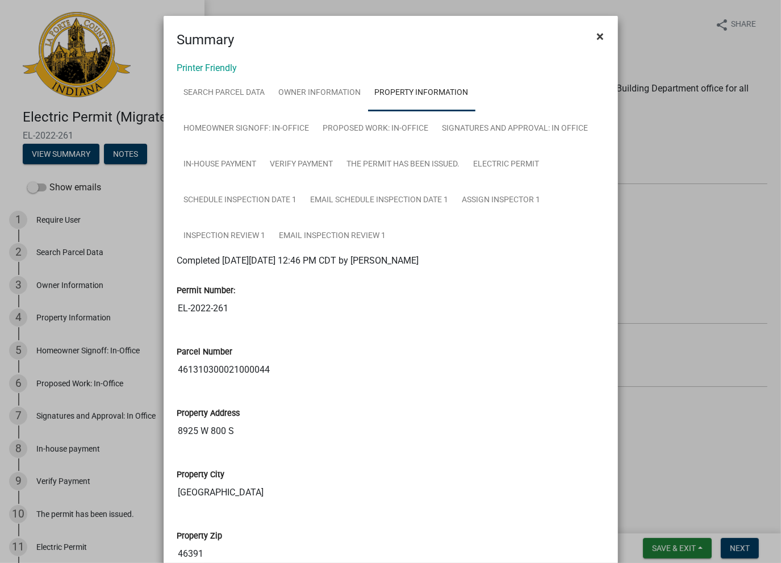
drag, startPoint x: 591, startPoint y: 32, endPoint x: 580, endPoint y: 42, distance: 14.1
click at [591, 33] on button "×" at bounding box center [601, 36] width 26 height 32
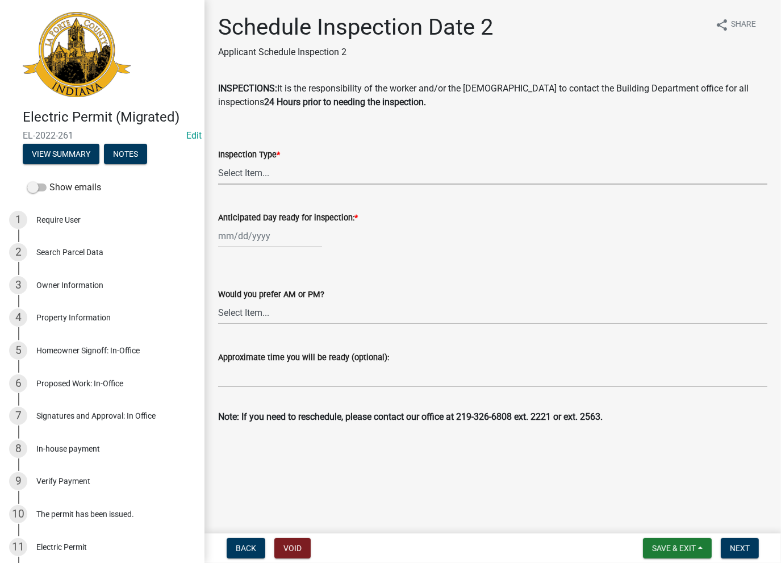
drag, startPoint x: 285, startPoint y: 161, endPoint x: 273, endPoint y: 168, distance: 14.0
click at [284, 161] on select "Select Item... Electric Service Electric Rough Electric Upgrade Temporary Servi…" at bounding box center [492, 172] width 549 height 23
click at [218, 161] on select "Select Item... Electric Service Electric Rough Electric Upgrade Temporary Servi…" at bounding box center [492, 172] width 549 height 23
select select "3ed9d974-e27a-4148-8b71-5404c1575e70"
click at [248, 224] on div at bounding box center [270, 235] width 104 height 23
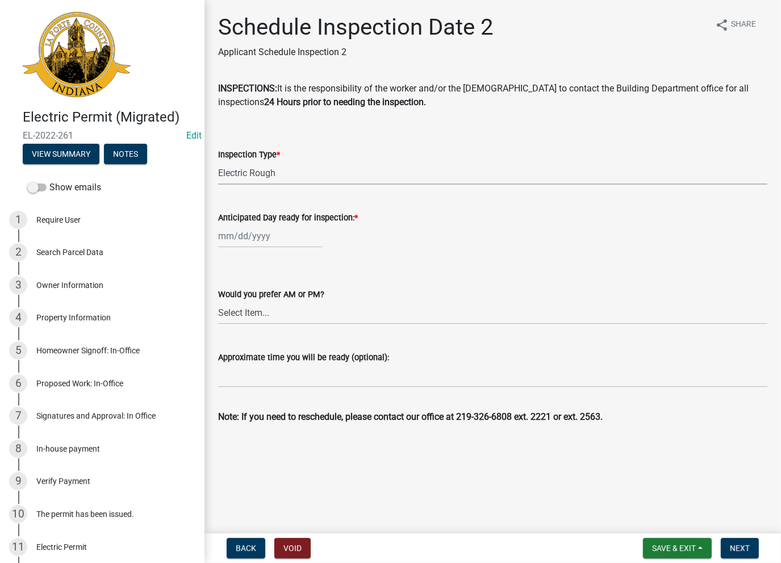
select select "8"
select select "2025"
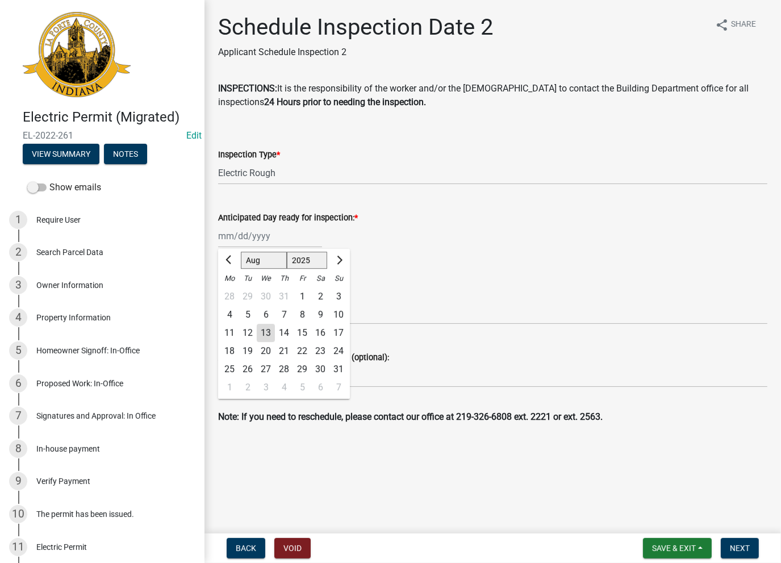
drag, startPoint x: 266, startPoint y: 330, endPoint x: 268, endPoint y: 300, distance: 30.2
click at [266, 326] on div "13" at bounding box center [266, 333] width 18 height 18
type input "[DATE]"
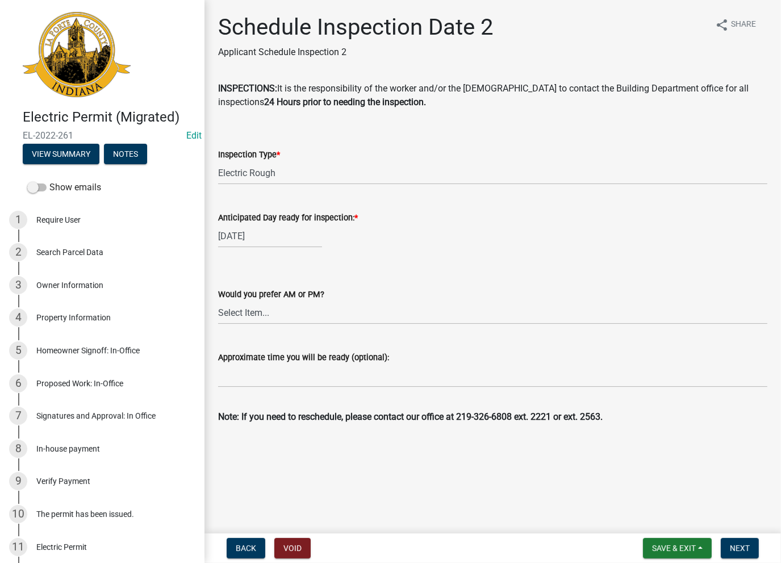
click at [269, 298] on label "Would you prefer AM or PM?" at bounding box center [271, 295] width 106 height 8
click at [269, 301] on select "Select Item... AM PM" at bounding box center [492, 312] width 549 height 23
drag, startPoint x: 245, startPoint y: 373, endPoint x: 239, endPoint y: 365, distance: 10.1
click at [239, 365] on input "Approximate time you will be ready (optional):" at bounding box center [492, 375] width 549 height 23
drag, startPoint x: 347, startPoint y: 378, endPoint x: 195, endPoint y: 375, distance: 152.2
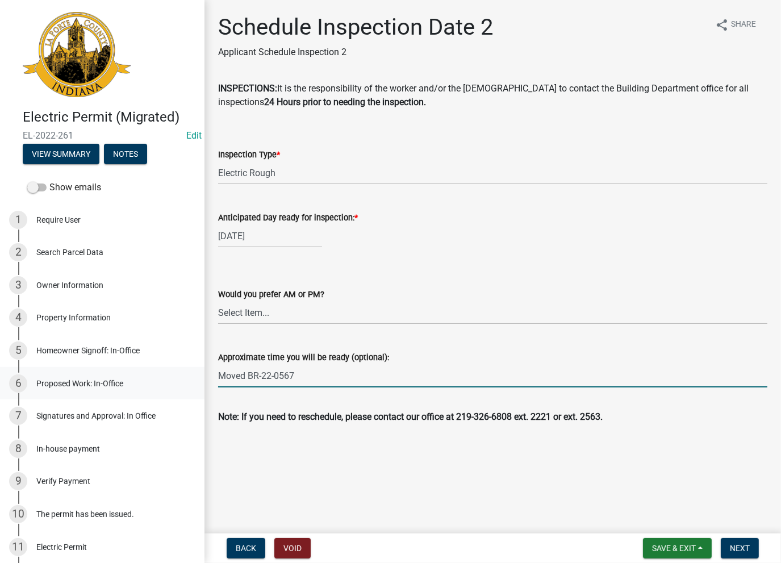
click at [195, 375] on div "Electric Permit (Migrated) EL-2022-261 Edit View Summary Notes Show emails 1 Re…" at bounding box center [390, 281] width 781 height 563
type input "Moved BR-22-0567"
click at [742, 551] on span "Next" at bounding box center [740, 547] width 20 height 9
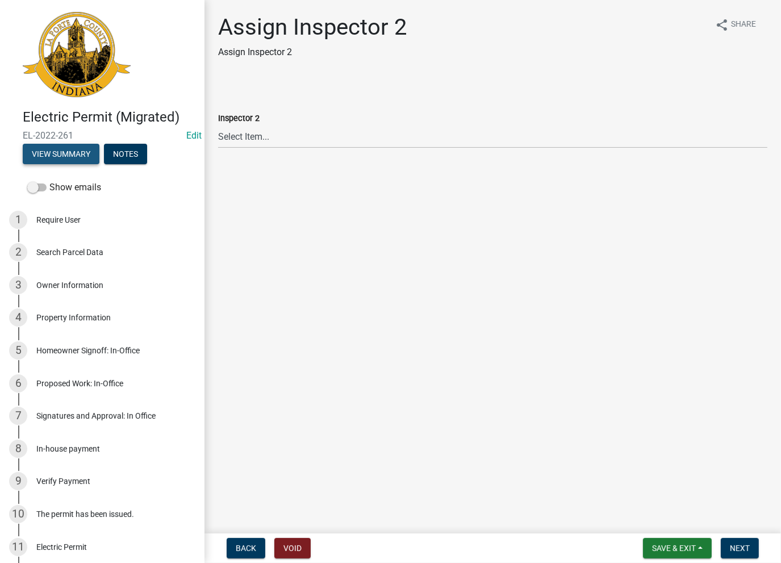
click at [44, 152] on button "View Summary" at bounding box center [61, 154] width 77 height 20
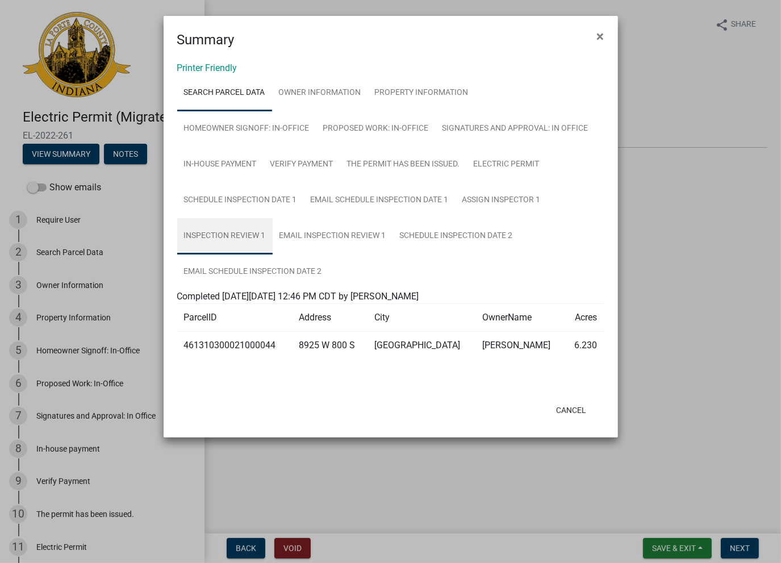
click at [229, 236] on link "Inspection Review 1" at bounding box center [224, 236] width 95 height 36
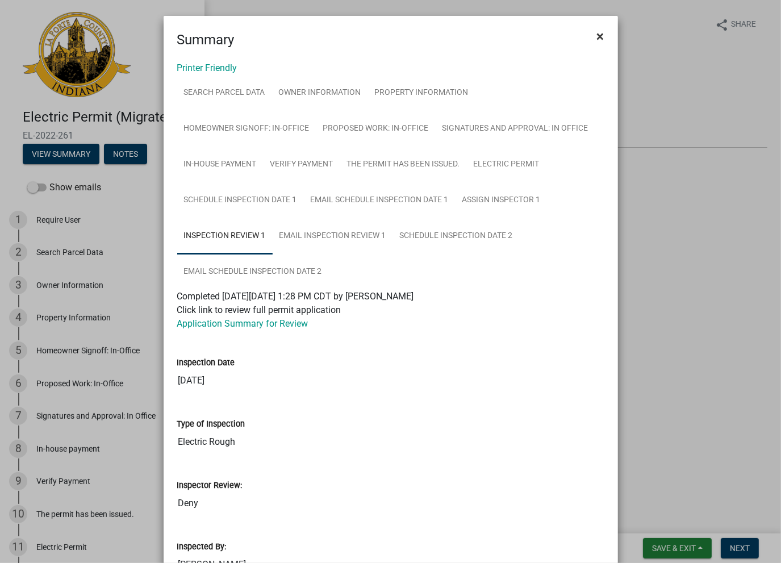
click at [597, 29] on span "×" at bounding box center [600, 36] width 7 height 16
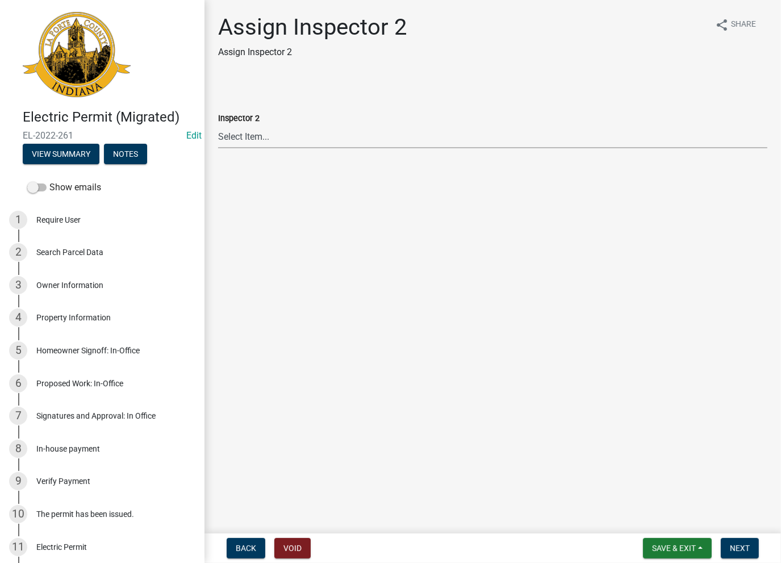
click at [306, 145] on select "Select Item... Insp2 Ernie Insp2 Dave Insp2 John Insp2 Rick Insp2 Scott" at bounding box center [492, 136] width 549 height 23
click at [218, 125] on select "Select Item... Insp2 Ernie Insp2 Dave Insp2 John Insp2 Rick Insp2 Scott" at bounding box center [492, 136] width 549 height 23
select select "66d43b1f-22d4-4e75-b721-4b4dbc213393"
click at [734, 543] on span "Next" at bounding box center [740, 547] width 20 height 9
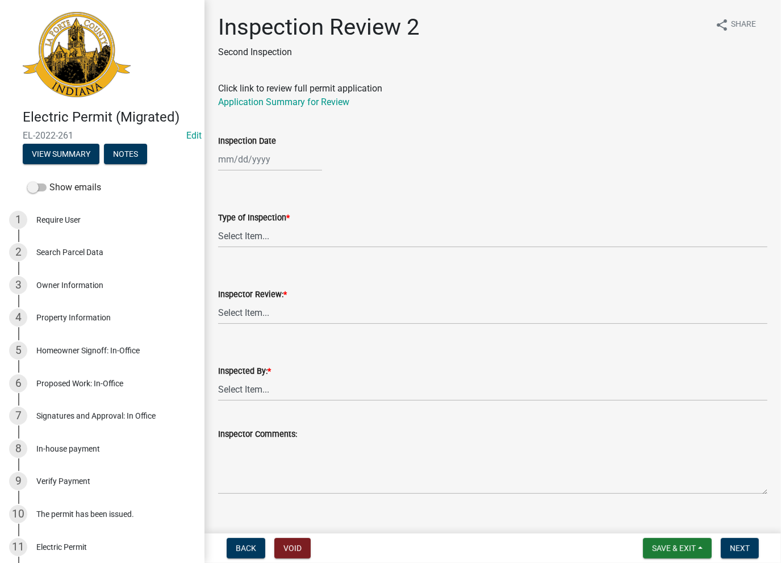
click at [233, 154] on div at bounding box center [270, 159] width 104 height 23
select select "8"
select select "2025"
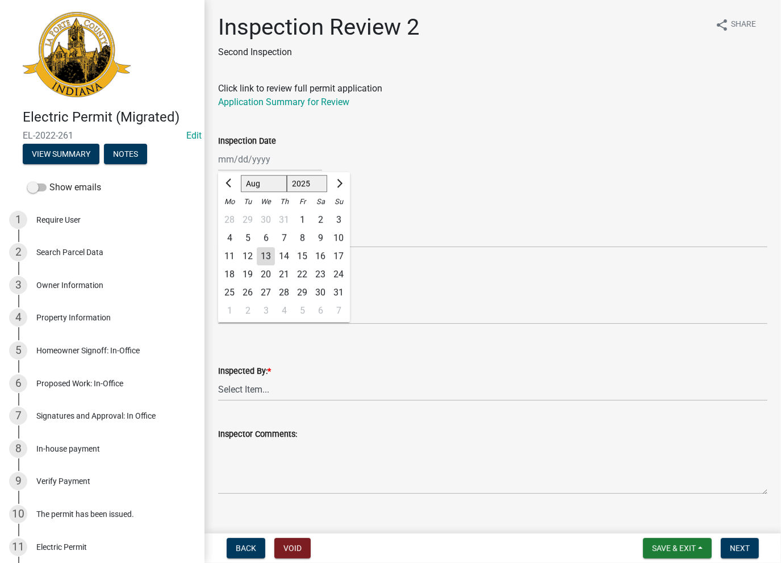
click at [266, 260] on div "13" at bounding box center [266, 256] width 18 height 18
type input "[DATE]"
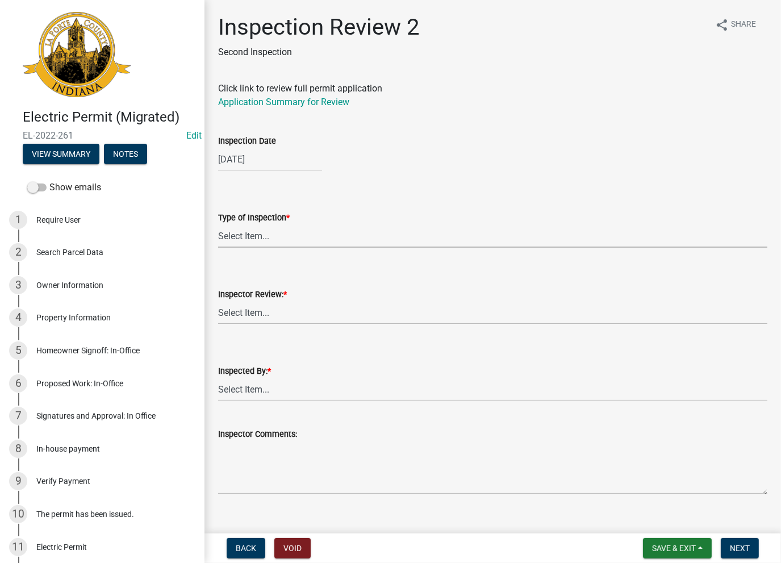
click at [249, 236] on select "Select Item... Electric Service Electric Rough Electric Upgrade Temporary Servi…" at bounding box center [492, 235] width 549 height 23
click at [218, 224] on select "Select Item... Electric Service Electric Rough Electric Upgrade Temporary Servi…" at bounding box center [492, 235] width 549 height 23
select select "76179517-d61d-4440-8946-e46ae0269cb8"
drag, startPoint x: 254, startPoint y: 315, endPoint x: 253, endPoint y: 323, distance: 7.5
click at [254, 316] on select "Select Item... Approve Deny" at bounding box center [492, 312] width 549 height 23
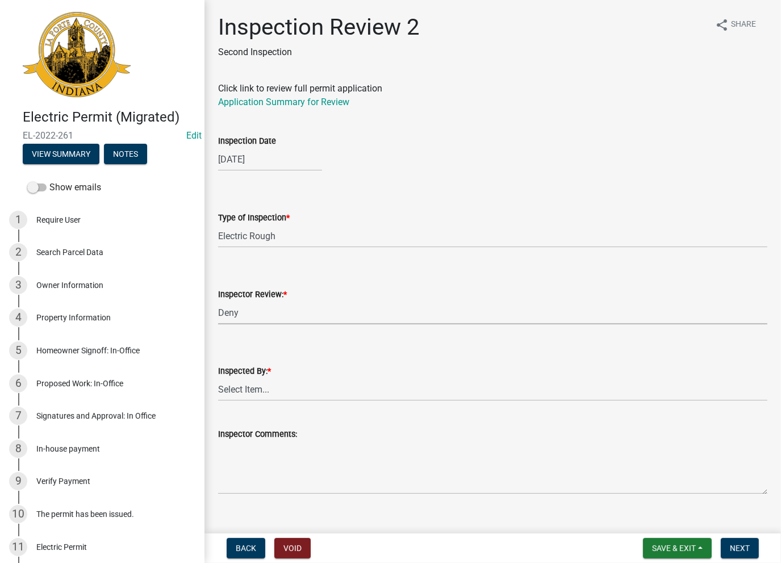
click at [218, 301] on select "Select Item... Approve Deny" at bounding box center [492, 312] width 549 height 23
select select "f3b54c61-5e4e-4e4f-9889-20a601d2a48d"
drag, startPoint x: 249, startPoint y: 390, endPoint x: 254, endPoint y: 396, distance: 8.1
click at [249, 390] on select "Select Item... Ernie Dave John Rick Scott" at bounding box center [492, 389] width 549 height 23
click at [218, 378] on select "Select Item... Ernie Dave John Rick Scott" at bounding box center [492, 389] width 549 height 23
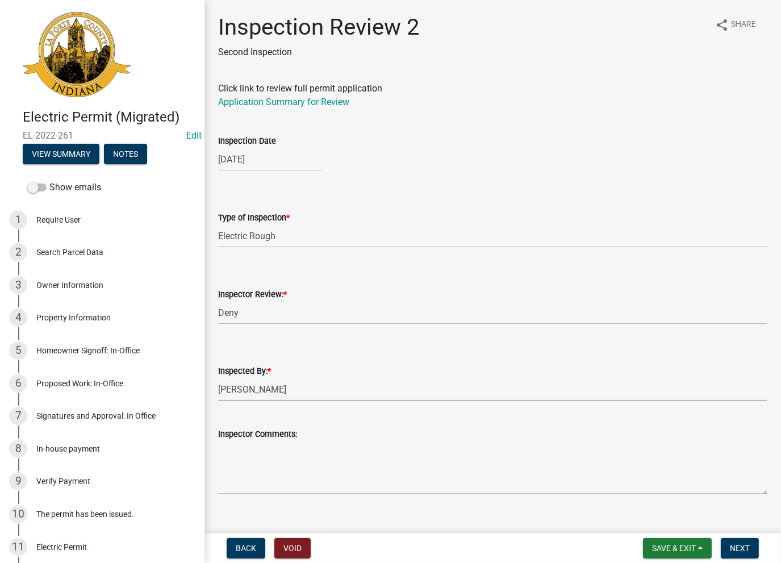
select select "0854bddc-5aac-4818-bb88-b9e6caddbfba"
drag, startPoint x: 261, startPoint y: 449, endPoint x: 266, endPoint y: 445, distance: 6.0
click at [262, 448] on textarea "Inspector Comments:" at bounding box center [492, 467] width 549 height 53
paste textarea "Moved BR-22-0567"
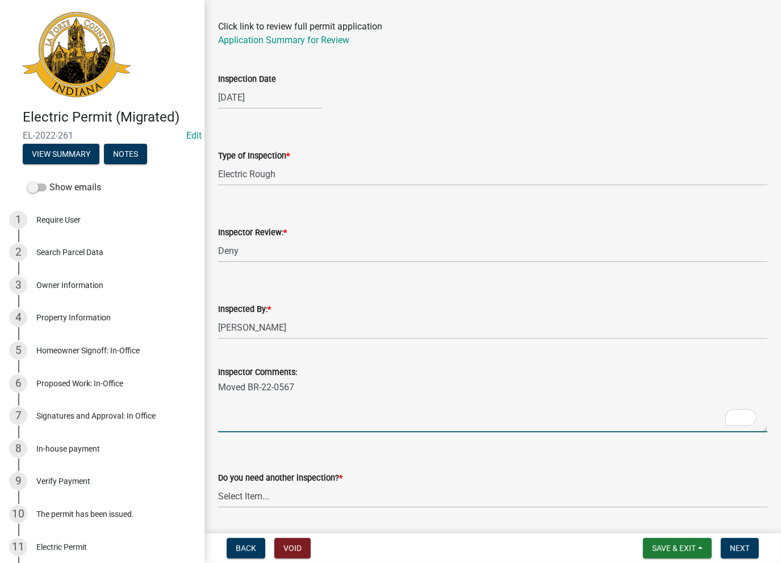
scroll to position [208, 0]
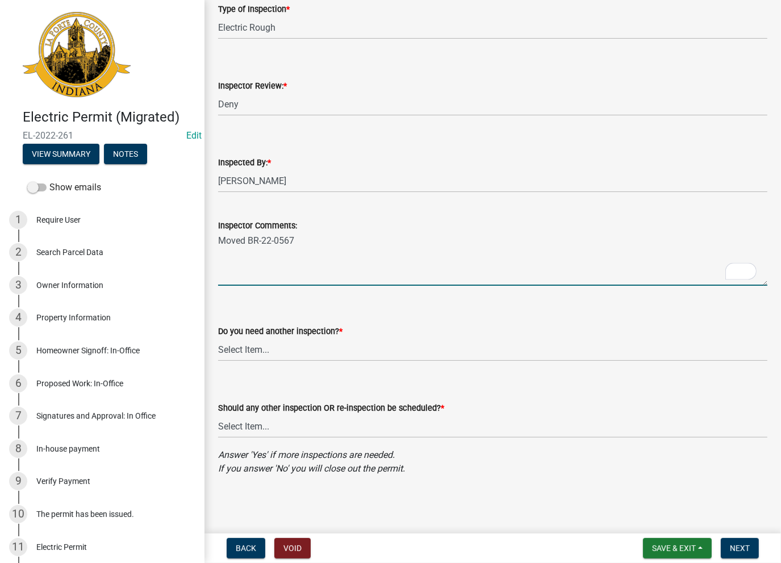
type textarea "Moved BR-22-0567"
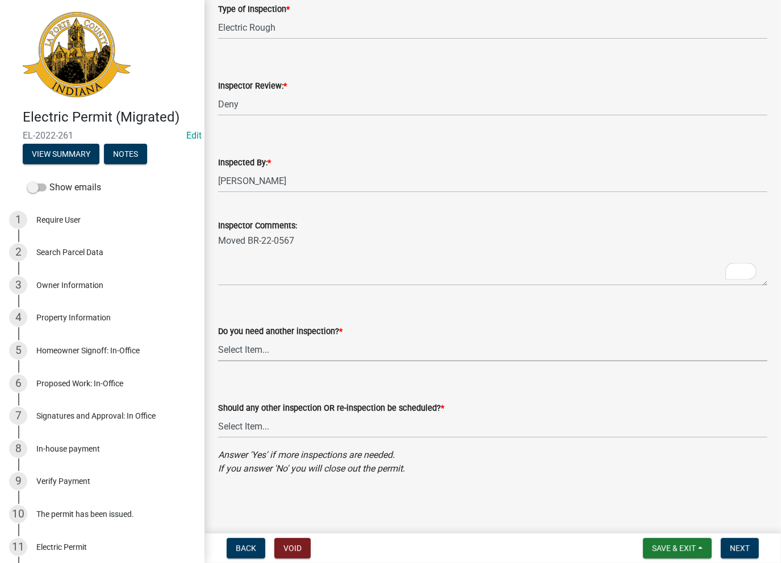
click at [243, 348] on select "Select Item... Yes No" at bounding box center [492, 349] width 549 height 23
click at [218, 338] on select "Select Item... Yes No" at bounding box center [492, 349] width 549 height 23
select select "48df4656-6799-427b-a213-1de373257d01"
drag, startPoint x: 239, startPoint y: 416, endPoint x: 245, endPoint y: 434, distance: 19.0
click at [238, 416] on select "Select Item... Yes No" at bounding box center [492, 426] width 549 height 23
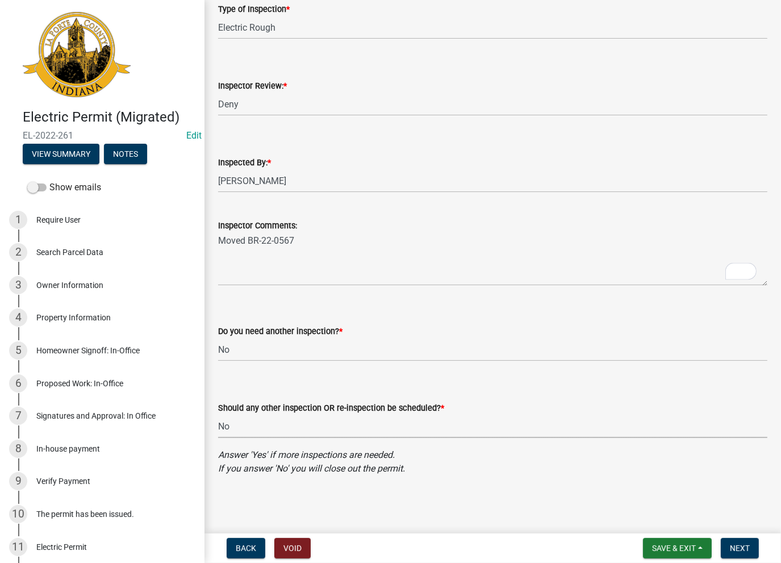
click at [218, 415] on select "Select Item... Yes No" at bounding box center [492, 426] width 549 height 23
select select "07982268-61d3-4719-8372-f5f5b73627ff"
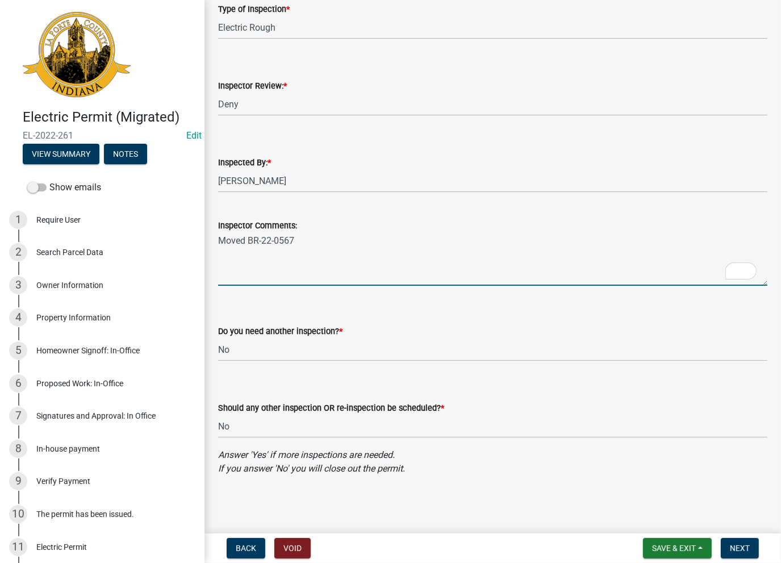
click at [324, 238] on textarea "Moved BR-22-0567" at bounding box center [492, 258] width 549 height 53
type textarea "Moved BR-22-0567 -AK"
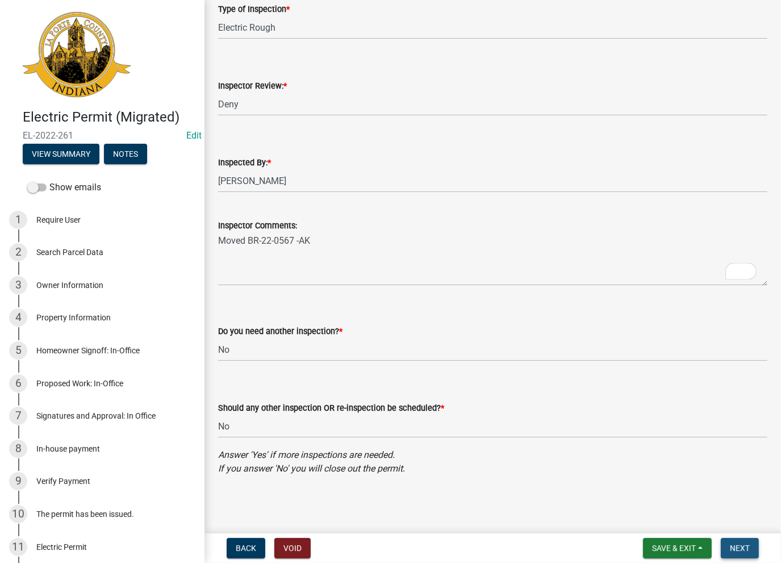
click at [738, 549] on span "Next" at bounding box center [740, 547] width 20 height 9
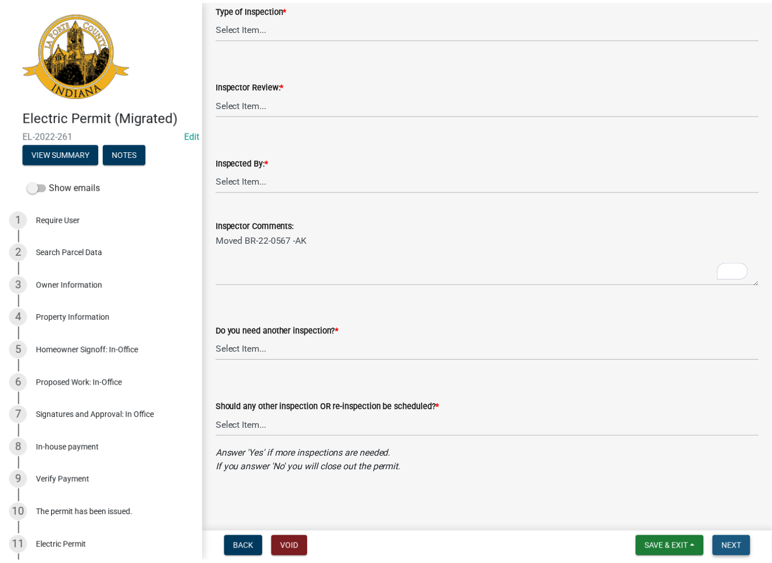
scroll to position [0, 0]
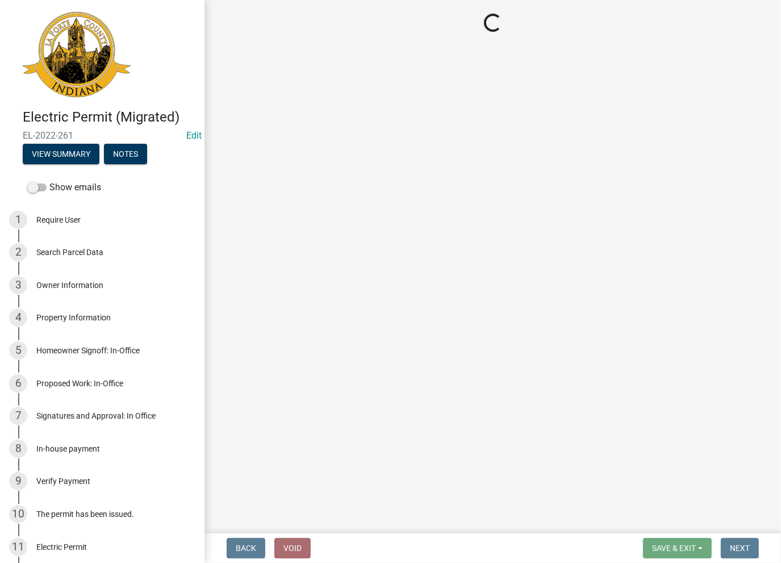
select select "fa3aa325-7023-418e-af7e-7dbde2f1bdb2"
select select "eced6836-2a8f-4099-b8c3-fd2f68a29a51"
select select "ca8e070d-5ea3-43ea-a56f-2f0b82e4ffd0"
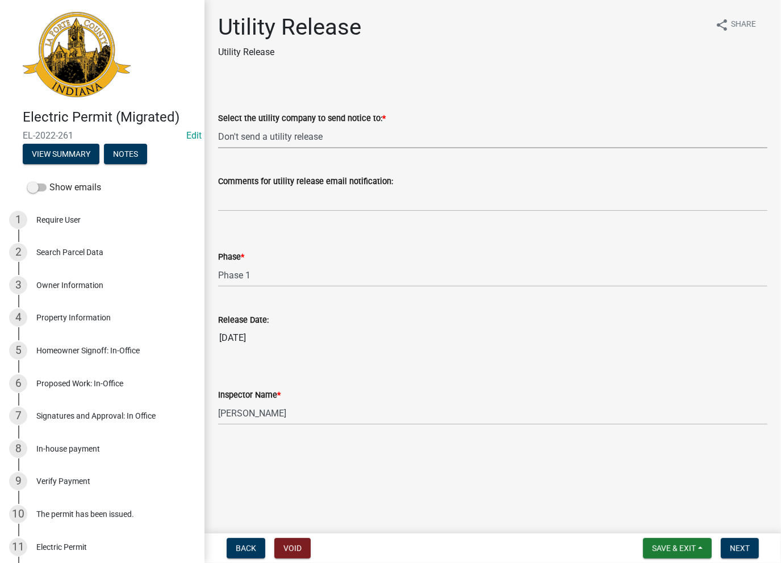
click at [308, 136] on select "Select Item... Don't send a utility release NIPSCO Kankakee Valley REMC AEP/[US…" at bounding box center [492, 136] width 549 height 23
click at [218, 125] on select "Select Item... Don't send a utility release NIPSCO Kankakee Valley REMC AEP/[US…" at bounding box center [492, 136] width 549 height 23
drag, startPoint x: 257, startPoint y: 288, endPoint x: 254, endPoint y: 279, distance: 9.4
click at [255, 286] on wm-data-entity-input "Phase * Select Item... Phase 1 Phase 3" at bounding box center [492, 258] width 549 height 77
click at [254, 275] on select "Select Item... Phase 1 Phase 3" at bounding box center [492, 274] width 549 height 23
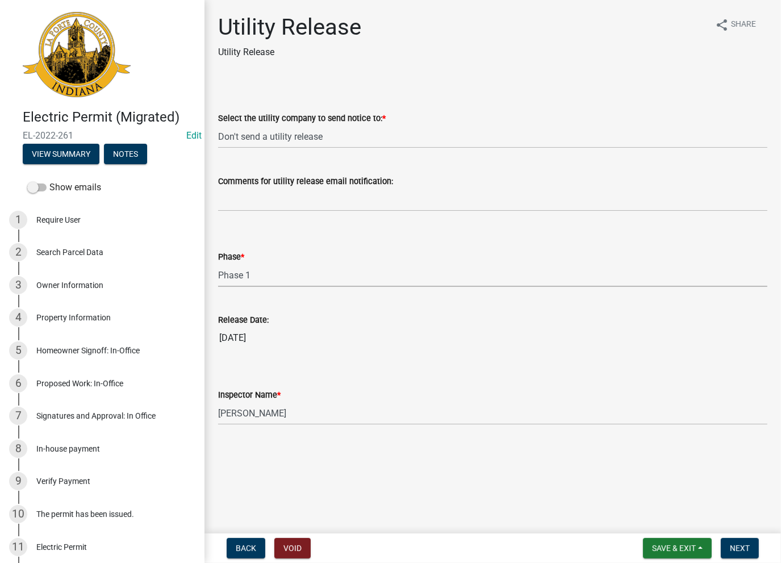
click at [218, 263] on select "Select Item... Phase 1 Phase 3" at bounding box center [492, 274] width 549 height 23
click at [238, 413] on select "Select Item... Dave Schuman Ernie Schmidt John Niegos Richard Jackson Scott Sch…" at bounding box center [492, 412] width 549 height 23
click at [736, 547] on span "Next" at bounding box center [740, 547] width 20 height 9
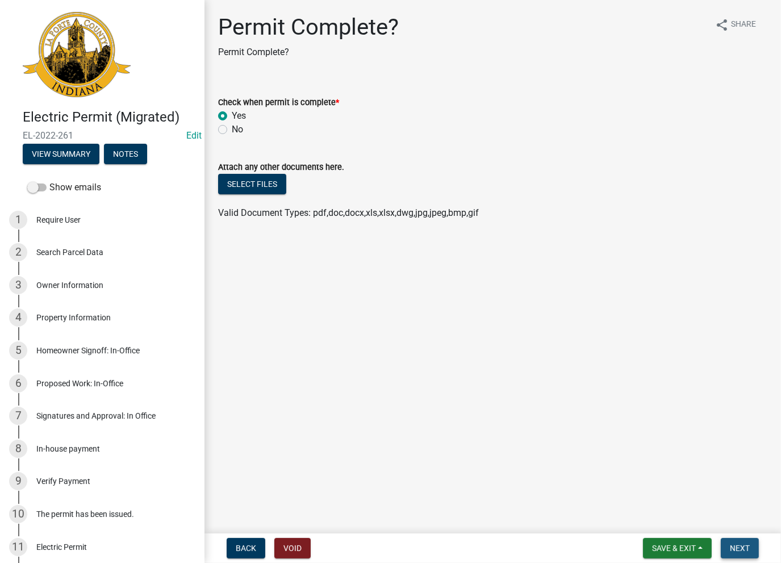
click at [740, 547] on span "Next" at bounding box center [740, 547] width 20 height 9
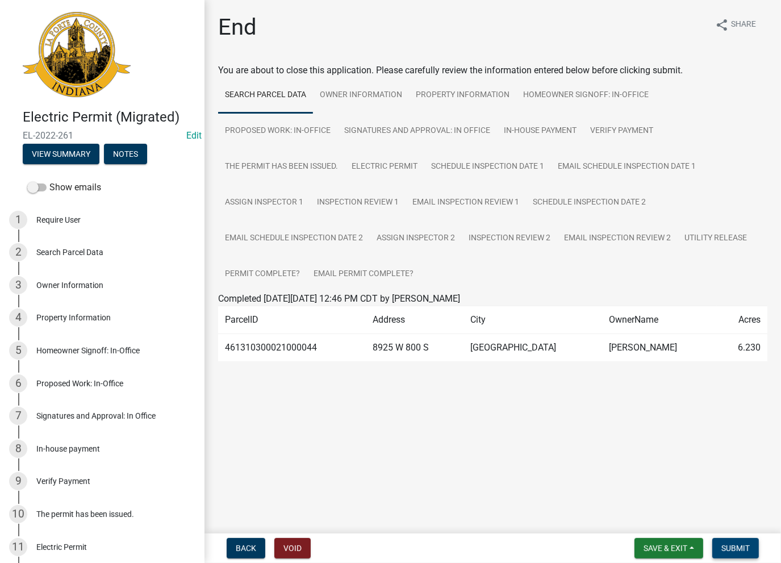
click at [738, 546] on span "Submit" at bounding box center [735, 547] width 28 height 9
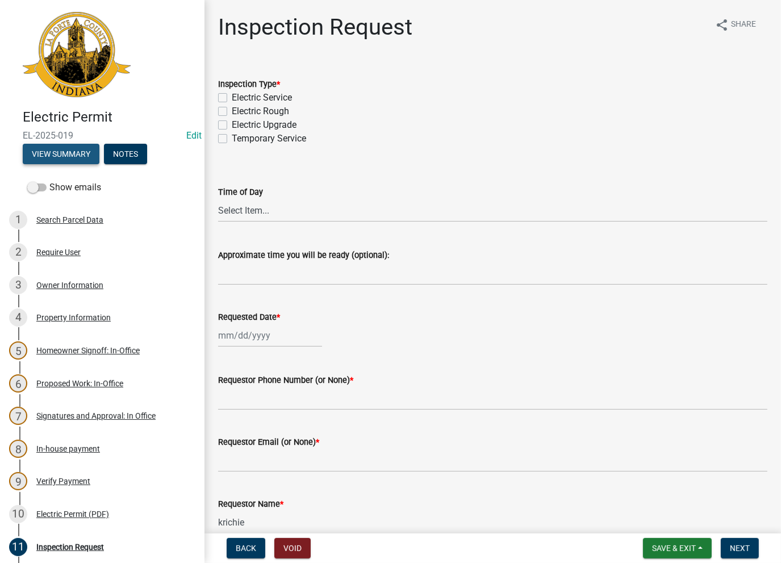
click at [47, 152] on button "View Summary" at bounding box center [61, 154] width 77 height 20
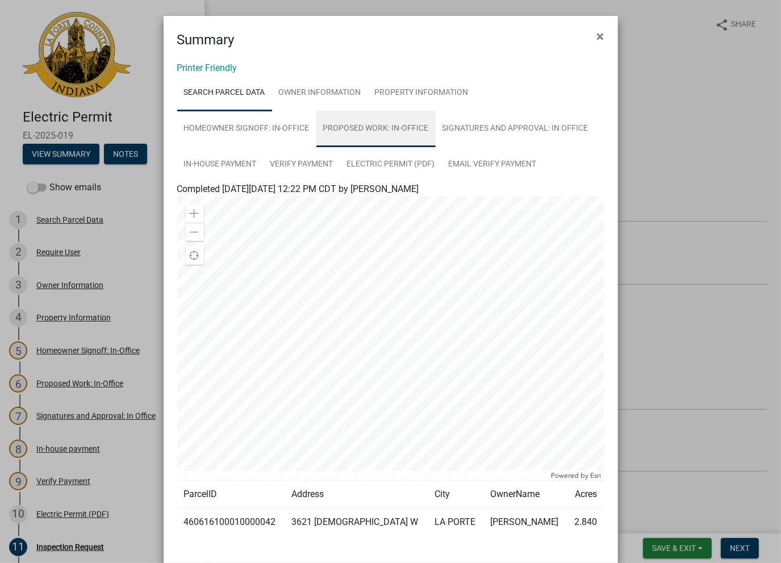
click at [357, 133] on link "Proposed Work: In-Office" at bounding box center [375, 129] width 119 height 36
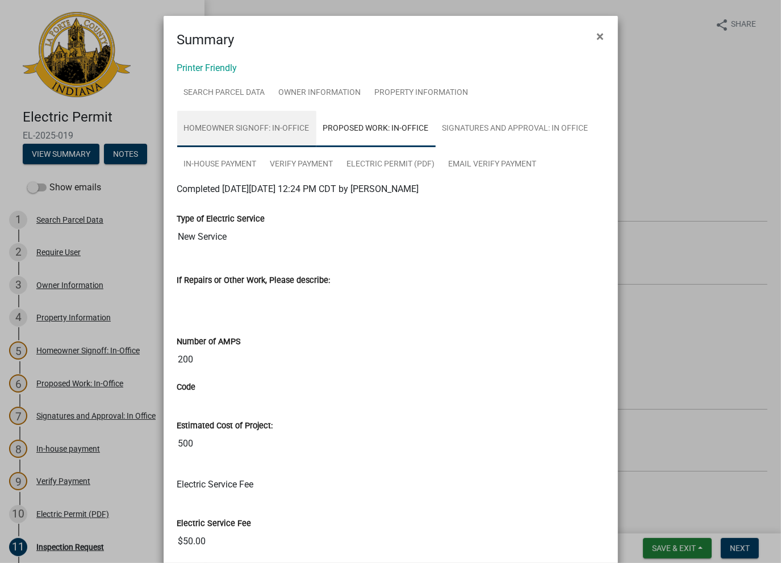
click at [259, 124] on link "Homeowner Signoff: In-Office" at bounding box center [246, 129] width 139 height 36
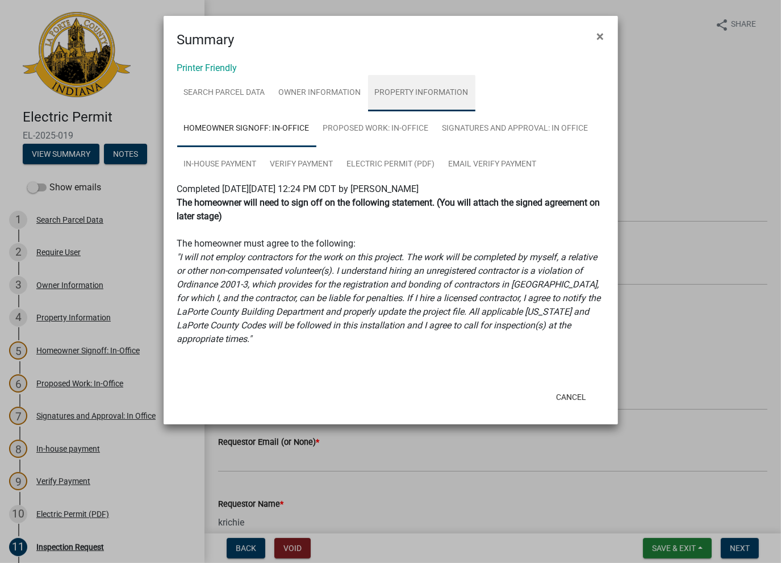
click at [415, 93] on link "Property Information" at bounding box center [421, 93] width 107 height 36
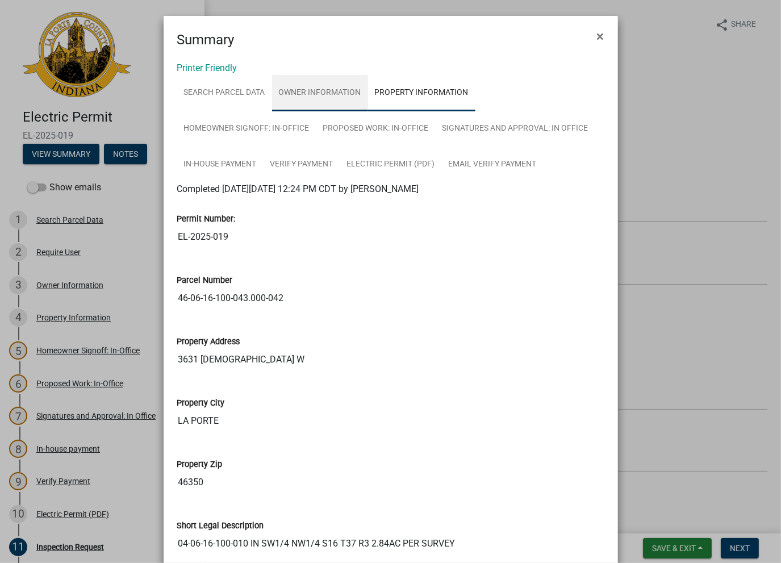
click at [340, 99] on link "Owner Information" at bounding box center [320, 93] width 96 height 36
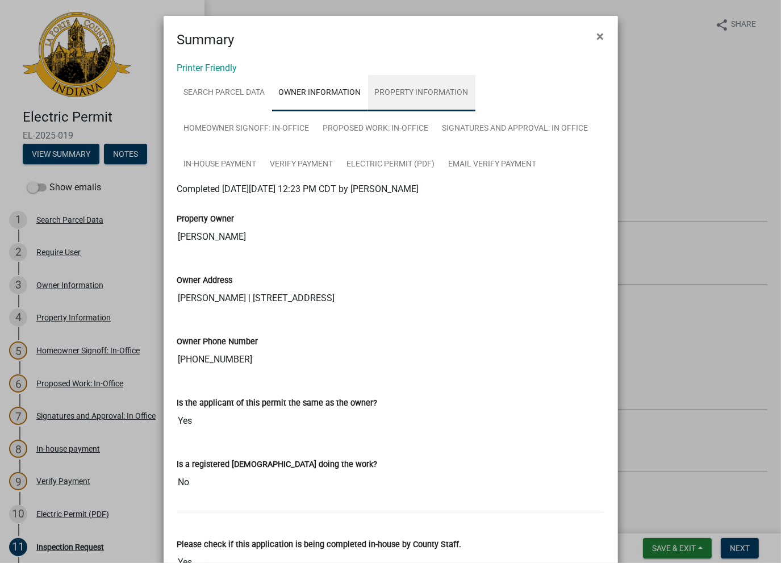
click at [415, 97] on link "Property Information" at bounding box center [421, 93] width 107 height 36
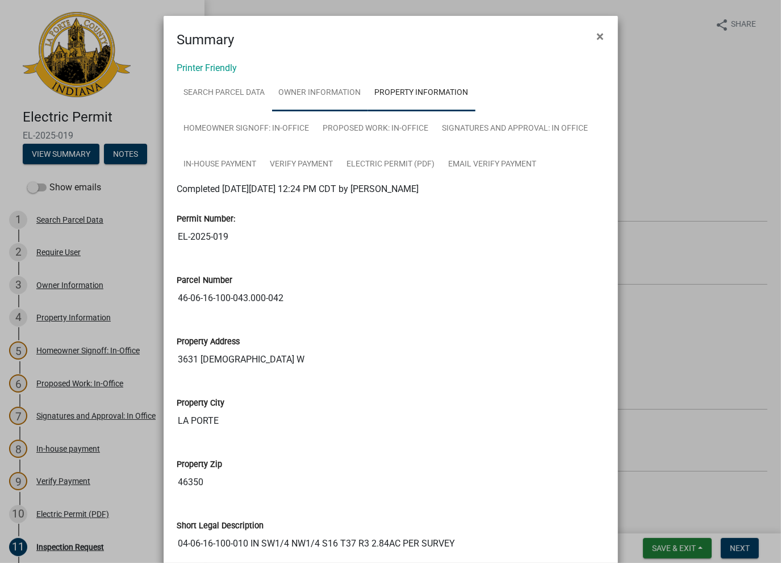
click at [302, 103] on link "Owner Information" at bounding box center [320, 93] width 96 height 36
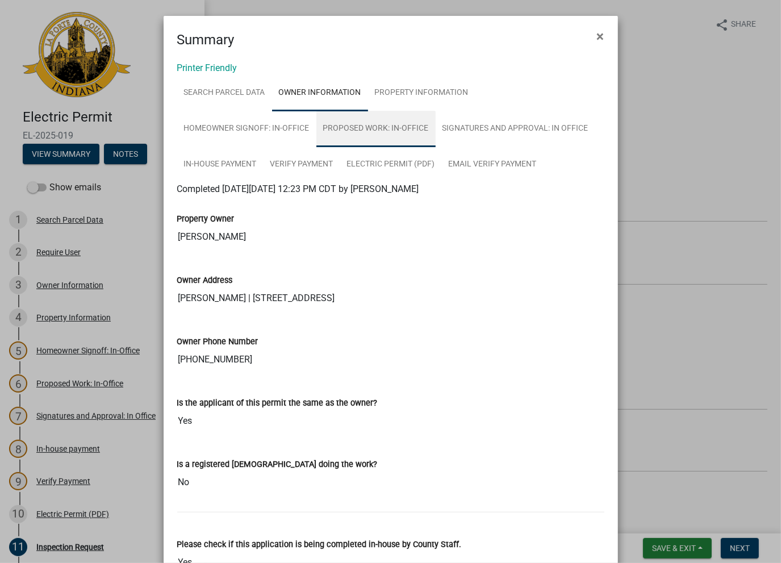
click at [386, 136] on link "Proposed Work: In-Office" at bounding box center [375, 129] width 119 height 36
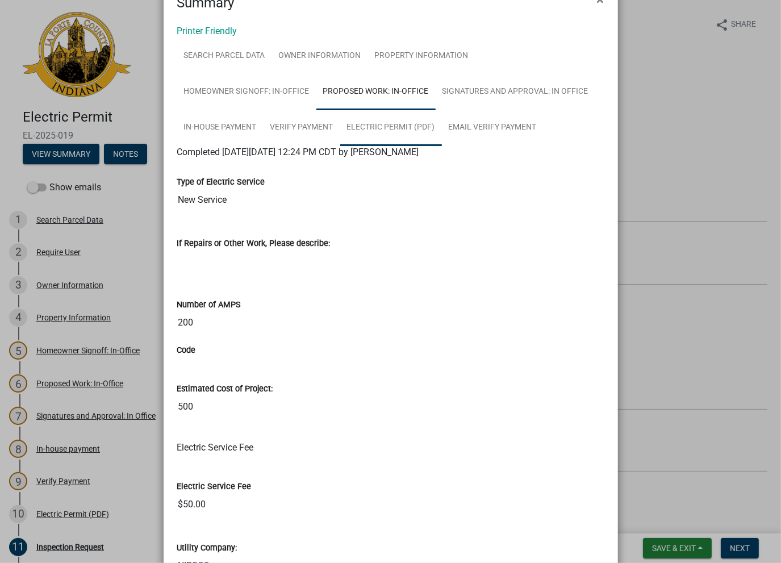
scroll to position [57, 0]
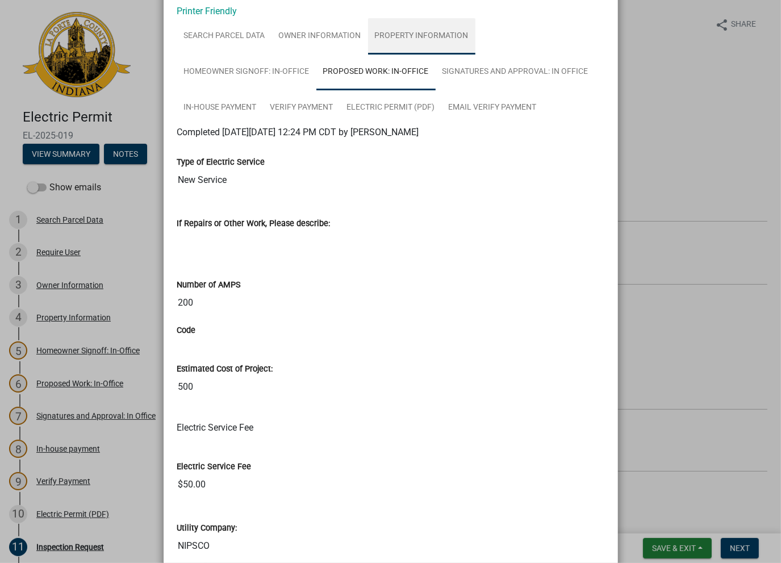
click at [395, 36] on link "Property Information" at bounding box center [421, 36] width 107 height 36
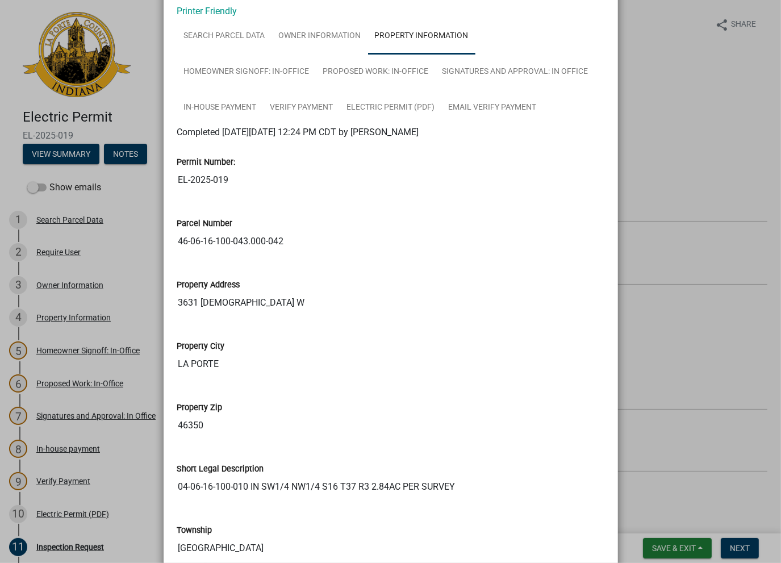
drag, startPoint x: 282, startPoint y: 240, endPoint x: 173, endPoint y: 240, distance: 109.0
click at [177, 240] on input "46-06-16-100-043.000-042" at bounding box center [390, 241] width 427 height 23
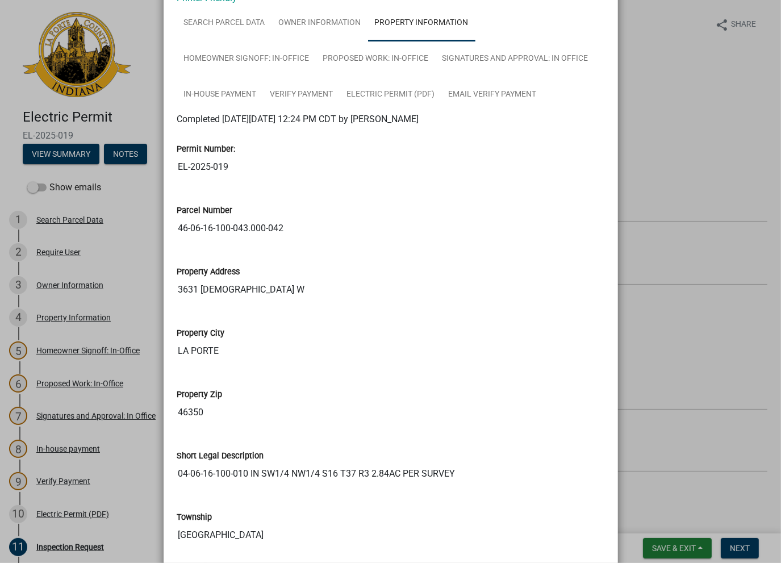
scroll to position [0, 0]
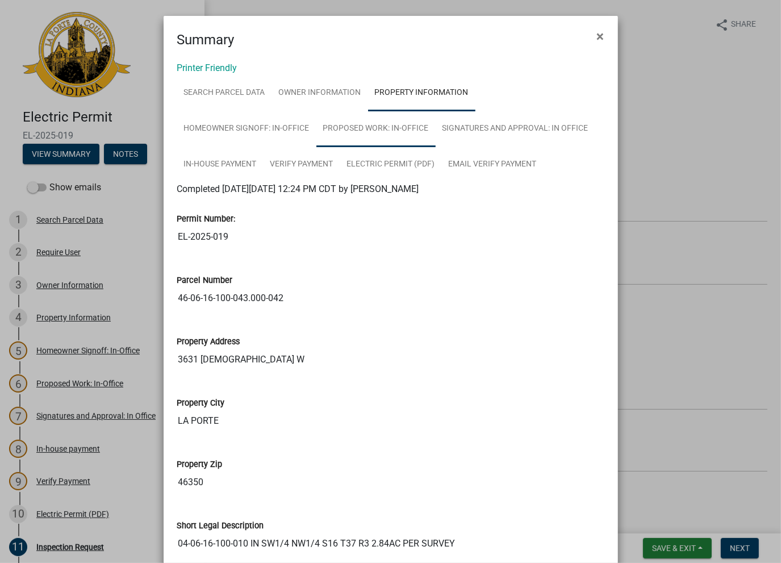
click at [356, 137] on link "Proposed Work: In-Office" at bounding box center [375, 129] width 119 height 36
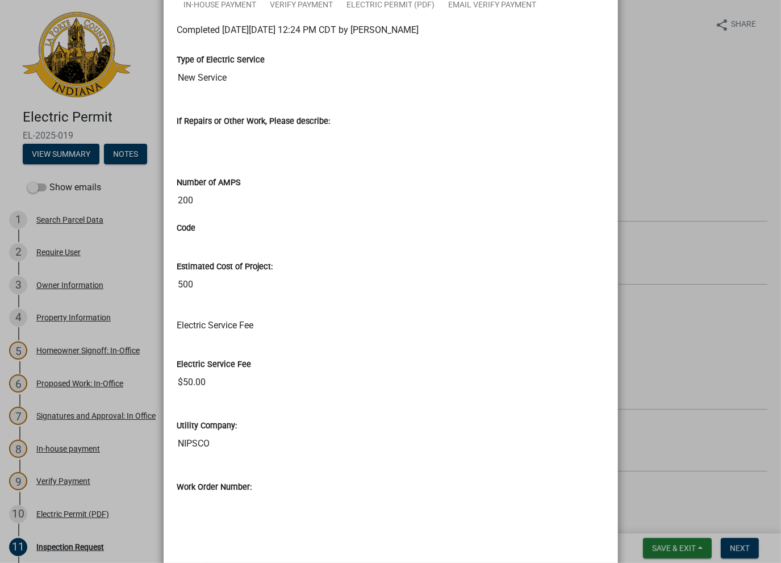
scroll to position [205, 0]
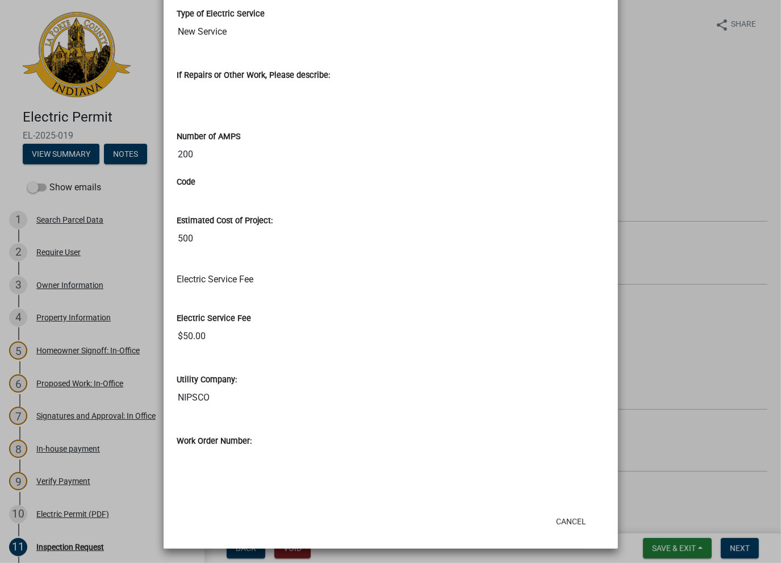
click at [607, 461] on div "Work Order Number:" at bounding box center [391, 448] width 444 height 61
click at [559, 519] on button "Cancel" at bounding box center [571, 521] width 48 height 20
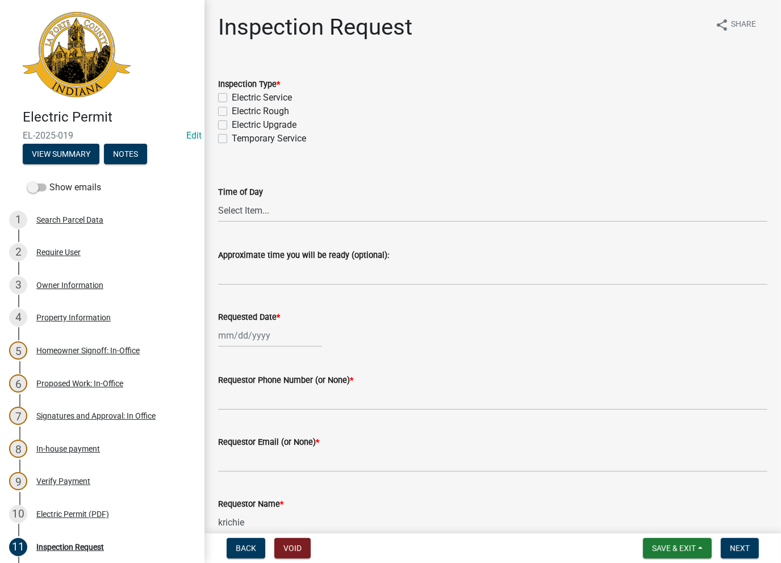
click at [232, 97] on label "Electric Service" at bounding box center [262, 98] width 60 height 14
click at [232, 97] on input "Electric Service" at bounding box center [235, 94] width 7 height 7
checkbox input "true"
checkbox input "false"
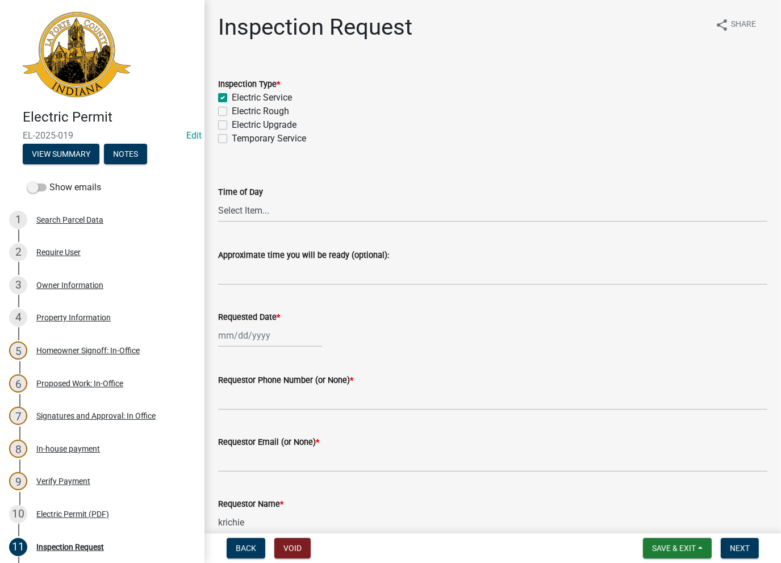
checkbox input "false"
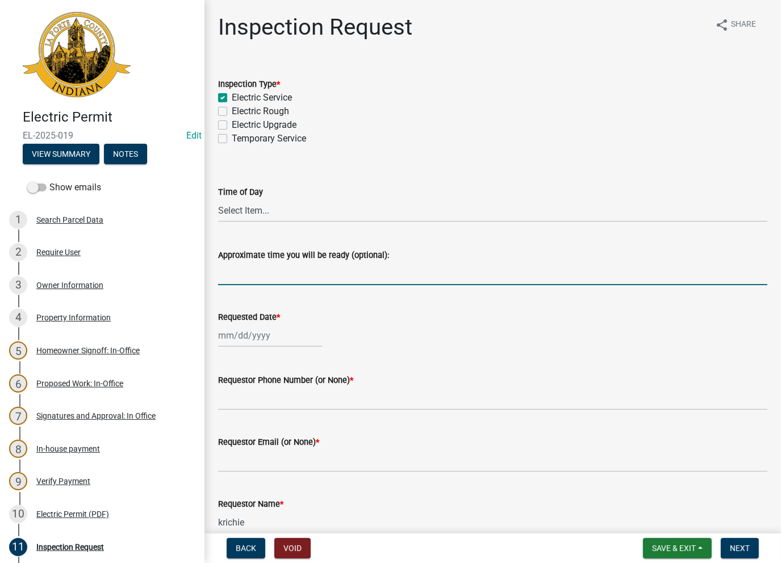
click at [252, 273] on input "Approximate time you will be ready (optional):" at bounding box center [492, 273] width 549 height 23
click at [287, 275] on input "Moved to" at bounding box center [492, 273] width 549 height 23
type input "Moved to ELC-25-0198"
click at [254, 333] on div at bounding box center [270, 335] width 104 height 23
select select "8"
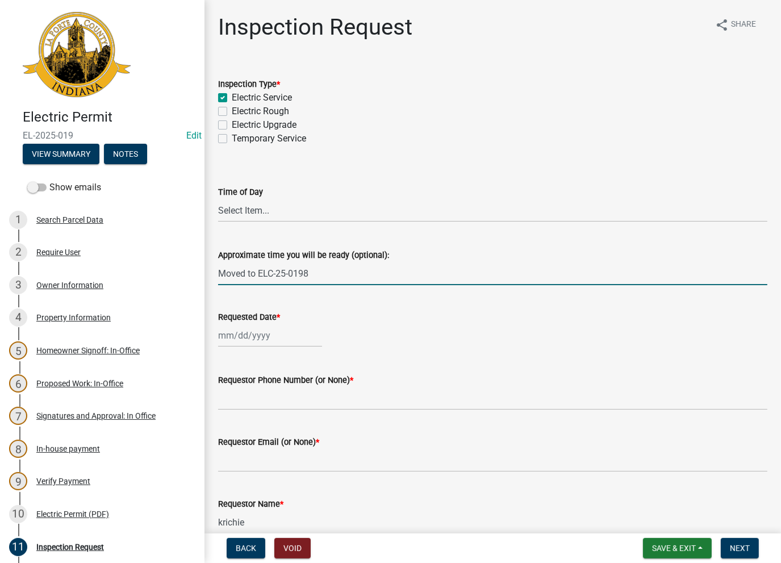
select select "2025"
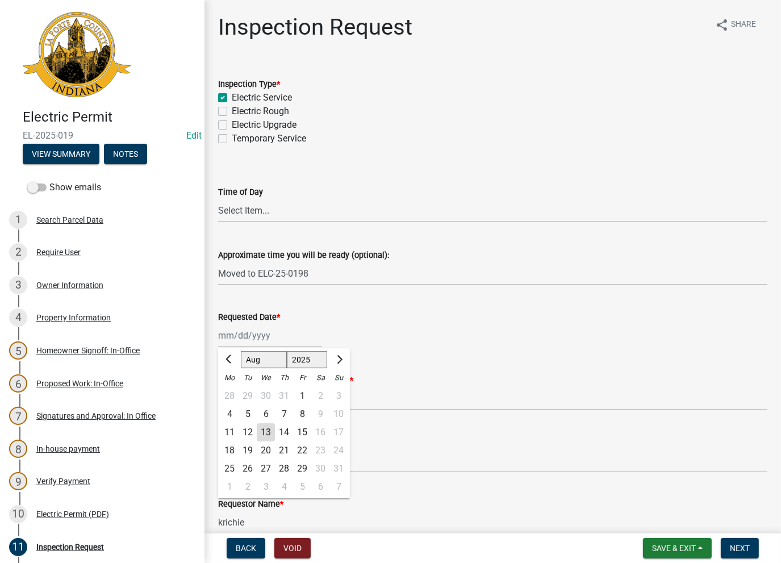
click at [263, 433] on div "13" at bounding box center [266, 432] width 18 height 18
type input "[DATE]"
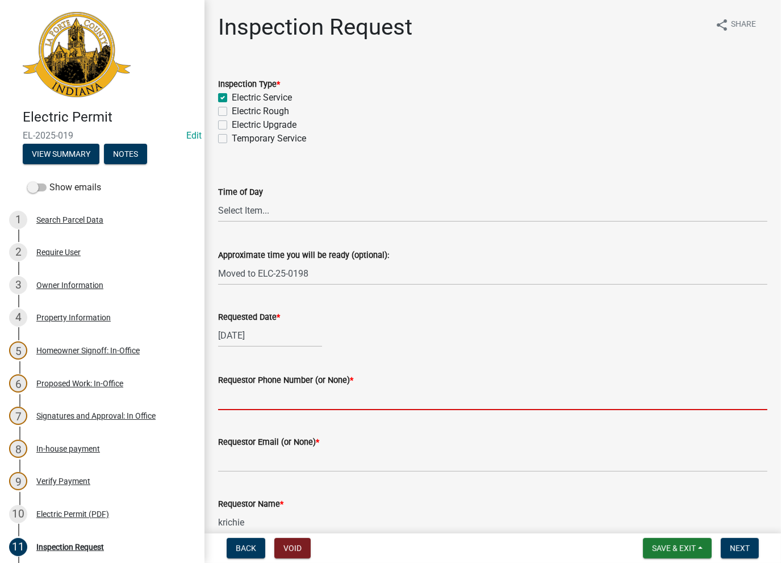
click at [260, 405] on input "Requestor Phone Number (or None) *" at bounding box center [492, 398] width 549 height 23
type input "None"
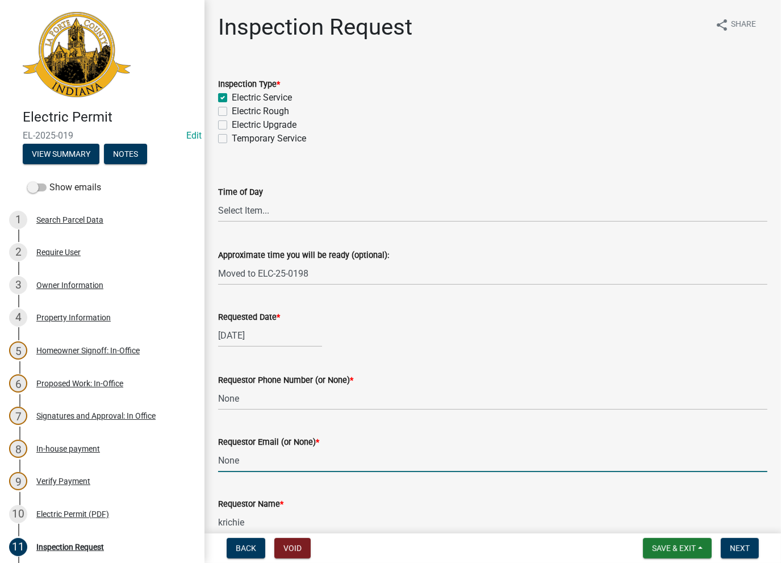
type input "None"
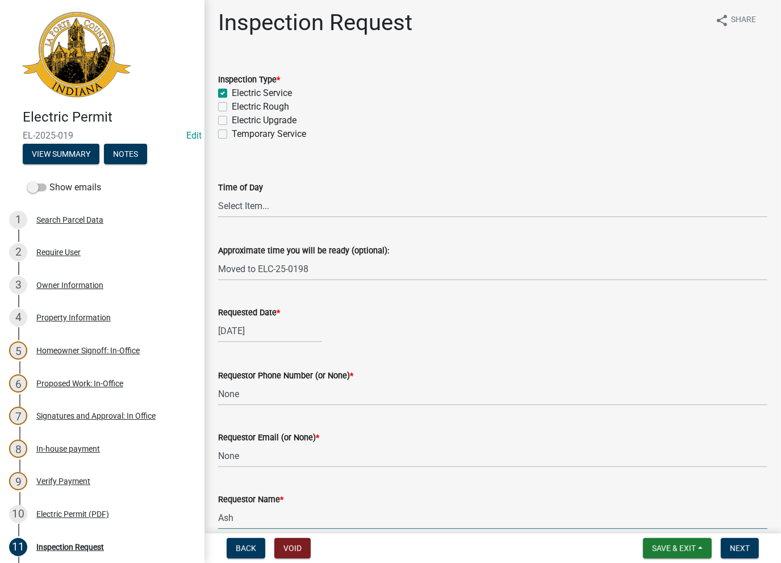
type input "AshleyK"
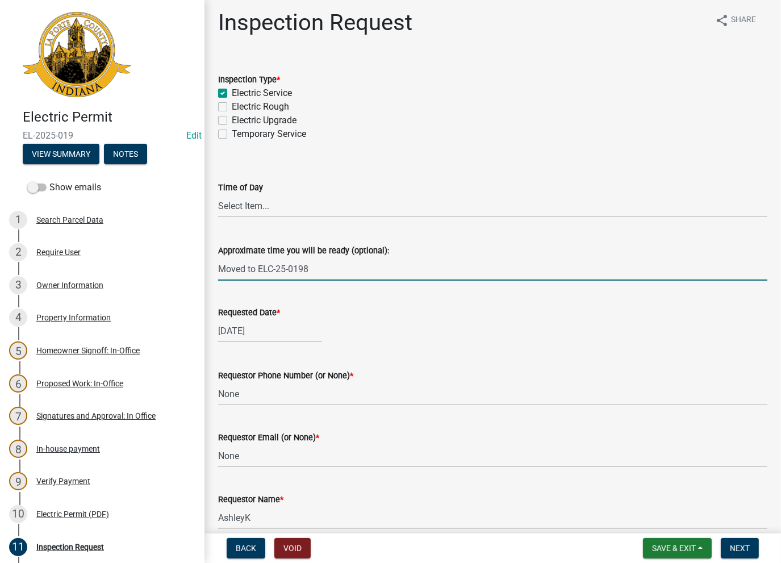
drag, startPoint x: 278, startPoint y: 264, endPoint x: 212, endPoint y: 265, distance: 65.3
click at [212, 265] on div "Approximate time you will be ready (optional): Moved to ELC-25-0198" at bounding box center [493, 254] width 566 height 53
click at [732, 556] on button "Next" at bounding box center [740, 548] width 38 height 20
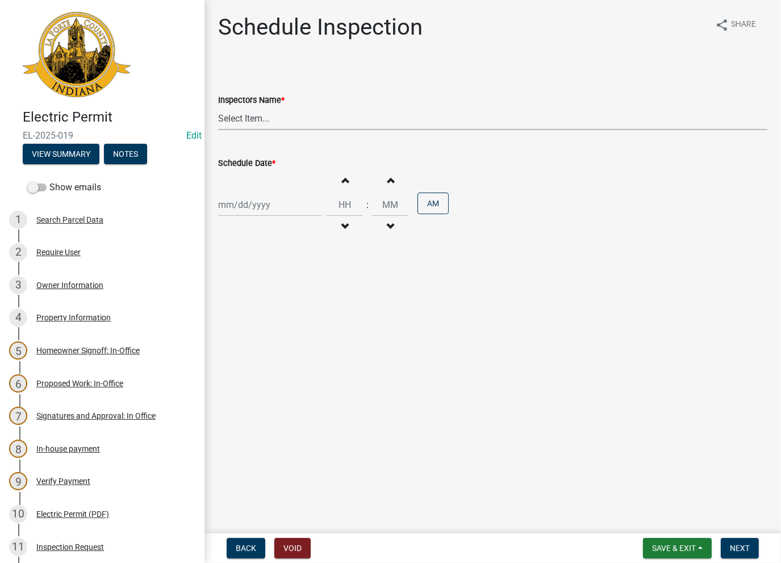
click at [229, 115] on select "Select Item... [PERSON_NAME] ([PERSON_NAME]) [PERSON_NAME] ([PERSON_NAME]) [PER…" at bounding box center [492, 118] width 549 height 23
select select "e7bd556a-aa56-4fd3-8673-93e20db30fd2"
click at [218, 107] on select "Select Item... [PERSON_NAME] ([PERSON_NAME]) [PERSON_NAME] ([PERSON_NAME]) [PER…" at bounding box center [492, 118] width 549 height 23
drag, startPoint x: 243, startPoint y: 223, endPoint x: 249, endPoint y: 212, distance: 13.0
click at [245, 227] on div "Increment hours Decrement hours : Increment minutes Decrement minutes AM" at bounding box center [492, 205] width 549 height 70
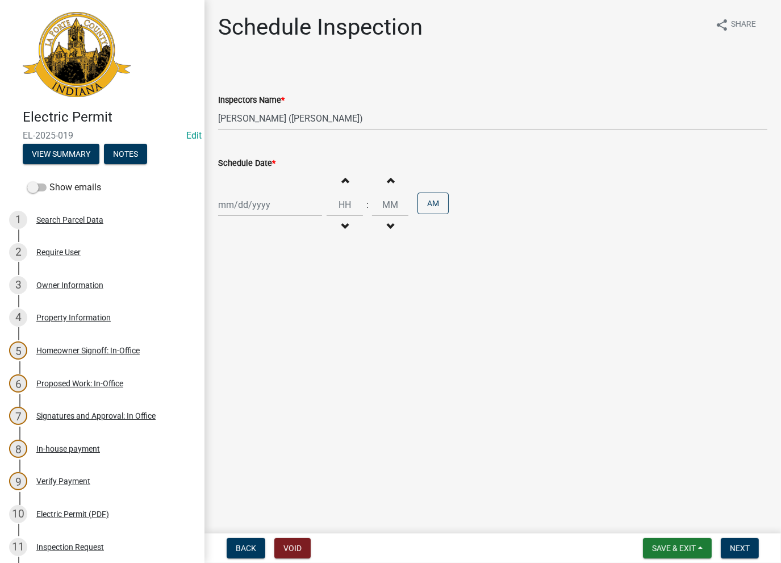
select select "8"
select select "2025"
drag, startPoint x: 249, startPoint y: 206, endPoint x: 252, endPoint y: 214, distance: 7.7
click at [250, 209] on div "[PERSON_NAME] Feb Mar Apr [PERSON_NAME][DATE] Oct Nov [DATE] 1526 1527 1528 152…" at bounding box center [270, 204] width 104 height 23
drag, startPoint x: 265, startPoint y: 303, endPoint x: 455, endPoint y: 379, distance: 204.1
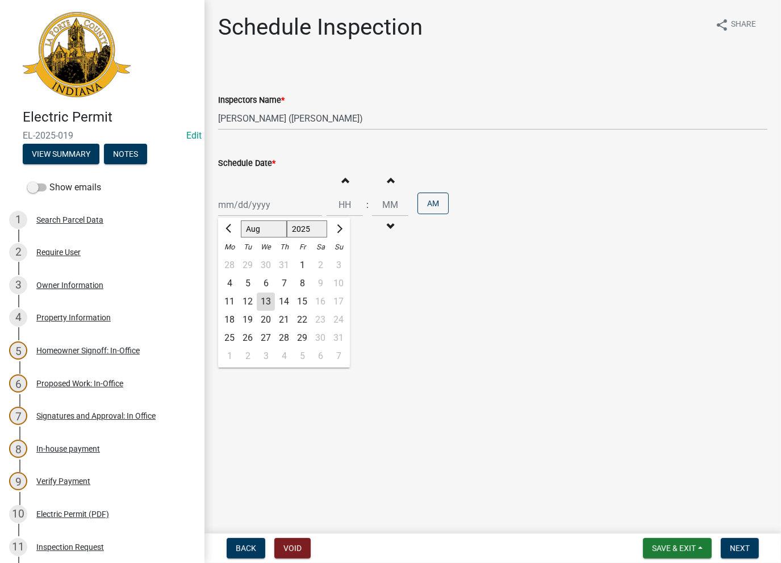
click at [266, 304] on div "13" at bounding box center [266, 301] width 18 height 18
type input "[DATE]"
click at [735, 549] on span "Next" at bounding box center [740, 547] width 20 height 9
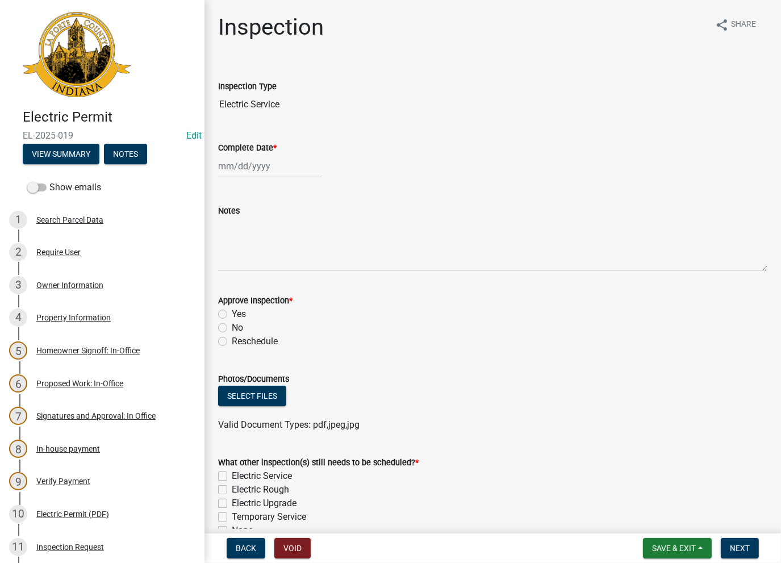
select select "8"
select select "2025"
drag, startPoint x: 263, startPoint y: 158, endPoint x: 251, endPoint y: 170, distance: 16.9
click at [260, 160] on div "[PERSON_NAME] Feb Mar Apr [PERSON_NAME][DATE] Oct Nov [DATE] 1526 1527 1528 152…" at bounding box center [270, 165] width 104 height 23
click at [264, 263] on div "13" at bounding box center [266, 263] width 18 height 18
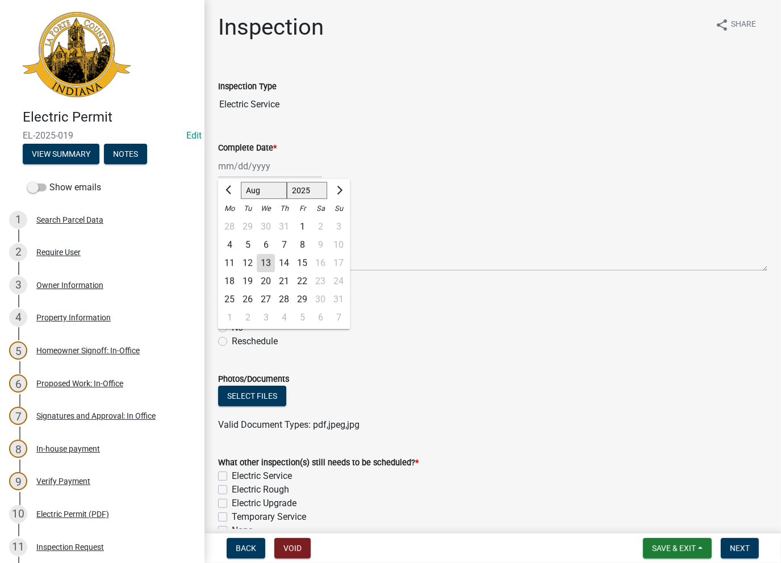
type input "[DATE]"
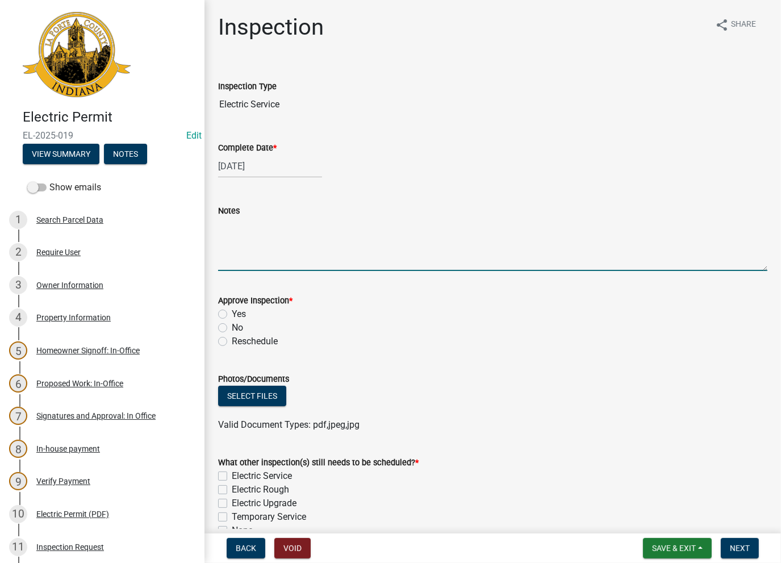
click at [257, 256] on textarea "Notes" at bounding box center [492, 243] width 549 height 53
paste textarea "Moved to ELC-25-0198"
type textarea "Moved to ELC-25-0198"
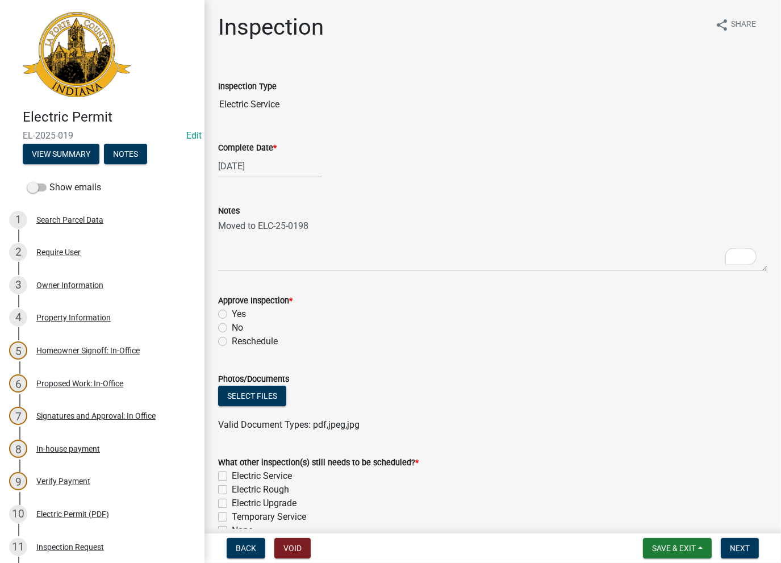
drag, startPoint x: 219, startPoint y: 324, endPoint x: 227, endPoint y: 333, distance: 12.1
click at [232, 324] on label "No" at bounding box center [237, 328] width 11 height 14
click at [232, 324] on input "No" at bounding box center [235, 324] width 7 height 7
radio input "true"
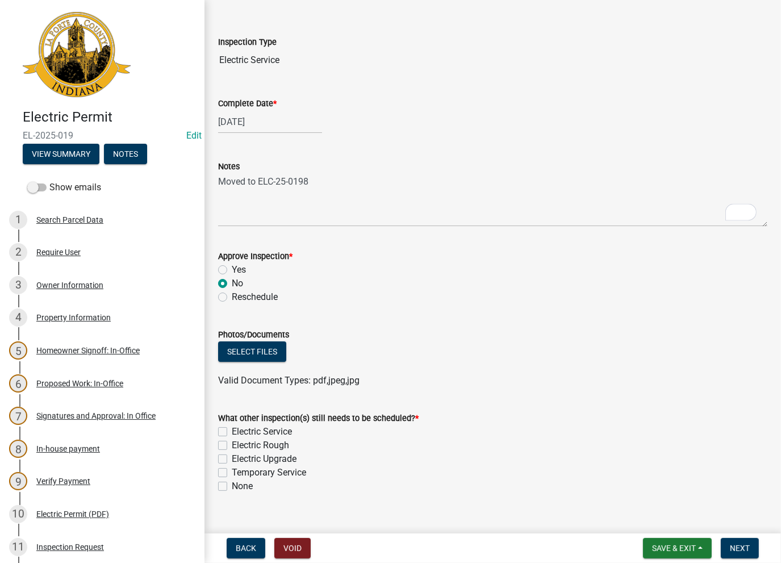
scroll to position [62, 0]
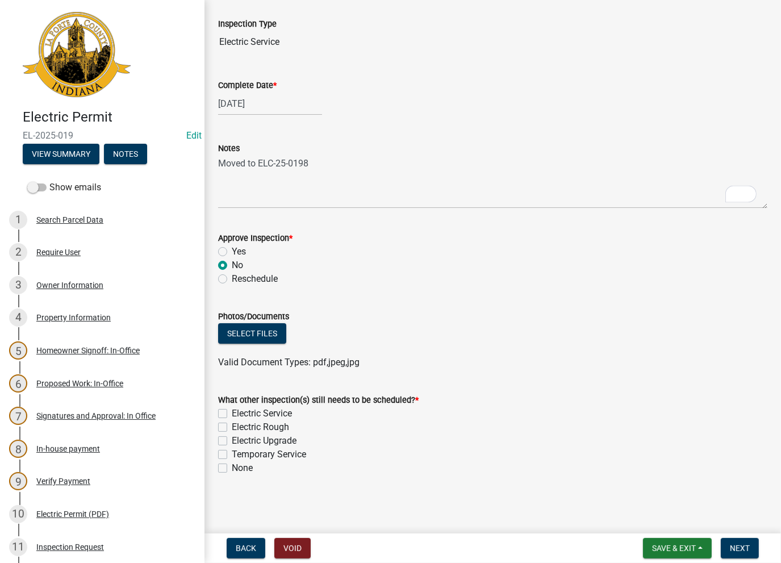
click at [232, 469] on label "None" at bounding box center [242, 468] width 21 height 14
click at [232, 468] on input "None" at bounding box center [235, 464] width 7 height 7
checkbox input "true"
checkbox input "false"
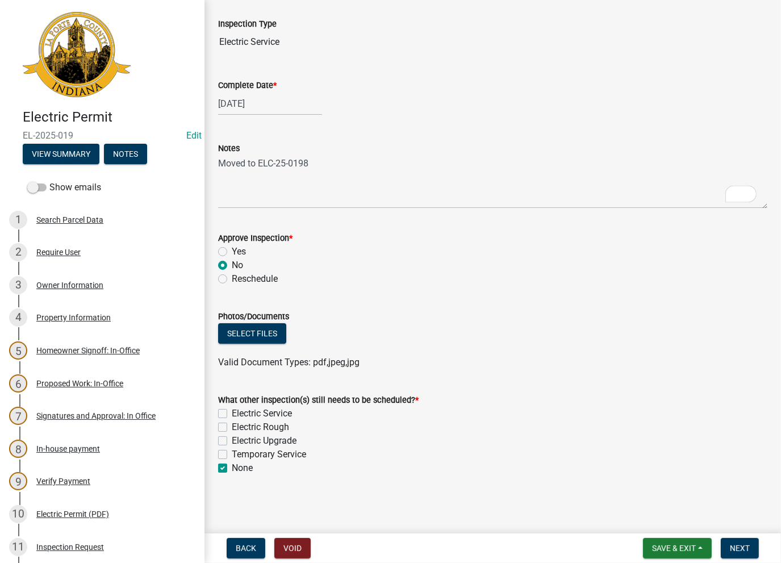
checkbox input "false"
checkbox input "true"
click at [738, 548] on span "Next" at bounding box center [740, 547] width 20 height 9
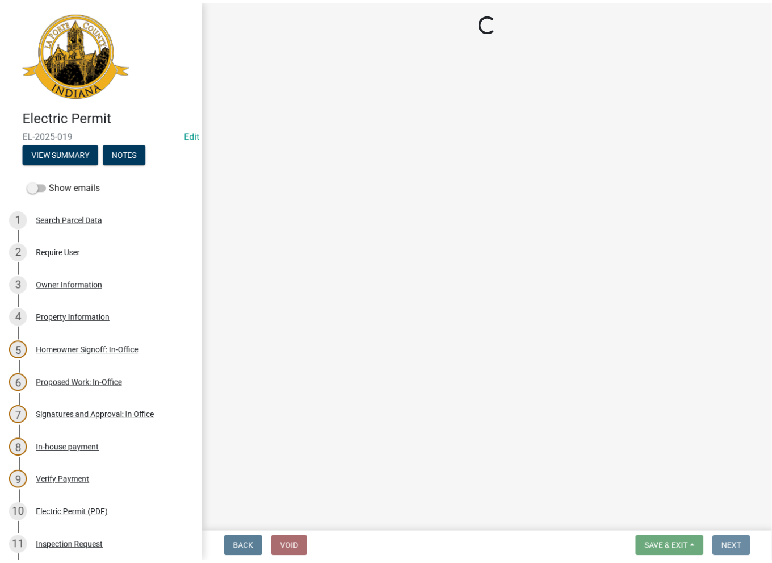
scroll to position [0, 0]
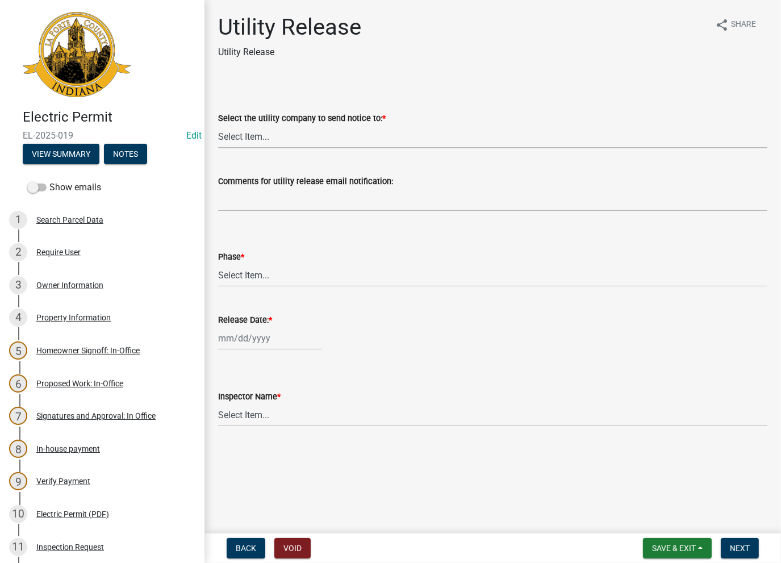
drag, startPoint x: 254, startPoint y: 138, endPoint x: 254, endPoint y: 146, distance: 7.9
click at [254, 138] on select "Select Item... Don't send a utility release NIPSCO Kankakee Valley REMC AEP/[US…" at bounding box center [492, 136] width 549 height 23
click at [218, 125] on select "Select Item... Don't send a utility release NIPSCO Kankakee Valley REMC AEP/[US…" at bounding box center [492, 136] width 549 height 23
select select "3780ecfe-b3b4-4223-9cfe-090e9c0a356a"
drag, startPoint x: 238, startPoint y: 279, endPoint x: 237, endPoint y: 284, distance: 5.7
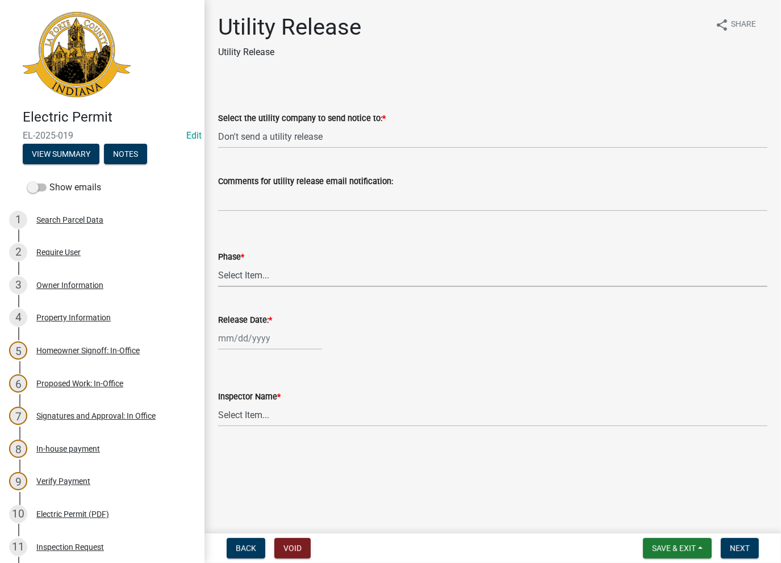
click at [238, 279] on select "Select Item... Phase 1 Phase 3" at bounding box center [492, 274] width 549 height 23
click at [218, 263] on select "Select Item... Phase 1 Phase 3" at bounding box center [492, 274] width 549 height 23
select select "f678d134-8131-47e8-ad26-ea7cd419ba61"
click at [229, 345] on div at bounding box center [270, 338] width 104 height 23
select select "8"
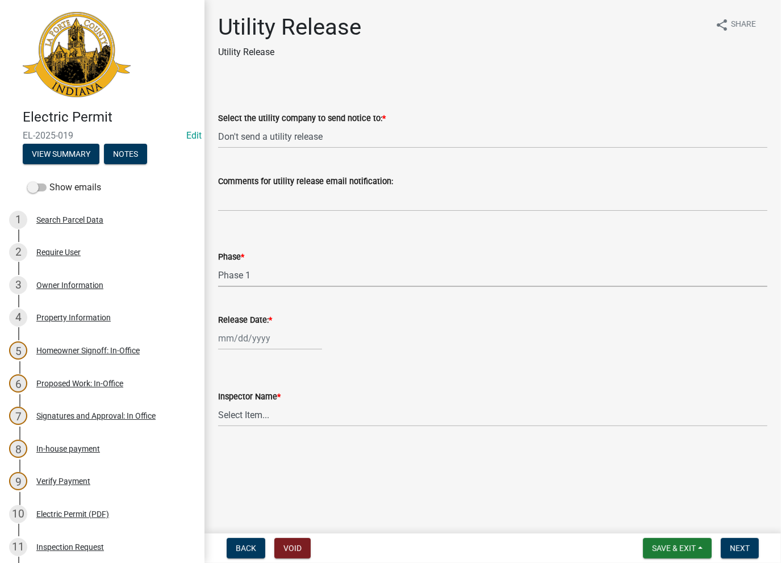
select select "2025"
drag, startPoint x: 269, startPoint y: 442, endPoint x: 261, endPoint y: 427, distance: 17.3
click at [268, 440] on div "13" at bounding box center [266, 435] width 18 height 18
type input "[DATE]"
click at [261, 426] on wm-data-entity-input "Inspector Name * Select Item... [PERSON_NAME] [PERSON_NAME] [PERSON_NAME] [PERS…" at bounding box center [492, 398] width 549 height 77
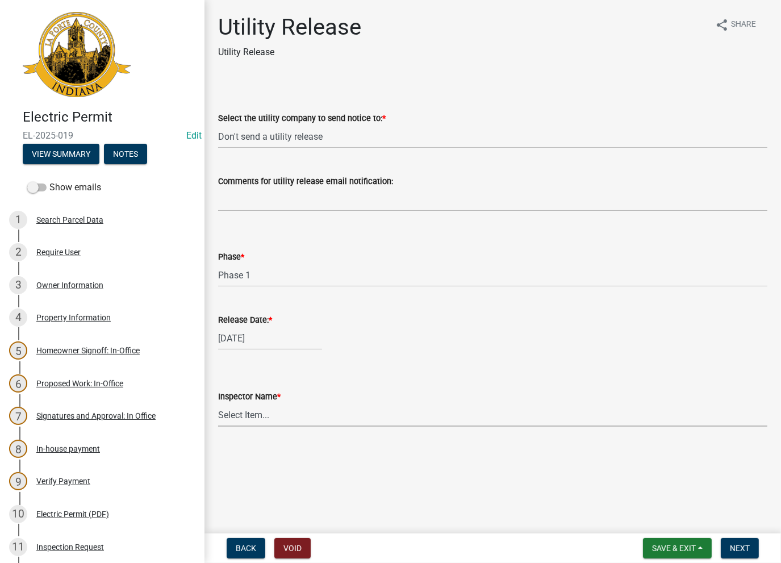
click at [260, 417] on select "Select Item... [PERSON_NAME] [PERSON_NAME] [PERSON_NAME] [PERSON_NAME] [PERSON_…" at bounding box center [492, 414] width 549 height 23
click at [218, 403] on select "Select Item... [PERSON_NAME] [PERSON_NAME] [PERSON_NAME] [PERSON_NAME] [PERSON_…" at bounding box center [492, 414] width 549 height 23
select select "86e5621d-6805-4b45-aad7-b2b3c8c41661"
click at [735, 551] on span "Next" at bounding box center [740, 547] width 20 height 9
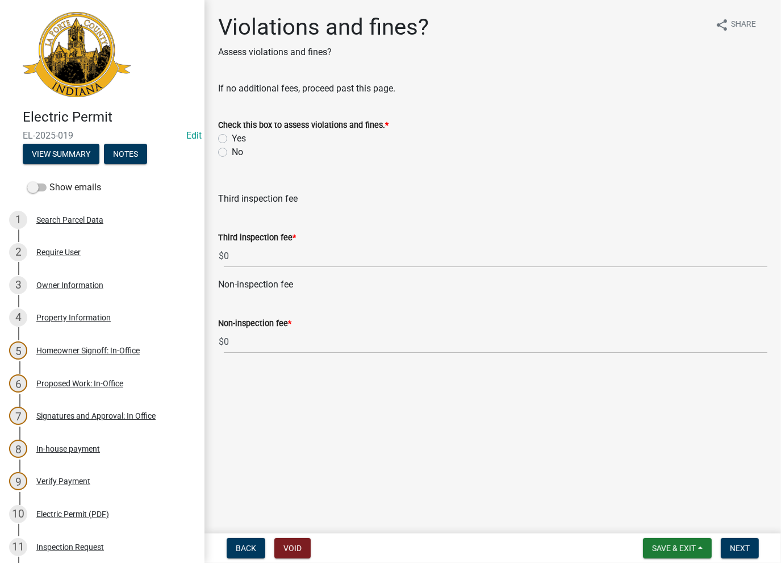
click at [232, 152] on label "No" at bounding box center [237, 152] width 11 height 14
click at [232, 152] on input "No" at bounding box center [235, 148] width 7 height 7
radio input "true"
click at [738, 552] on span "Next" at bounding box center [740, 547] width 20 height 9
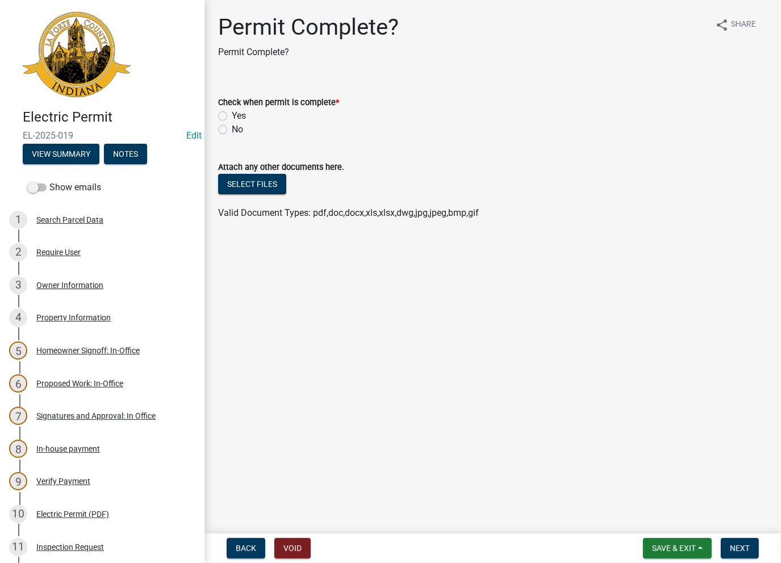
click at [228, 115] on div "Yes" at bounding box center [492, 116] width 549 height 14
click at [232, 114] on label "Yes" at bounding box center [239, 116] width 14 height 14
click at [232, 114] on input "Yes" at bounding box center [235, 112] width 7 height 7
radio input "true"
click at [739, 551] on span "Next" at bounding box center [740, 547] width 20 height 9
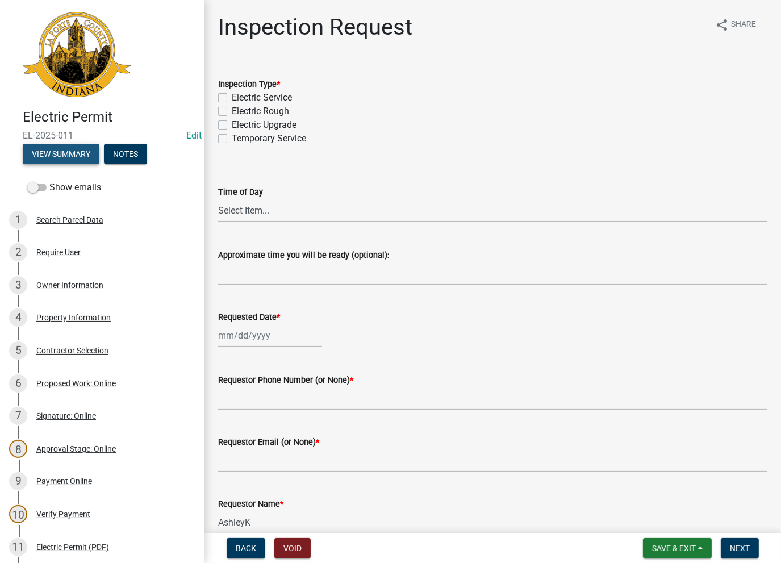
click at [52, 153] on button "View Summary" at bounding box center [61, 154] width 77 height 20
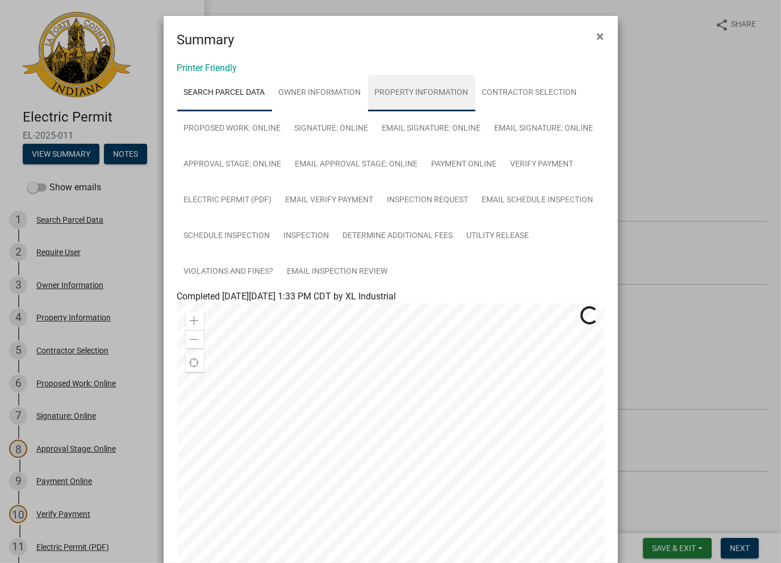
click at [392, 107] on link "Property Information" at bounding box center [421, 93] width 107 height 36
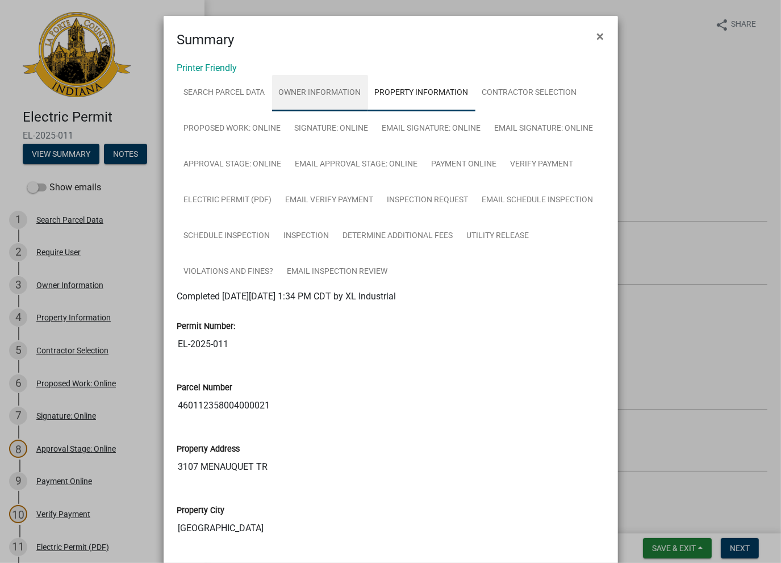
click at [352, 107] on link "Owner Information" at bounding box center [320, 93] width 96 height 36
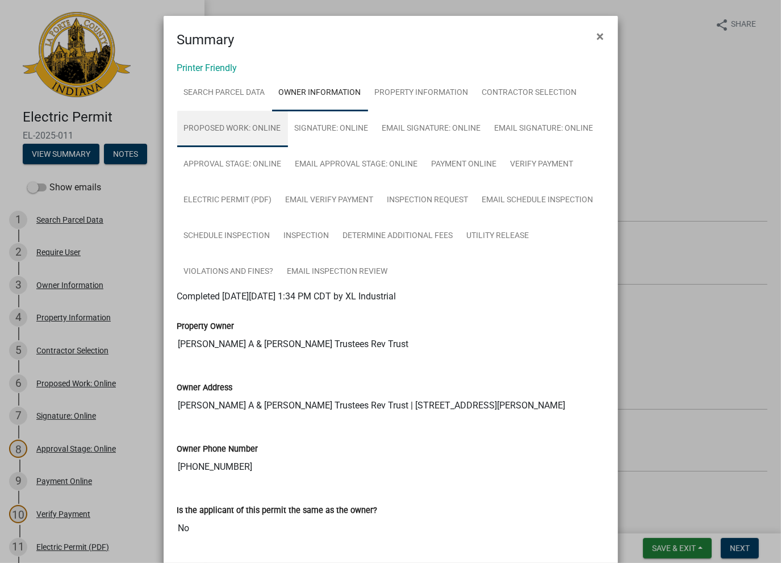
click at [263, 134] on link "Proposed Work: Online" at bounding box center [232, 129] width 111 height 36
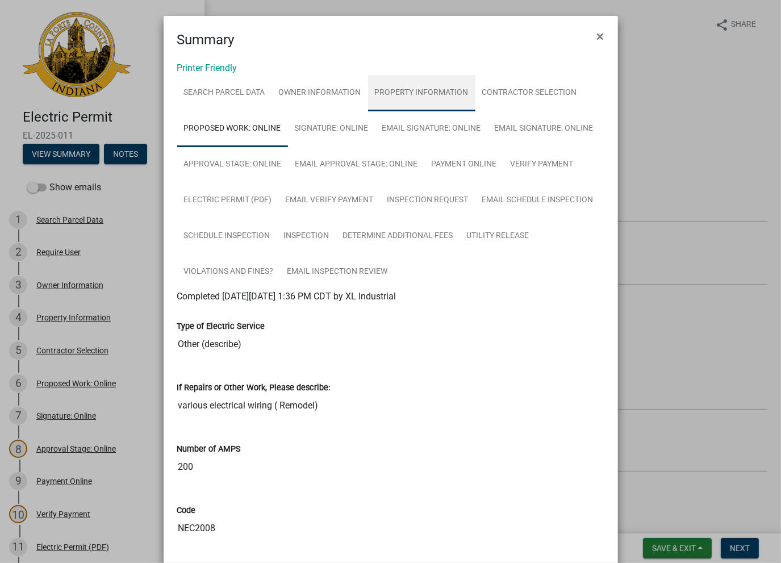
click at [399, 108] on link "Property Information" at bounding box center [421, 93] width 107 height 36
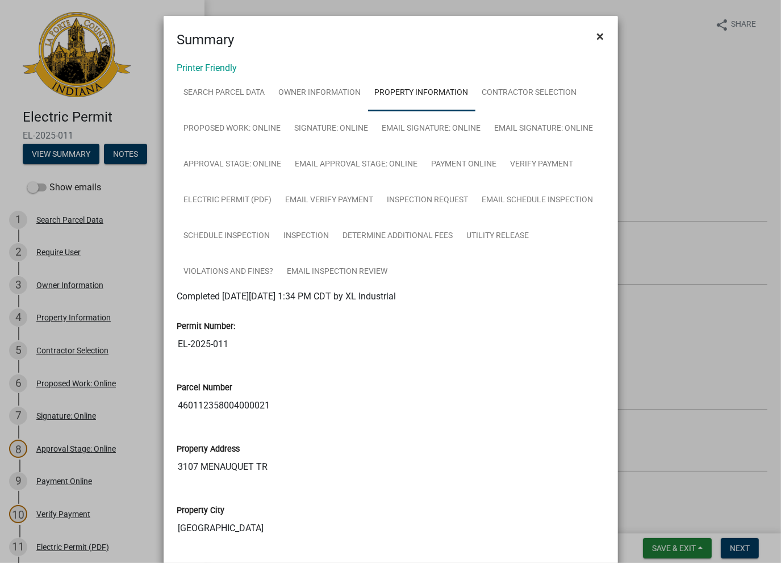
click at [597, 33] on span "×" at bounding box center [600, 36] width 7 height 16
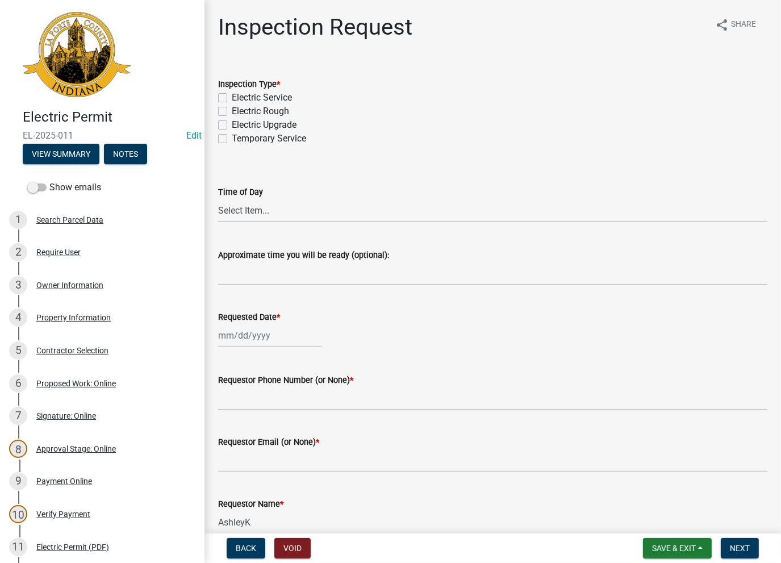
click at [232, 110] on label "Electric Rough" at bounding box center [260, 111] width 57 height 14
click at [232, 110] on input "Electric Rough" at bounding box center [235, 107] width 7 height 7
checkbox input "true"
checkbox input "false"
checkbox input "true"
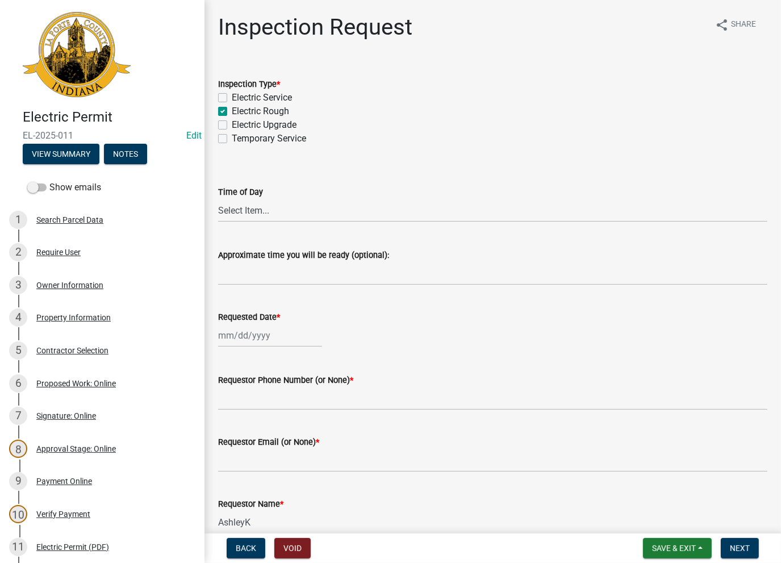
checkbox input "false"
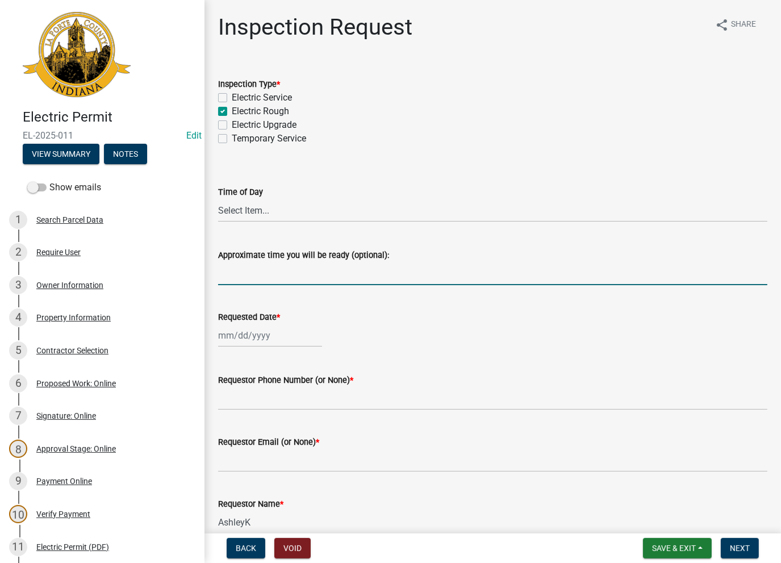
click at [255, 266] on input "Approximate time you will be ready (optional):" at bounding box center [492, 273] width 549 height 23
type input "Competed on BR-25-0048"
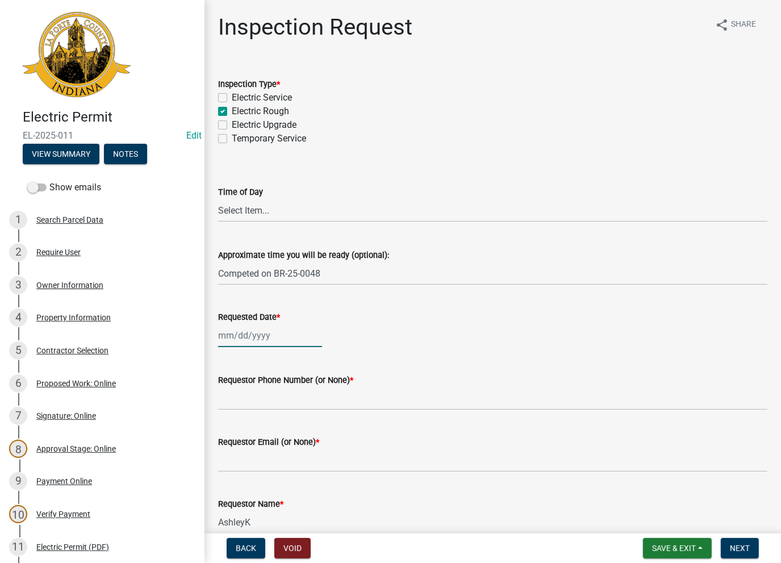
click at [268, 335] on div at bounding box center [270, 335] width 104 height 23
select select "8"
select select "2025"
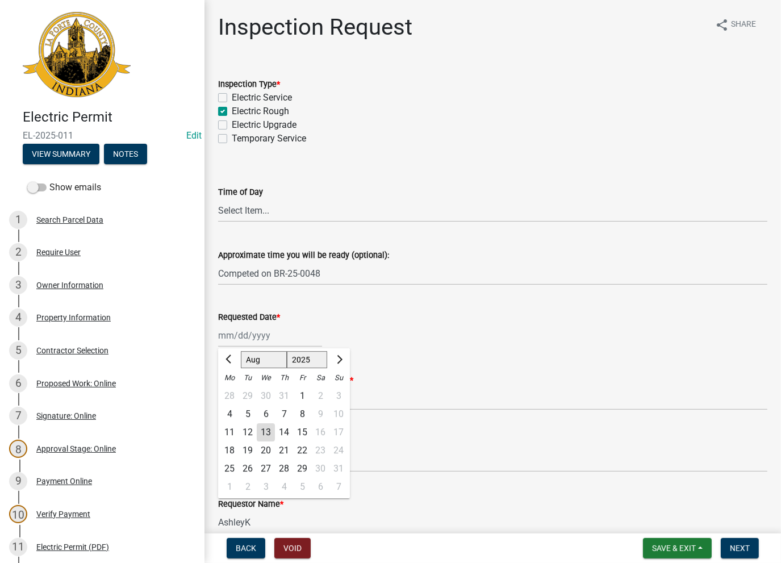
click at [261, 429] on div "13" at bounding box center [266, 432] width 18 height 18
type input "[DATE]"
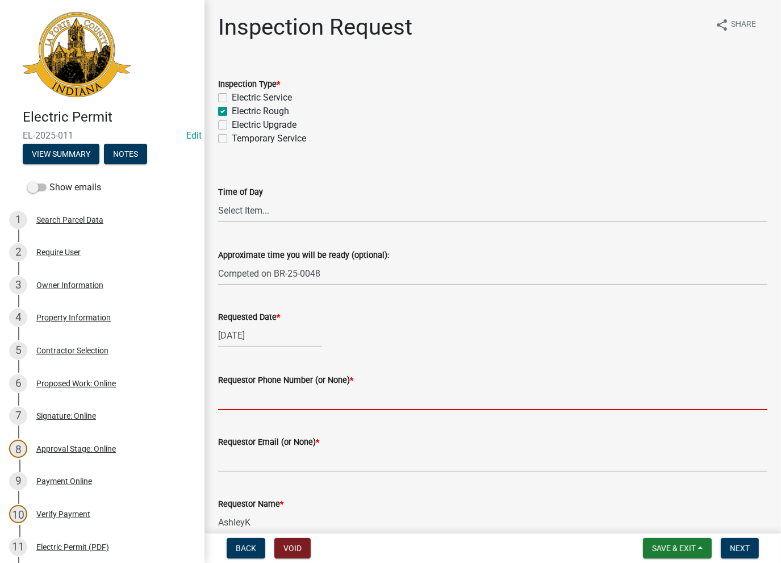
click at [257, 406] on input "Requestor Phone Number (or None) *" at bounding box center [492, 398] width 549 height 23
type input "None"
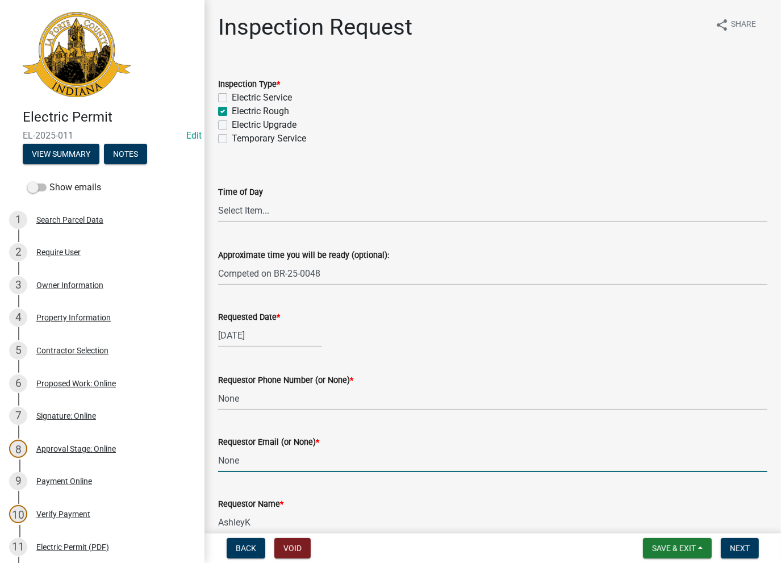
type input "None"
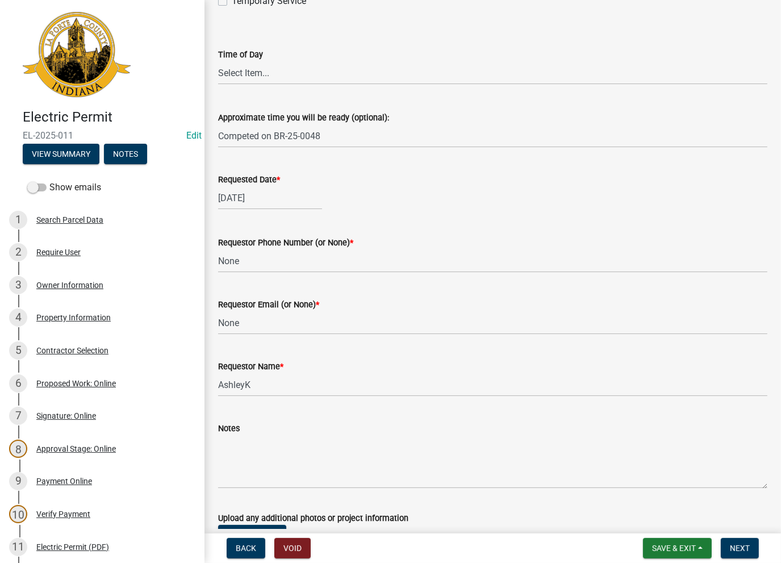
scroll to position [170, 0]
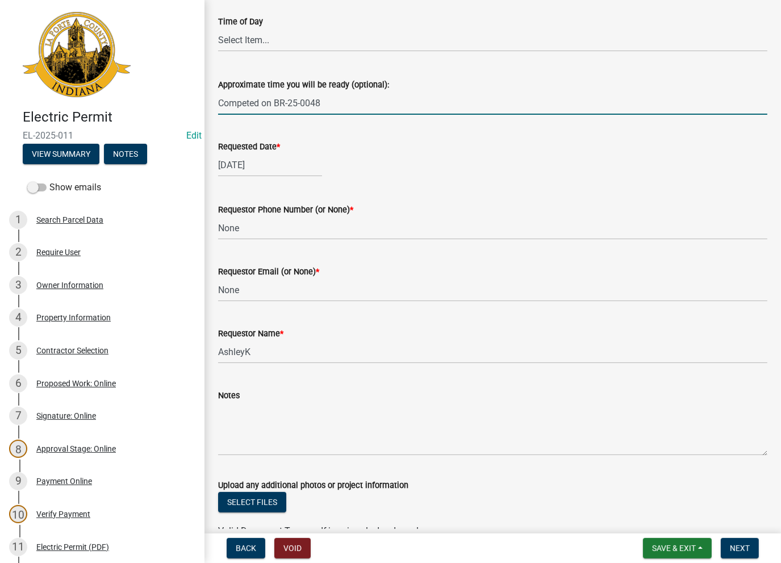
drag, startPoint x: 397, startPoint y: 99, endPoint x: 240, endPoint y: 103, distance: 157.3
click at [224, 106] on input "Competed on BR-25-0048" at bounding box center [492, 102] width 549 height 23
drag, startPoint x: 244, startPoint y: 103, endPoint x: 259, endPoint y: 147, distance: 46.7
click at [245, 103] on input "Competed on BR-25-0048" at bounding box center [492, 102] width 549 height 23
drag, startPoint x: 347, startPoint y: 103, endPoint x: 211, endPoint y: 99, distance: 135.8
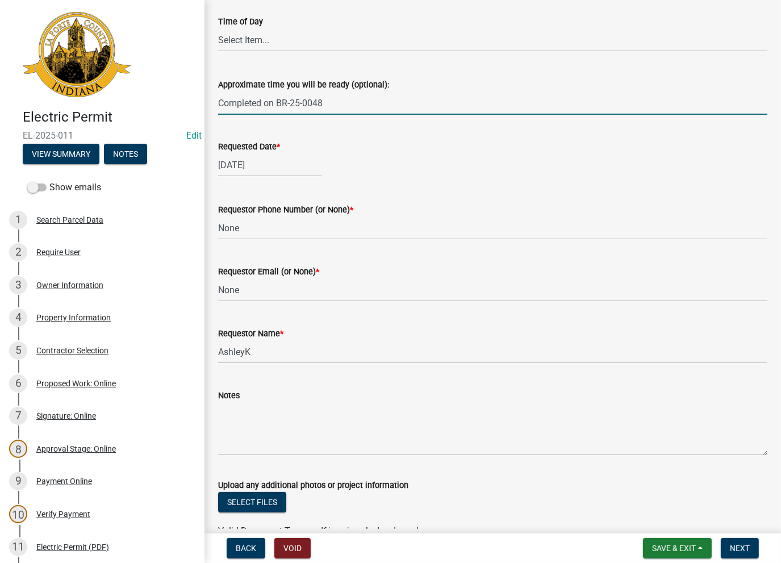
click at [194, 97] on div "Electric Permit EL-2025-011 Edit View Summary Notes Show emails 1 Search Parcel…" at bounding box center [390, 281] width 781 height 563
type input "Completed on BR-25-0048"
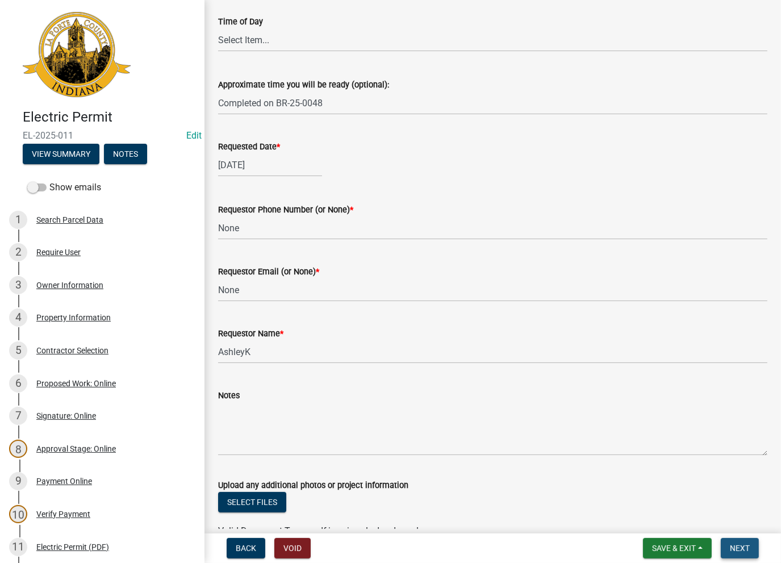
click at [750, 549] on button "Next" at bounding box center [740, 548] width 38 height 20
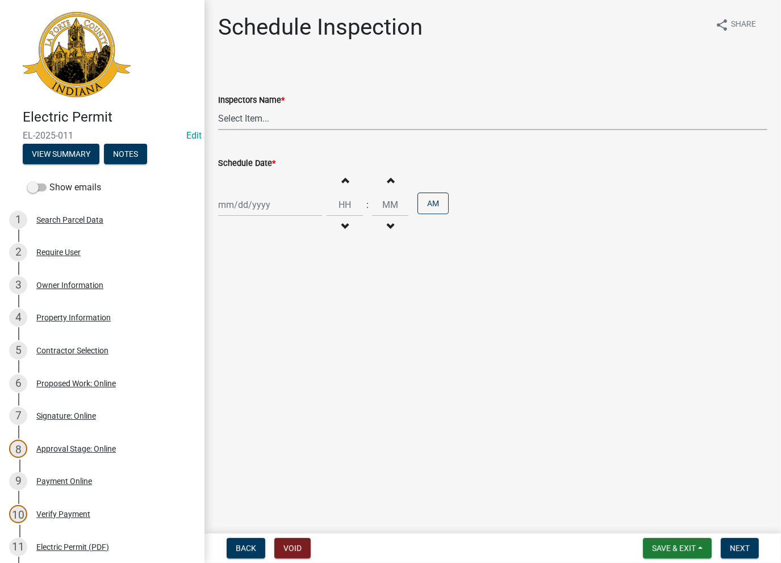
click at [242, 119] on select "Select Item... [PERSON_NAME] ([PERSON_NAME]) [PERSON_NAME] ([PERSON_NAME]) [PER…" at bounding box center [492, 118] width 549 height 23
select select "a0e5a0fc-3702-49ef-98f7-3c9674400991"
click at [218, 107] on select "Select Item... [PERSON_NAME] ([PERSON_NAME]) [PERSON_NAME] ([PERSON_NAME]) [PER…" at bounding box center [492, 118] width 549 height 23
drag, startPoint x: 238, startPoint y: 178, endPoint x: 243, endPoint y: 208, distance: 30.0
click at [239, 186] on div "Increment hours Decrement hours : Increment minutes Decrement minutes AM" at bounding box center [492, 205] width 549 height 70
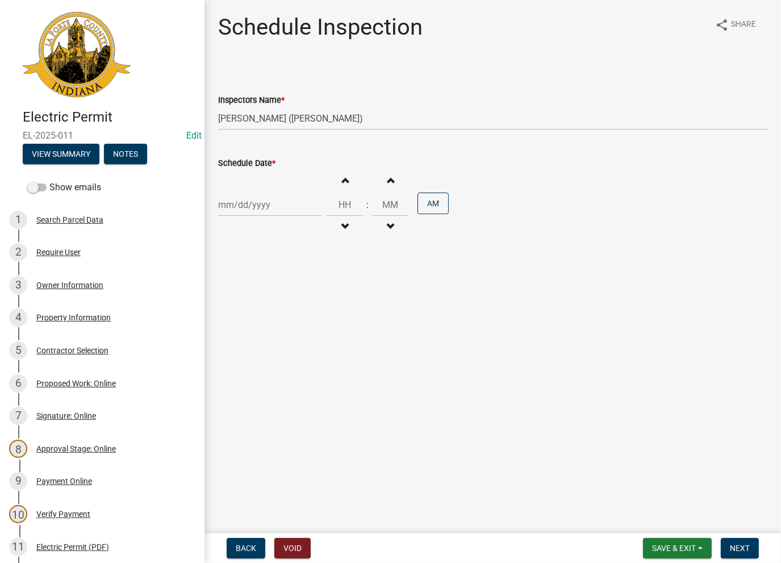
select select "8"
select select "2025"
drag, startPoint x: 243, startPoint y: 208, endPoint x: 249, endPoint y: 238, distance: 30.6
click at [242, 208] on div "[PERSON_NAME] Feb Mar Apr [PERSON_NAME][DATE] Oct Nov [DATE] 1526 1527 1528 152…" at bounding box center [270, 204] width 104 height 23
click at [263, 305] on div "13" at bounding box center [266, 301] width 18 height 18
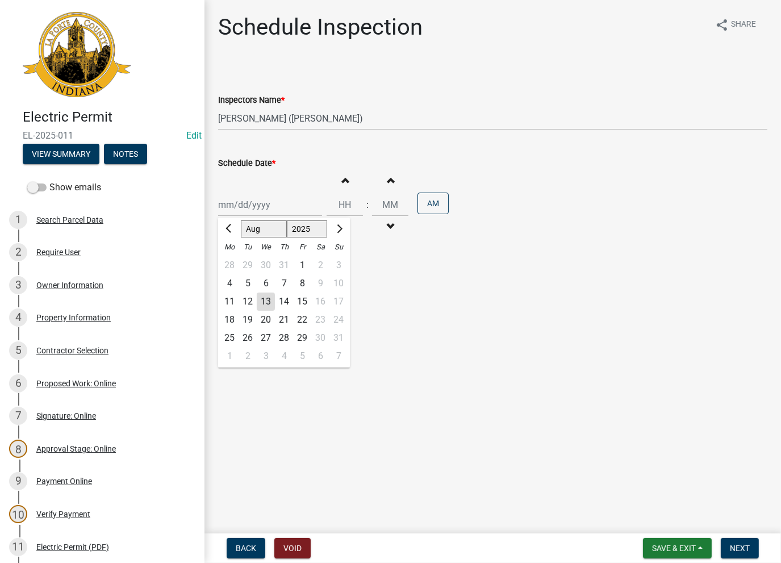
type input "[DATE]"
click at [739, 558] on button "Next" at bounding box center [740, 548] width 38 height 20
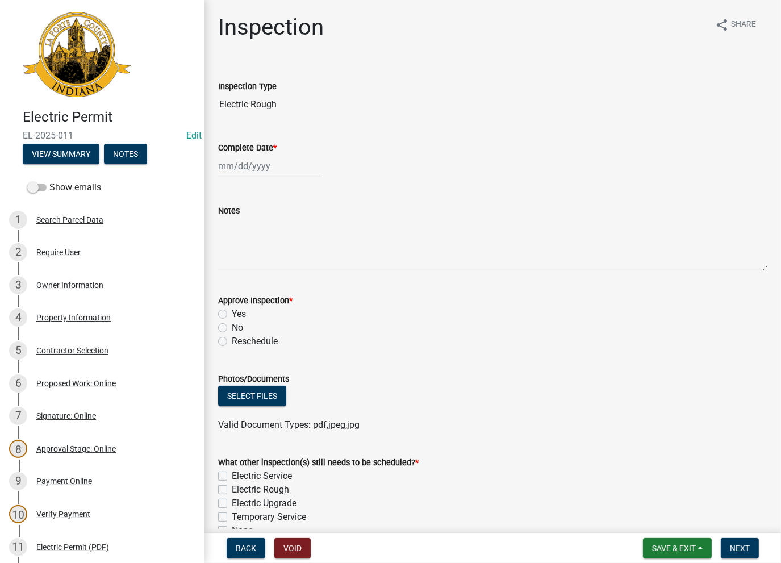
click at [251, 161] on div at bounding box center [270, 165] width 104 height 23
select select "8"
select select "2025"
drag, startPoint x: 263, startPoint y: 262, endPoint x: 258, endPoint y: 243, distance: 20.1
click at [263, 262] on div "13" at bounding box center [266, 263] width 18 height 18
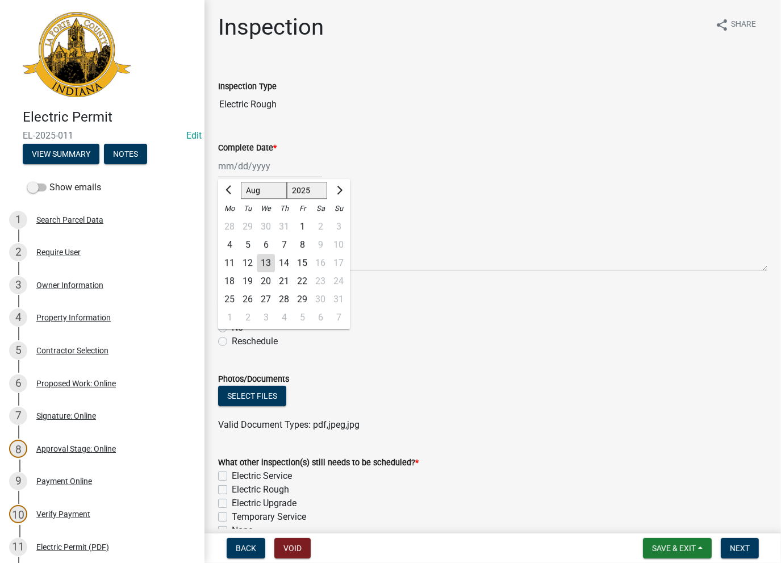
type input "[DATE]"
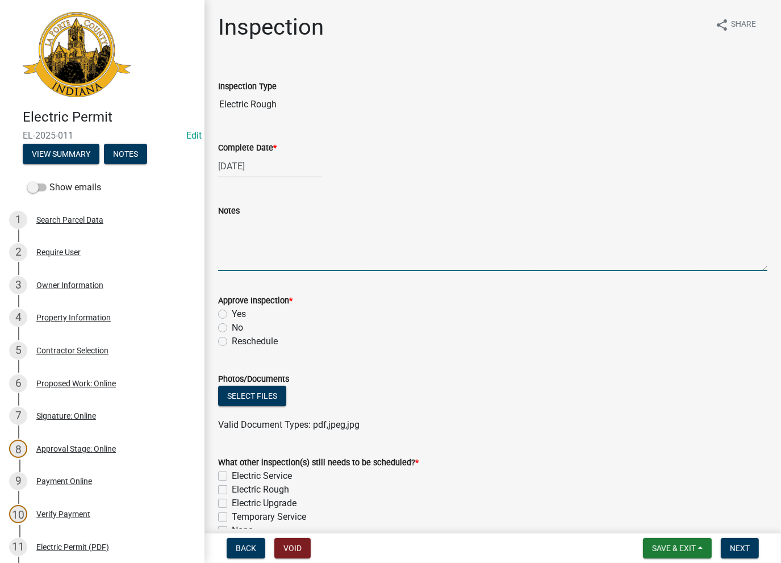
click at [257, 243] on textarea "Notes" at bounding box center [492, 243] width 549 height 53
paste textarea "Completed on BR-25-0048"
type textarea "Completed on BR-25-0048"
click at [232, 328] on label "No" at bounding box center [237, 328] width 11 height 14
click at [232, 328] on input "No" at bounding box center [235, 324] width 7 height 7
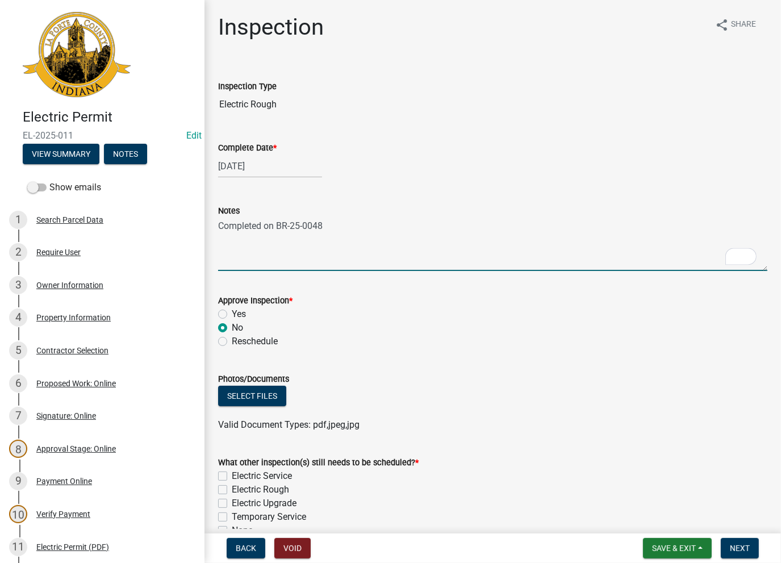
radio input "true"
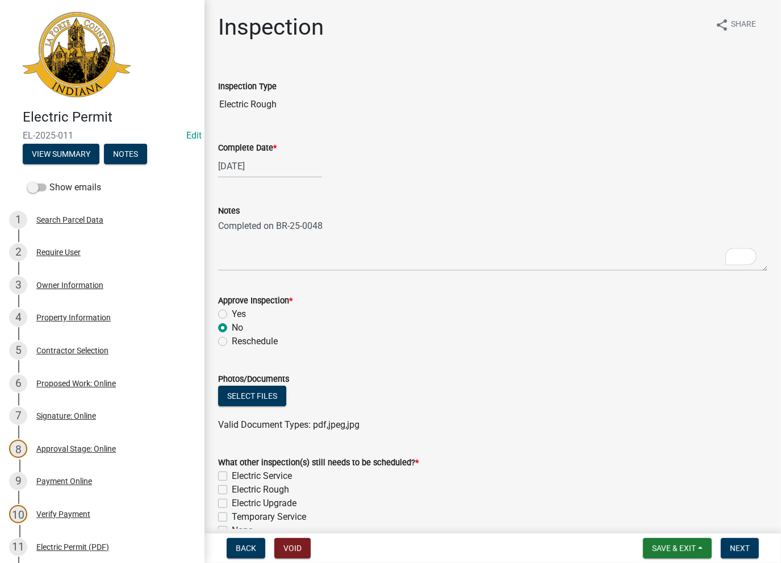
scroll to position [62, 0]
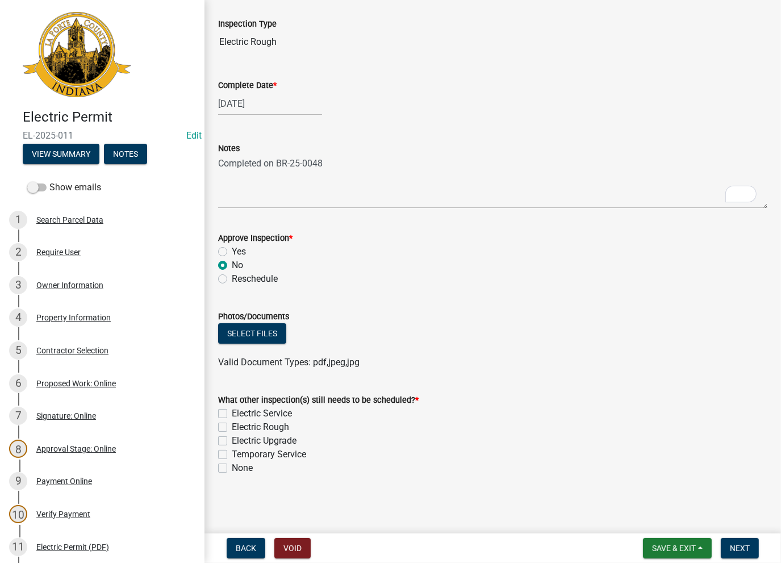
click at [232, 471] on label "None" at bounding box center [242, 468] width 21 height 14
click at [232, 468] on input "None" at bounding box center [235, 464] width 7 height 7
checkbox input "true"
checkbox input "false"
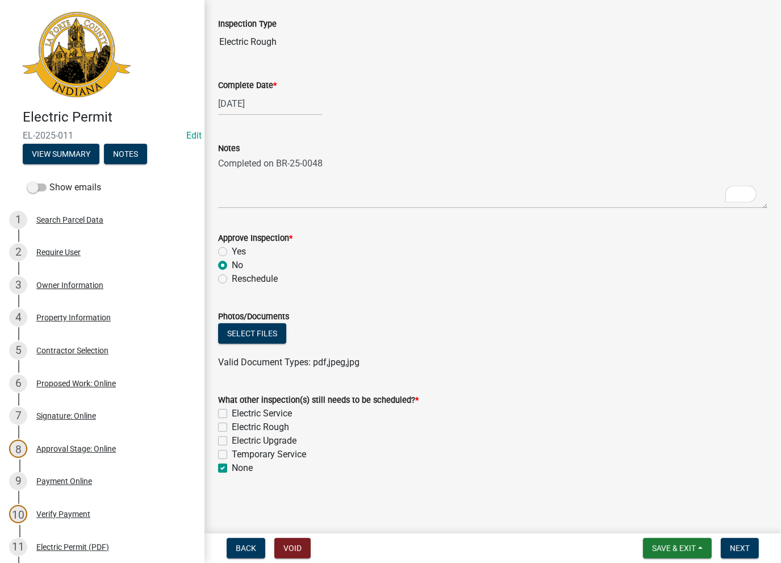
checkbox input "false"
checkbox input "true"
click at [734, 549] on span "Next" at bounding box center [740, 547] width 20 height 9
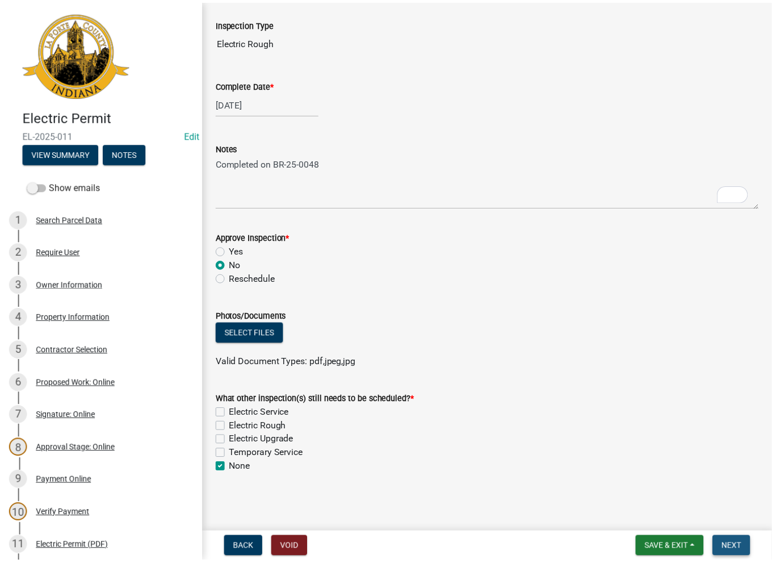
scroll to position [0, 0]
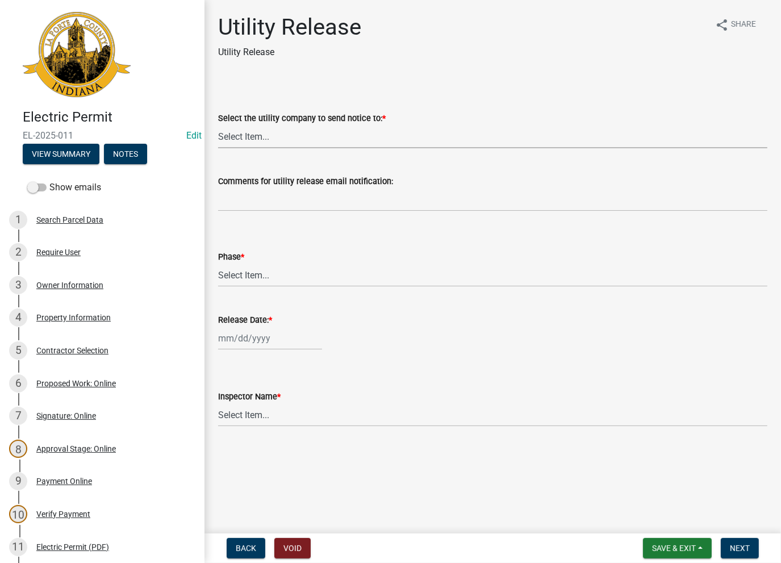
drag, startPoint x: 295, startPoint y: 136, endPoint x: 283, endPoint y: 143, distance: 14.5
click at [291, 133] on select "Select Item... Don't send a utility release NIPSCO Kankakee Valley REMC AEP/[US…" at bounding box center [492, 136] width 549 height 23
click at [218, 125] on select "Select Item... Don't send a utility release NIPSCO Kankakee Valley REMC AEP/[US…" at bounding box center [492, 136] width 549 height 23
select select "3780ecfe-b3b4-4223-9cfe-090e9c0a356a"
click at [241, 267] on select "Select Item... Phase 1 Phase 3" at bounding box center [492, 274] width 549 height 23
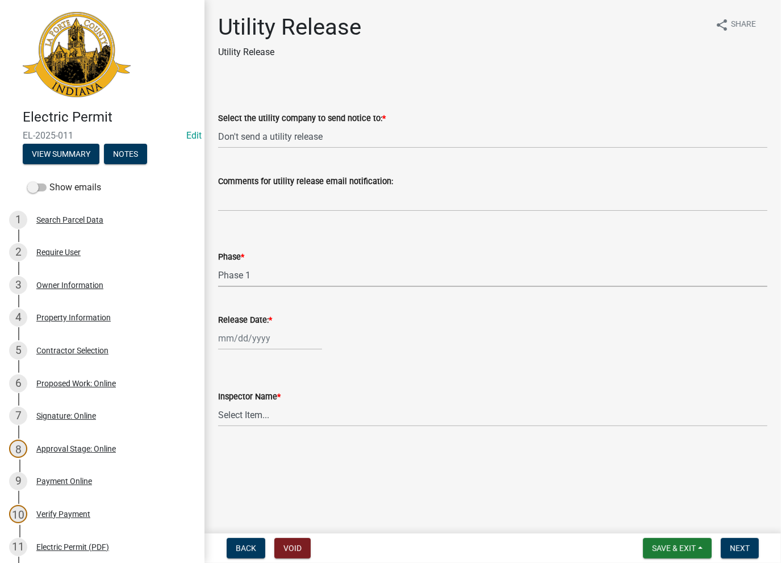
click at [218, 263] on select "Select Item... Phase 1 Phase 3" at bounding box center [492, 274] width 549 height 23
select select "f678d134-8131-47e8-ad26-ea7cd419ba61"
click at [240, 345] on div at bounding box center [270, 338] width 104 height 23
select select "8"
select select "2025"
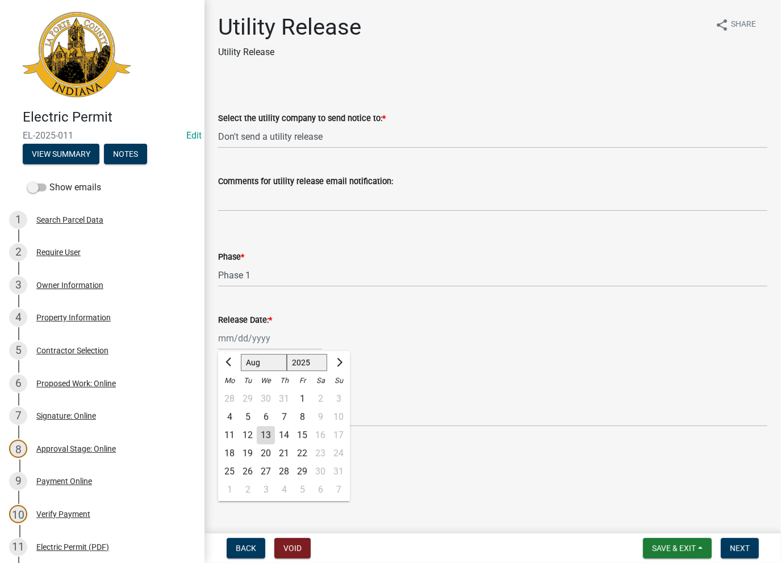
click at [262, 434] on div "13" at bounding box center [266, 435] width 18 height 18
type input "[DATE]"
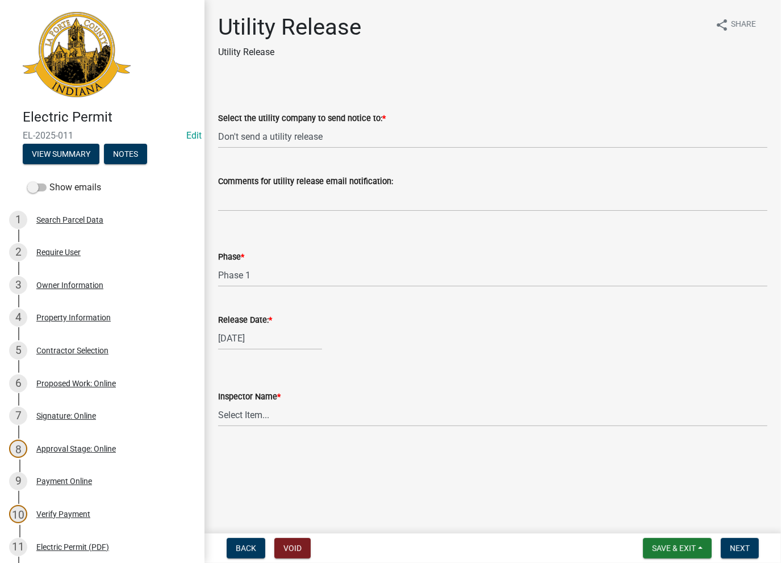
click at [258, 426] on wm-data-entity-input "Inspector Name * Select Item... Ernie Schmidt Scott Schroeder John Niegos Dave …" at bounding box center [492, 398] width 549 height 77
click at [258, 421] on select "Select Item... [PERSON_NAME] [PERSON_NAME] [PERSON_NAME] [PERSON_NAME] [PERSON_…" at bounding box center [492, 414] width 549 height 23
click at [218, 403] on select "Select Item... [PERSON_NAME] [PERSON_NAME] [PERSON_NAME] [PERSON_NAME] [PERSON_…" at bounding box center [492, 414] width 549 height 23
select select "86e5621d-6805-4b45-aad7-b2b3c8c41661"
click at [733, 547] on span "Next" at bounding box center [740, 547] width 20 height 9
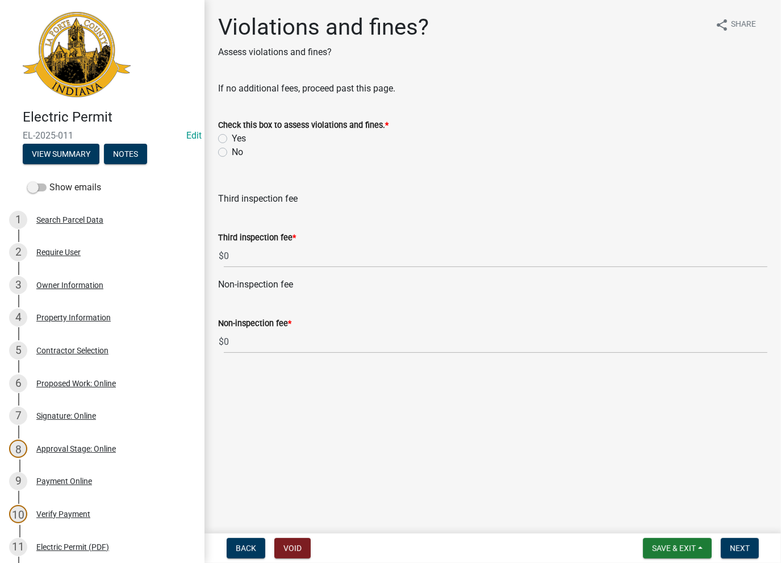
click at [232, 140] on label "Yes" at bounding box center [239, 139] width 14 height 14
click at [232, 139] on input "Yes" at bounding box center [235, 135] width 7 height 7
radio input "true"
click at [232, 149] on label "No" at bounding box center [237, 152] width 11 height 14
click at [232, 149] on input "No" at bounding box center [235, 148] width 7 height 7
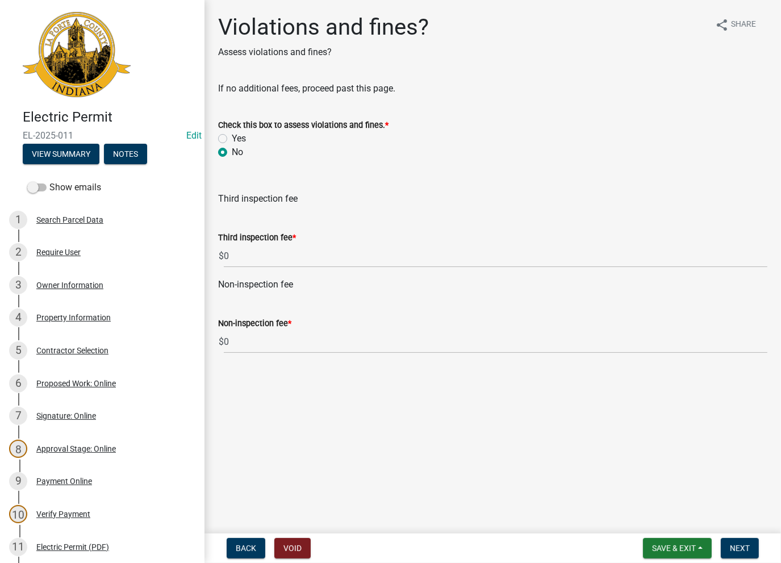
radio input "true"
click at [743, 545] on span "Next" at bounding box center [740, 547] width 20 height 9
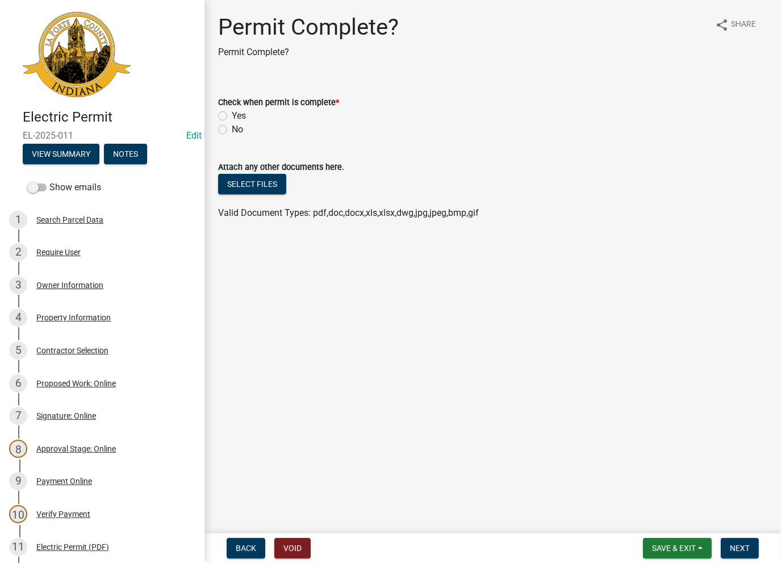
click at [232, 117] on label "Yes" at bounding box center [239, 116] width 14 height 14
click at [232, 116] on input "Yes" at bounding box center [235, 112] width 7 height 7
radio input "true"
click at [734, 546] on span "Next" at bounding box center [740, 547] width 20 height 9
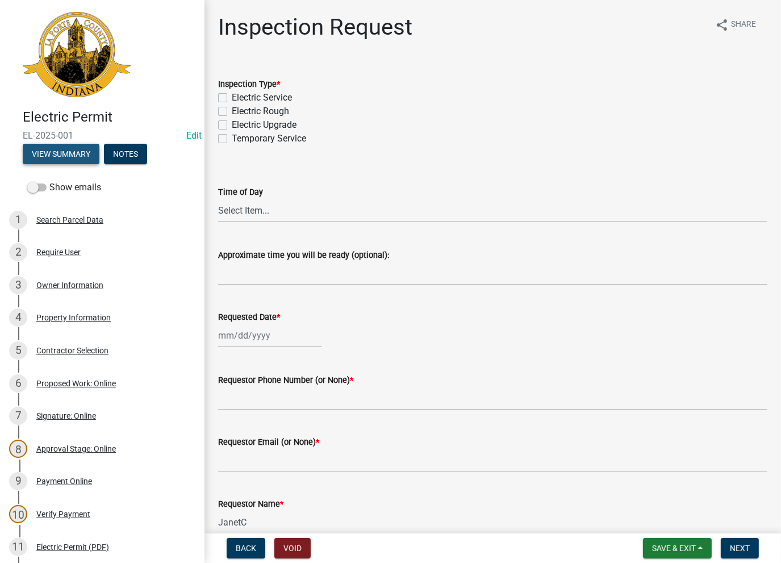
click at [69, 156] on button "View Summary" at bounding box center [61, 154] width 77 height 20
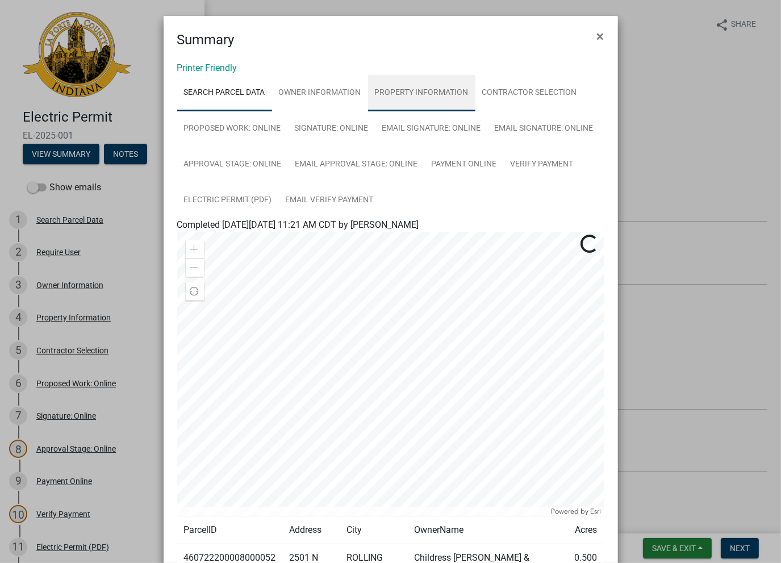
click at [428, 95] on link "Property Information" at bounding box center [421, 93] width 107 height 36
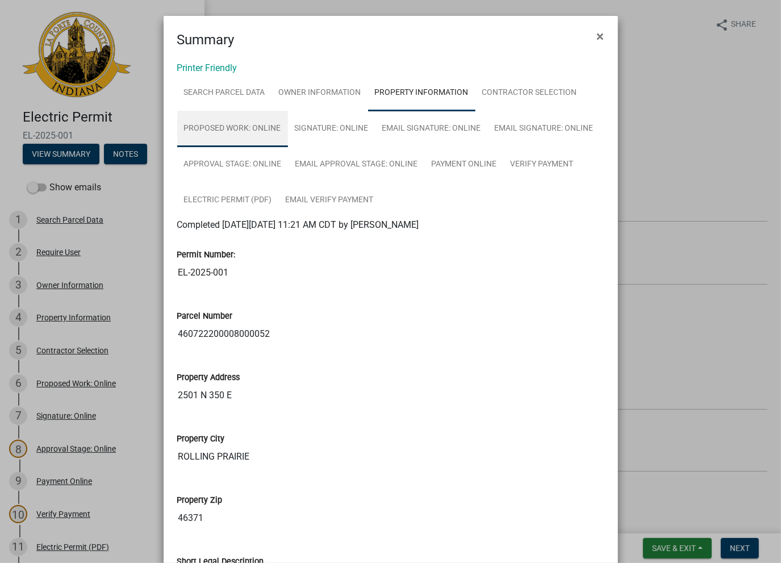
click at [231, 132] on link "Proposed Work: Online" at bounding box center [232, 129] width 111 height 36
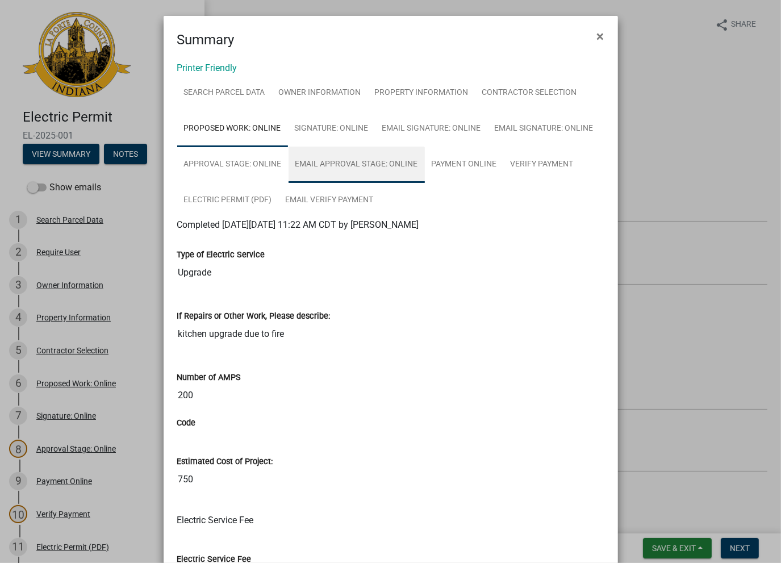
click at [311, 166] on link "Email Approval Stage: Online" at bounding box center [356, 165] width 136 height 36
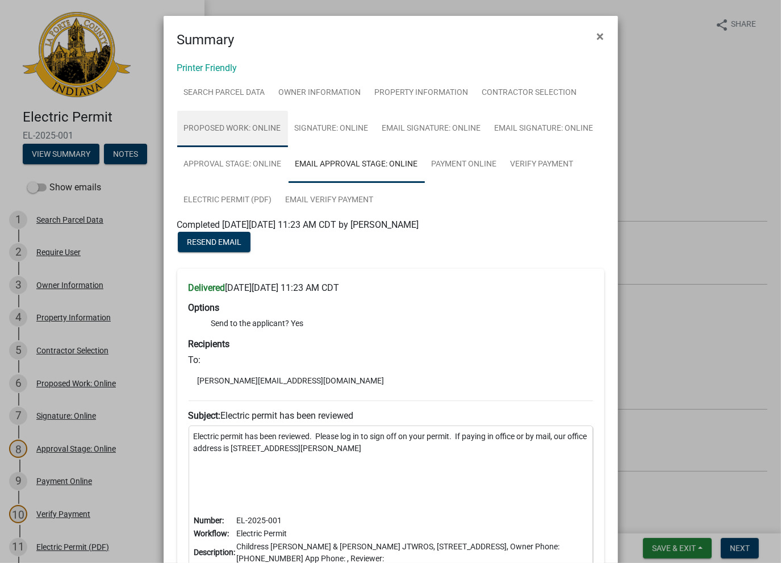
click at [193, 129] on link "Proposed Work: Online" at bounding box center [232, 129] width 111 height 36
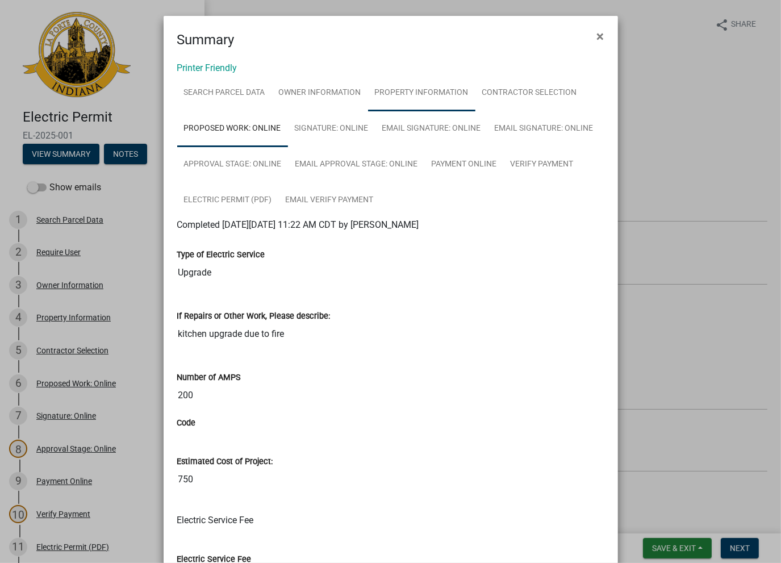
click at [425, 87] on link "Property Information" at bounding box center [421, 93] width 107 height 36
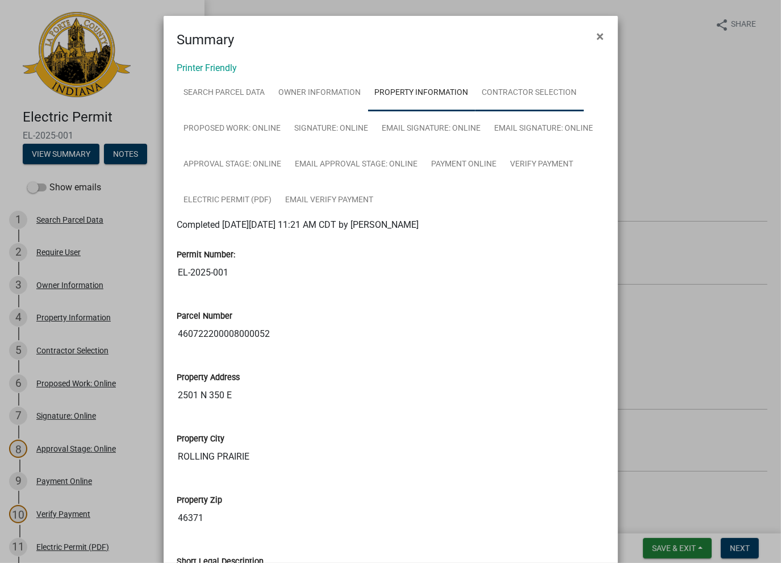
click at [532, 96] on link "Contractor Selection" at bounding box center [529, 93] width 108 height 36
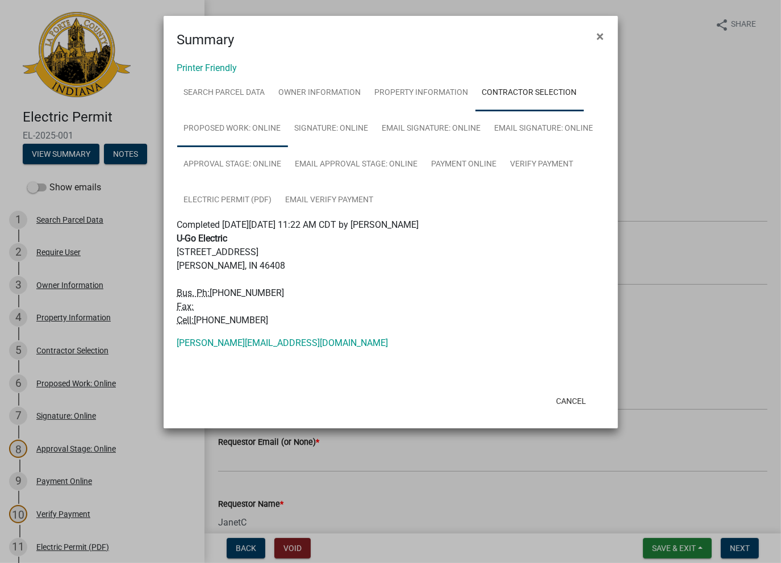
click at [245, 125] on link "Proposed Work: Online" at bounding box center [232, 129] width 111 height 36
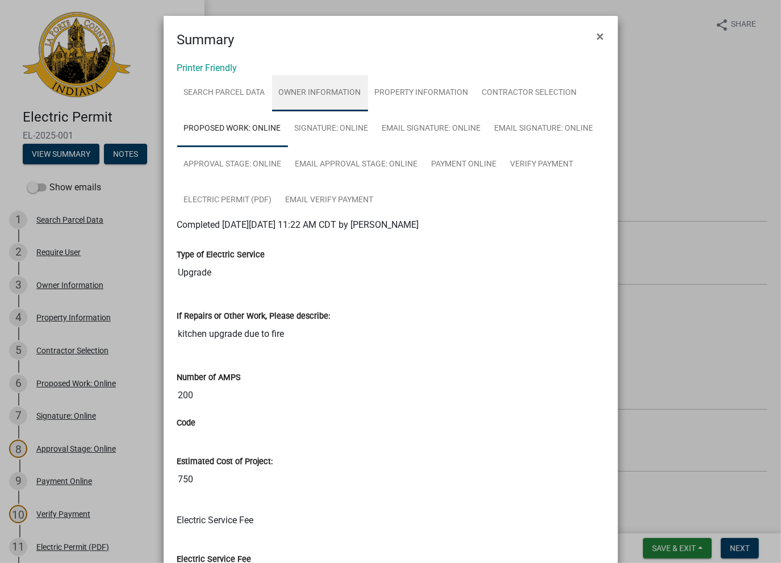
click at [294, 91] on link "Owner Information" at bounding box center [320, 93] width 96 height 36
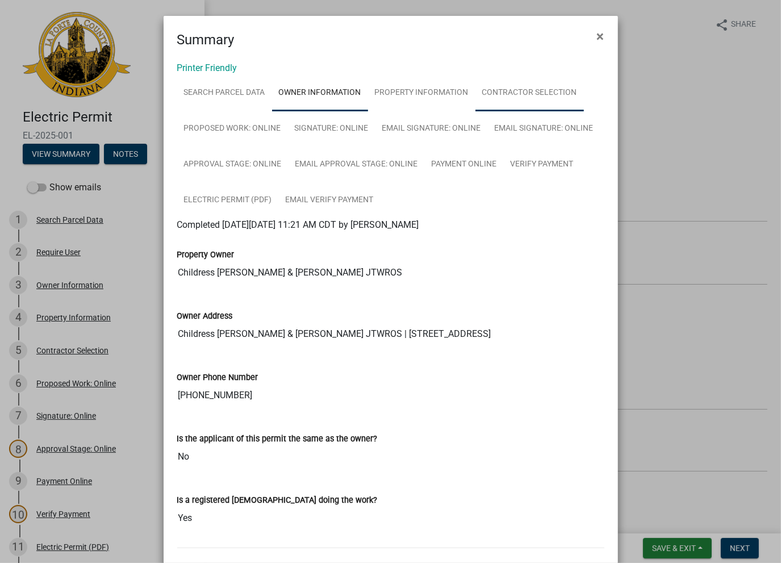
click at [517, 95] on link "Contractor Selection" at bounding box center [529, 93] width 108 height 36
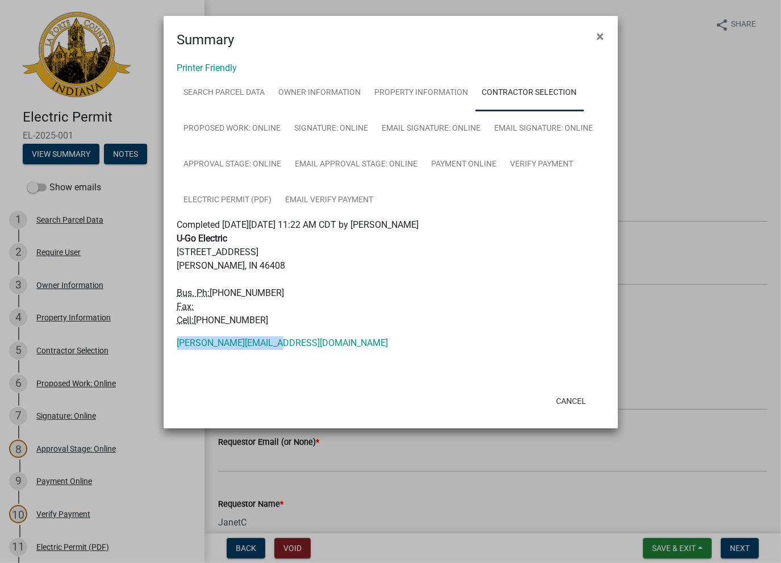
drag, startPoint x: 279, startPoint y: 349, endPoint x: 170, endPoint y: 346, distance: 108.5
click at [170, 346] on div "Printer Friendly Search Parcel Data Owner Information Property Information Cont…" at bounding box center [391, 218] width 454 height 336
copy link "mirko@ugoelectric.com"
click at [461, 49] on div "Summary ×" at bounding box center [391, 33] width 454 height 34
click at [570, 401] on button "Cancel" at bounding box center [571, 401] width 48 height 20
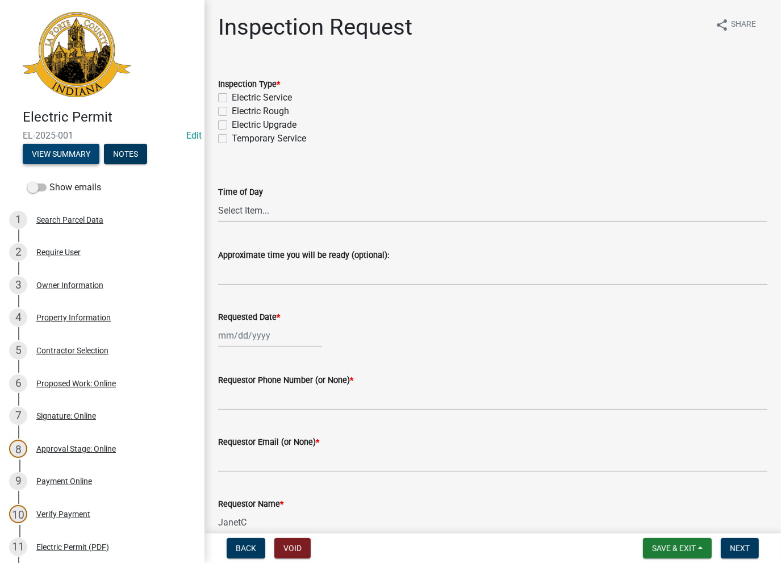
click at [53, 154] on button "View Summary" at bounding box center [61, 154] width 77 height 20
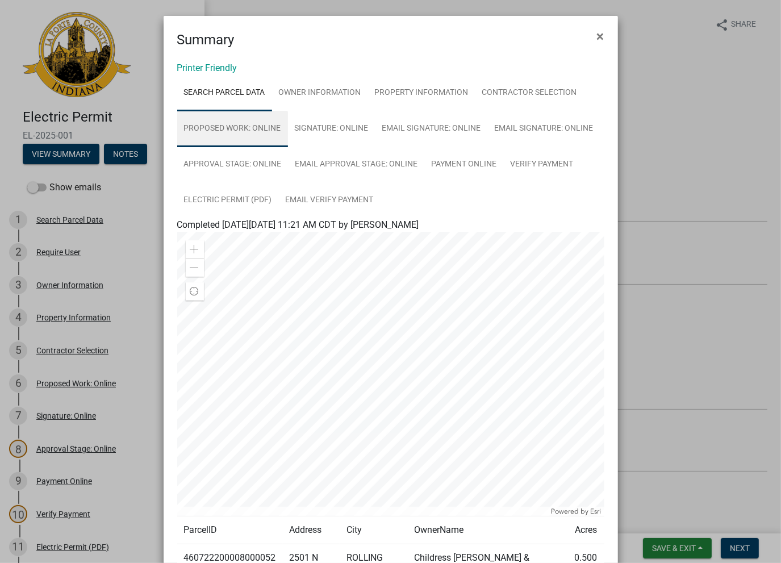
click at [216, 131] on link "Proposed Work: Online" at bounding box center [232, 129] width 111 height 36
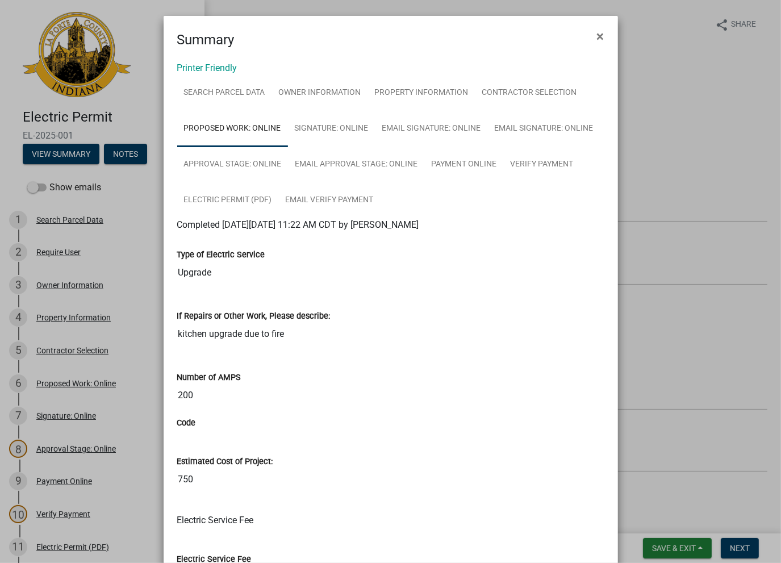
click at [647, 228] on ngb-modal-window "Summary × Printer Friendly Search Parcel Data Owner Information Property Inform…" at bounding box center [390, 281] width 781 height 563
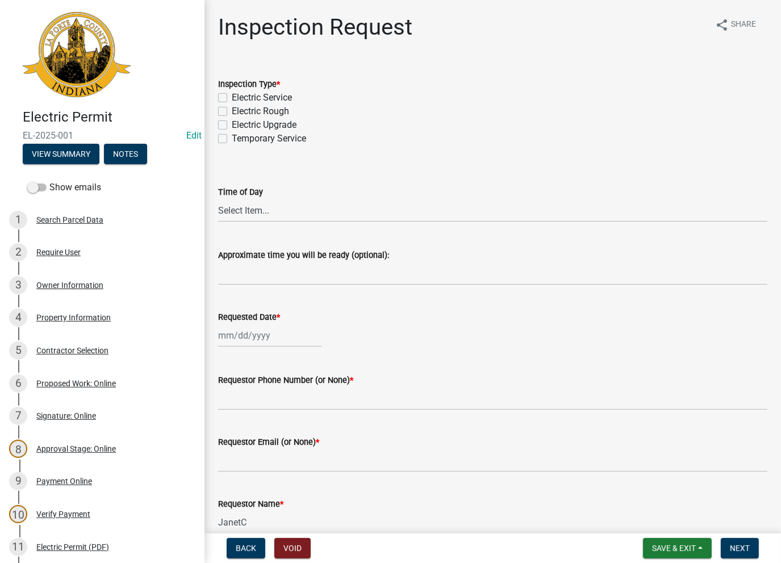
click at [227, 122] on div "Electric Upgrade" at bounding box center [492, 125] width 549 height 14
click at [232, 125] on label "Electric Upgrade" at bounding box center [264, 125] width 65 height 14
click at [232, 125] on input "Electric Upgrade" at bounding box center [235, 121] width 7 height 7
checkbox input "true"
checkbox input "false"
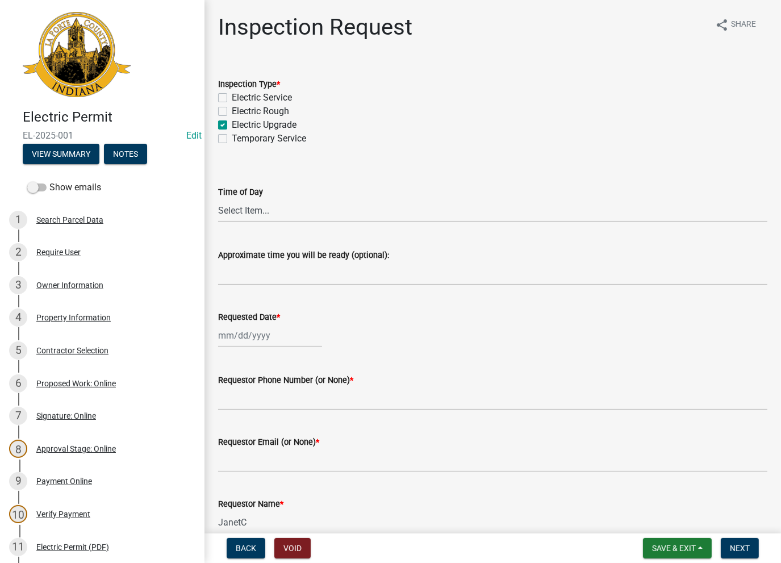
checkbox input "false"
checkbox input "true"
checkbox input "false"
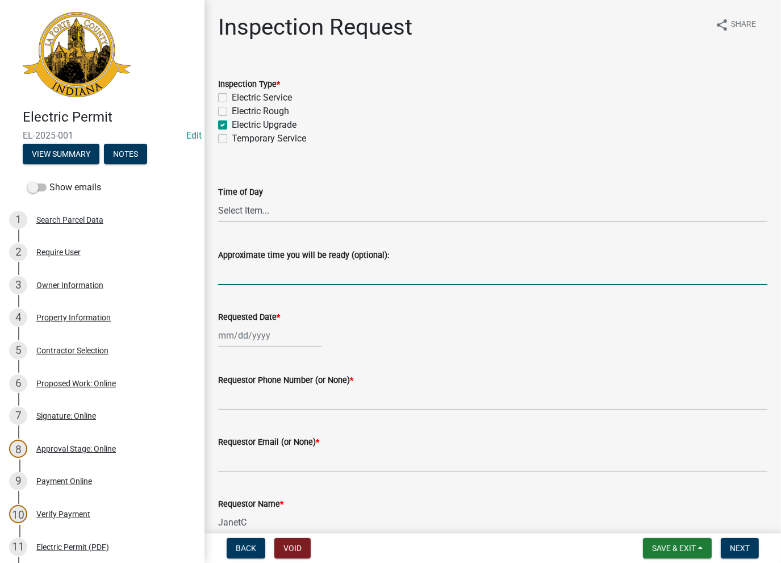
click at [260, 269] on input "Approximate time you will be ready (optional):" at bounding box center [492, 273] width 549 height 23
type input "Moved to BR-25-0030"
select select "8"
select select "2025"
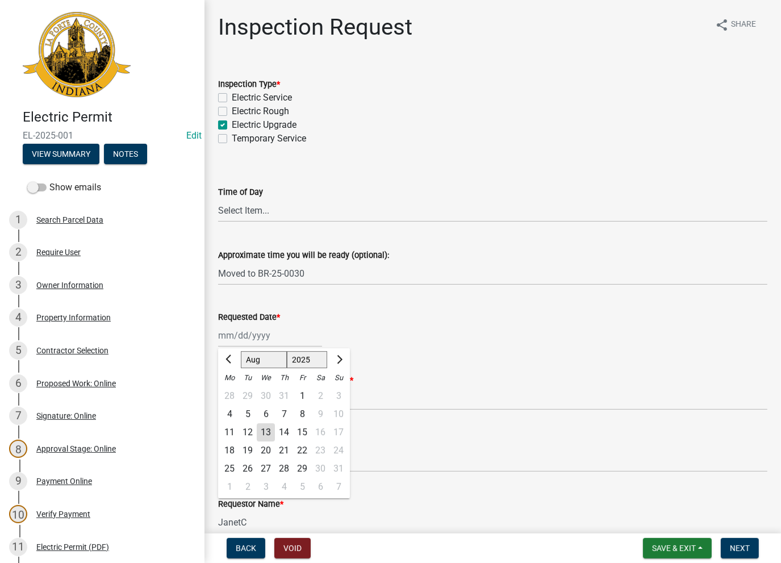
click at [264, 432] on div "13" at bounding box center [266, 432] width 18 height 18
type input "[DATE]"
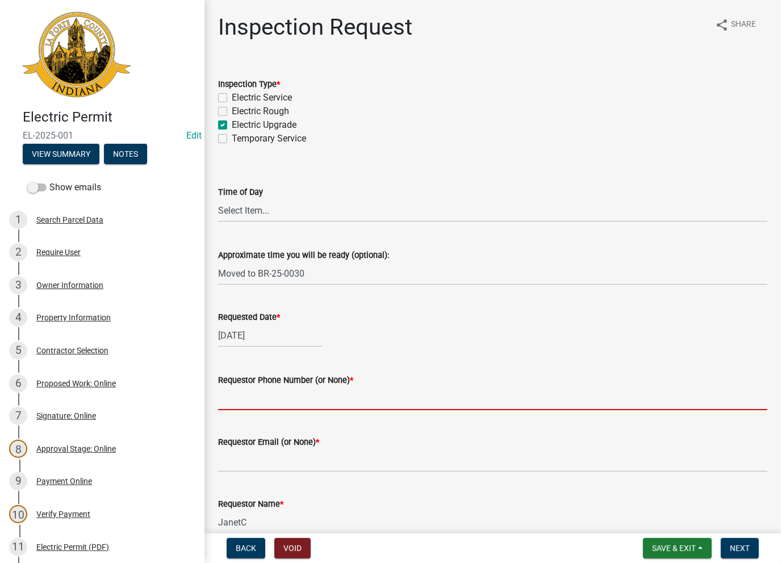
click at [266, 391] on input "Requestor Phone Number (or None) *" at bounding box center [492, 398] width 549 height 23
type input "None"
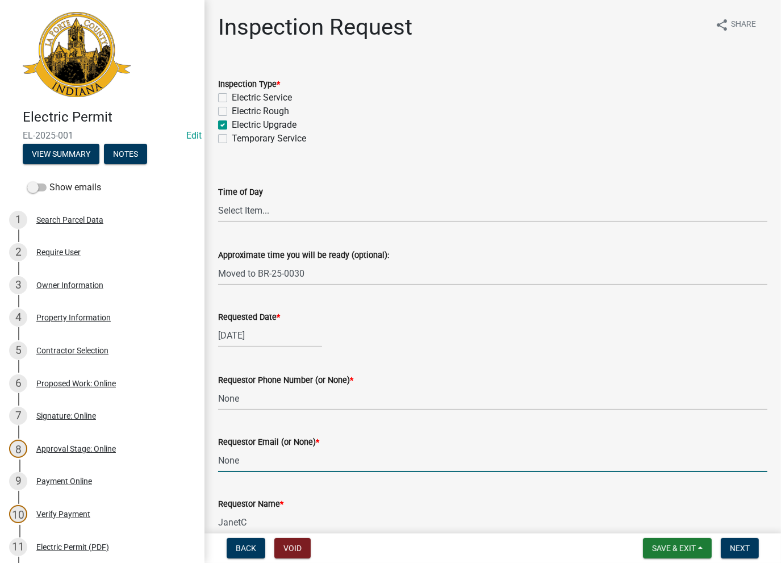
type input "None"
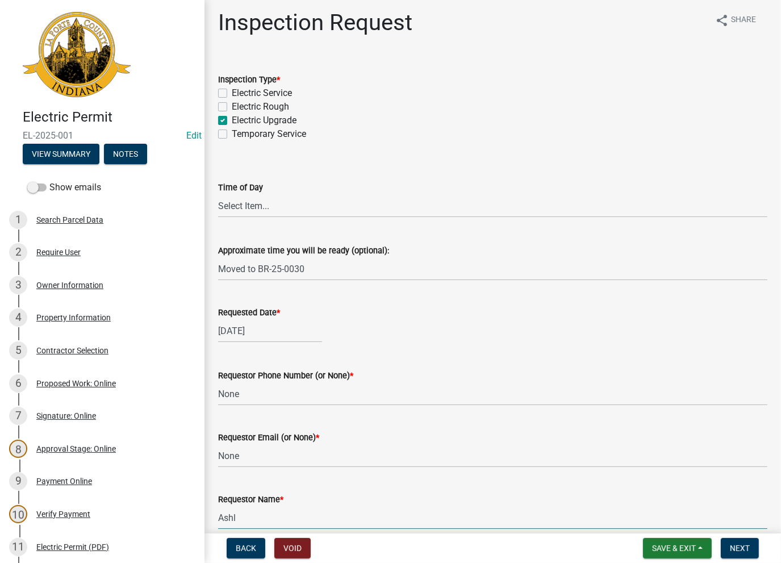
type input "AshleyK"
click at [727, 542] on button "Next" at bounding box center [740, 548] width 38 height 20
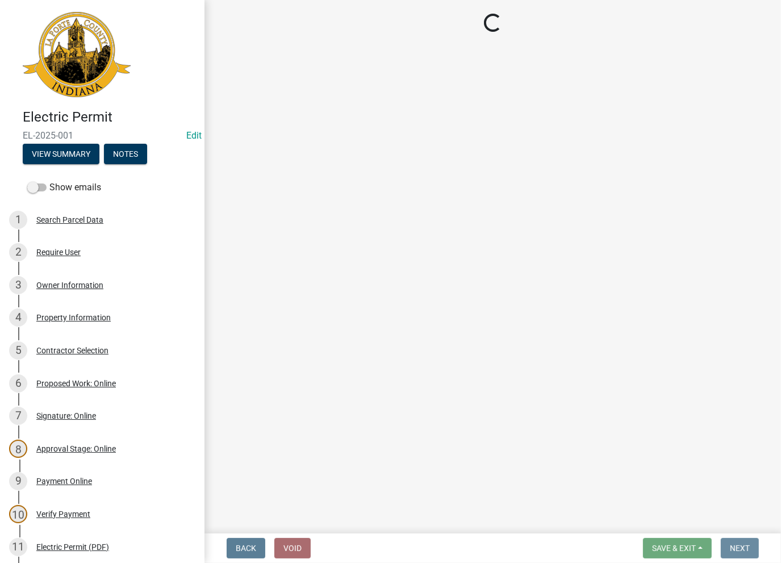
scroll to position [0, 0]
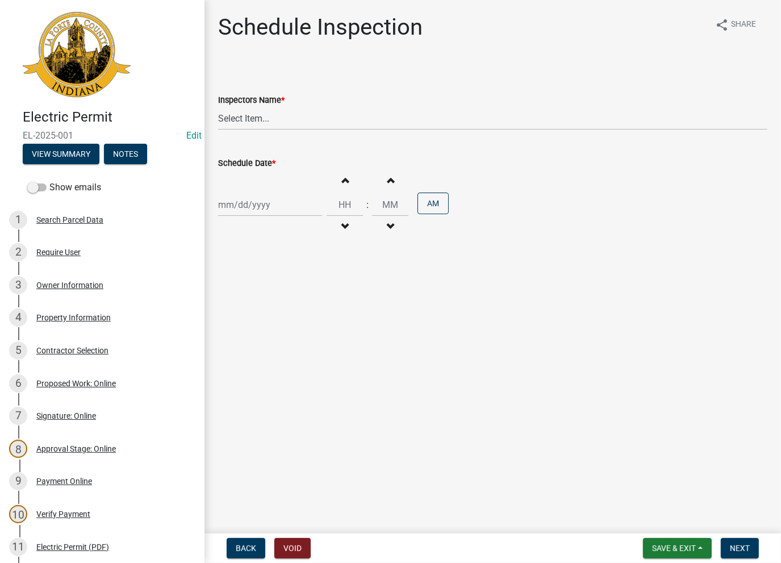
click at [252, 106] on div "Inspectors Name *" at bounding box center [492, 100] width 549 height 14
click at [245, 120] on select "Select Item... [PERSON_NAME] ([PERSON_NAME]) [PERSON_NAME] ([PERSON_NAME]) [PER…" at bounding box center [492, 118] width 549 height 23
select select "a0e5a0fc-3702-49ef-98f7-3c9674400991"
click at [218, 107] on select "Select Item... [PERSON_NAME] ([PERSON_NAME]) [PERSON_NAME] ([PERSON_NAME]) [PER…" at bounding box center [492, 118] width 549 height 23
click at [226, 195] on div at bounding box center [270, 204] width 104 height 23
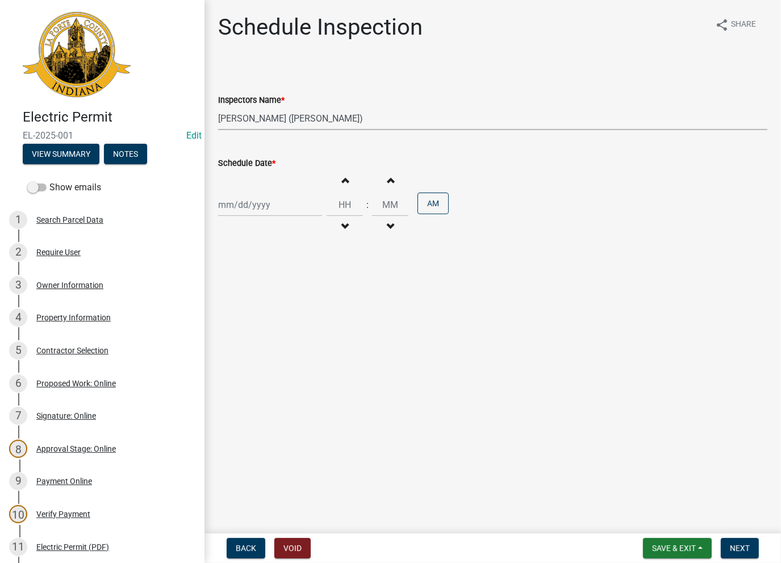
select select "8"
select select "2025"
click at [265, 303] on div "13" at bounding box center [266, 301] width 18 height 18
type input "[DATE]"
click at [745, 547] on span "Next" at bounding box center [740, 547] width 20 height 9
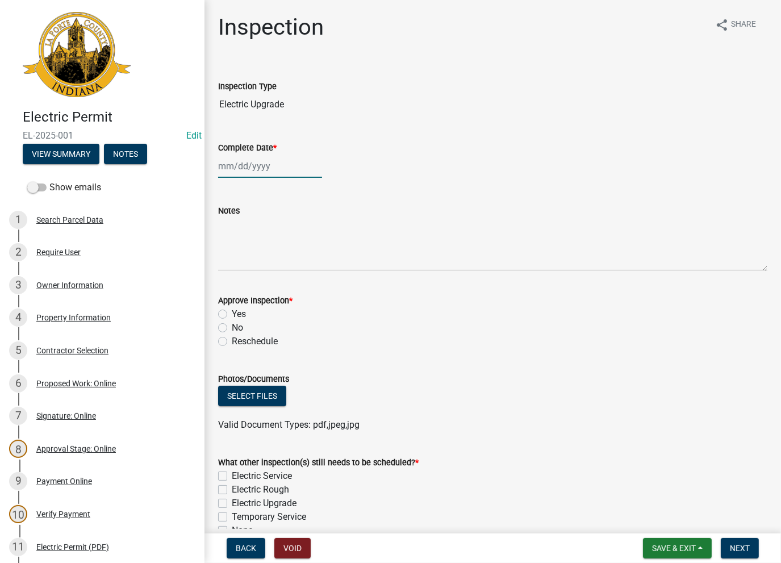
click at [248, 160] on div at bounding box center [270, 165] width 104 height 23
select select "8"
select select "2025"
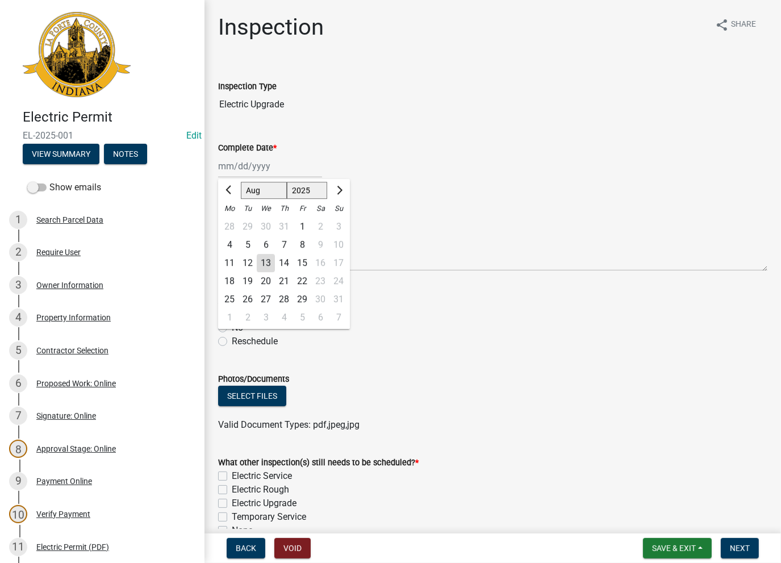
click at [265, 264] on div "13" at bounding box center [266, 263] width 18 height 18
type input "[DATE]"
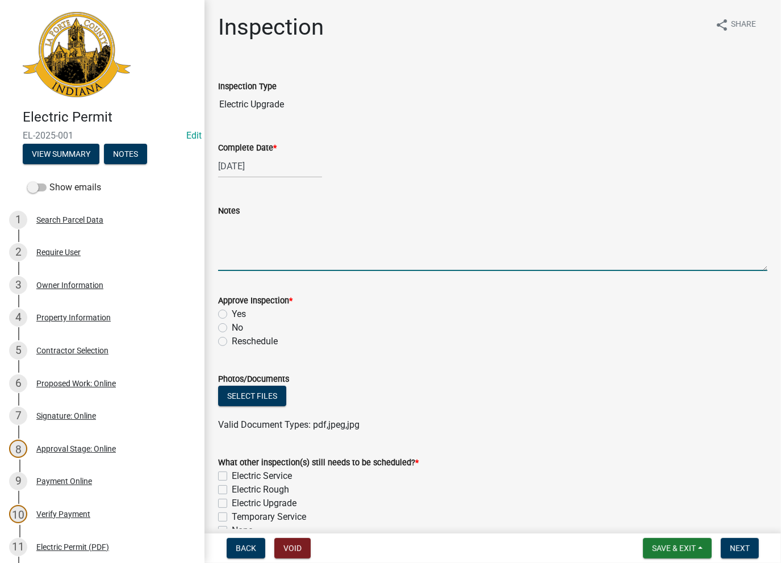
click at [258, 241] on textarea "Notes" at bounding box center [492, 243] width 549 height 53
type textarea "M"
paste textarea "mirko@ugoelectric.com"
type textarea "m"
click at [263, 227] on textarea "Moved to VR-25-0030" at bounding box center [492, 243] width 549 height 53
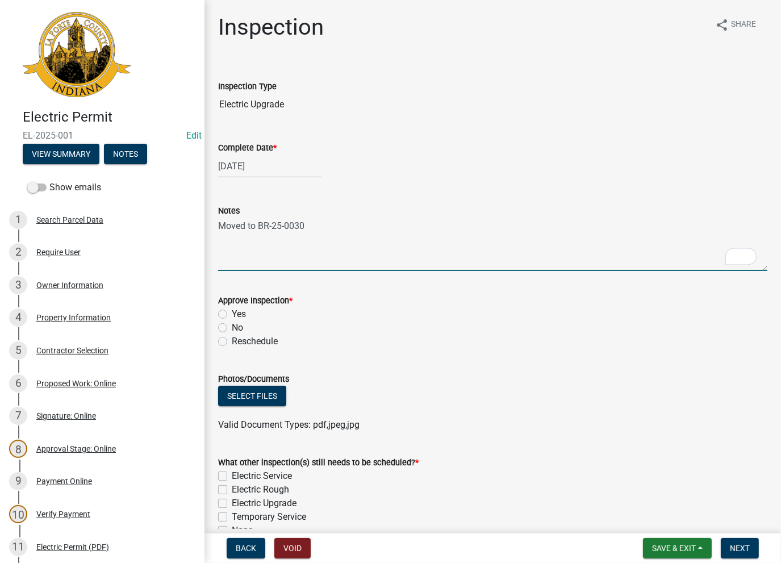
type textarea "Moved to BR-25-0030"
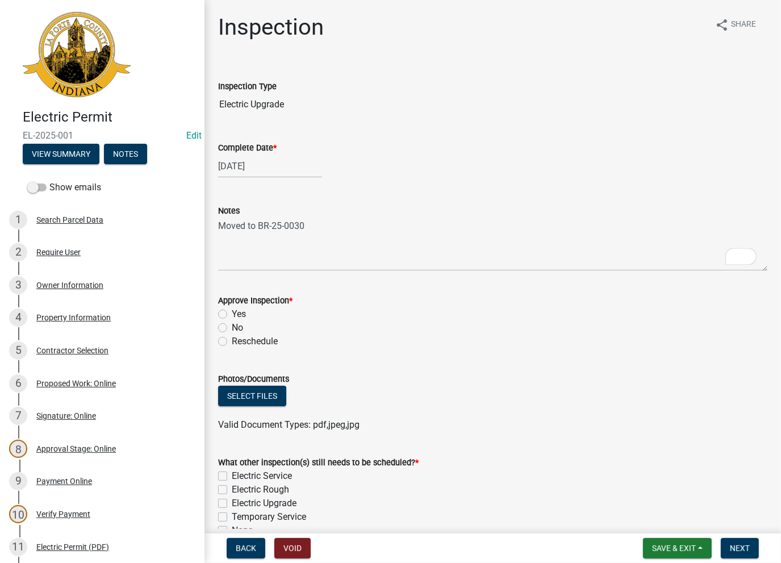
click at [232, 328] on label "No" at bounding box center [237, 328] width 11 height 14
click at [232, 328] on input "No" at bounding box center [235, 324] width 7 height 7
radio input "true"
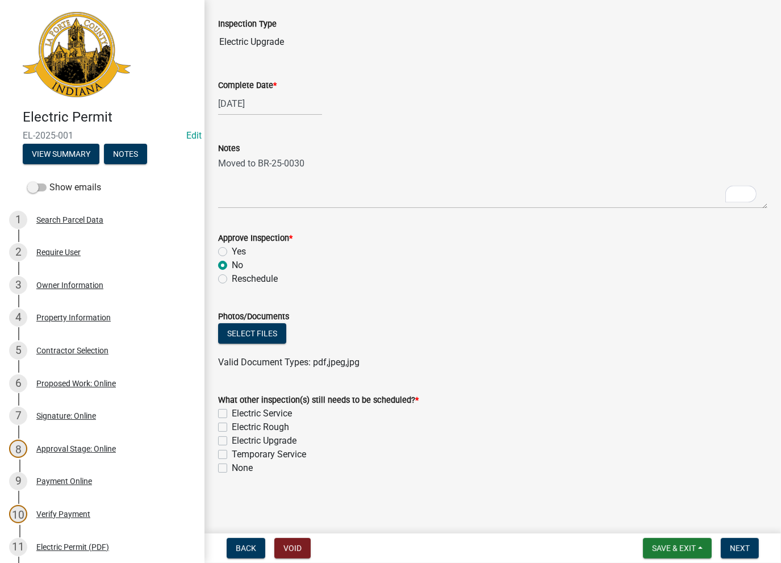
click at [232, 470] on label "None" at bounding box center [242, 468] width 21 height 14
click at [232, 468] on input "None" at bounding box center [235, 464] width 7 height 7
checkbox input "true"
checkbox input "false"
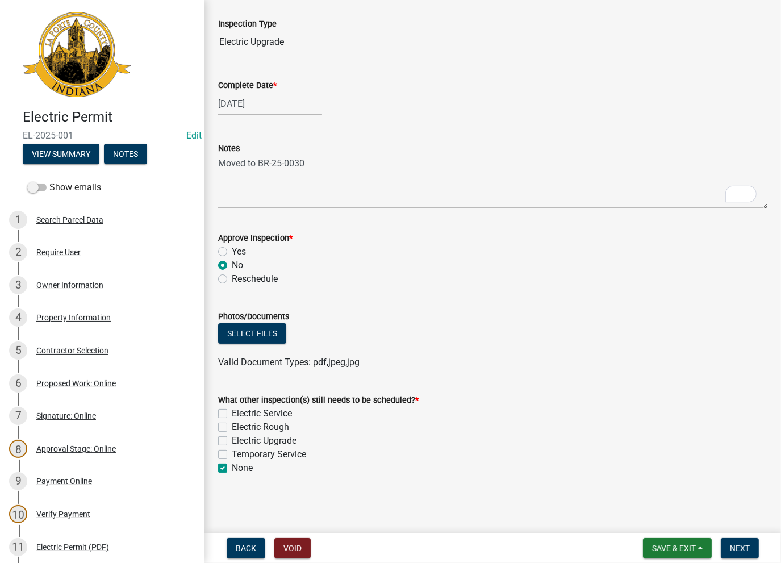
checkbox input "false"
checkbox input "true"
click at [745, 548] on span "Next" at bounding box center [740, 547] width 20 height 9
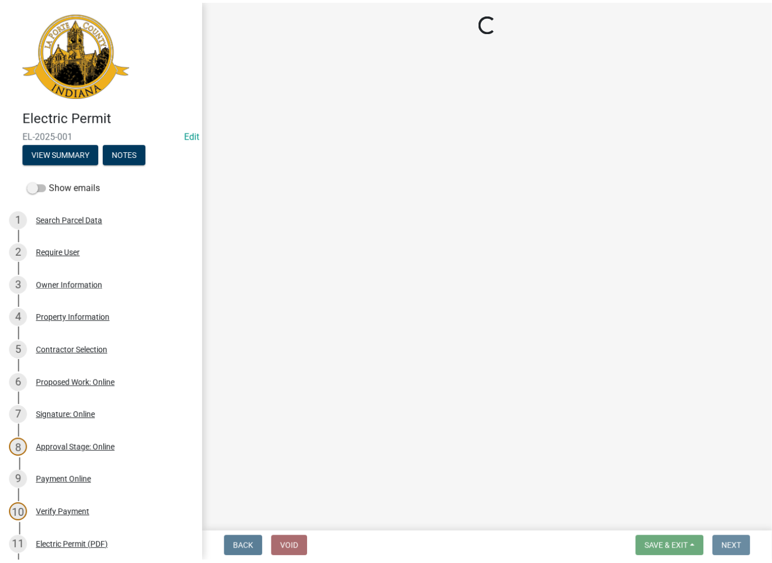
scroll to position [0, 0]
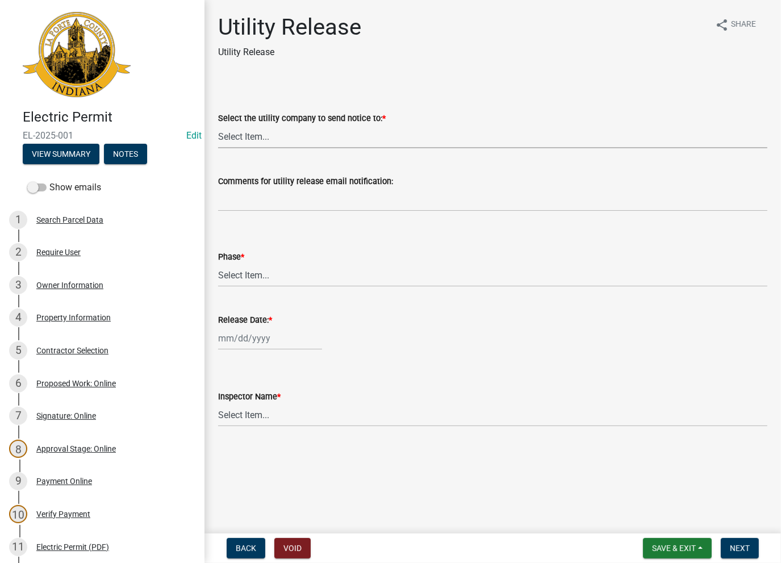
click at [272, 131] on select "Select Item... Don't send a utility release NIPSCO Kankakee Valley REMC AEP/[US…" at bounding box center [492, 136] width 549 height 23
click at [218, 125] on select "Select Item... Don't send a utility release NIPSCO Kankakee Valley REMC AEP/[US…" at bounding box center [492, 136] width 549 height 23
select select "3780ecfe-b3b4-4223-9cfe-090e9c0a356a"
drag, startPoint x: 247, startPoint y: 274, endPoint x: 247, endPoint y: 283, distance: 9.1
click at [247, 274] on select "Select Item... Phase 1 Phase 3" at bounding box center [492, 274] width 549 height 23
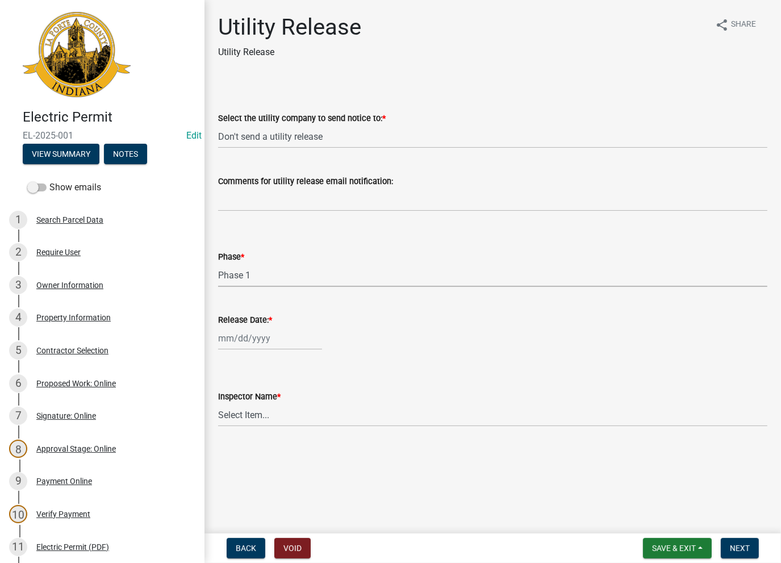
click at [218, 263] on select "Select Item... Phase 1 Phase 3" at bounding box center [492, 274] width 549 height 23
select select "f678d134-8131-47e8-ad26-ea7cd419ba61"
select select "8"
select select "2025"
drag, startPoint x: 245, startPoint y: 333, endPoint x: 246, endPoint y: 341, distance: 8.0
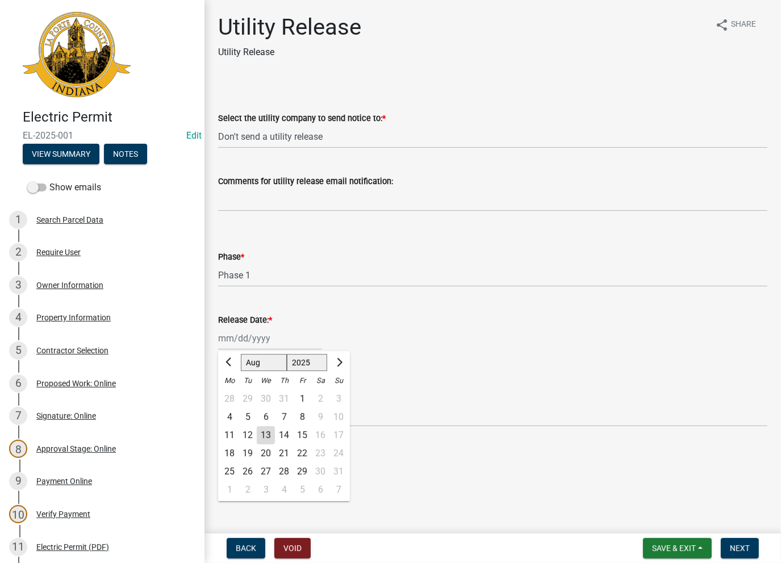
click at [245, 334] on div "[PERSON_NAME] Feb Mar Apr [PERSON_NAME][DATE] Oct Nov [DATE] 1526 1527 1528 152…" at bounding box center [270, 338] width 104 height 23
click at [261, 434] on div "13" at bounding box center [266, 435] width 18 height 18
type input "[DATE]"
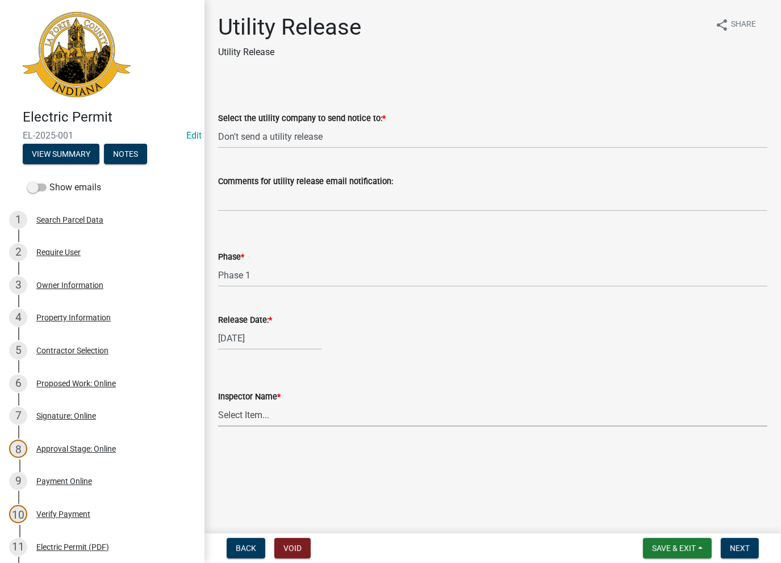
drag, startPoint x: 278, startPoint y: 416, endPoint x: 279, endPoint y: 422, distance: 6.9
click at [278, 416] on select "Select Item... [PERSON_NAME] [PERSON_NAME] [PERSON_NAME] [PERSON_NAME] [PERSON_…" at bounding box center [492, 414] width 549 height 23
click at [218, 403] on select "Select Item... [PERSON_NAME] [PERSON_NAME] [PERSON_NAME] [PERSON_NAME] [PERSON_…" at bounding box center [492, 414] width 549 height 23
select select "86e5621d-6805-4b45-aad7-b2b3c8c41661"
click at [742, 550] on span "Next" at bounding box center [740, 547] width 20 height 9
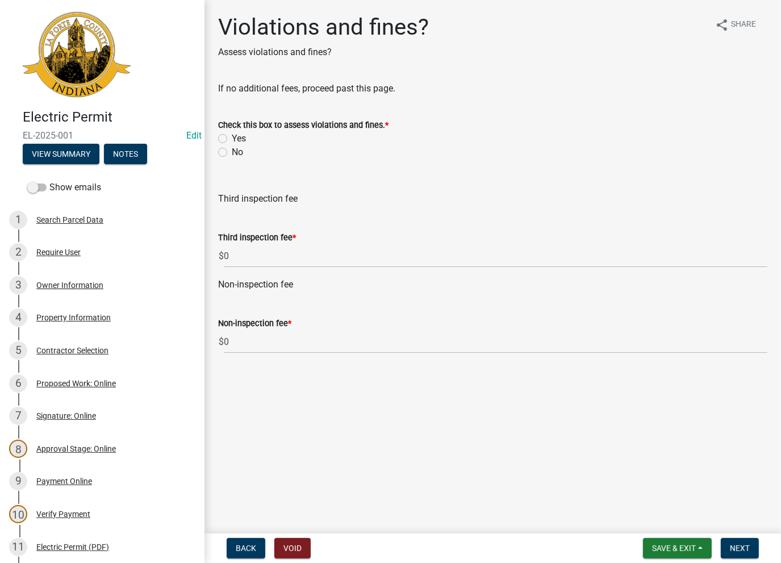
click at [232, 150] on label "No" at bounding box center [237, 152] width 11 height 14
click at [232, 150] on input "No" at bounding box center [235, 148] width 7 height 7
radio input "true"
click at [738, 543] on span "Next" at bounding box center [740, 547] width 20 height 9
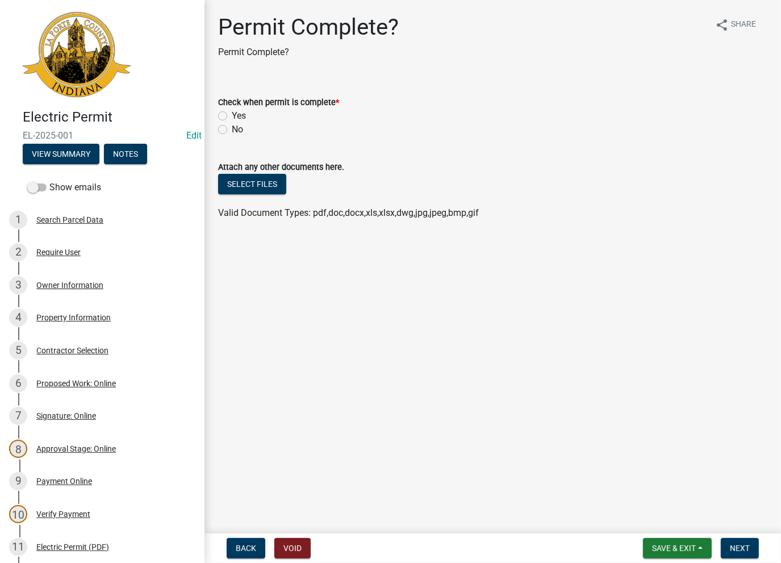
click at [225, 113] on div "Yes" at bounding box center [492, 116] width 549 height 14
click at [232, 115] on label "Yes" at bounding box center [239, 116] width 14 height 14
click at [232, 115] on input "Yes" at bounding box center [235, 112] width 7 height 7
radio input "true"
click at [739, 546] on span "Next" at bounding box center [740, 547] width 20 height 9
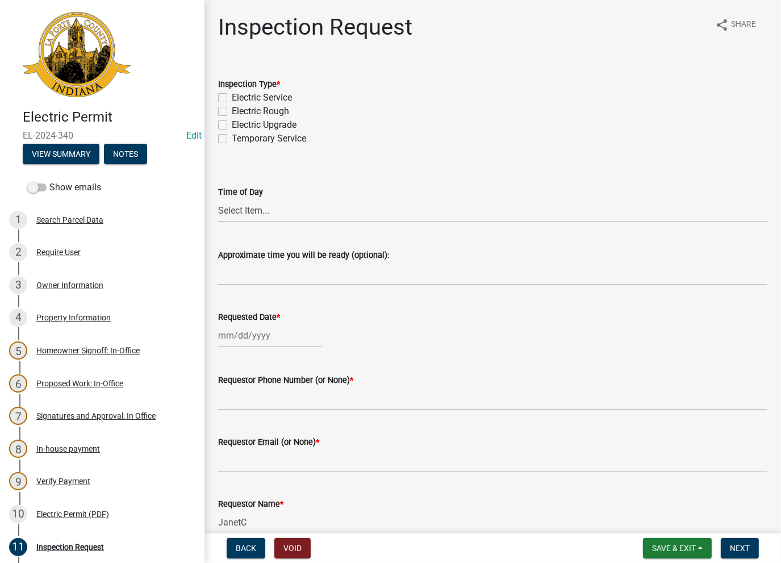
click at [232, 97] on label "Electric Service" at bounding box center [262, 98] width 60 height 14
click at [232, 97] on input "Electric Service" at bounding box center [235, 94] width 7 height 7
checkbox input "true"
checkbox input "false"
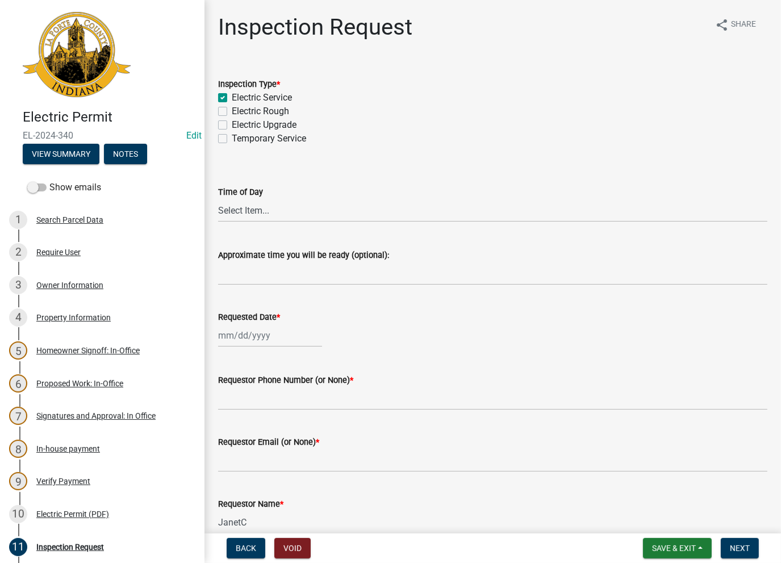
checkbox input "false"
click at [70, 156] on button "View Summary" at bounding box center [61, 154] width 77 height 20
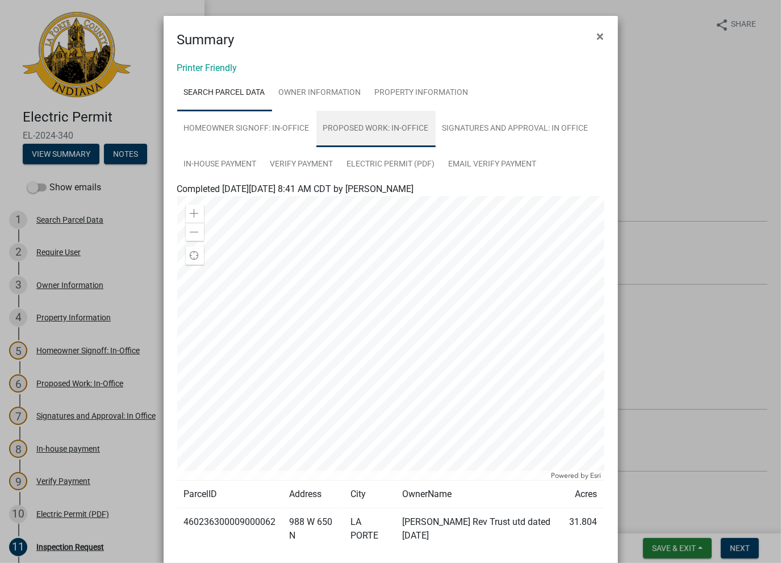
click at [386, 127] on link "Proposed Work: In-Office" at bounding box center [375, 129] width 119 height 36
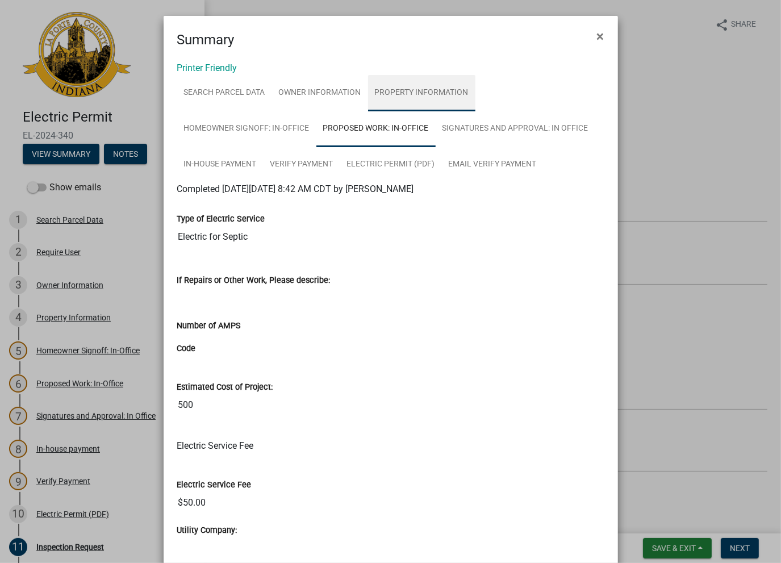
click at [420, 90] on link "Property Information" at bounding box center [421, 93] width 107 height 36
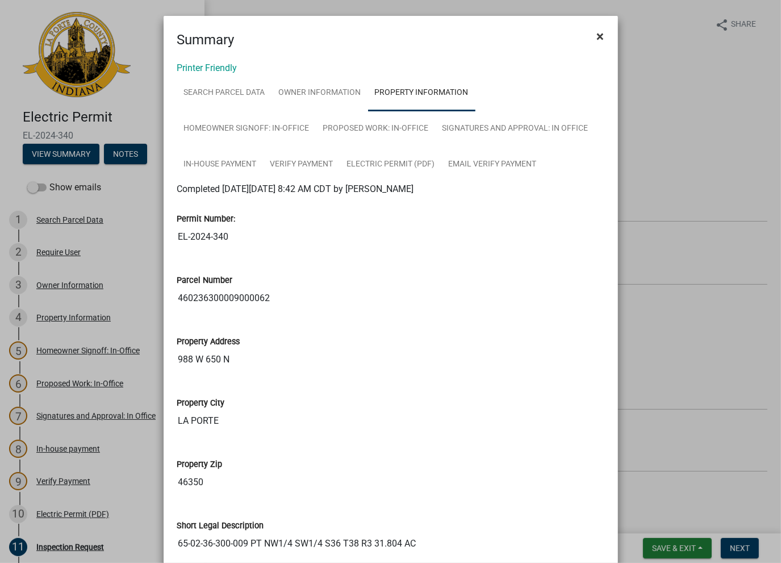
drag, startPoint x: 592, startPoint y: 38, endPoint x: 550, endPoint y: 65, distance: 50.1
click at [591, 38] on button "×" at bounding box center [601, 36] width 26 height 32
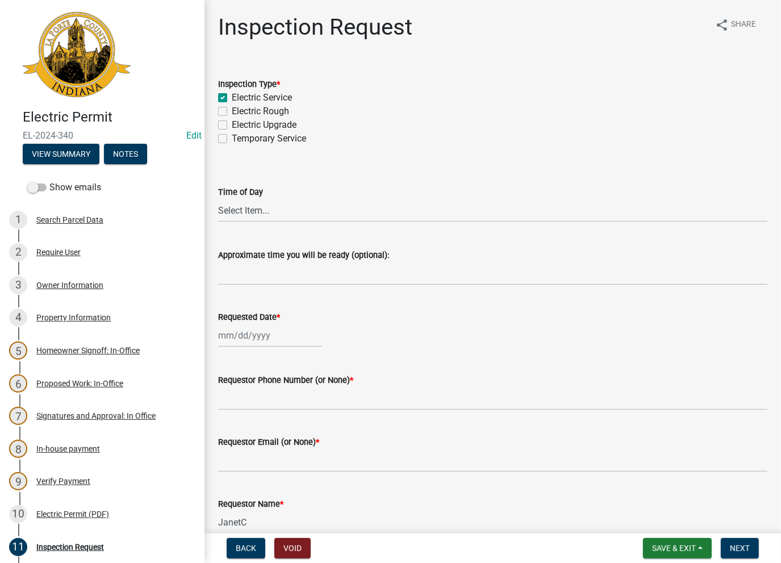
click at [232, 114] on label "Electric Rough" at bounding box center [260, 111] width 57 height 14
click at [232, 112] on input "Electric Rough" at bounding box center [235, 107] width 7 height 7
checkbox input "true"
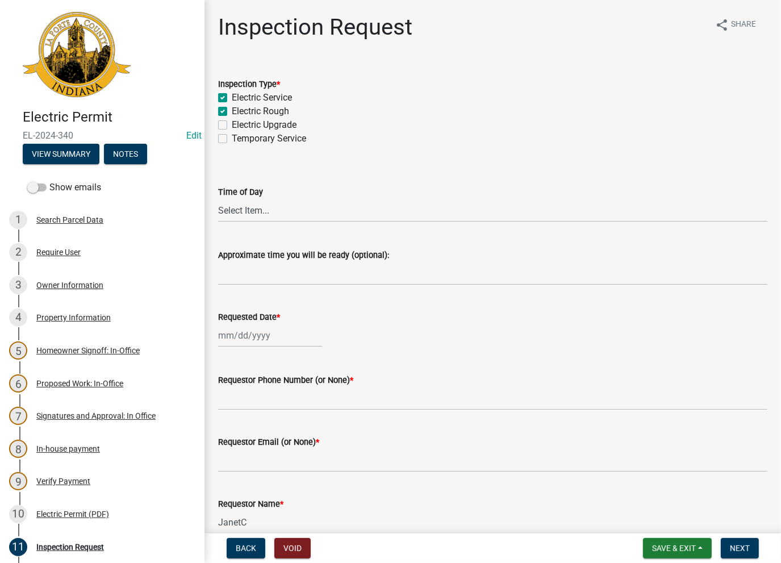
checkbox input "false"
click at [232, 95] on label "Electric Service" at bounding box center [262, 98] width 60 height 14
click at [232, 95] on input "Electric Service" at bounding box center [235, 94] width 7 height 7
checkbox input "false"
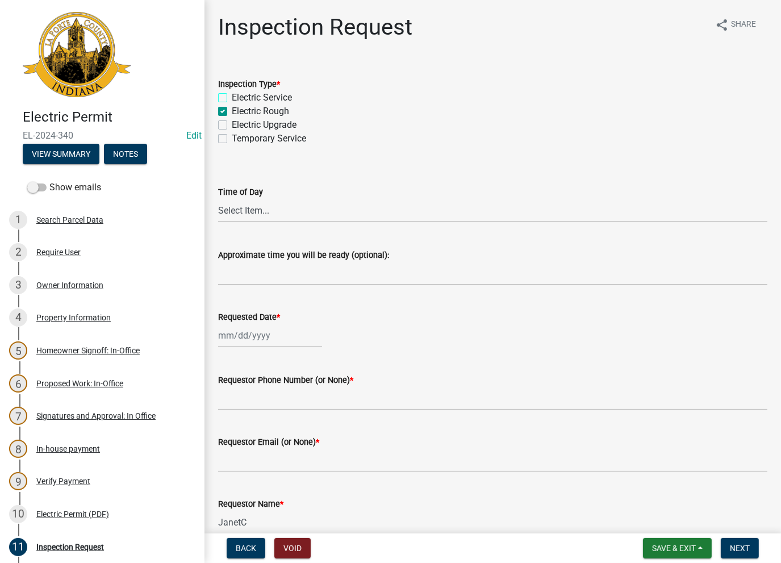
checkbox input "true"
checkbox input "false"
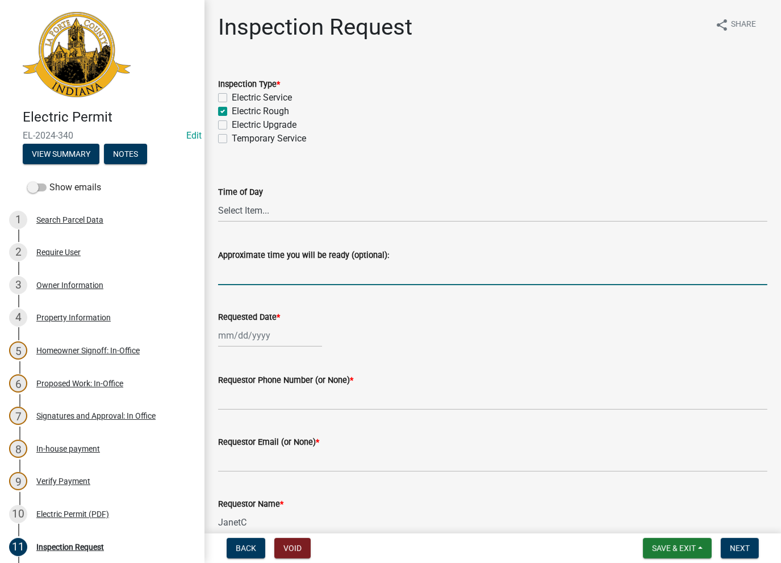
click at [242, 267] on input "Approximate time you will be ready (optional):" at bounding box center [492, 273] width 549 height 23
click at [345, 275] on input "No Inspections ever requested. Close out - AK" at bounding box center [492, 273] width 549 height 23
drag, startPoint x: 443, startPoint y: 272, endPoint x: 212, endPoint y: 269, distance: 231.1
click at [210, 269] on div "Approximate time you will be ready (optional): No Inspections ever requested. E…" at bounding box center [493, 258] width 566 height 53
type input "No Inspections ever requested. Expired. Close out - AK"
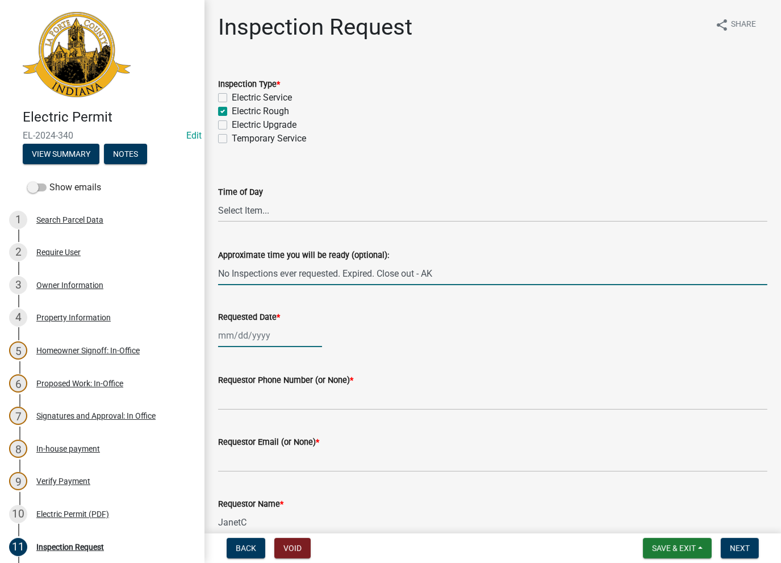
click at [244, 329] on div at bounding box center [270, 335] width 104 height 23
select select "8"
select select "2025"
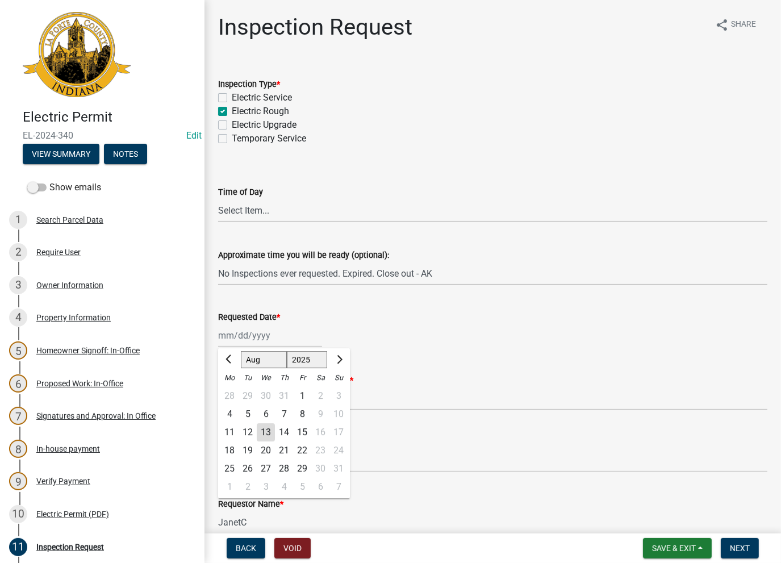
click at [269, 430] on div "13" at bounding box center [266, 432] width 18 height 18
type input "[DATE]"
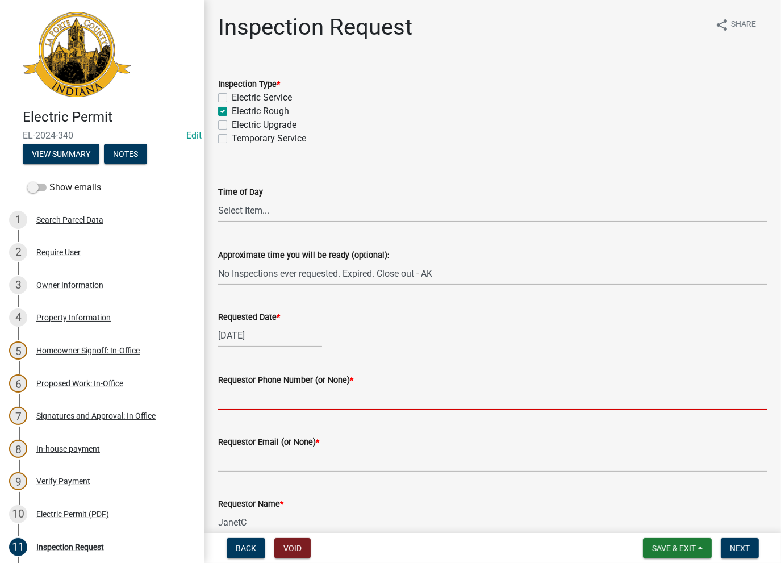
click at [273, 395] on input "Requestor Phone Number (or None) *" at bounding box center [492, 398] width 549 height 23
type input "None"
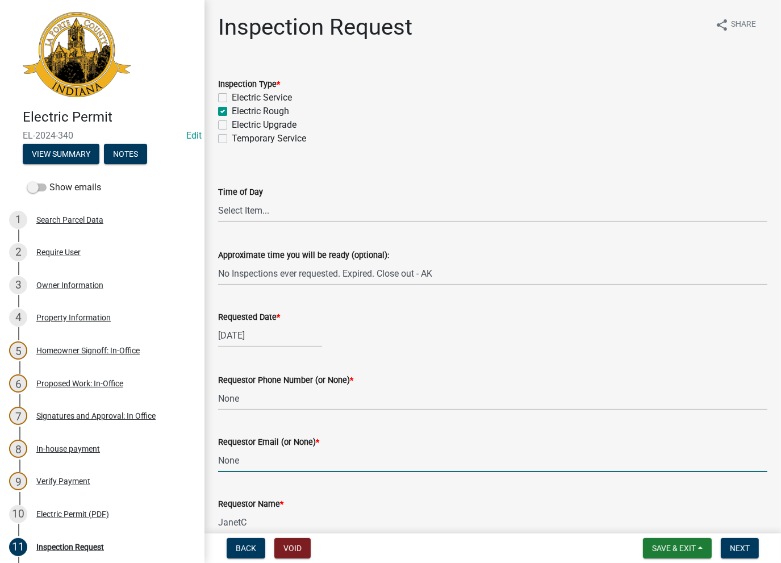
type input "None"
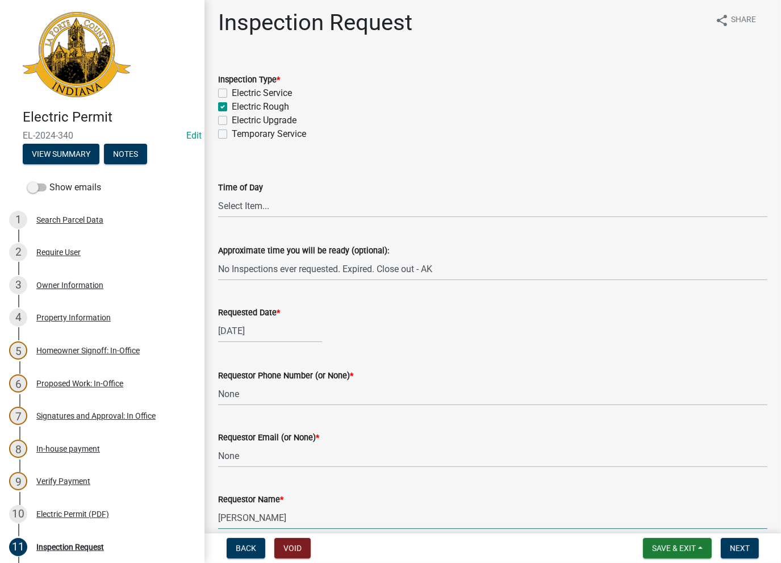
type input "AshleyK"
click at [738, 556] on button "Next" at bounding box center [740, 548] width 38 height 20
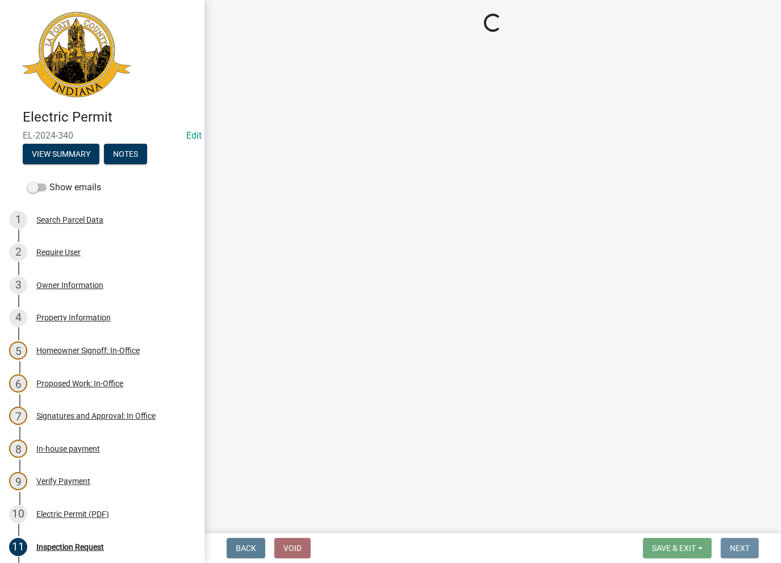
scroll to position [0, 0]
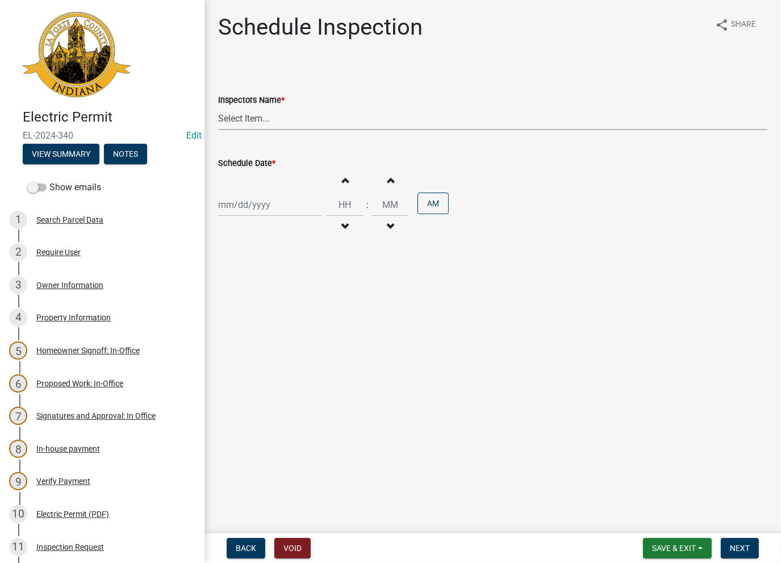
click at [277, 120] on select "Select Item... [PERSON_NAME] ([PERSON_NAME]) [PERSON_NAME] ([PERSON_NAME]) [PER…" at bounding box center [492, 118] width 549 height 23
select select "a0e5a0fc-3702-49ef-98f7-3c9674400991"
click at [218, 107] on select "Select Item... [PERSON_NAME] ([PERSON_NAME]) [PERSON_NAME] ([PERSON_NAME]) [PER…" at bounding box center [492, 118] width 549 height 23
click at [243, 195] on div at bounding box center [270, 204] width 104 height 23
select select "8"
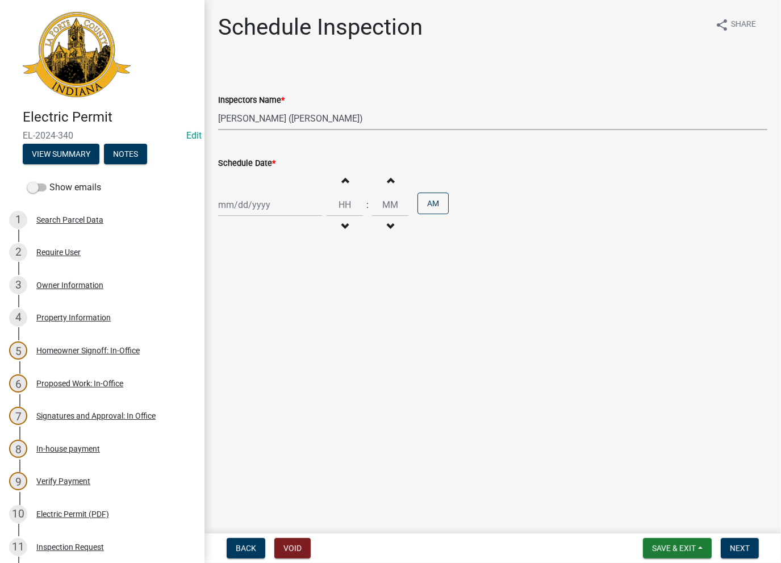
select select "2025"
click at [264, 300] on div "13" at bounding box center [266, 301] width 18 height 18
type input "[DATE]"
click at [744, 551] on span "Next" at bounding box center [740, 547] width 20 height 9
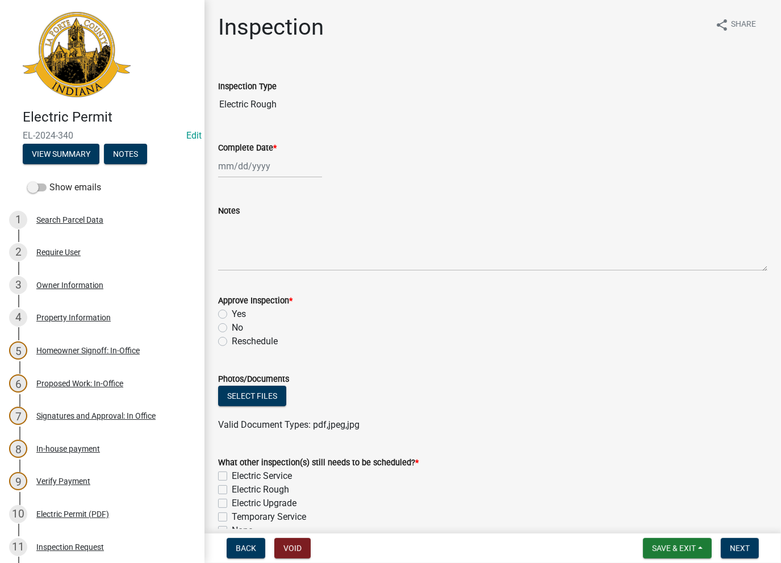
click at [248, 165] on div at bounding box center [270, 165] width 104 height 23
select select "8"
select select "2025"
click at [261, 261] on div "13" at bounding box center [266, 263] width 18 height 18
type input "[DATE]"
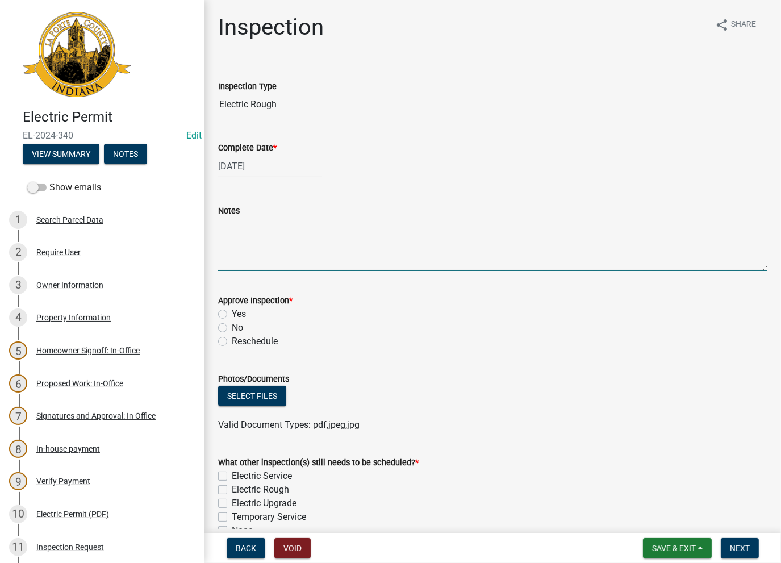
click at [256, 248] on textarea "Notes" at bounding box center [492, 243] width 549 height 53
paste textarea "No Inspections ever requested. Expired. Close out - AK"
type textarea "No Inspections ever requested. Expired. Close out - AK"
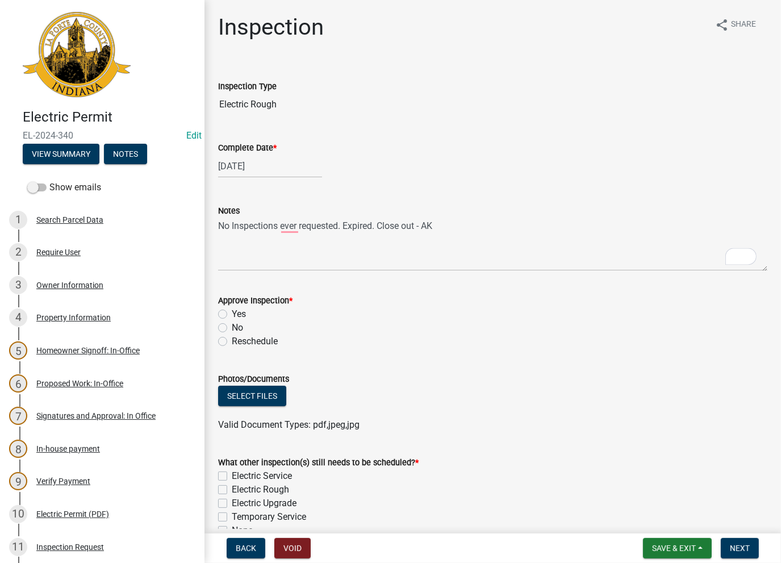
click at [232, 330] on label "No" at bounding box center [237, 328] width 11 height 14
click at [232, 328] on input "No" at bounding box center [235, 324] width 7 height 7
radio input "true"
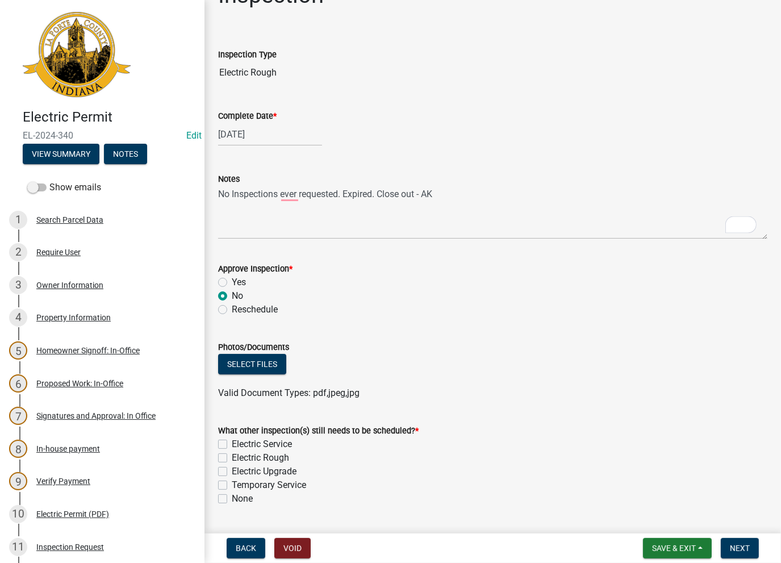
scroll to position [62, 0]
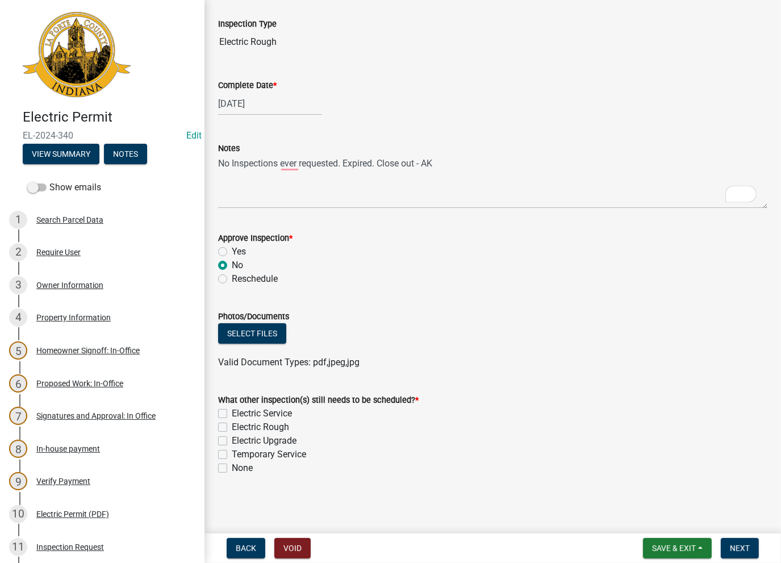
click at [232, 468] on label "None" at bounding box center [242, 468] width 21 height 14
click at [232, 468] on input "None" at bounding box center [235, 464] width 7 height 7
checkbox input "true"
checkbox input "false"
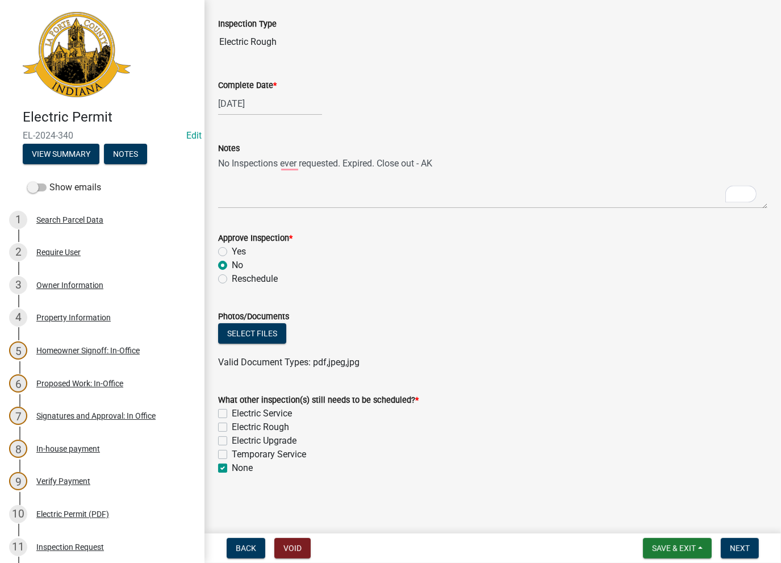
checkbox input "false"
checkbox input "true"
click at [743, 547] on span "Next" at bounding box center [740, 547] width 20 height 9
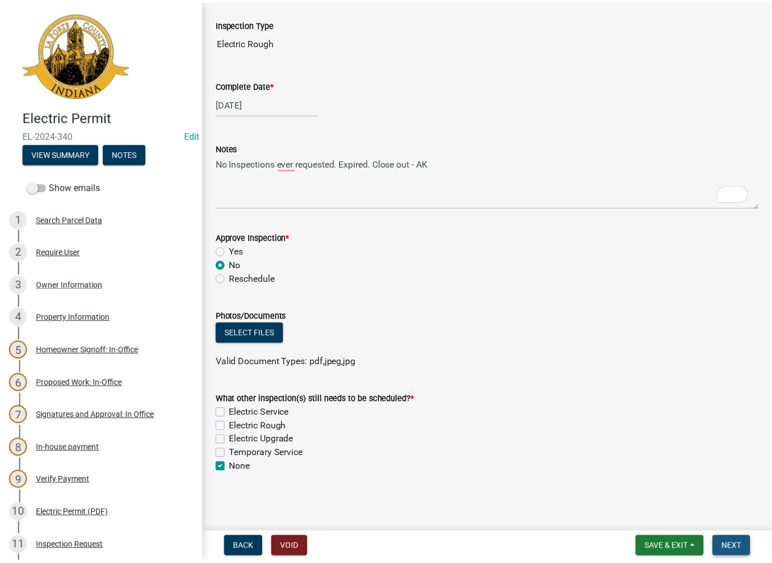
scroll to position [0, 0]
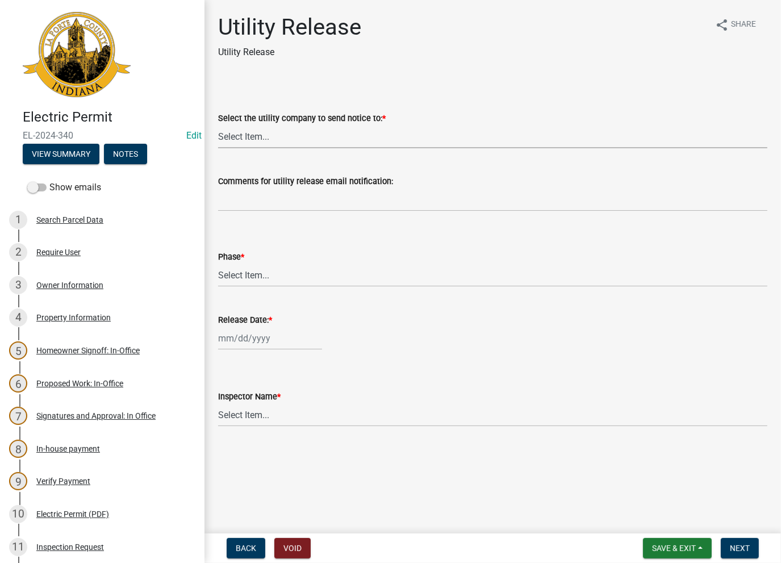
click at [266, 133] on select "Select Item... Don't send a utility release NIPSCO Kankakee Valley REMC AEP/[US…" at bounding box center [492, 136] width 549 height 23
click at [218, 125] on select "Select Item... Don't send a utility release NIPSCO Kankakee Valley REMC AEP/[US…" at bounding box center [492, 136] width 549 height 23
select select "3780ecfe-b3b4-4223-9cfe-090e9c0a356a"
drag, startPoint x: 243, startPoint y: 273, endPoint x: 244, endPoint y: 283, distance: 10.8
click at [243, 279] on select "Select Item... Phase 1 Phase 3" at bounding box center [492, 274] width 549 height 23
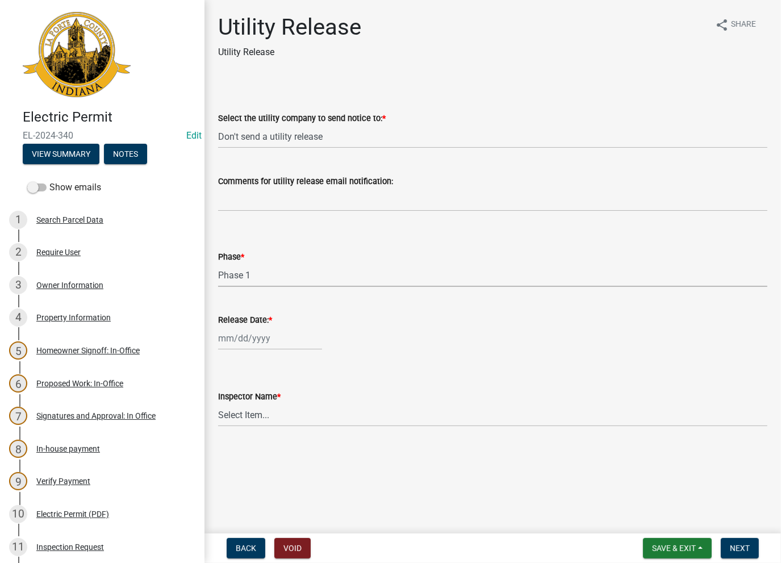
click at [218, 263] on select "Select Item... Phase 1 Phase 3" at bounding box center [492, 274] width 549 height 23
select select "f678d134-8131-47e8-ad26-ea7cd419ba61"
select select "8"
select select "2025"
drag, startPoint x: 232, startPoint y: 338, endPoint x: 250, endPoint y: 347, distance: 20.3
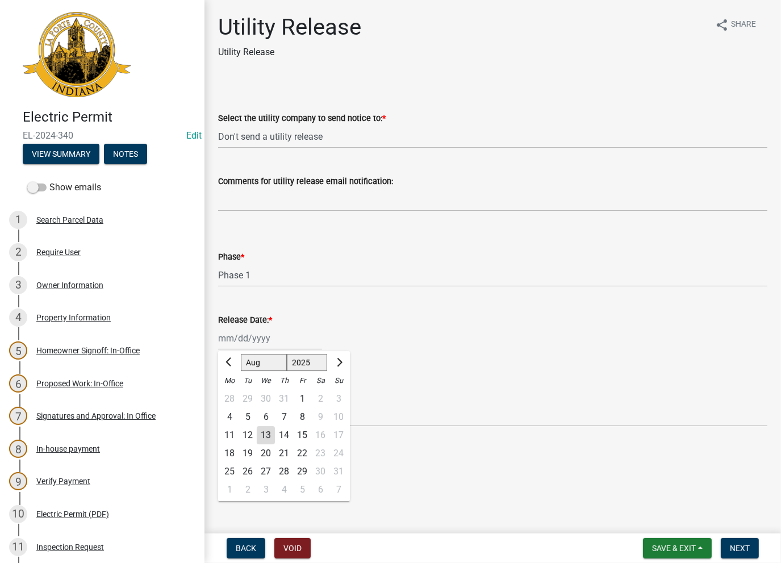
click at [233, 338] on div "[PERSON_NAME] Feb Mar Apr [PERSON_NAME][DATE] Oct Nov [DATE] 1526 1527 1528 152…" at bounding box center [270, 338] width 104 height 23
drag, startPoint x: 263, startPoint y: 434, endPoint x: 256, endPoint y: 422, distance: 14.0
click at [263, 434] on div "13" at bounding box center [266, 435] width 18 height 18
type input "[DATE]"
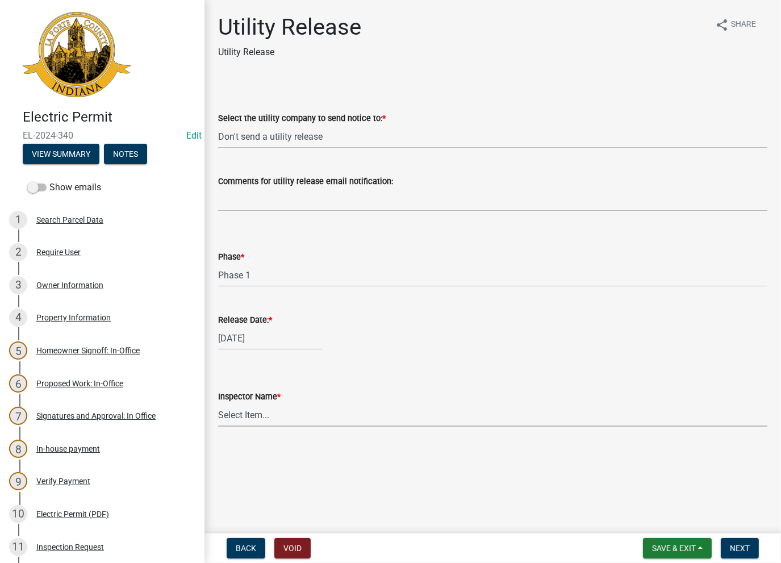
click at [252, 414] on select "Select Item... [PERSON_NAME] [PERSON_NAME] [PERSON_NAME] [PERSON_NAME] [PERSON_…" at bounding box center [492, 414] width 549 height 23
click at [218, 403] on select "Select Item... [PERSON_NAME] [PERSON_NAME] [PERSON_NAME] [PERSON_NAME] [PERSON_…" at bounding box center [492, 414] width 549 height 23
select select "86e5621d-6805-4b45-aad7-b2b3c8c41661"
click at [743, 547] on span "Next" at bounding box center [740, 547] width 20 height 9
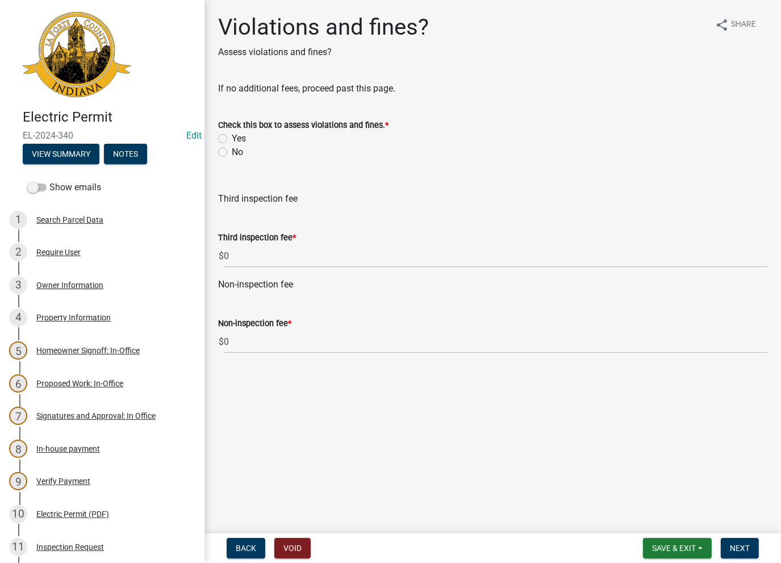
click at [232, 154] on label "No" at bounding box center [237, 152] width 11 height 14
click at [232, 153] on input "No" at bounding box center [235, 148] width 7 height 7
radio input "true"
click at [736, 555] on button "Next" at bounding box center [740, 548] width 38 height 20
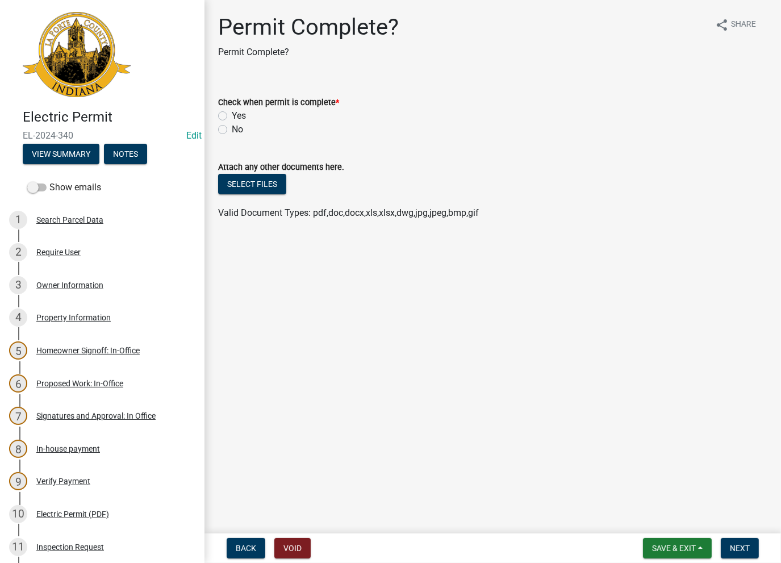
click at [232, 116] on label "Yes" at bounding box center [239, 116] width 14 height 14
click at [232, 116] on input "Yes" at bounding box center [235, 112] width 7 height 7
radio input "true"
click at [744, 551] on span "Next" at bounding box center [740, 547] width 20 height 9
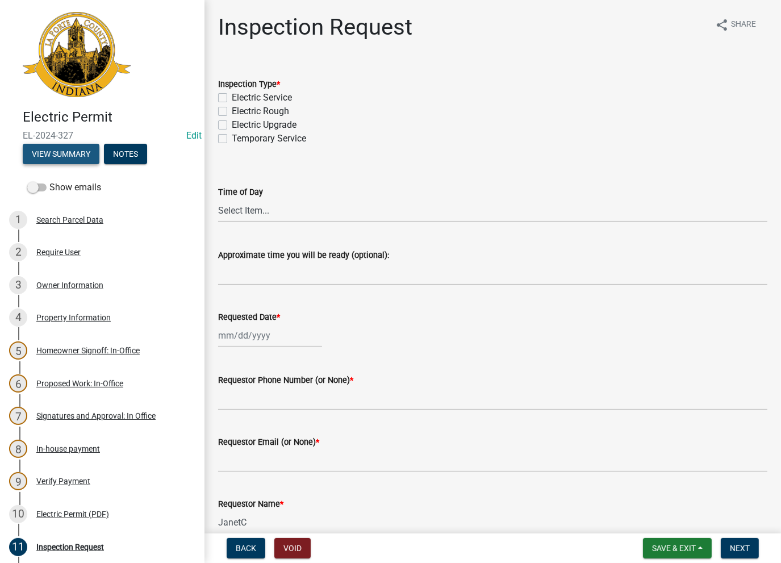
click at [45, 161] on button "View Summary" at bounding box center [61, 154] width 77 height 20
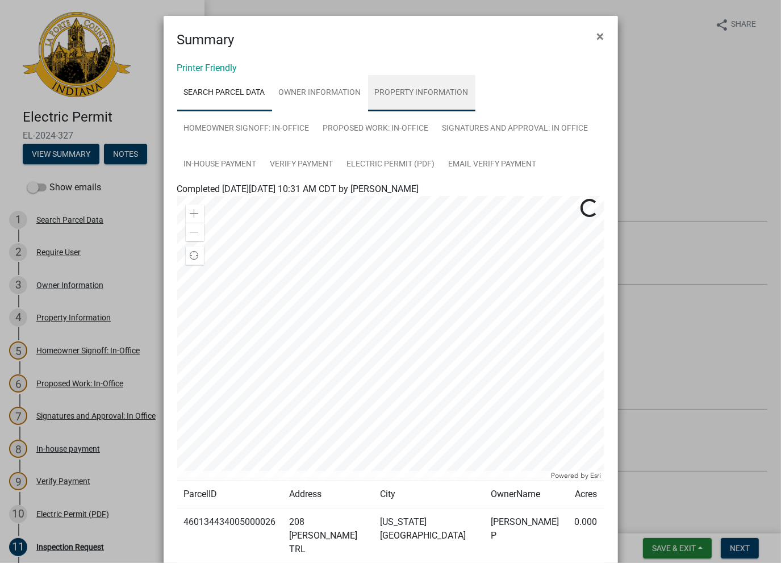
click at [419, 98] on link "Property Information" at bounding box center [421, 93] width 107 height 36
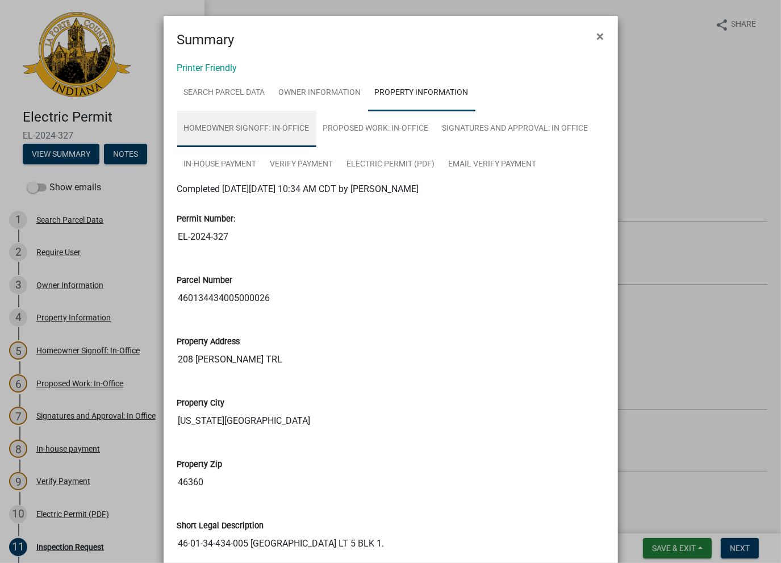
click at [249, 131] on link "Homeowner Signoff: In-Office" at bounding box center [246, 129] width 139 height 36
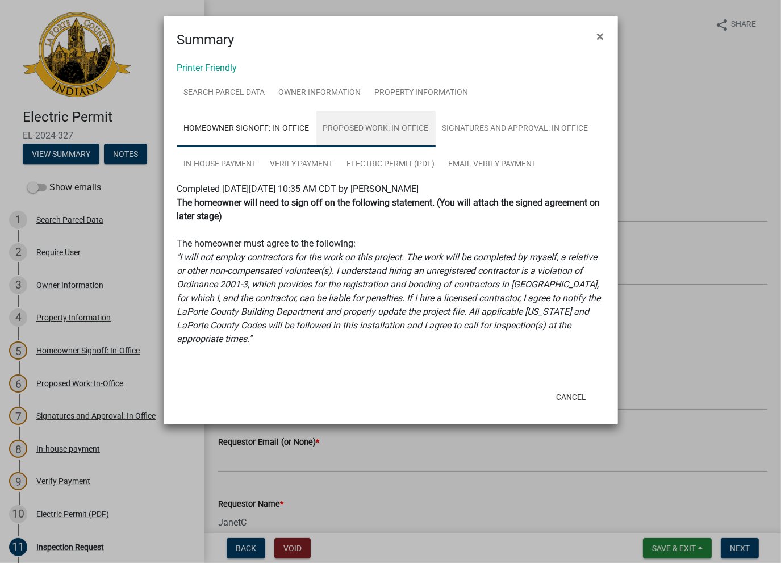
click at [370, 131] on link "Proposed Work: In-Office" at bounding box center [375, 129] width 119 height 36
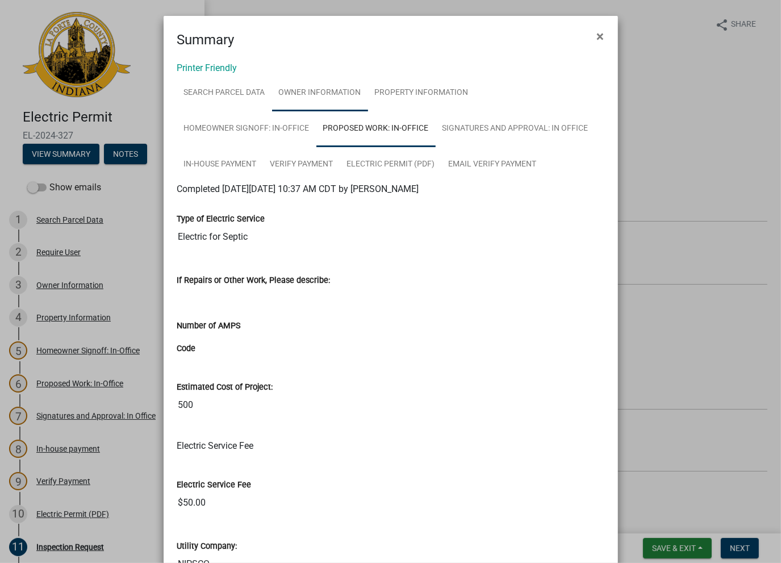
click at [342, 93] on link "Owner Information" at bounding box center [320, 93] width 96 height 36
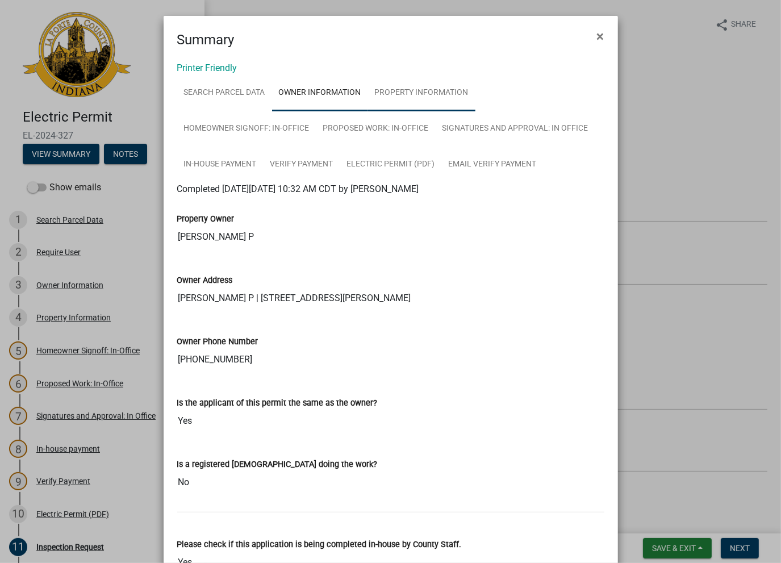
click at [432, 99] on link "Property Information" at bounding box center [421, 93] width 107 height 36
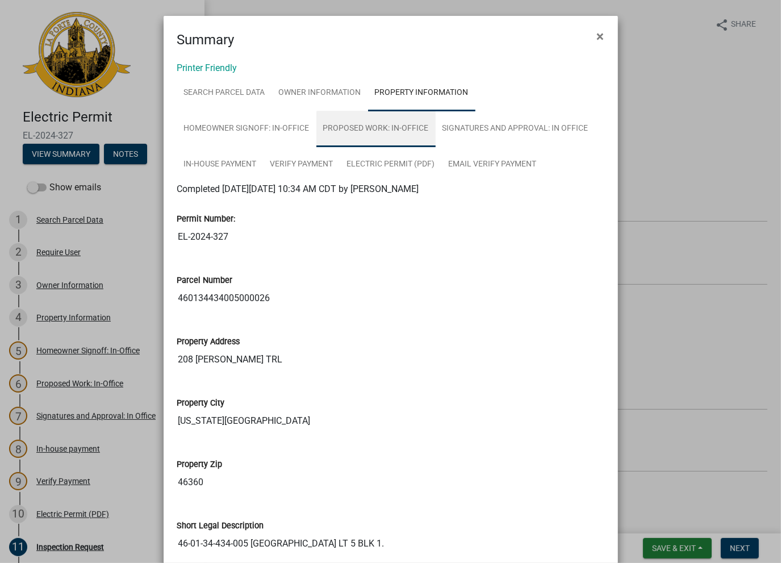
click at [334, 129] on link "Proposed Work: In-Office" at bounding box center [375, 129] width 119 height 36
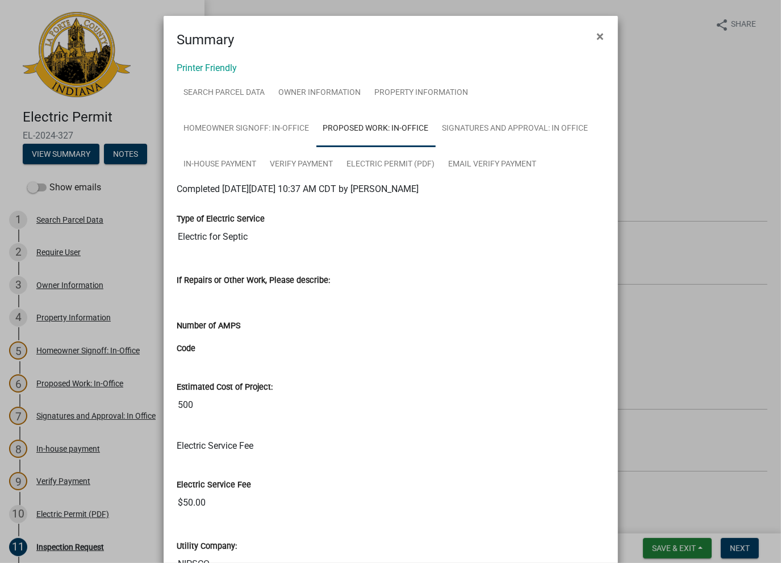
click at [269, 232] on input "Electric for Septic" at bounding box center [390, 236] width 427 height 23
click at [597, 37] on span "×" at bounding box center [600, 36] width 7 height 16
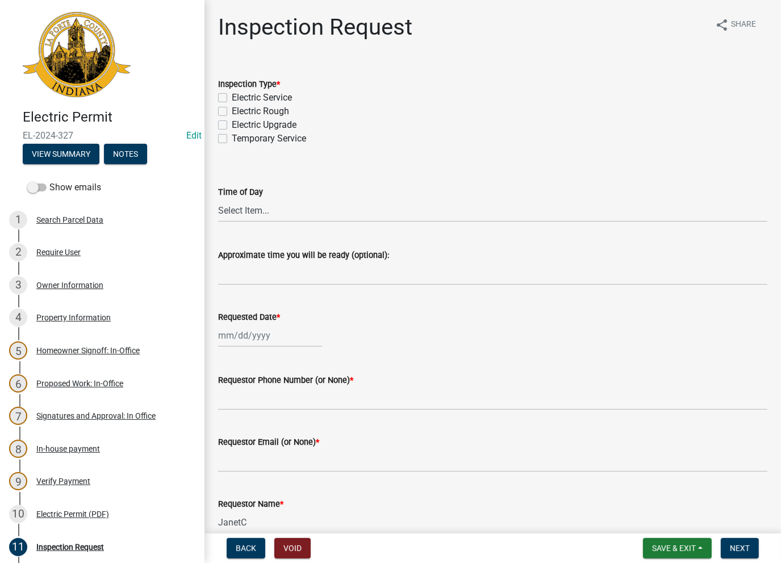
click at [232, 109] on label "Electric Rough" at bounding box center [260, 111] width 57 height 14
click at [232, 109] on input "Electric Rough" at bounding box center [235, 107] width 7 height 7
checkbox input "true"
checkbox input "false"
checkbox input "true"
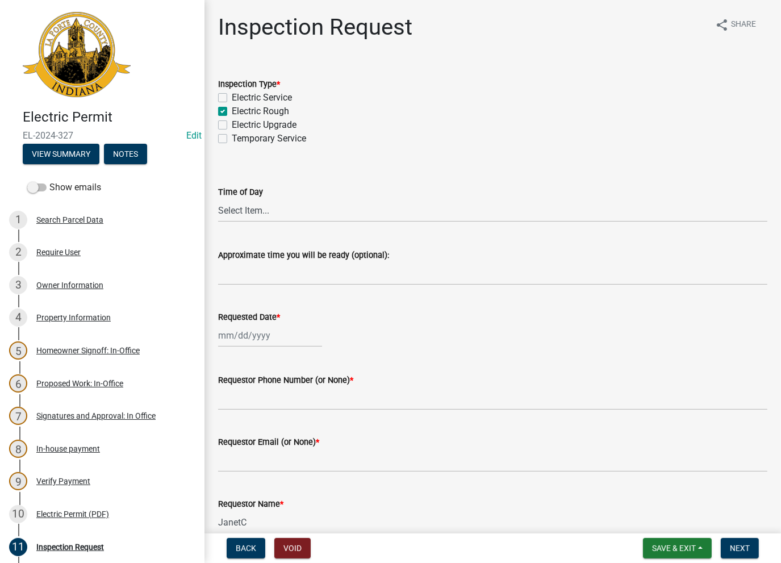
checkbox input "false"
click at [50, 150] on button "View Summary" at bounding box center [61, 154] width 77 height 20
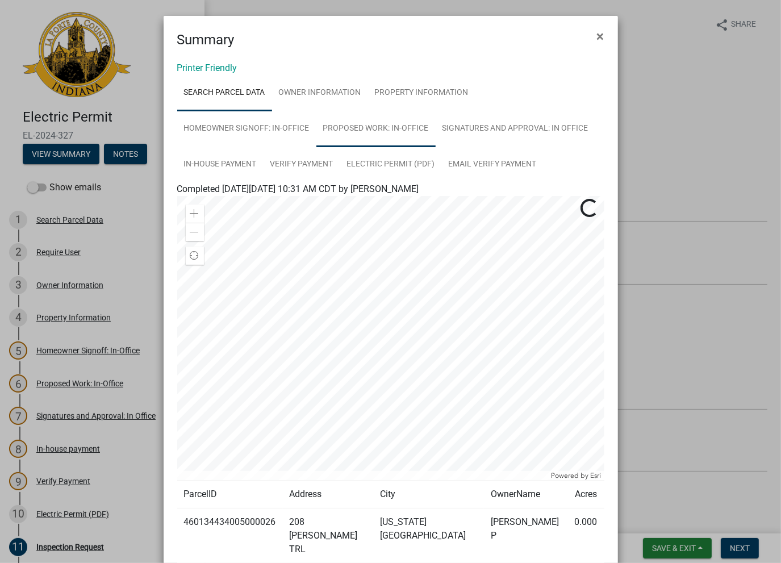
click at [391, 132] on link "Proposed Work: In-Office" at bounding box center [375, 129] width 119 height 36
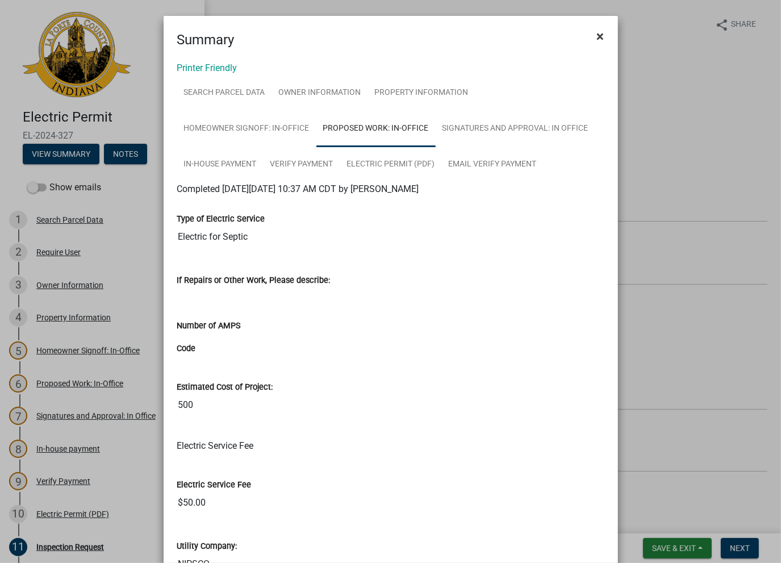
click at [597, 38] on span "×" at bounding box center [600, 36] width 7 height 16
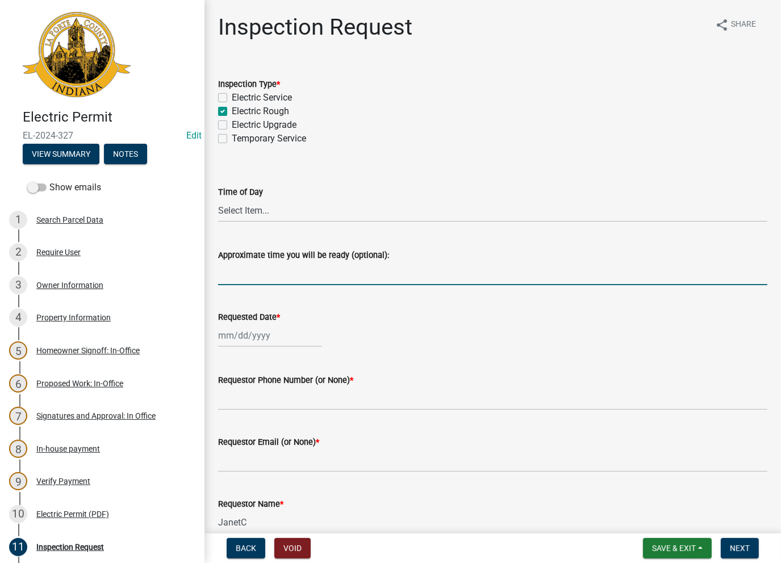
click at [237, 269] on input "Approximate time you will be ready (optional):" at bounding box center [492, 273] width 549 height 23
paste input "No Inspections ever requested. Expired. Close out - AK"
type input "No Inspections ever requested. Expired. Close out - AK"
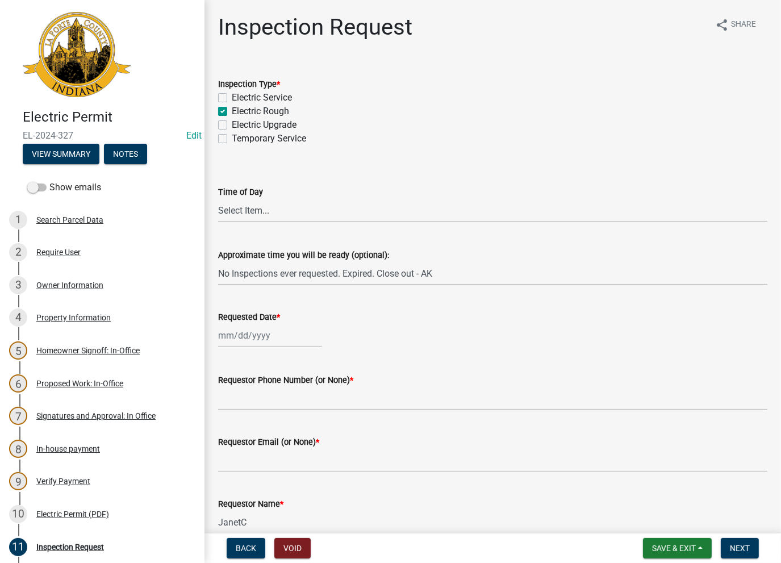
click at [236, 322] on div "Requested Date *" at bounding box center [492, 317] width 549 height 14
click at [241, 336] on div at bounding box center [270, 335] width 104 height 23
select select "8"
select select "2025"
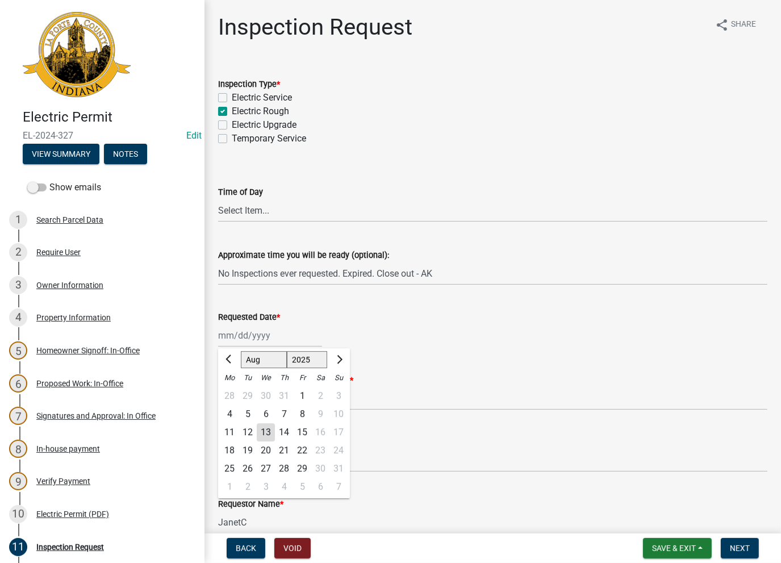
drag, startPoint x: 263, startPoint y: 430, endPoint x: 258, endPoint y: 419, distance: 12.5
click at [260, 425] on div "13" at bounding box center [266, 432] width 18 height 18
type input "[DATE]"
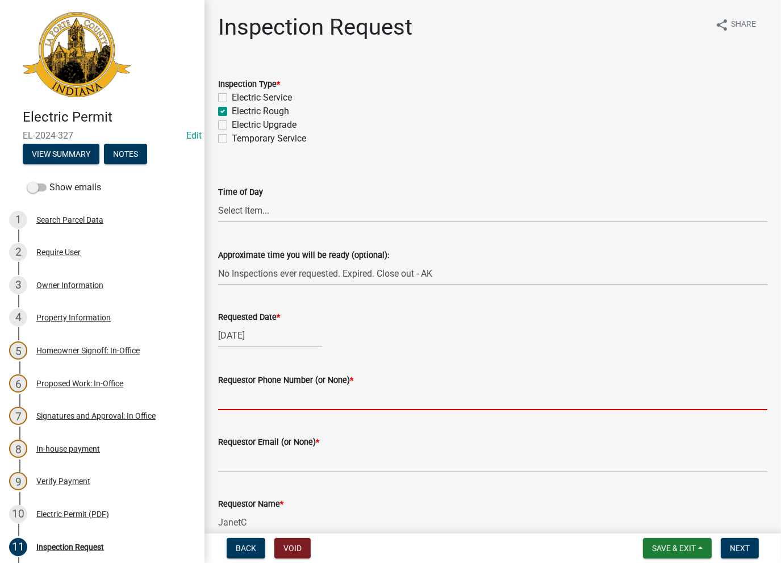
click at [256, 389] on input "Requestor Phone Number (or None) *" at bounding box center [492, 398] width 549 height 23
type input "None"
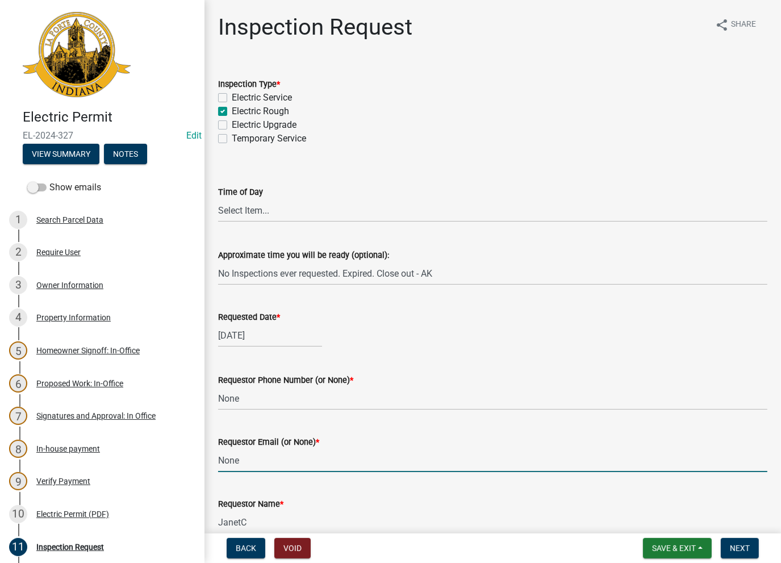
type input "None"
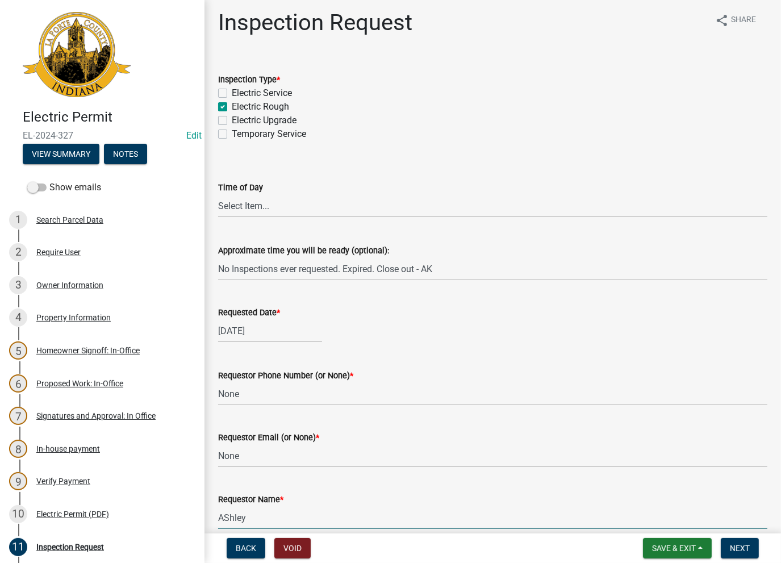
type input "AshleyK"
click at [742, 549] on span "Next" at bounding box center [740, 547] width 20 height 9
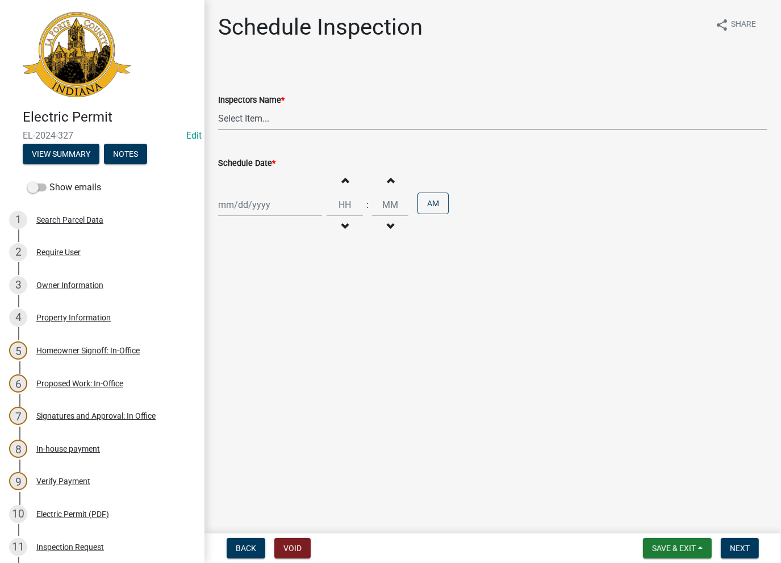
click at [269, 119] on select "Select Item... [PERSON_NAME] ([PERSON_NAME]) [PERSON_NAME] ([PERSON_NAME]) [PER…" at bounding box center [492, 118] width 549 height 23
select select "a0e5a0fc-3702-49ef-98f7-3c9674400991"
click at [218, 107] on select "Select Item... [PERSON_NAME] ([PERSON_NAME]) [PERSON_NAME] ([PERSON_NAME]) [PER…" at bounding box center [492, 118] width 549 height 23
select select "8"
select select "2025"
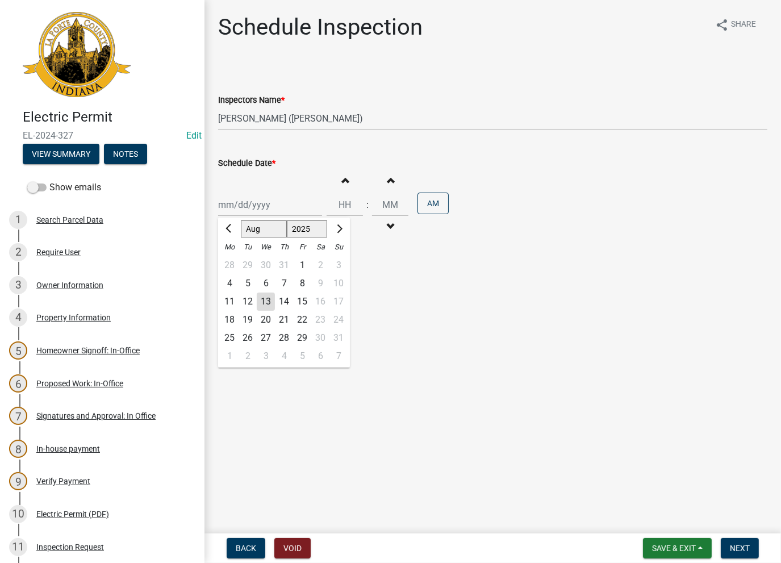
click at [244, 206] on div "[PERSON_NAME] Feb Mar Apr [PERSON_NAME][DATE] Oct Nov [DATE] 1526 1527 1528 152…" at bounding box center [270, 204] width 104 height 23
drag, startPoint x: 263, startPoint y: 299, endPoint x: 295, endPoint y: 303, distance: 32.0
click at [263, 299] on div "13" at bounding box center [266, 301] width 18 height 18
type input "[DATE]"
click at [738, 549] on span "Next" at bounding box center [740, 547] width 20 height 9
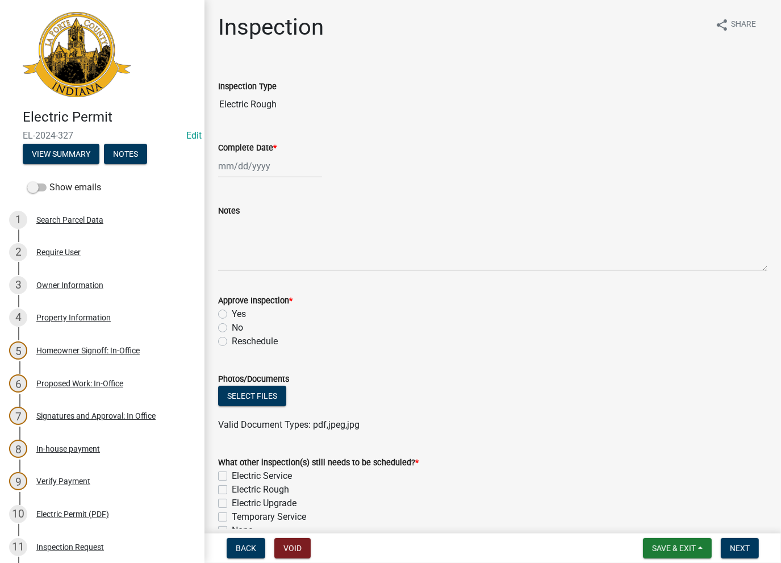
select select "8"
select select "2025"
drag, startPoint x: 243, startPoint y: 164, endPoint x: 252, endPoint y: 200, distance: 36.8
click at [243, 164] on div "[PERSON_NAME] Feb Mar Apr [PERSON_NAME][DATE] Oct Nov [DATE] 1526 1527 1528 152…" at bounding box center [270, 165] width 104 height 23
drag, startPoint x: 261, startPoint y: 265, endPoint x: 254, endPoint y: 235, distance: 31.0
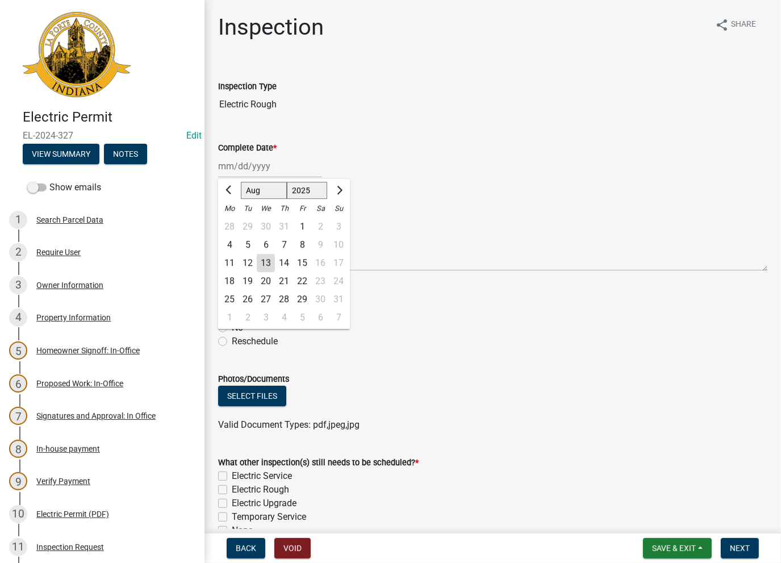
click at [261, 265] on div "13" at bounding box center [266, 263] width 18 height 18
type input "[DATE]"
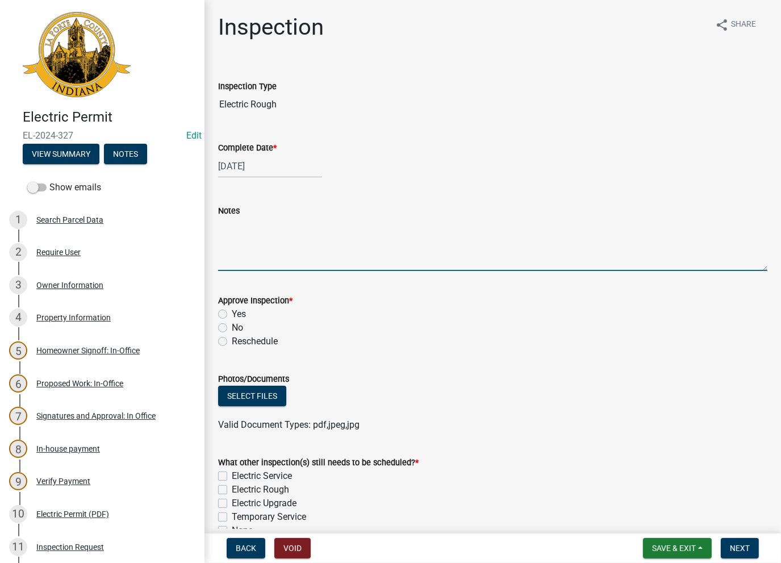
click at [249, 224] on textarea "Notes" at bounding box center [492, 243] width 549 height 53
paste textarea "No Inspections ever requested. Expired. Close out - AK"
type textarea "No Inspections ever requested. Expired. Close out - AK"
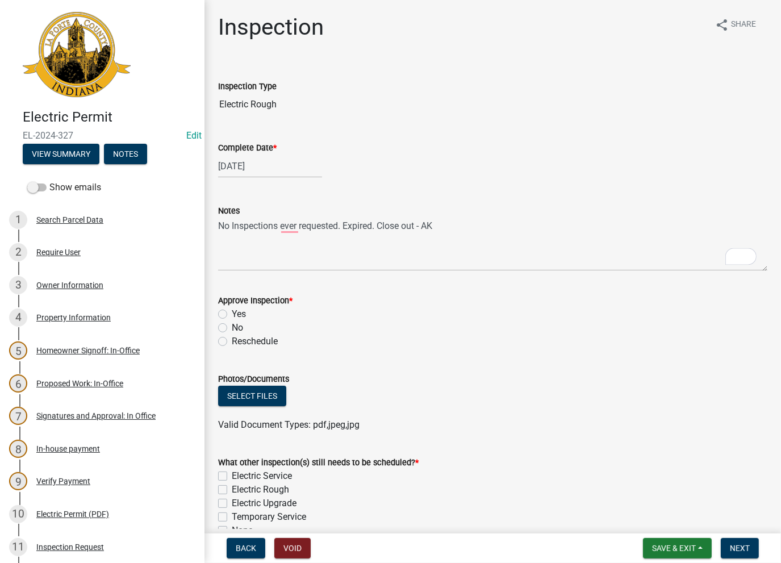
click at [227, 329] on div "No" at bounding box center [492, 328] width 549 height 14
click at [232, 327] on label "No" at bounding box center [237, 328] width 11 height 14
click at [232, 327] on input "No" at bounding box center [235, 324] width 7 height 7
radio input "true"
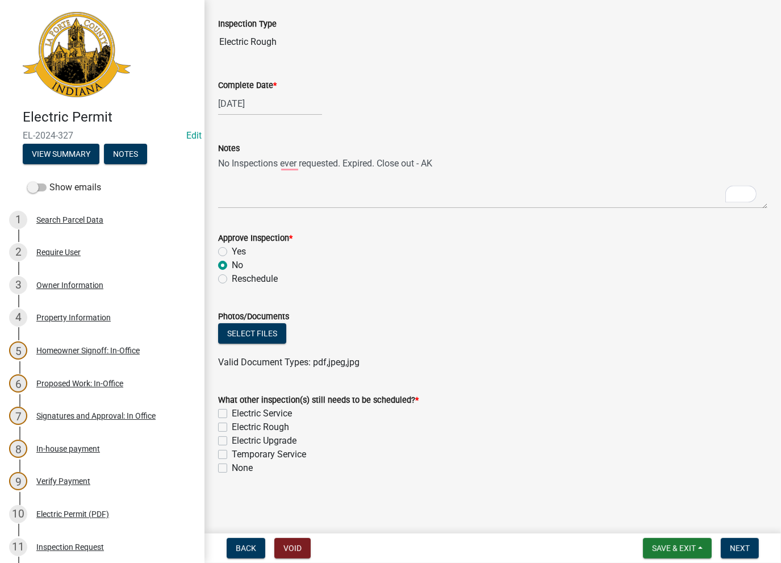
click at [232, 467] on label "None" at bounding box center [242, 468] width 21 height 14
click at [232, 467] on input "None" at bounding box center [235, 464] width 7 height 7
checkbox input "true"
checkbox input "false"
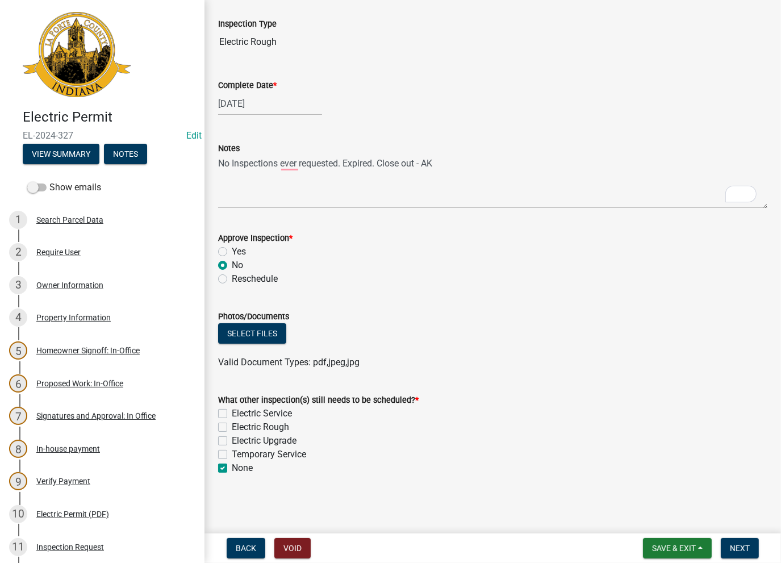
checkbox input "false"
checkbox input "true"
click at [743, 545] on span "Next" at bounding box center [740, 547] width 20 height 9
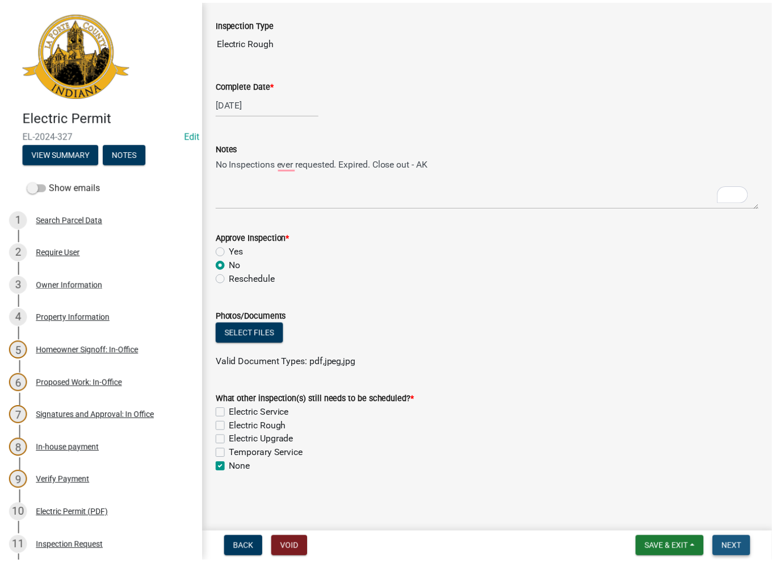
scroll to position [0, 0]
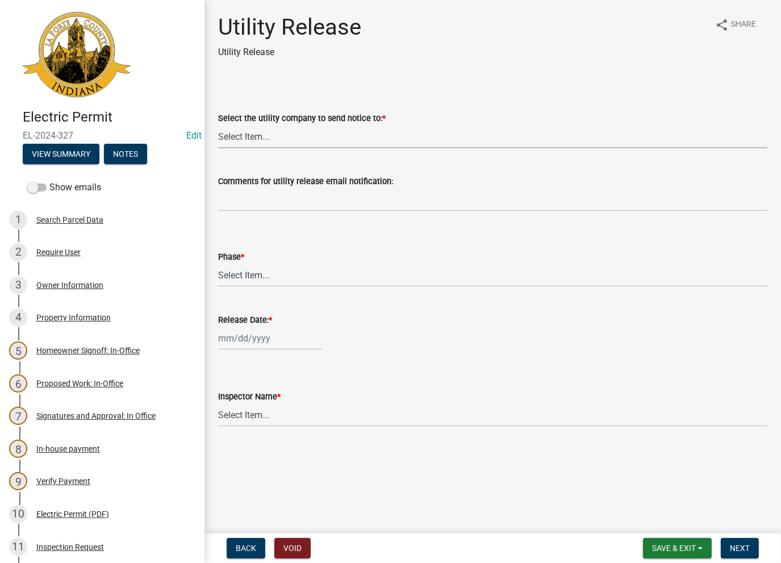
click at [235, 140] on select "Select Item... Don't send a utility release NIPSCO Kankakee Valley REMC AEP/[US…" at bounding box center [492, 136] width 549 height 23
click at [218, 125] on select "Select Item... Don't send a utility release NIPSCO Kankakee Valley REMC AEP/[US…" at bounding box center [492, 136] width 549 height 23
select select "3780ecfe-b3b4-4223-9cfe-090e9c0a356a"
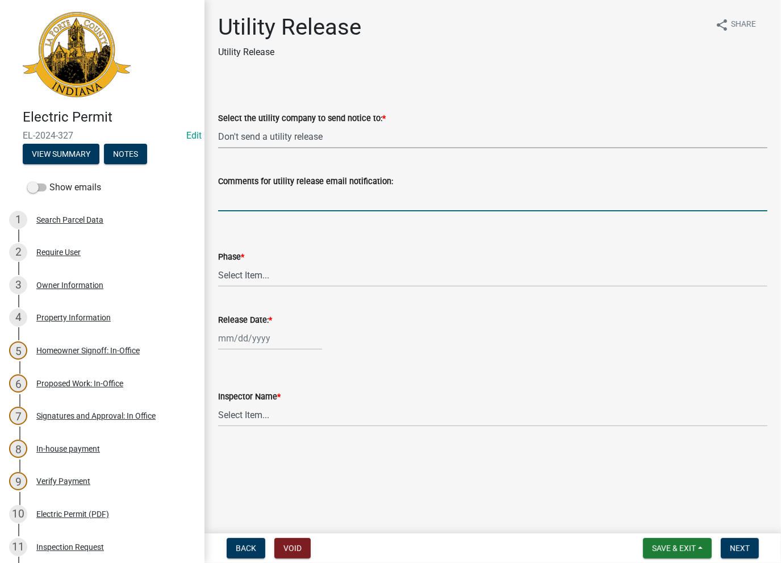
click at [242, 190] on input "Comments for utility release email notification:" at bounding box center [492, 199] width 549 height 23
click at [249, 276] on select "Select Item... Phase 1 Phase 3" at bounding box center [492, 274] width 549 height 23
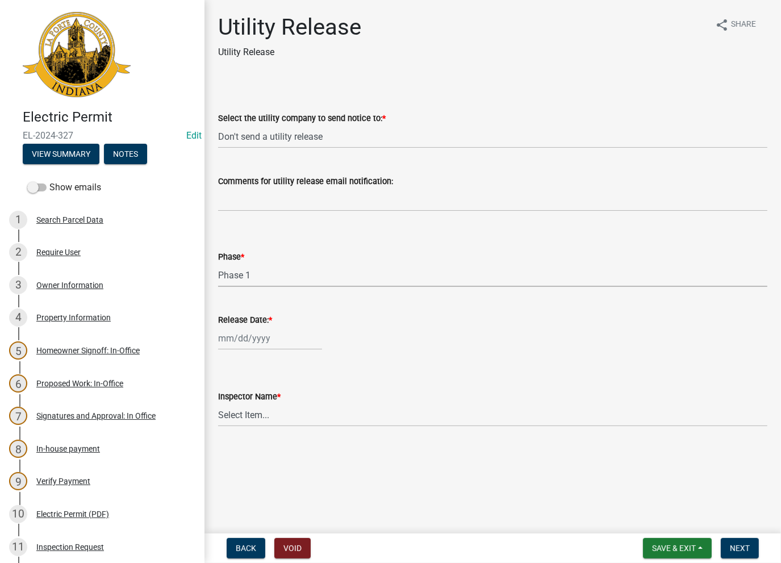
click at [218, 263] on select "Select Item... Phase 1 Phase 3" at bounding box center [492, 274] width 549 height 23
select select "f678d134-8131-47e8-ad26-ea7cd419ba61"
click at [240, 333] on div at bounding box center [270, 338] width 104 height 23
select select "8"
select select "2025"
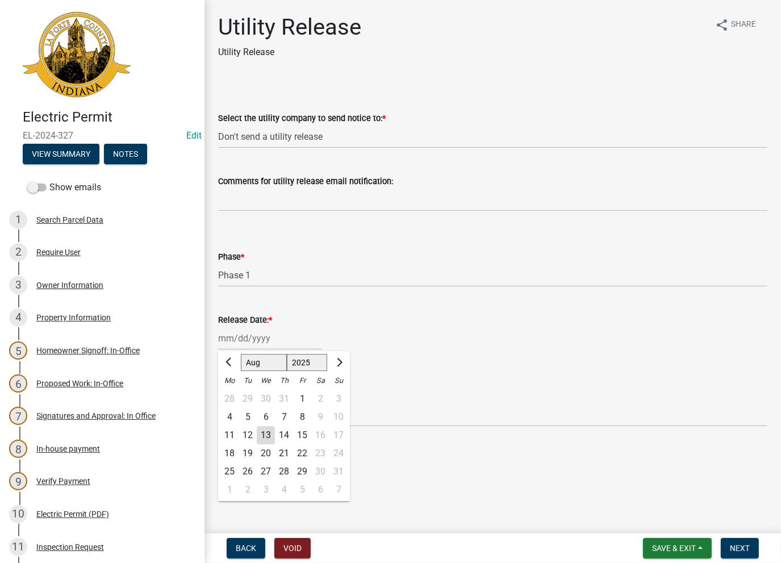
click at [267, 434] on div "13" at bounding box center [266, 435] width 18 height 18
type input "08/13/2025"
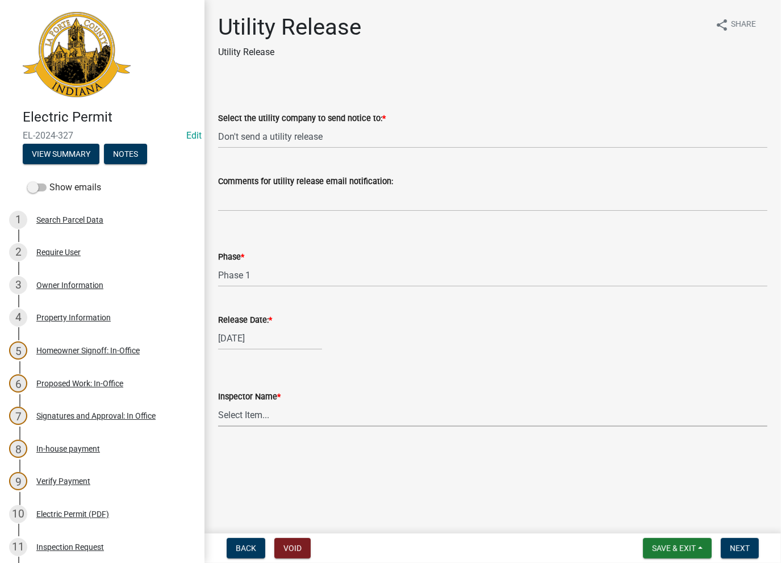
click at [252, 417] on select "Select Item... Ernie Schmidt Scott Schroeder John Niegos Dave Schuman Richard J…" at bounding box center [492, 414] width 549 height 23
click at [218, 403] on select "Select Item... Ernie Schmidt Scott Schroeder John Niegos Dave Schuman Richard J…" at bounding box center [492, 414] width 549 height 23
select select "86e5621d-6805-4b45-aad7-b2b3c8c41661"
click at [740, 546] on span "Next" at bounding box center [740, 547] width 20 height 9
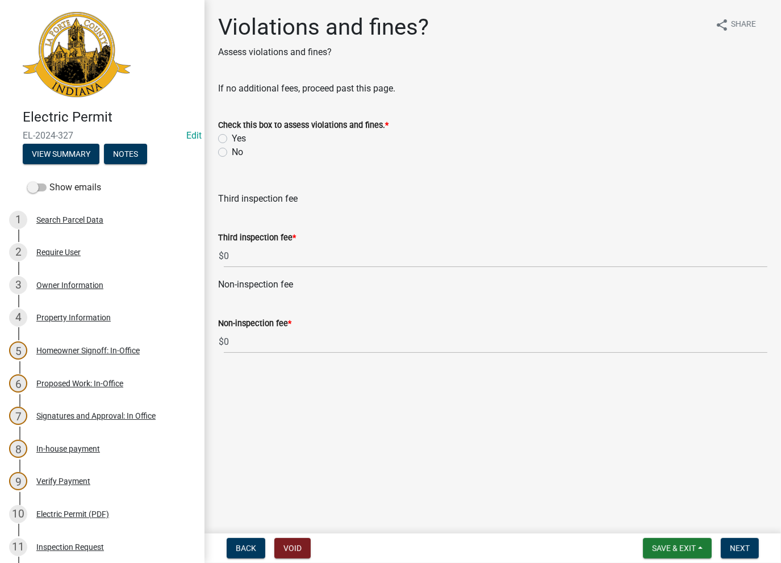
click at [232, 151] on label "No" at bounding box center [237, 152] width 11 height 14
click at [232, 151] on input "No" at bounding box center [235, 148] width 7 height 7
radio input "true"
click at [743, 547] on span "Next" at bounding box center [740, 547] width 20 height 9
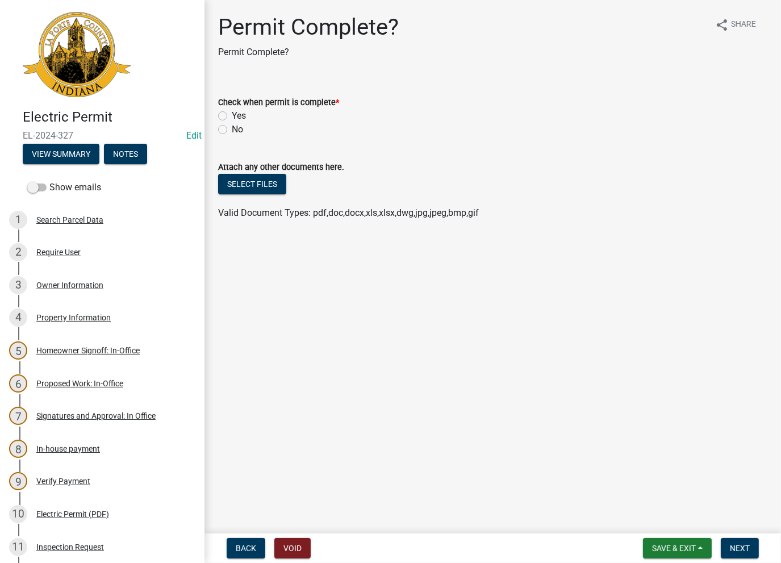
click at [232, 116] on label "Yes" at bounding box center [239, 116] width 14 height 14
click at [232, 116] on input "Yes" at bounding box center [235, 112] width 7 height 7
radio input "true"
click at [730, 551] on span "Next" at bounding box center [740, 547] width 20 height 9
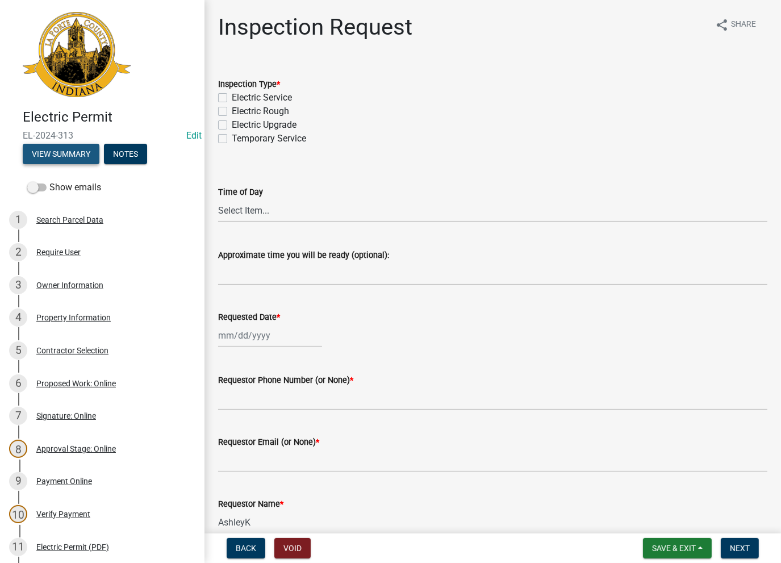
click at [55, 154] on button "View Summary" at bounding box center [61, 154] width 77 height 20
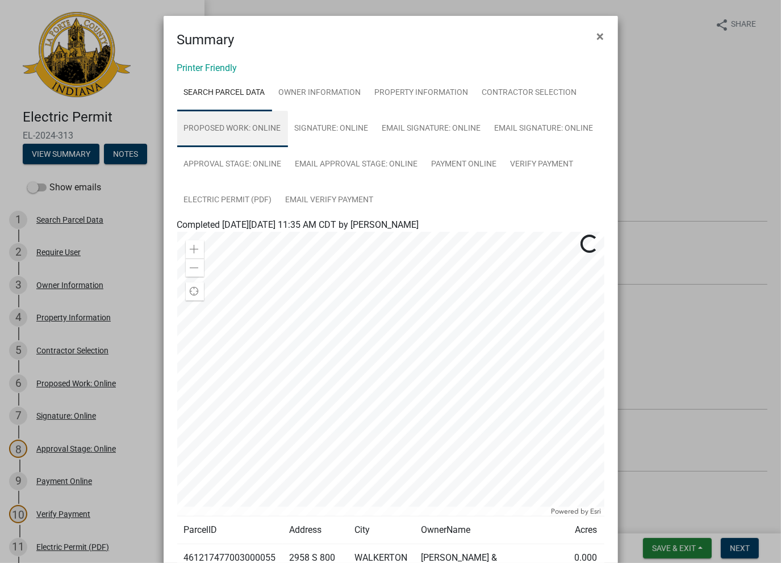
click at [202, 129] on link "Proposed Work: Online" at bounding box center [232, 129] width 111 height 36
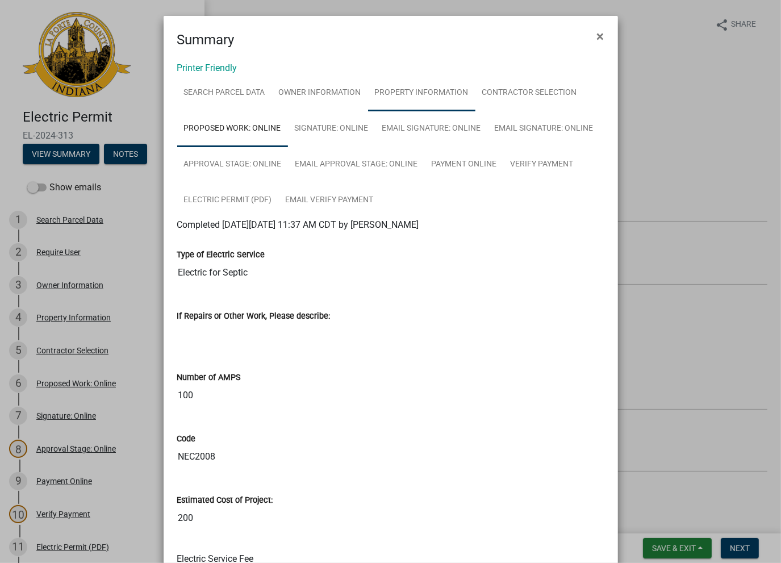
click at [394, 92] on link "Property Information" at bounding box center [421, 93] width 107 height 36
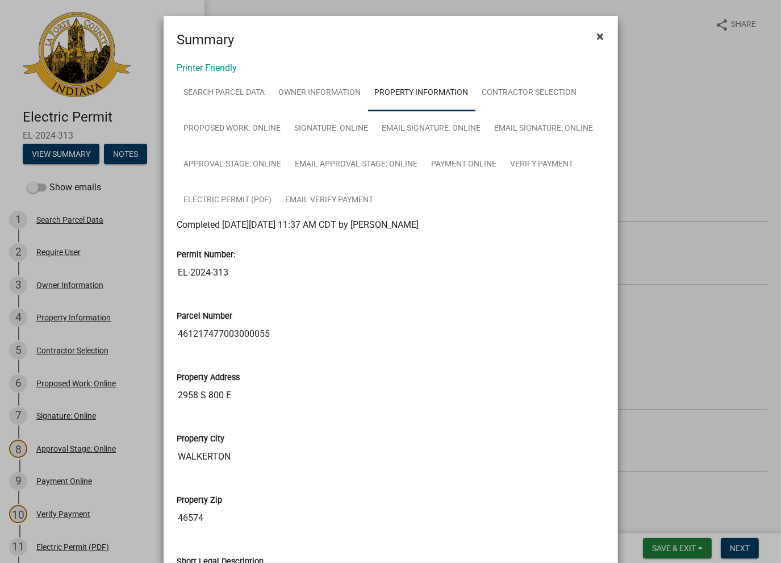
click at [598, 40] on span "×" at bounding box center [600, 36] width 7 height 16
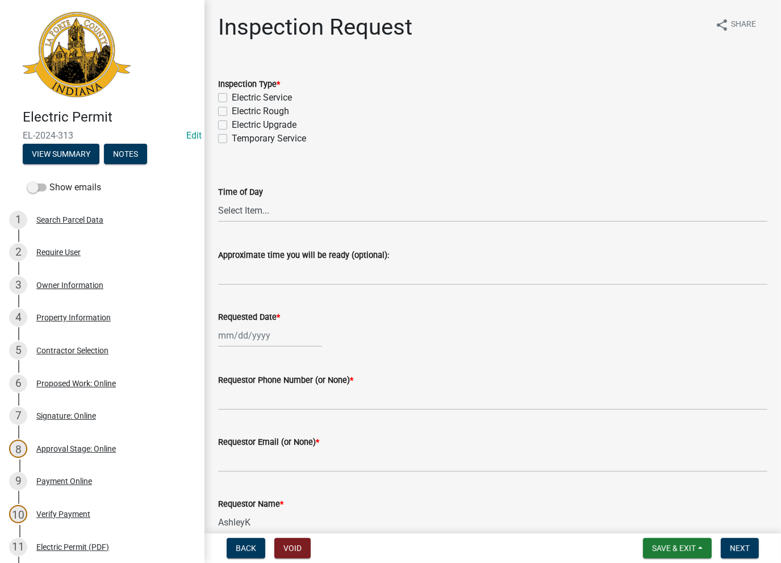
click at [232, 113] on label "Electric Rough" at bounding box center [260, 111] width 57 height 14
click at [232, 112] on input "Electric Rough" at bounding box center [235, 107] width 7 height 7
checkbox input "true"
checkbox input "false"
checkbox input "true"
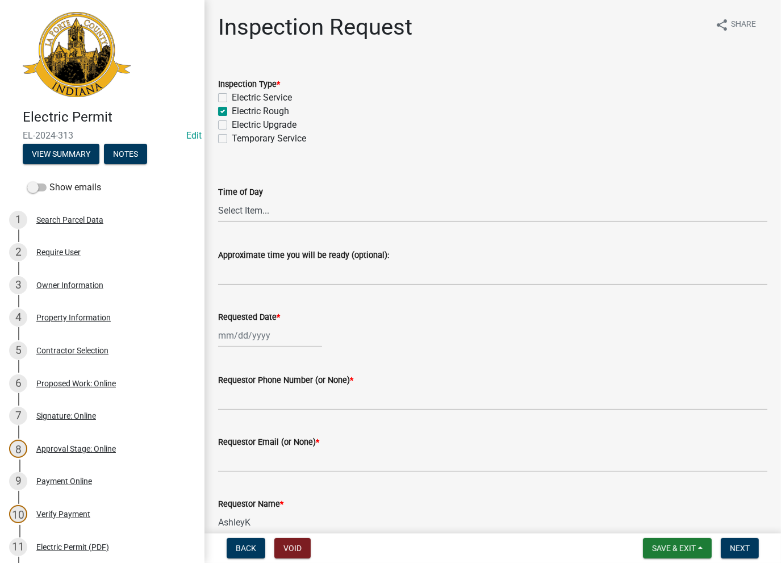
checkbox input "false"
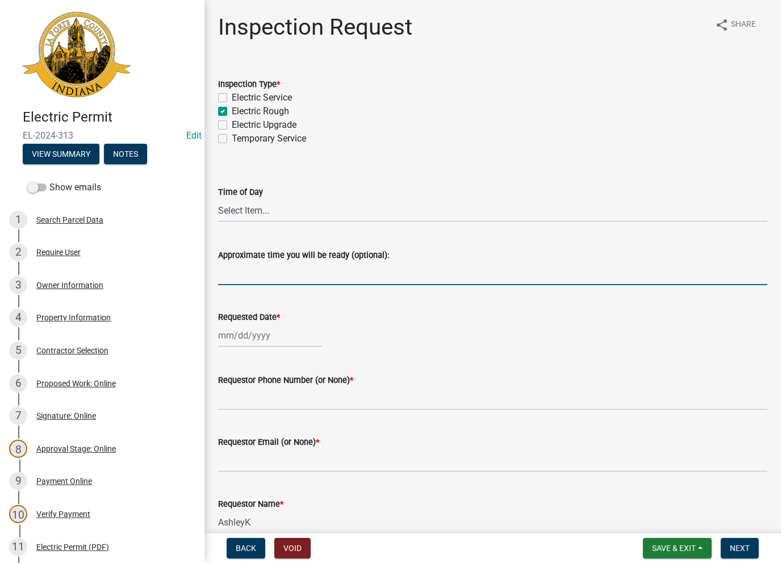
click at [241, 277] on input "Approximate time you will be ready (optional):" at bounding box center [492, 273] width 549 height 23
paste input "No Inspections ever requested. Expired. Close out - AK"
type input "No Inspections ever requested. Expired. Close out - AK"
click at [228, 333] on div at bounding box center [270, 335] width 104 height 23
select select "8"
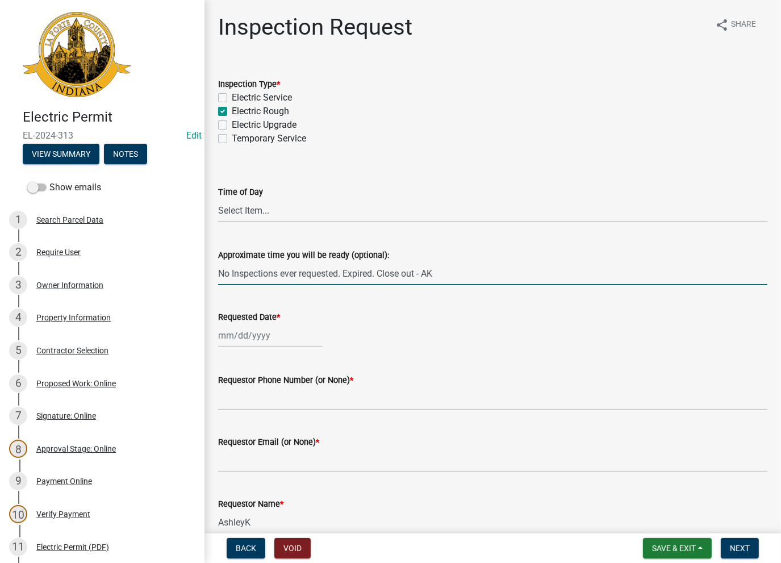
select select "2025"
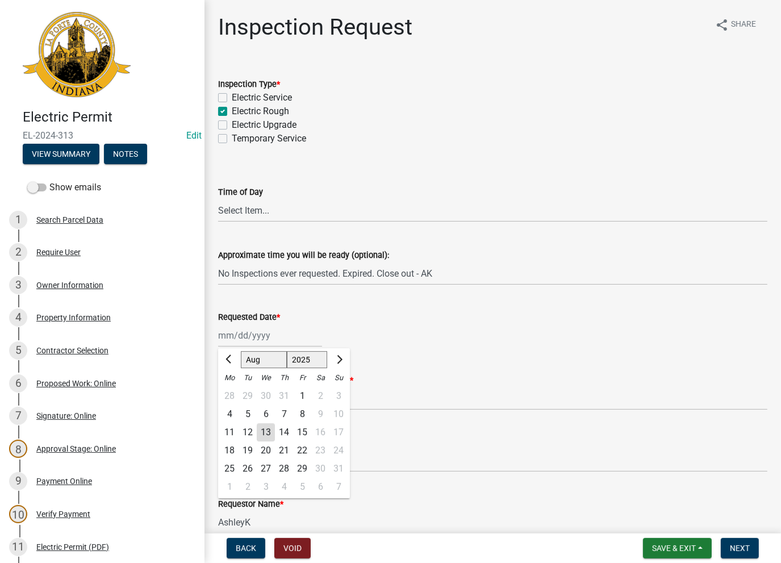
click at [260, 428] on div "13" at bounding box center [266, 432] width 18 height 18
type input "08/13/2025"
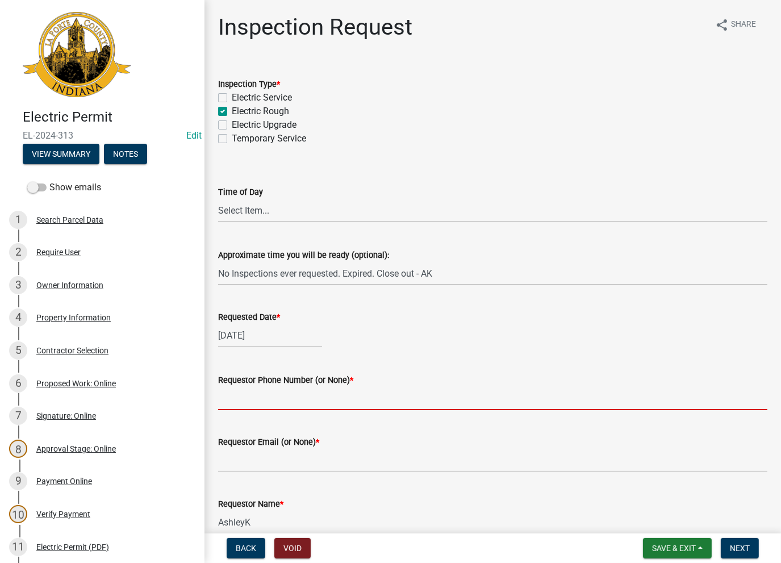
click at [262, 396] on input "Requestor Phone Number (or None) *" at bounding box center [492, 398] width 549 height 23
type input "None"
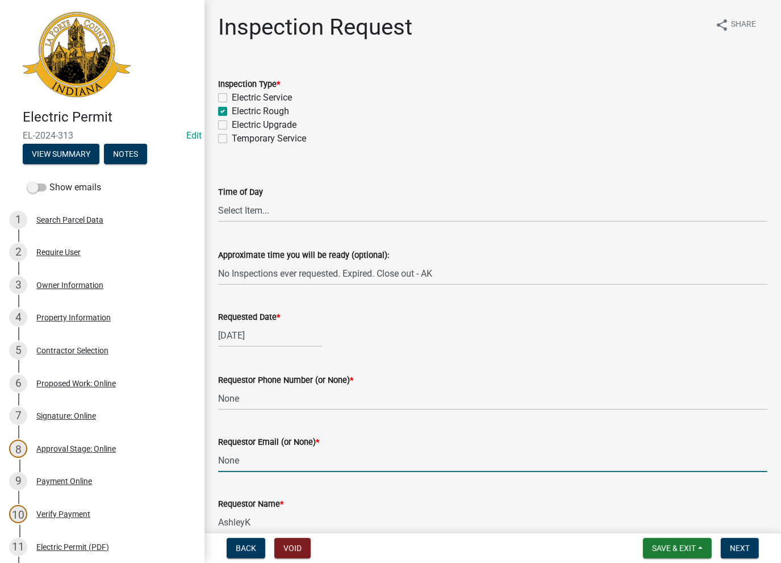
type input "None"
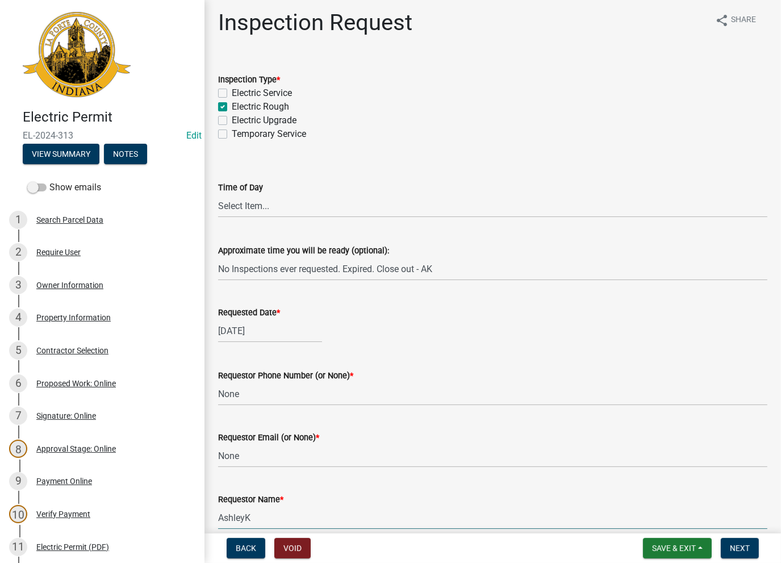
click at [744, 536] on nav "Back Void Save & Exit Save Save & Exit Next" at bounding box center [492, 548] width 576 height 30
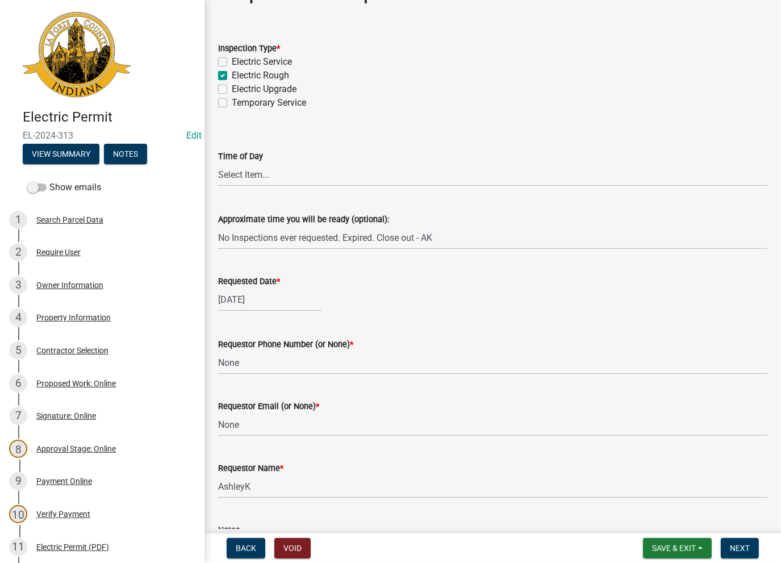
scroll to position [61, 0]
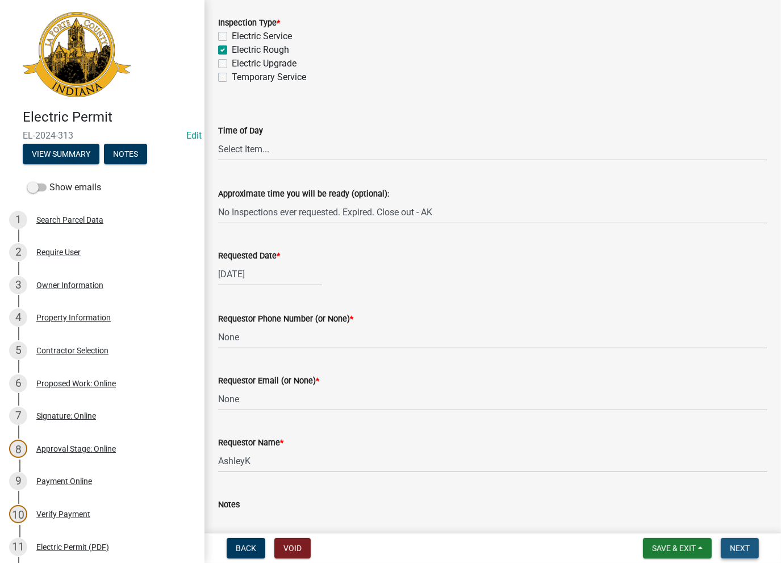
click at [738, 551] on span "Next" at bounding box center [740, 547] width 20 height 9
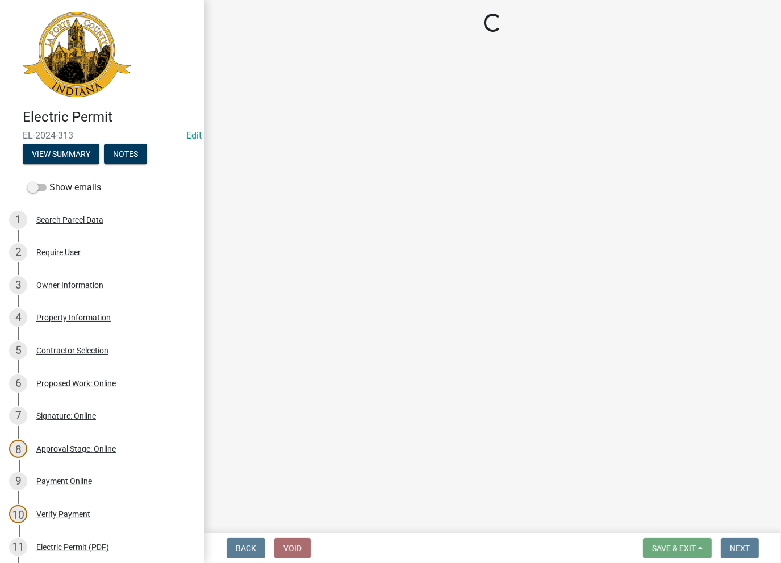
scroll to position [0, 0]
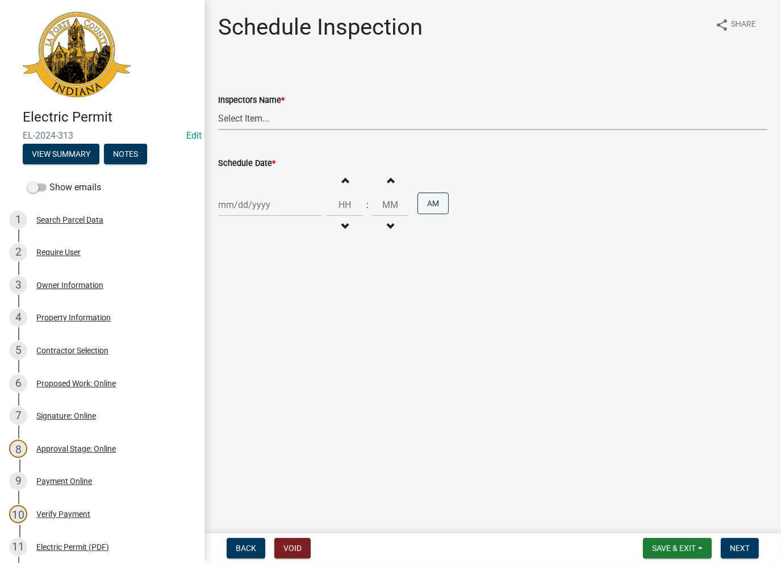
drag, startPoint x: 260, startPoint y: 124, endPoint x: 254, endPoint y: 118, distance: 8.9
click at [254, 118] on select "Select Item... krichie (krichie) AshleyK (AshleyK) scotts (scotts) DaveS (DaveS…" at bounding box center [492, 118] width 549 height 23
select select "a0e5a0fc-3702-49ef-98f7-3c9674400991"
click at [218, 107] on select "Select Item... krichie (krichie) AshleyK (AshleyK) scotts (scotts) DaveS (DaveS…" at bounding box center [492, 118] width 549 height 23
click at [236, 207] on div at bounding box center [270, 204] width 104 height 23
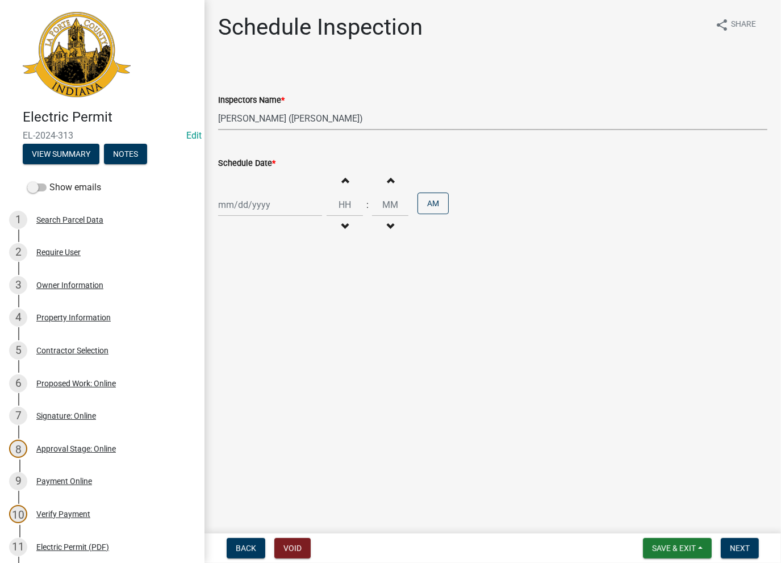
select select "8"
select select "2025"
click at [267, 303] on div "13" at bounding box center [266, 301] width 18 height 18
type input "08/13/2025"
click at [736, 551] on span "Next" at bounding box center [740, 547] width 20 height 9
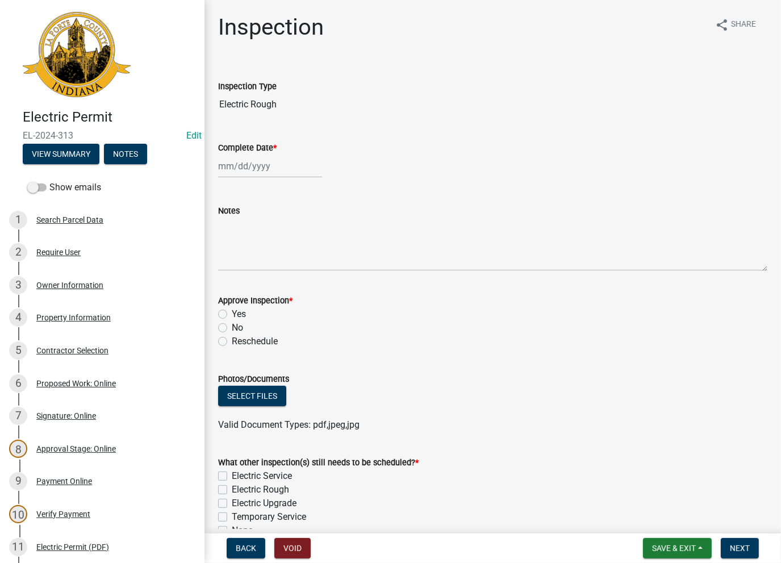
click at [265, 169] on div at bounding box center [270, 165] width 104 height 23
select select "8"
select select "2025"
click at [265, 265] on div "13" at bounding box center [266, 263] width 18 height 18
type input "08/13/2025"
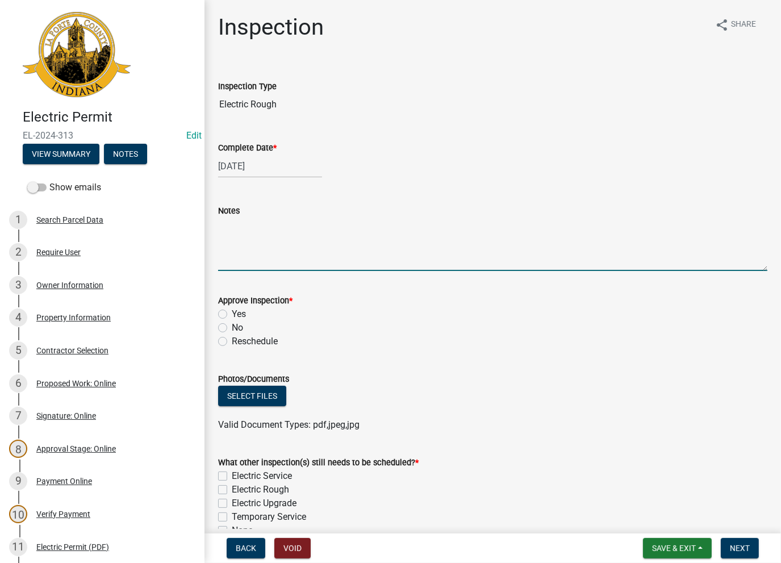
click at [254, 245] on textarea "Notes" at bounding box center [492, 243] width 549 height 53
paste textarea "No Inspections ever requested. Expired. Close out - AK"
type textarea "No Inspections ever requested. Expired. Close out - AK"
click at [232, 328] on label "No" at bounding box center [237, 328] width 11 height 14
click at [232, 328] on input "No" at bounding box center [235, 324] width 7 height 7
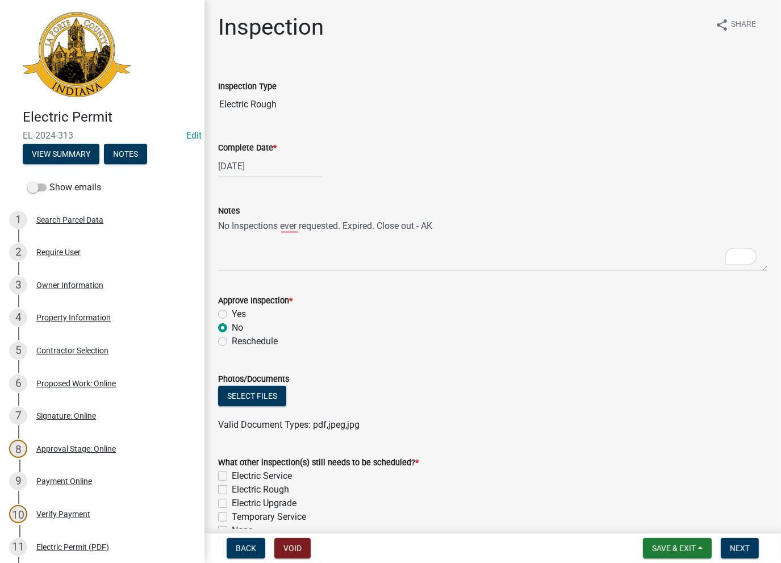
radio input "true"
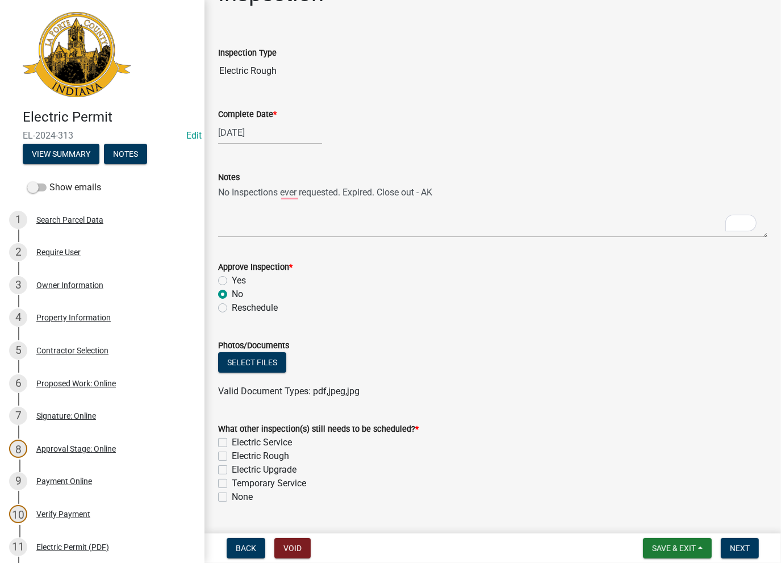
scroll to position [62, 0]
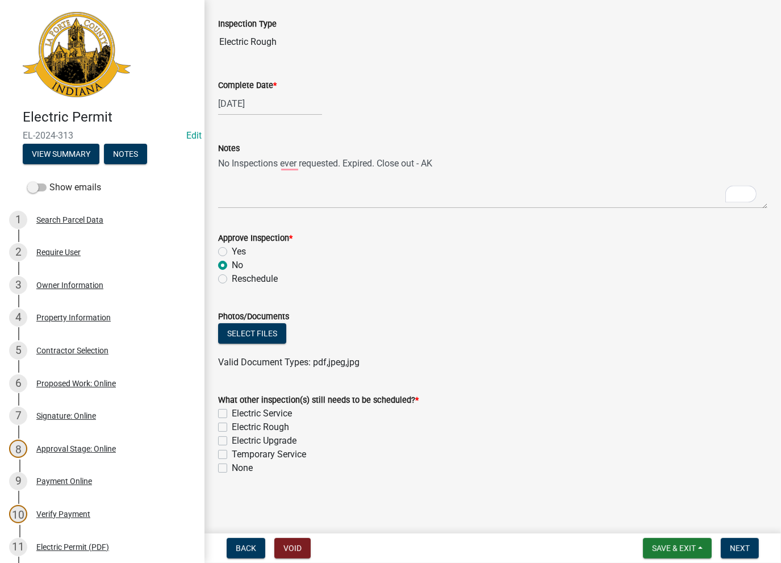
click at [232, 464] on label "None" at bounding box center [242, 468] width 21 height 14
click at [232, 464] on input "None" at bounding box center [235, 464] width 7 height 7
checkbox input "true"
checkbox input "false"
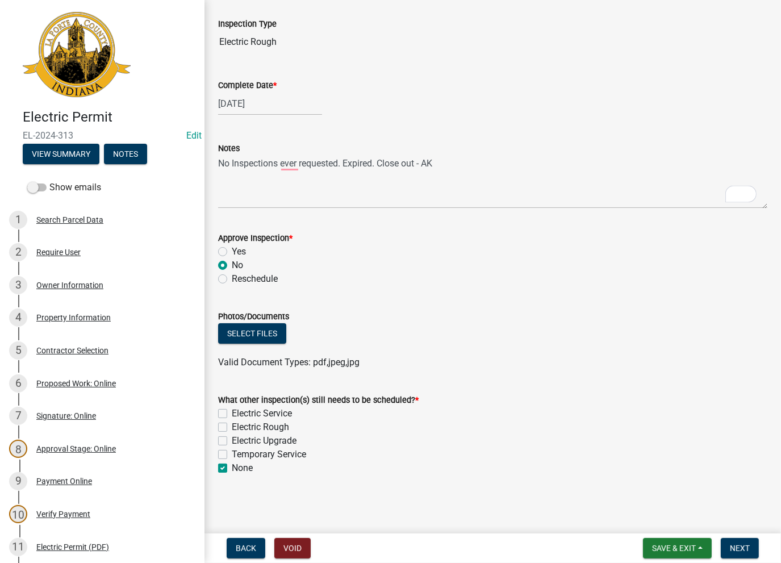
checkbox input "false"
checkbox input "true"
drag, startPoint x: 738, startPoint y: 545, endPoint x: 731, endPoint y: 541, distance: 8.4
click at [735, 543] on span "Next" at bounding box center [740, 547] width 20 height 9
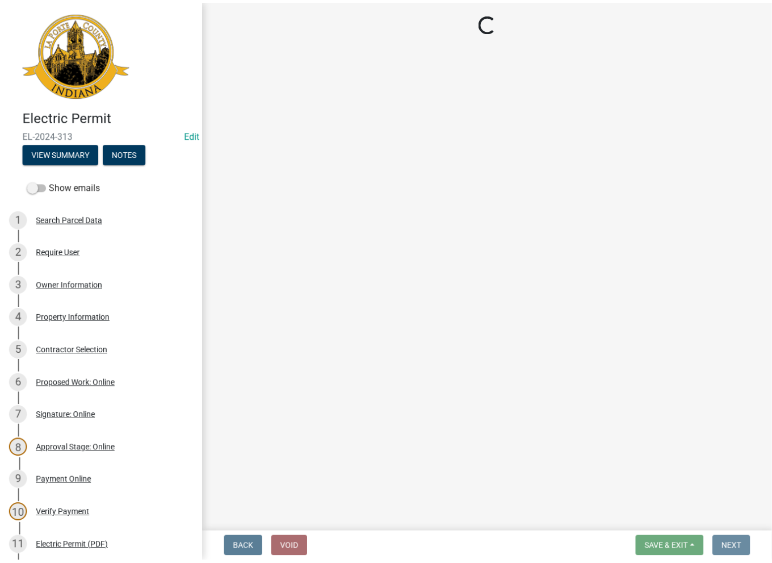
scroll to position [0, 0]
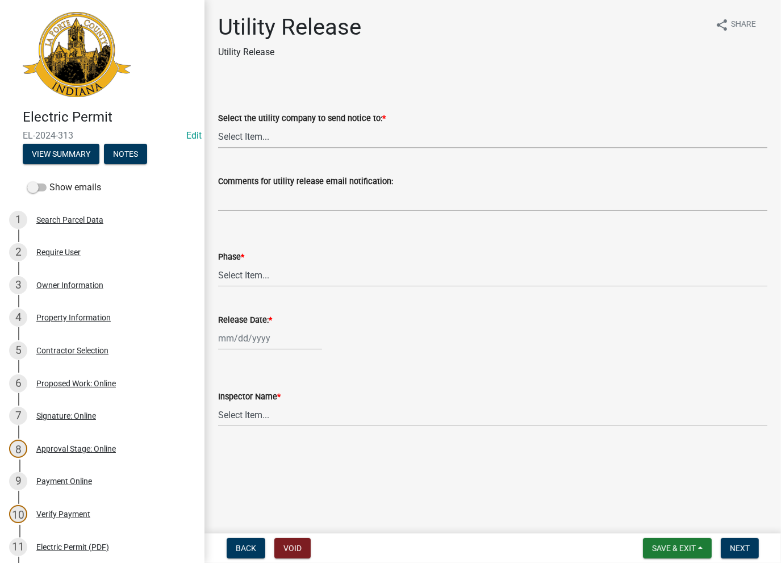
click at [300, 142] on select "Select Item... Don't send a utility release NIPSCO Kankakee Valley REMC AEP/Ind…" at bounding box center [492, 136] width 549 height 23
click at [218, 125] on select "Select Item... Don't send a utility release NIPSCO Kankakee Valley REMC AEP/Ind…" at bounding box center [492, 136] width 549 height 23
select select "3780ecfe-b3b4-4223-9cfe-090e9c0a356a"
click at [236, 277] on select "Select Item... Phase 1 Phase 3" at bounding box center [492, 274] width 549 height 23
click at [218, 263] on select "Select Item... Phase 1 Phase 3" at bounding box center [492, 274] width 549 height 23
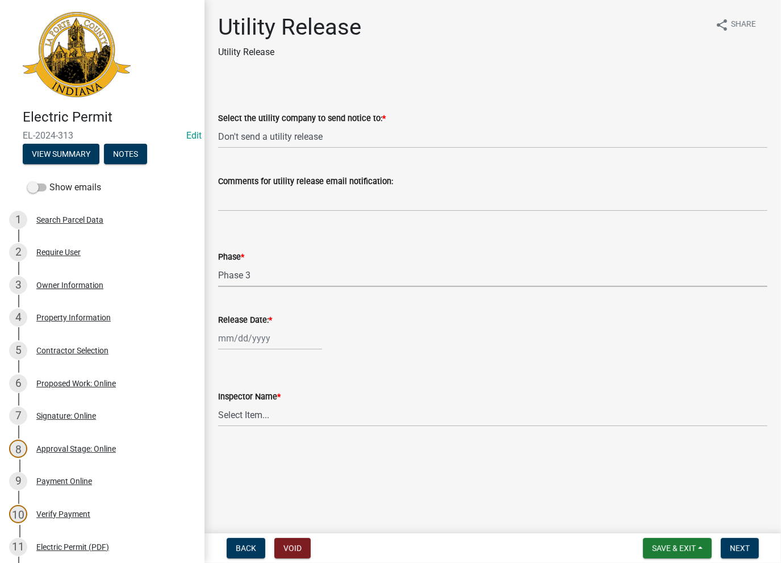
select select "cd6ca2ca-18ae-4c14-acd7-1acb9545672b"
select select "8"
select select "2025"
click at [231, 349] on div "Jan Feb Mar Apr May Jun Jul Aug Sep Oct Nov Dec 1525 1526 1527 1528 1529 1530 1…" at bounding box center [270, 338] width 104 height 23
drag, startPoint x: 263, startPoint y: 440, endPoint x: 259, endPoint y: 436, distance: 6.0
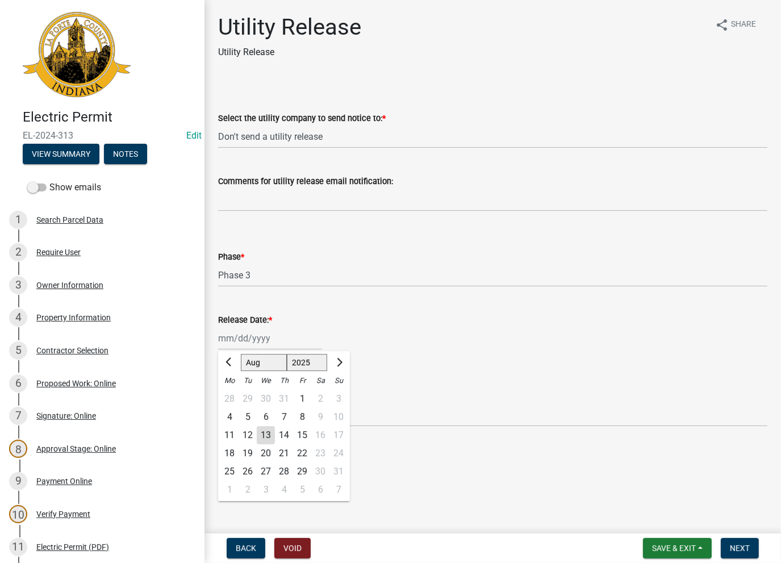
click at [260, 437] on div "13" at bounding box center [266, 435] width 18 height 18
type input "08/13/2025"
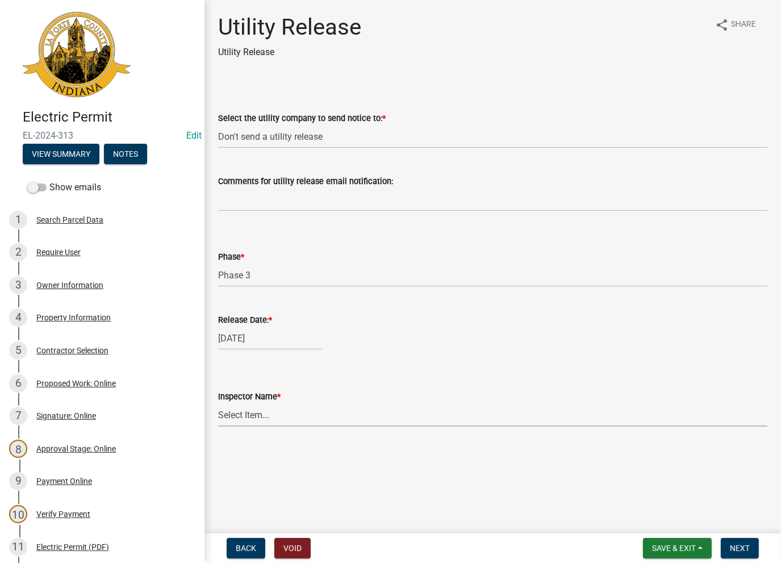
click at [257, 420] on select "Select Item... Ernie Schmidt Scott Schroeder John Niegos Dave Schuman Richard J…" at bounding box center [492, 414] width 549 height 23
click at [218, 403] on select "Select Item... Ernie Schmidt Scott Schroeder John Niegos Dave Schuman Richard J…" at bounding box center [492, 414] width 549 height 23
select select "86e5621d-6805-4b45-aad7-b2b3c8c41661"
click at [735, 549] on span "Next" at bounding box center [740, 547] width 20 height 9
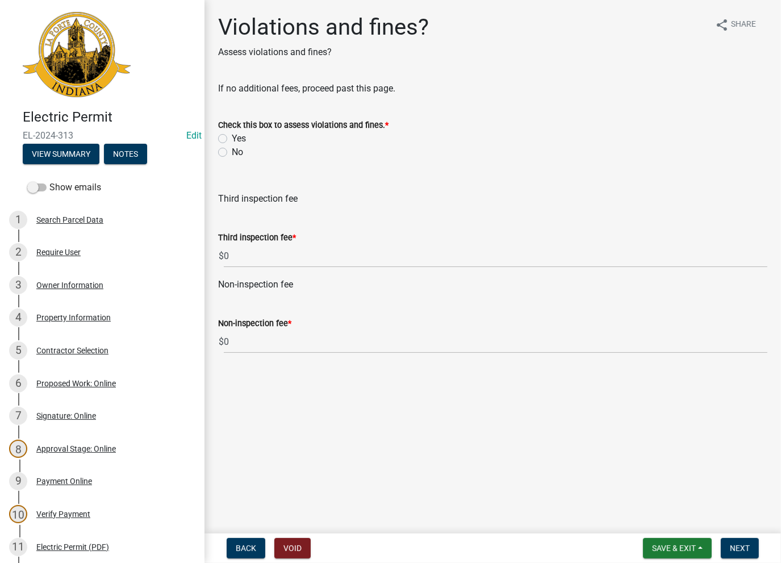
click at [232, 152] on label "No" at bounding box center [237, 152] width 11 height 14
click at [232, 152] on input "No" at bounding box center [235, 148] width 7 height 7
radio input "true"
click at [740, 542] on button "Next" at bounding box center [740, 548] width 38 height 20
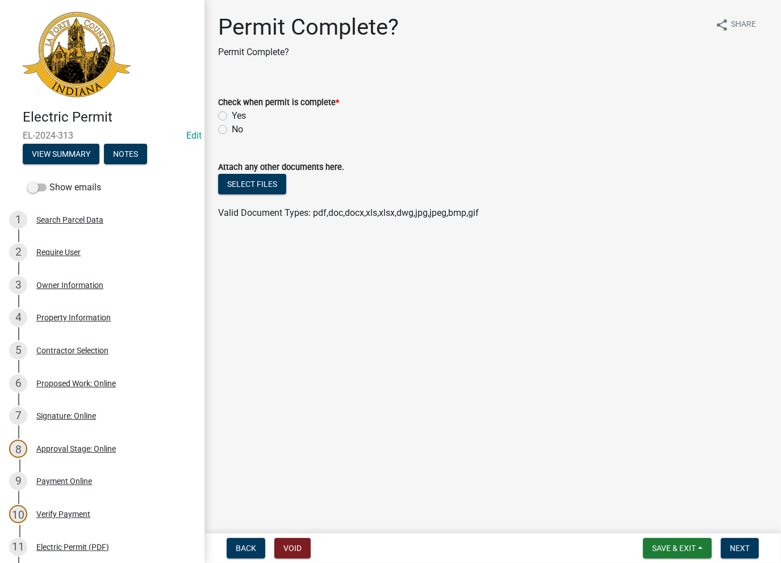
click at [219, 116] on div "Check when permit is complete * Yes No" at bounding box center [493, 109] width 566 height 55
click at [232, 116] on label "Yes" at bounding box center [239, 116] width 14 height 14
click at [232, 116] on input "Yes" at bounding box center [235, 112] width 7 height 7
radio input "true"
click at [740, 556] on button "Next" at bounding box center [740, 548] width 38 height 20
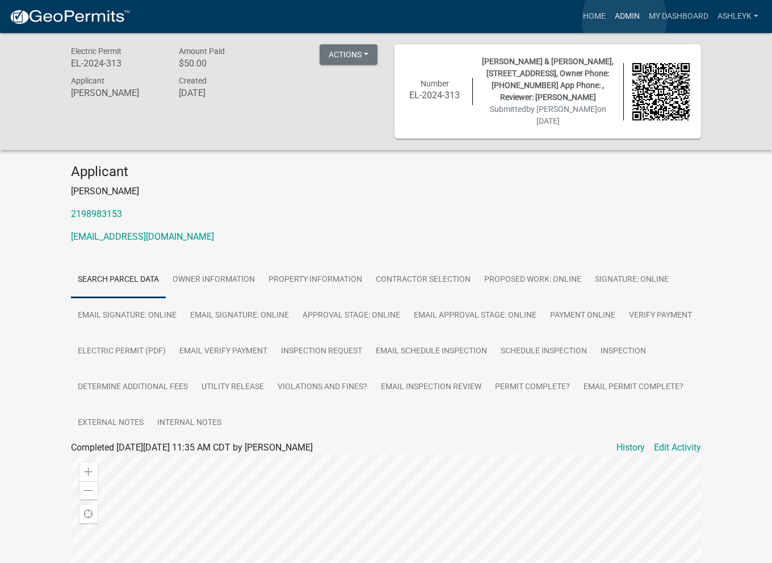
click at [625, 19] on link "Admin" at bounding box center [627, 17] width 34 height 22
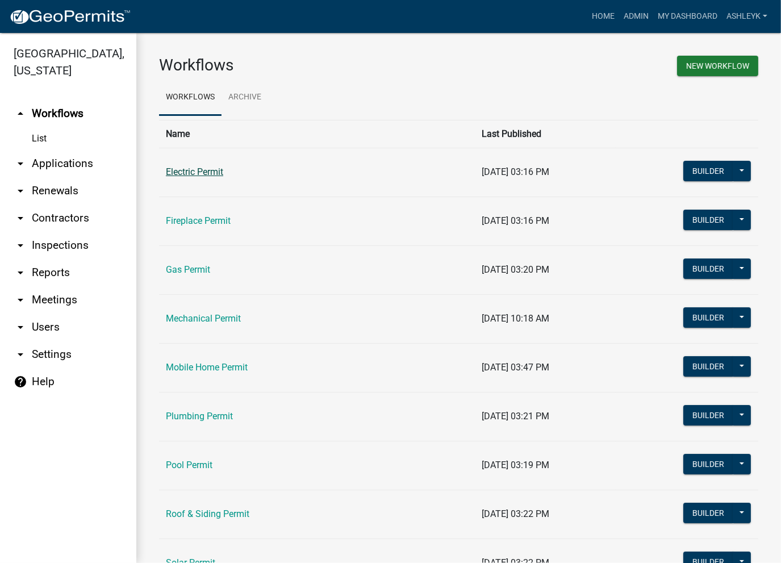
click at [202, 168] on link "Electric Permit" at bounding box center [194, 171] width 57 height 11
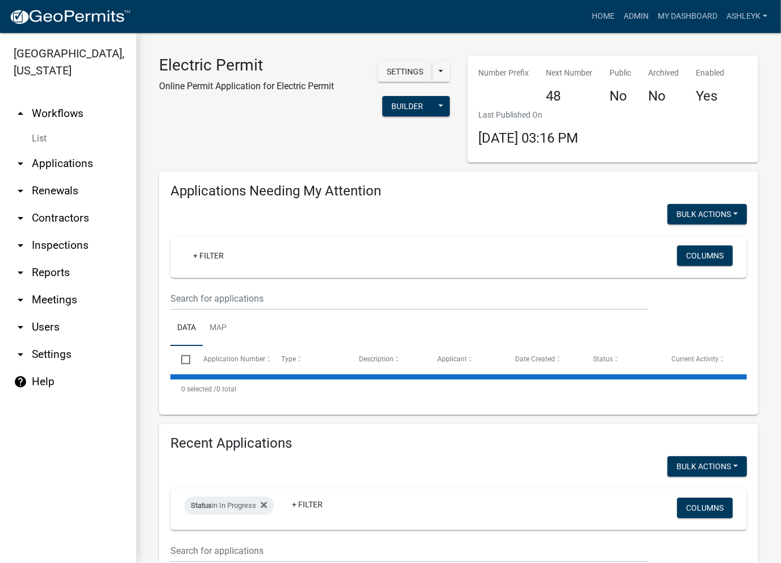
select select "3: 100"
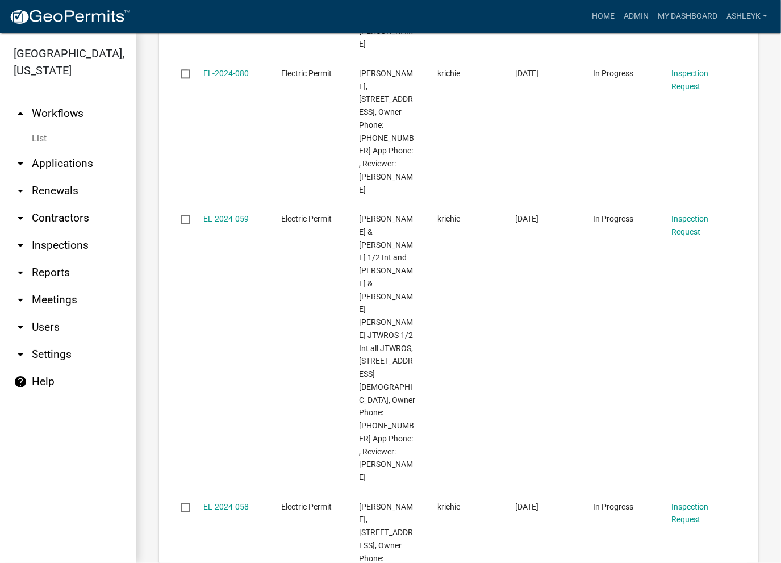
scroll to position [6730, 0]
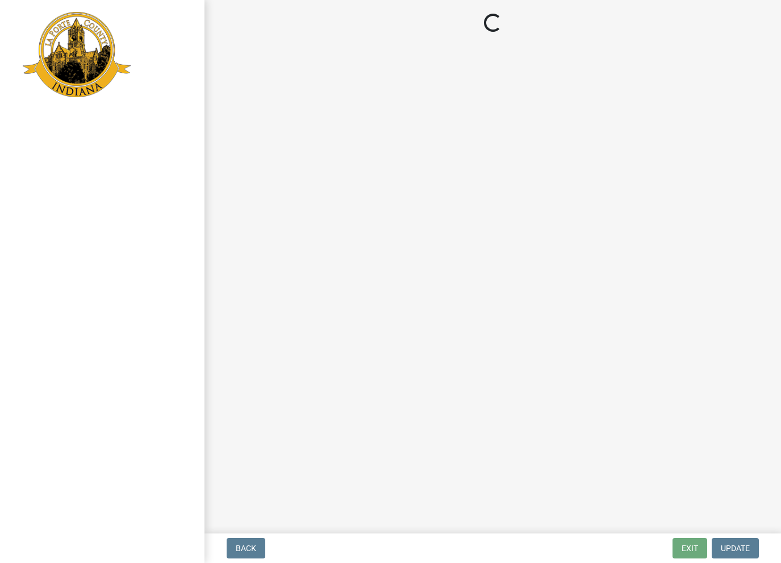
select select "2: 1"
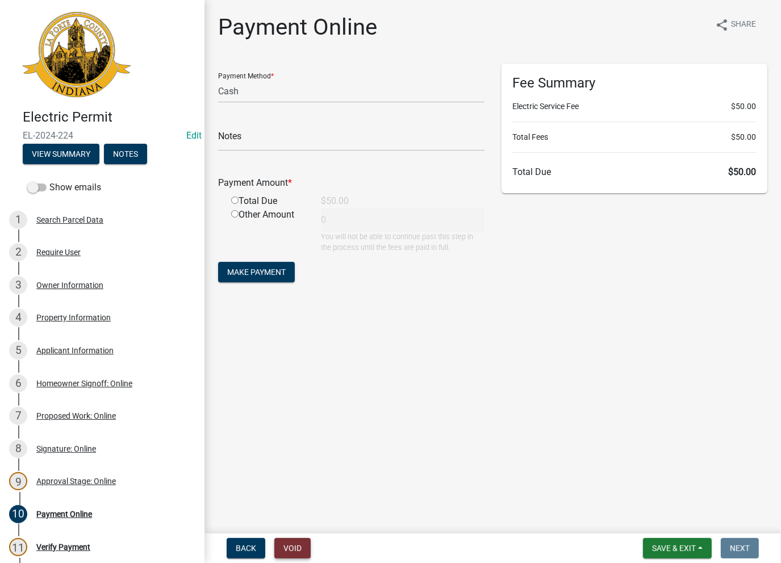
click at [290, 544] on button "Void" at bounding box center [292, 548] width 36 height 20
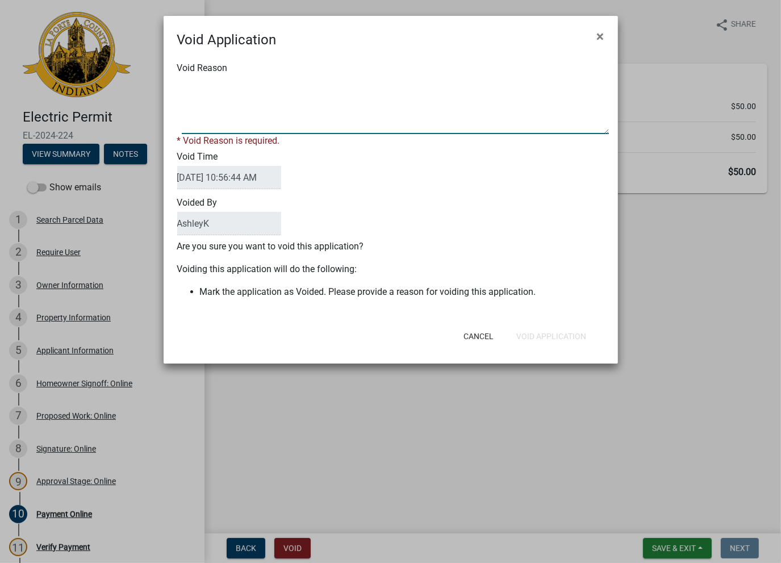
click at [227, 108] on textarea "Void Reason" at bounding box center [395, 105] width 427 height 57
type textarea "void"
click at [547, 338] on form "Void Application × Void Reason * Void Reason is required. Void Time 08/13/2025 …" at bounding box center [391, 184] width 454 height 337
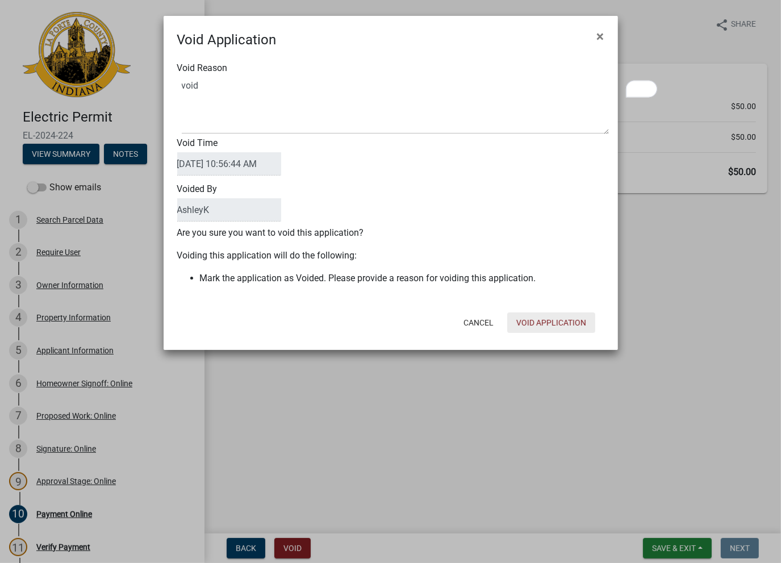
click at [546, 326] on button "Void Application" at bounding box center [551, 322] width 88 height 20
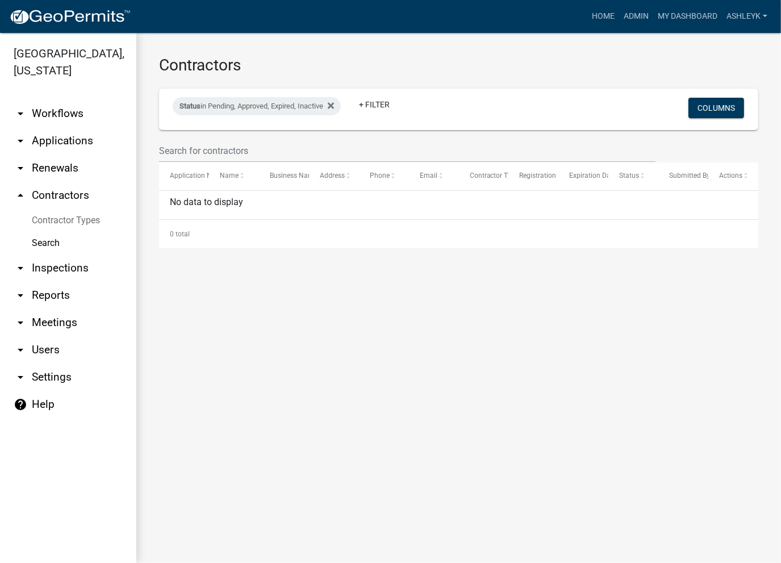
select select "3: 100"
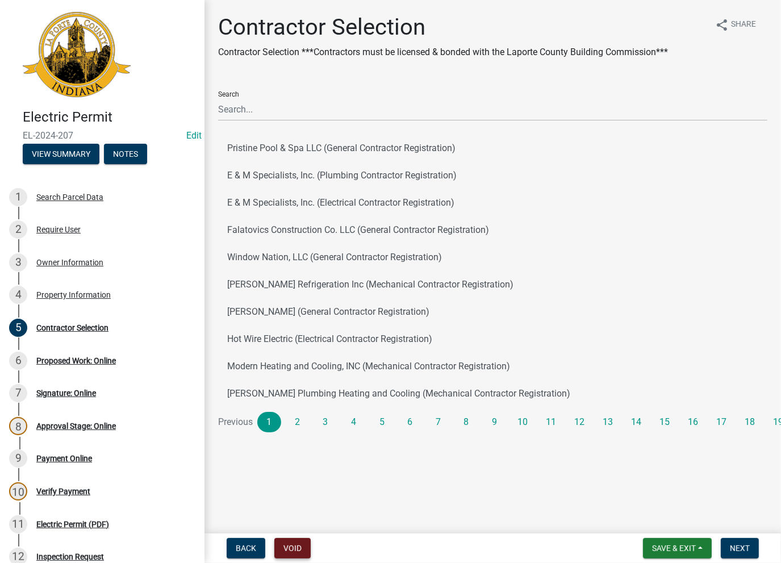
click at [291, 549] on button "Void" at bounding box center [292, 548] width 36 height 20
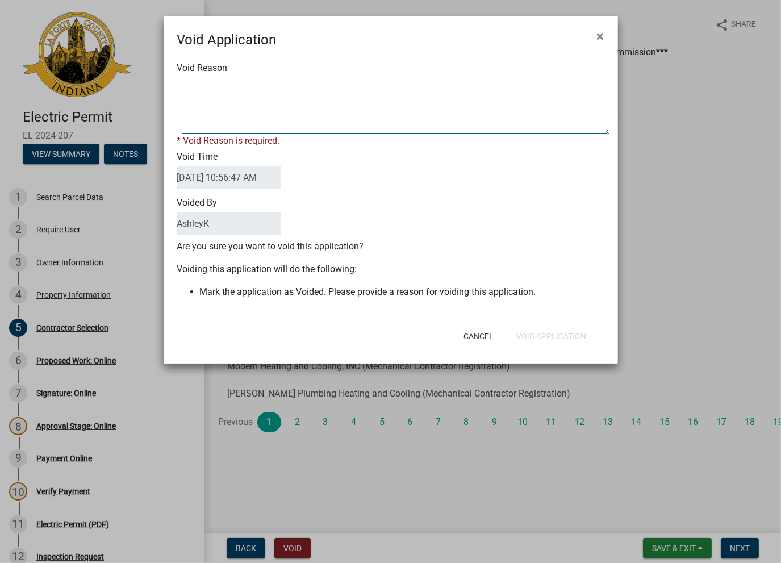
click at [201, 93] on textarea "Void Reason" at bounding box center [395, 105] width 427 height 57
type textarea "void"
click at [534, 334] on div "Cancel Void Application" at bounding box center [465, 336] width 280 height 30
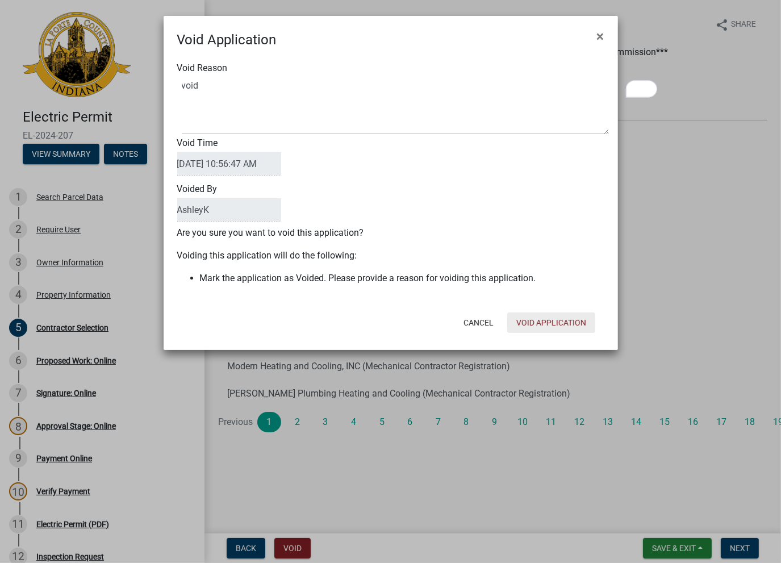
click at [546, 325] on button "Void Application" at bounding box center [551, 322] width 88 height 20
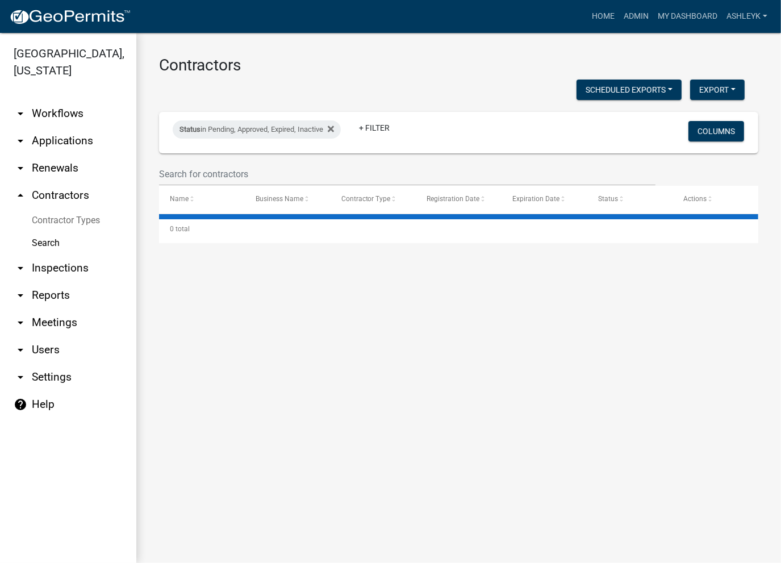
select select "3: 100"
